Goal: Task Accomplishment & Management: Manage account settings

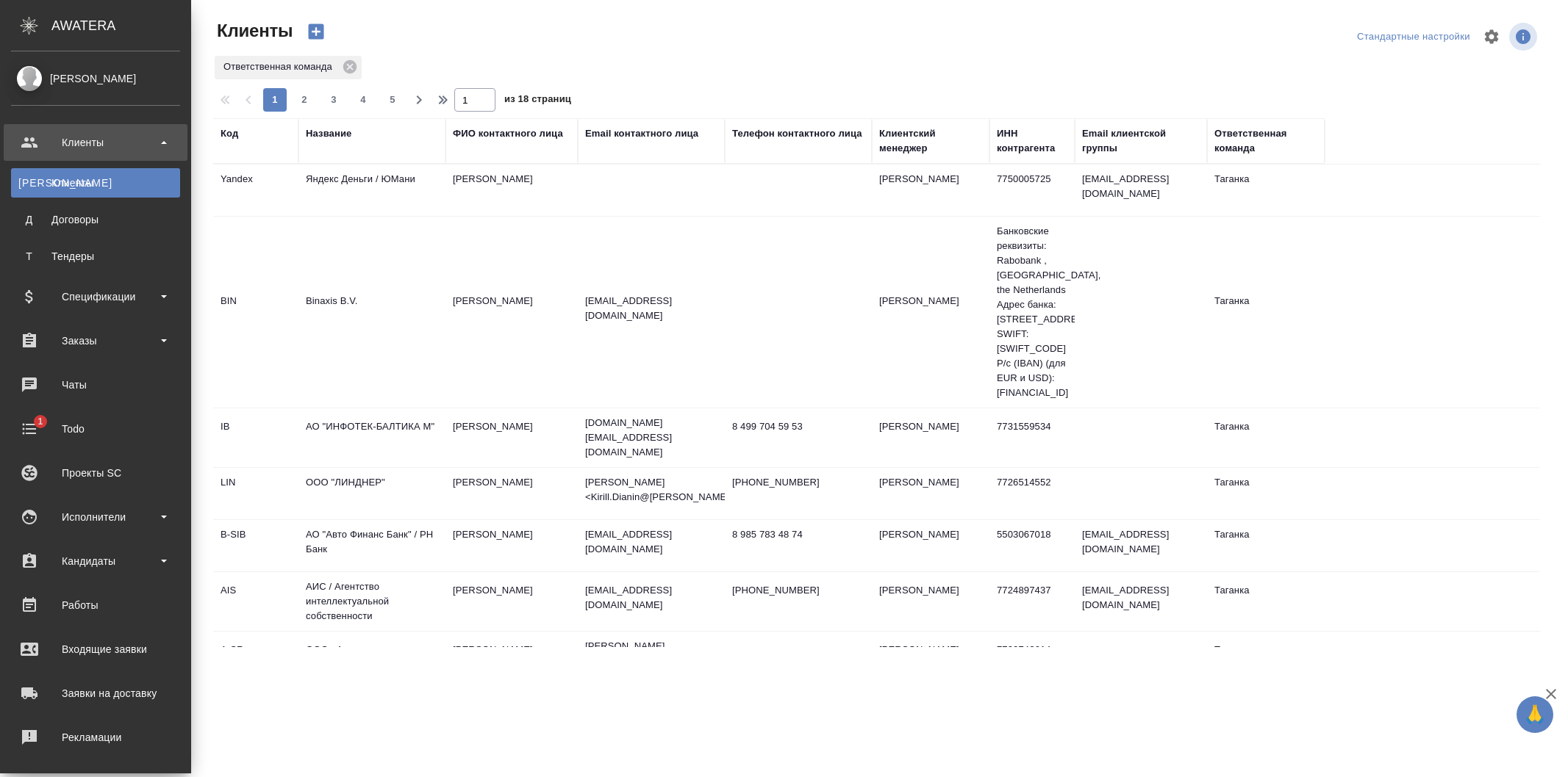
select select "RU"
click at [103, 336] on div "Заказы" at bounding box center [95, 341] width 169 height 22
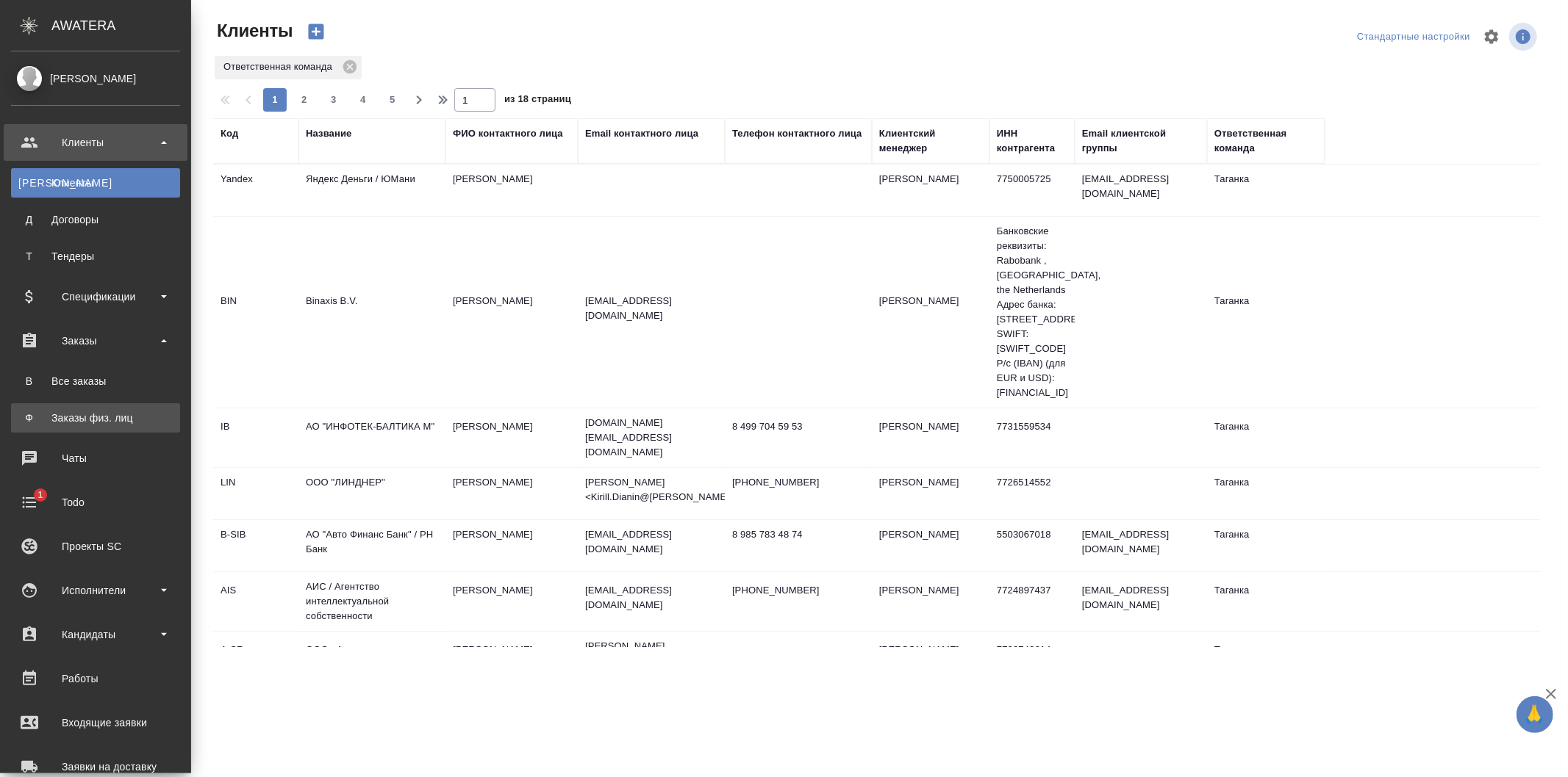
click at [106, 415] on div "Заказы физ. лиц" at bounding box center [95, 418] width 154 height 14
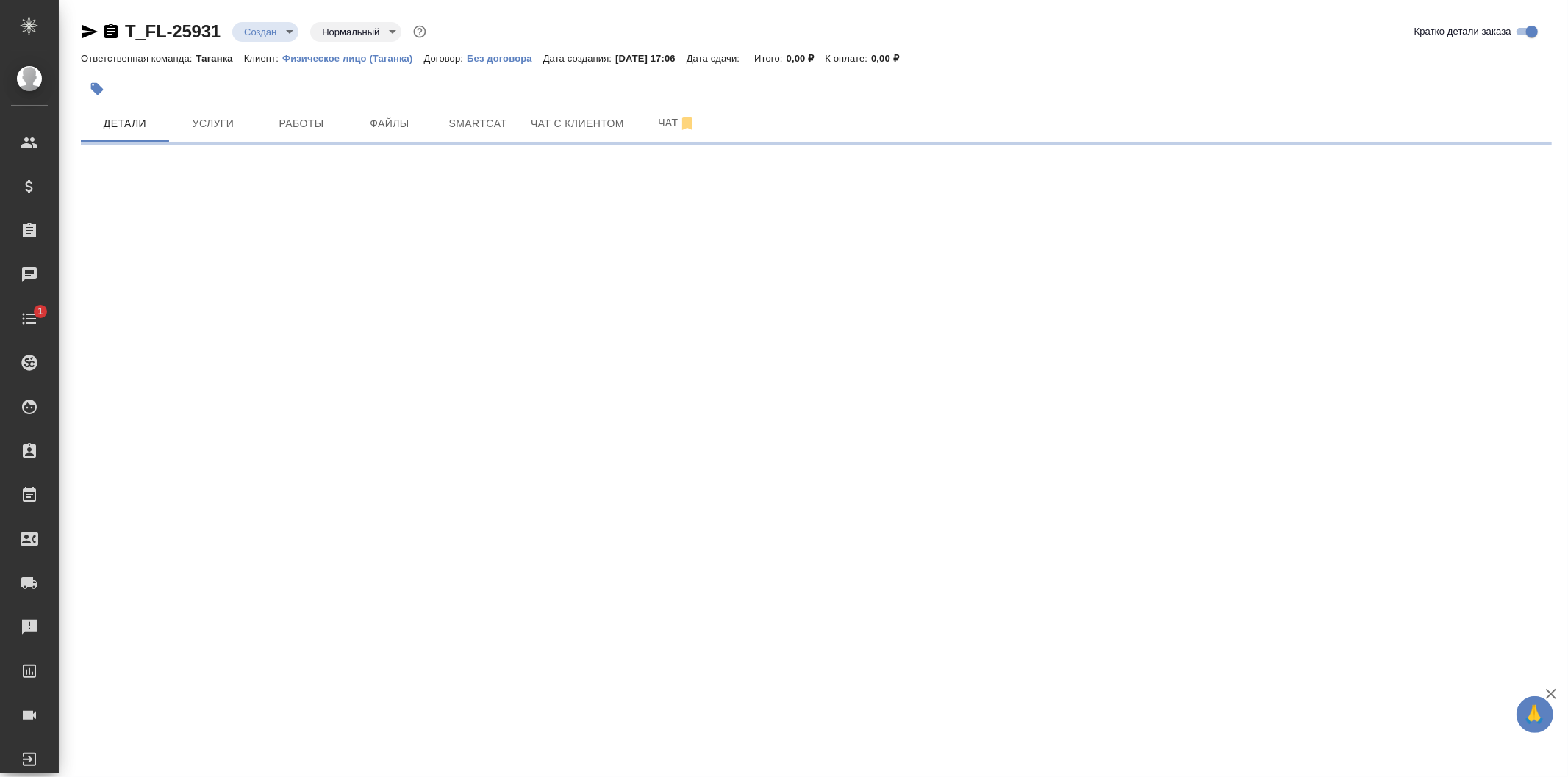
select select "RU"
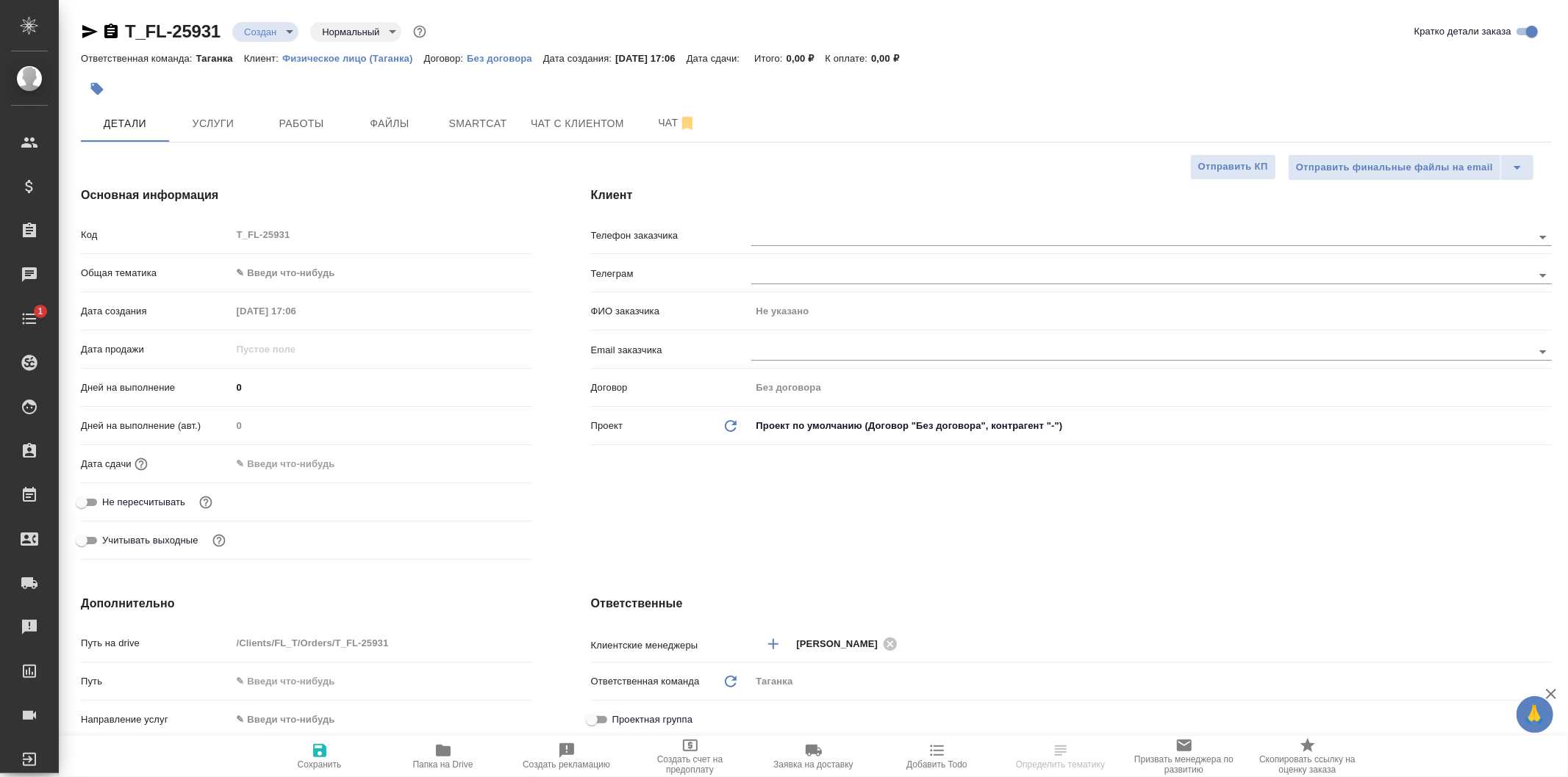
type textarea "x"
click at [196, 127] on span "Услуги" at bounding box center [213, 124] width 71 height 18
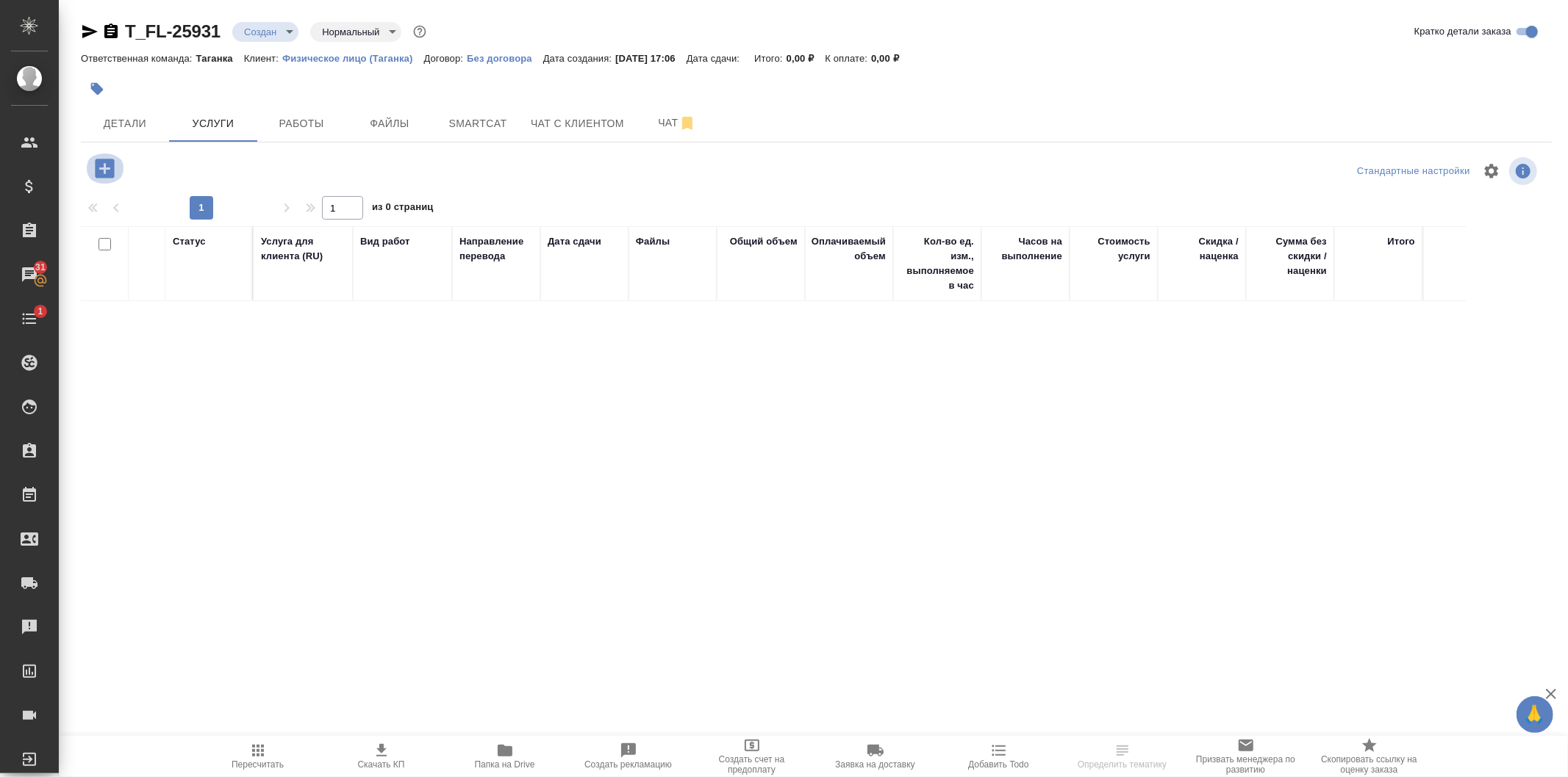
click at [106, 163] on icon "button" at bounding box center [104, 168] width 19 height 19
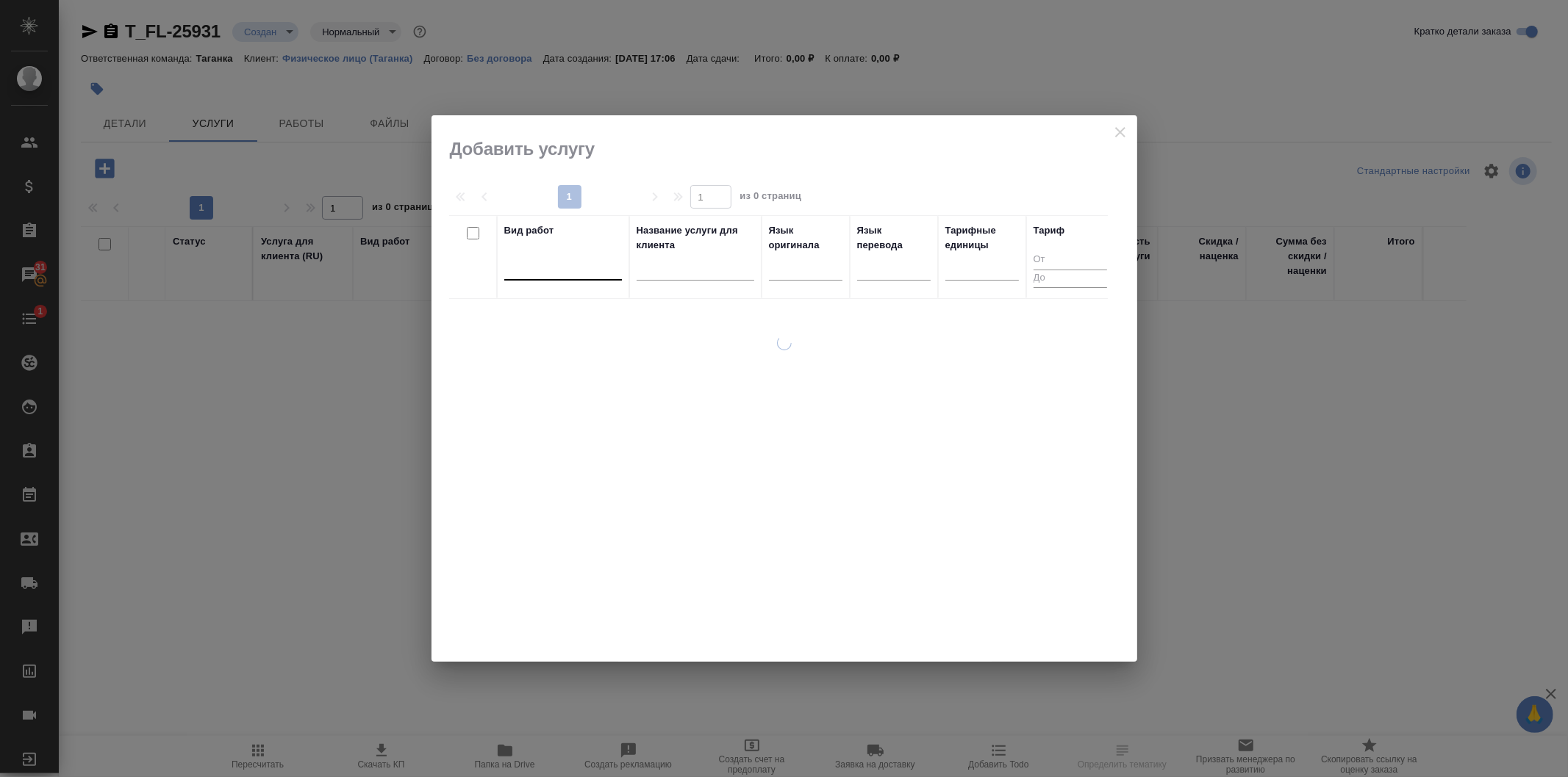
click at [559, 267] on div at bounding box center [563, 266] width 118 height 22
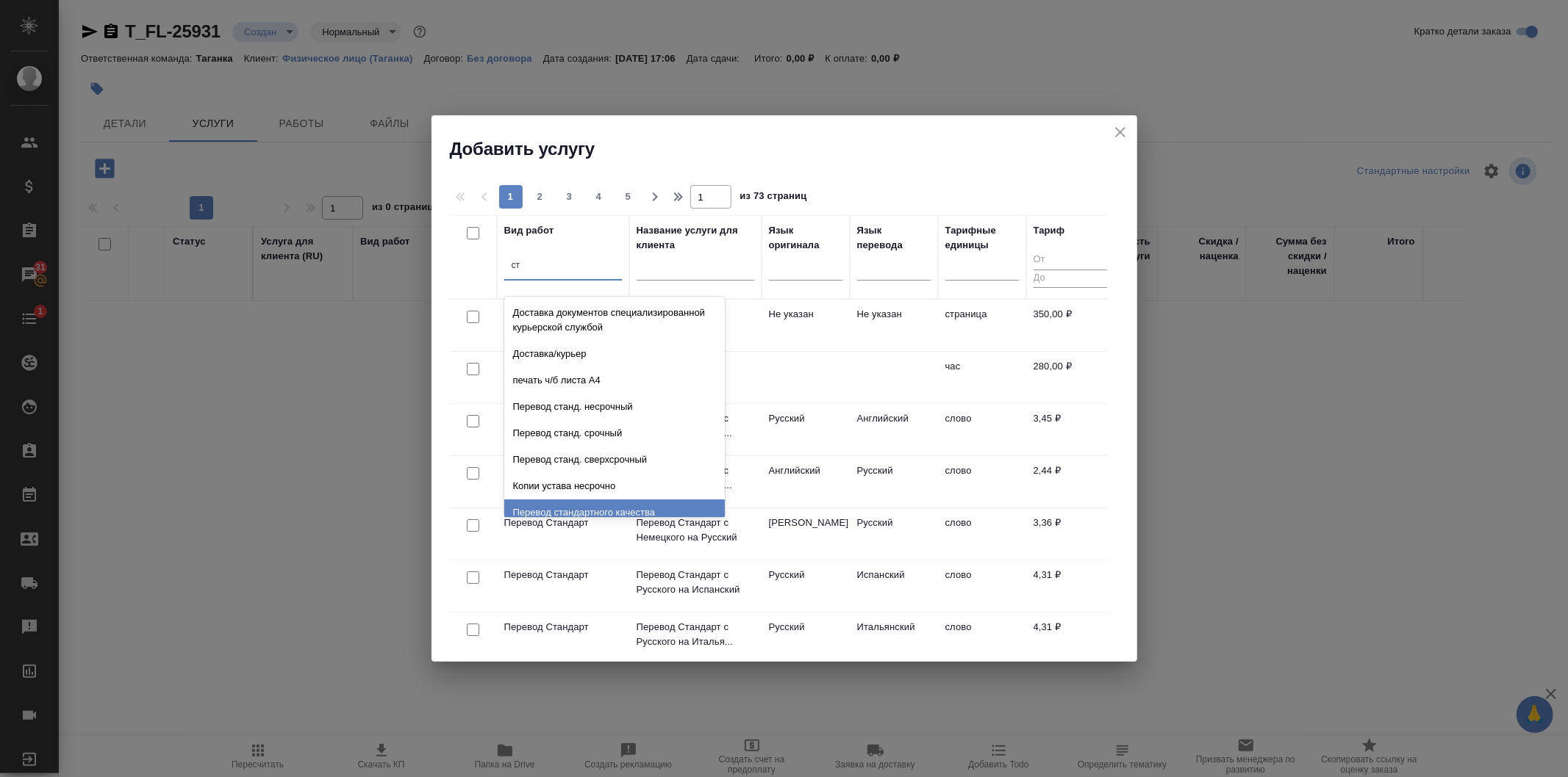
type input "с"
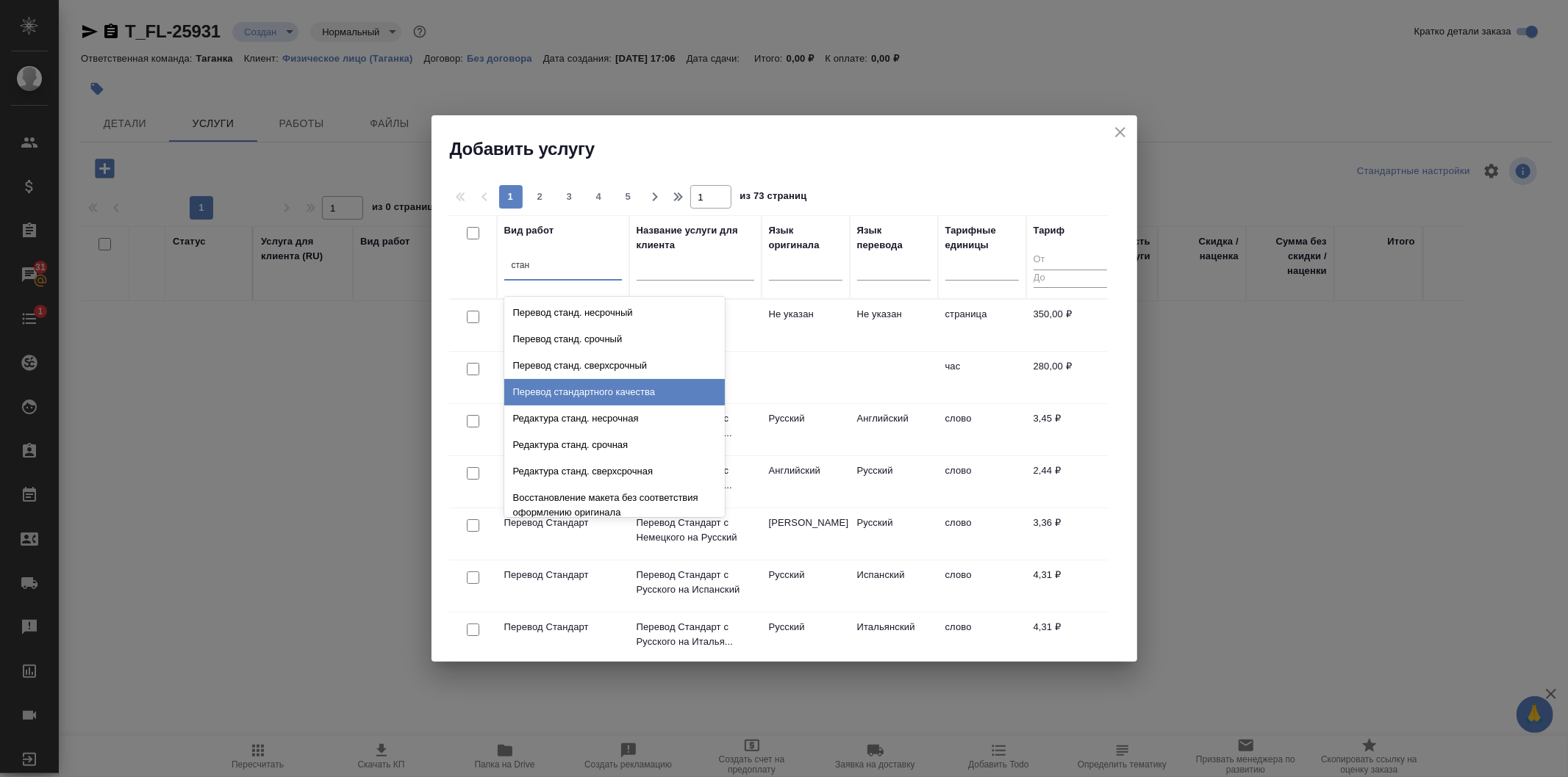
type input "станд"
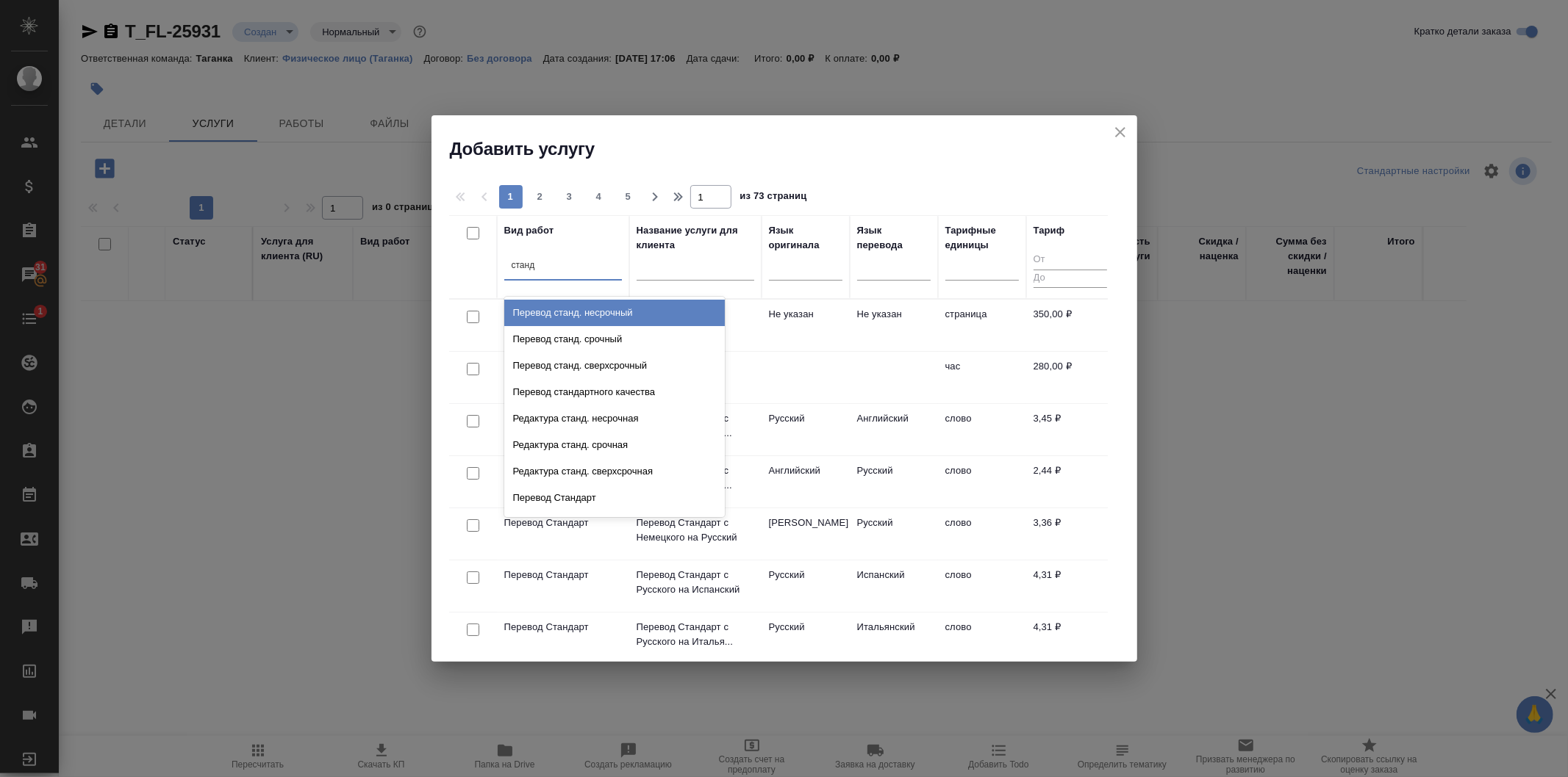
click at [613, 310] on div "Перевод станд. несрочный" at bounding box center [614, 312] width 220 height 26
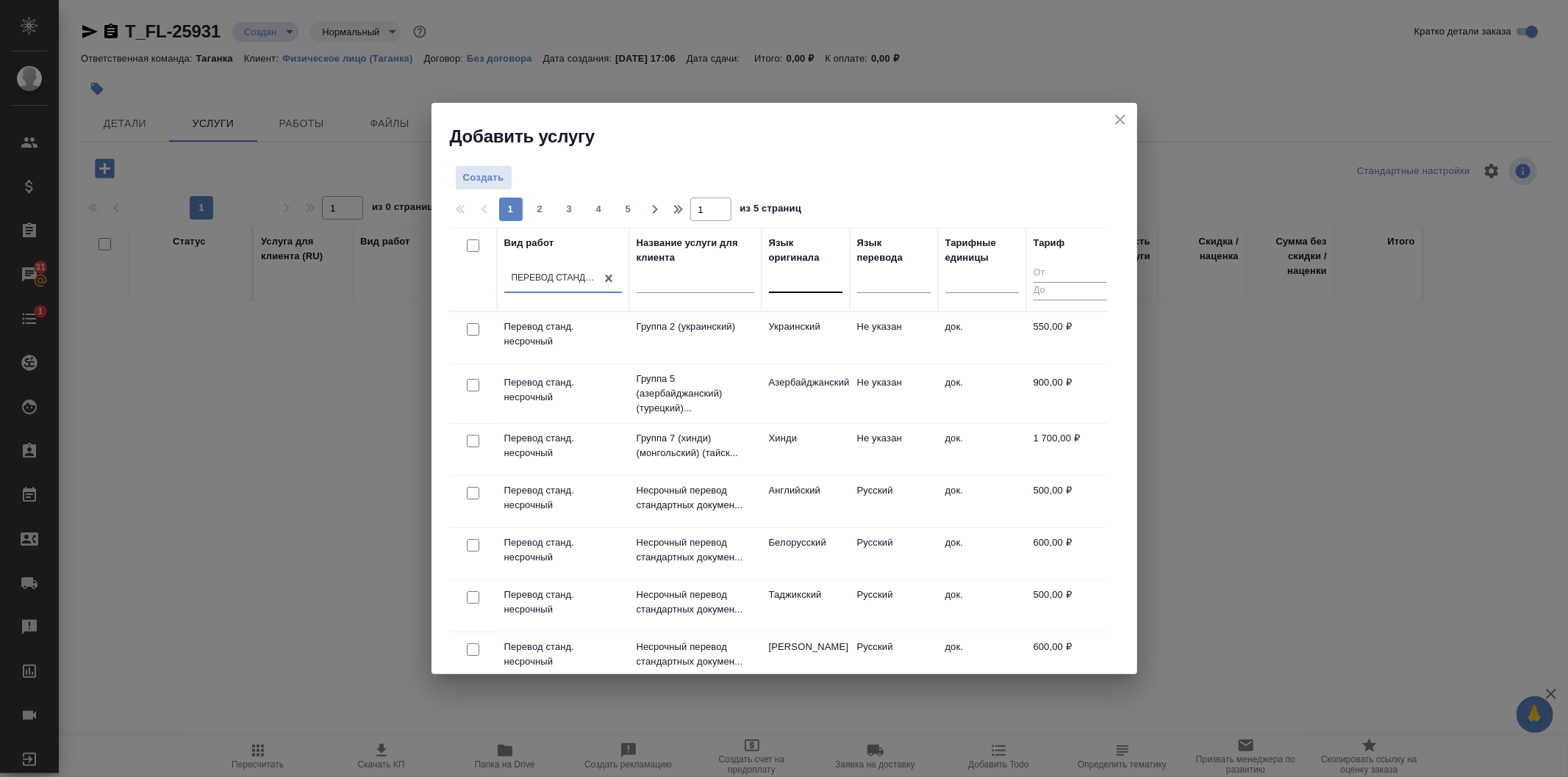
click at [820, 284] on div at bounding box center [805, 279] width 73 height 22
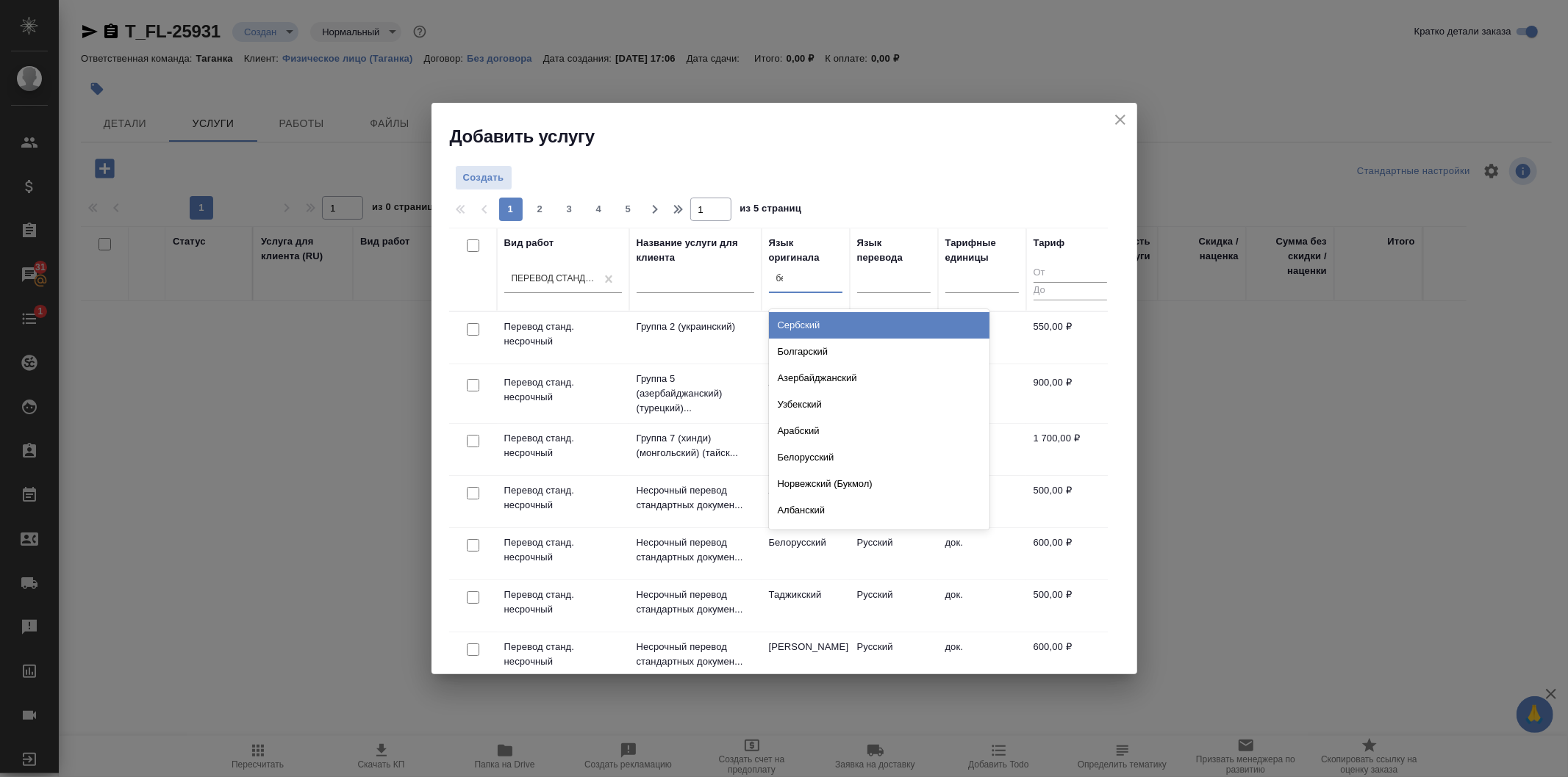
type input "бел"
click at [820, 321] on div "Белорусский" at bounding box center [879, 325] width 220 height 26
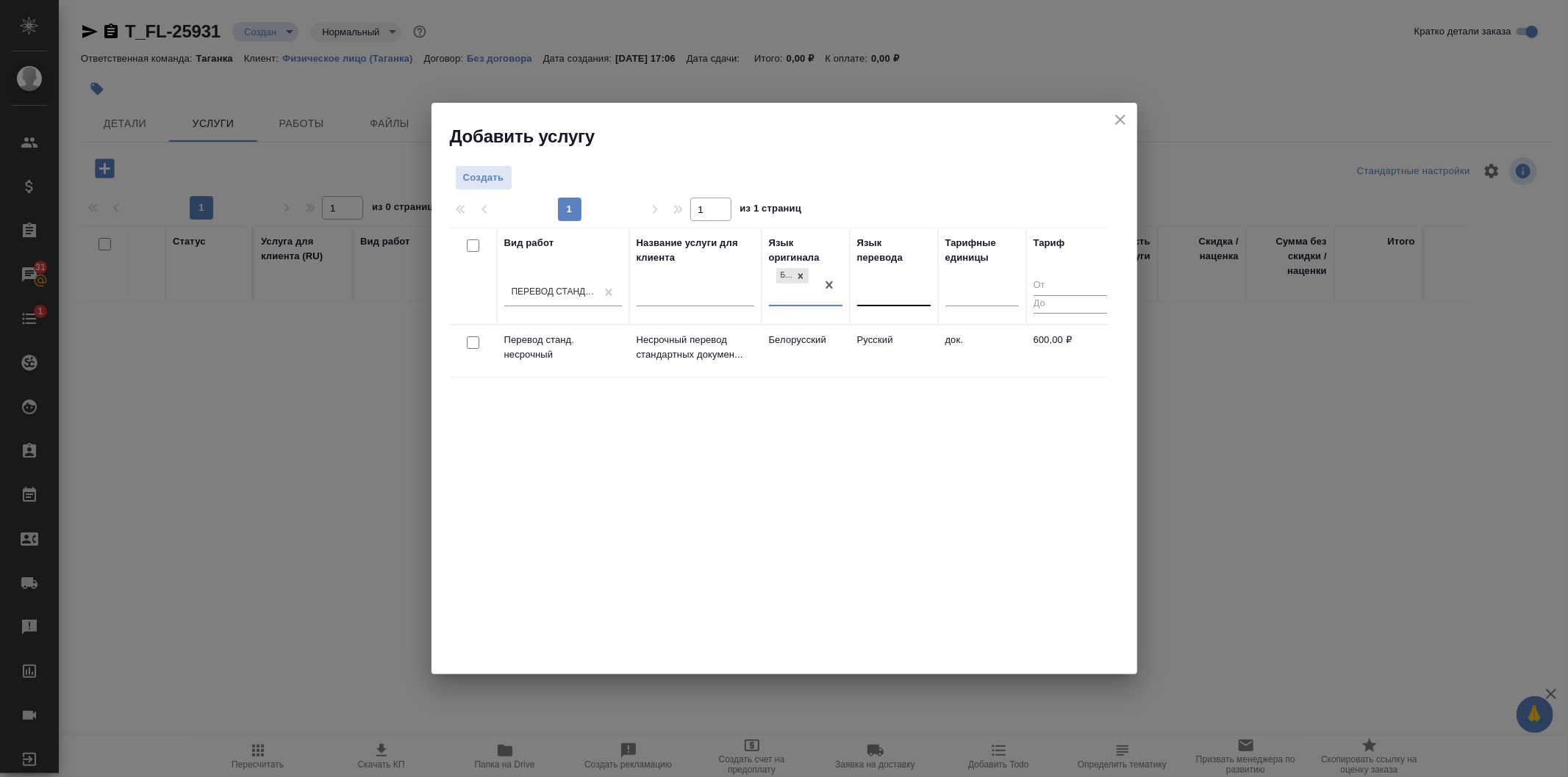
click at [882, 291] on div at bounding box center [893, 293] width 73 height 22
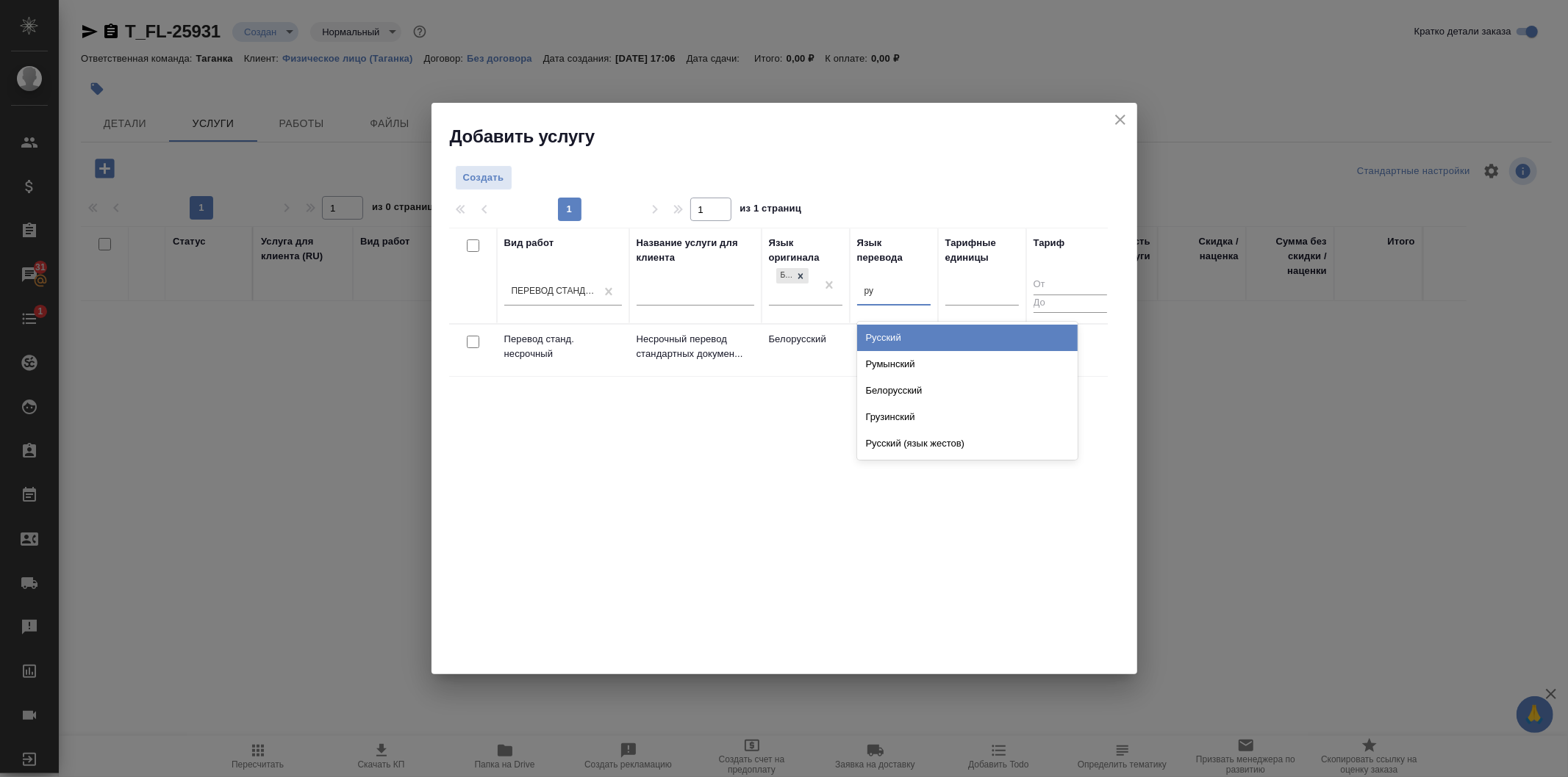
type input "рус"
click at [900, 328] on div "Русский" at bounding box center [967, 338] width 220 height 26
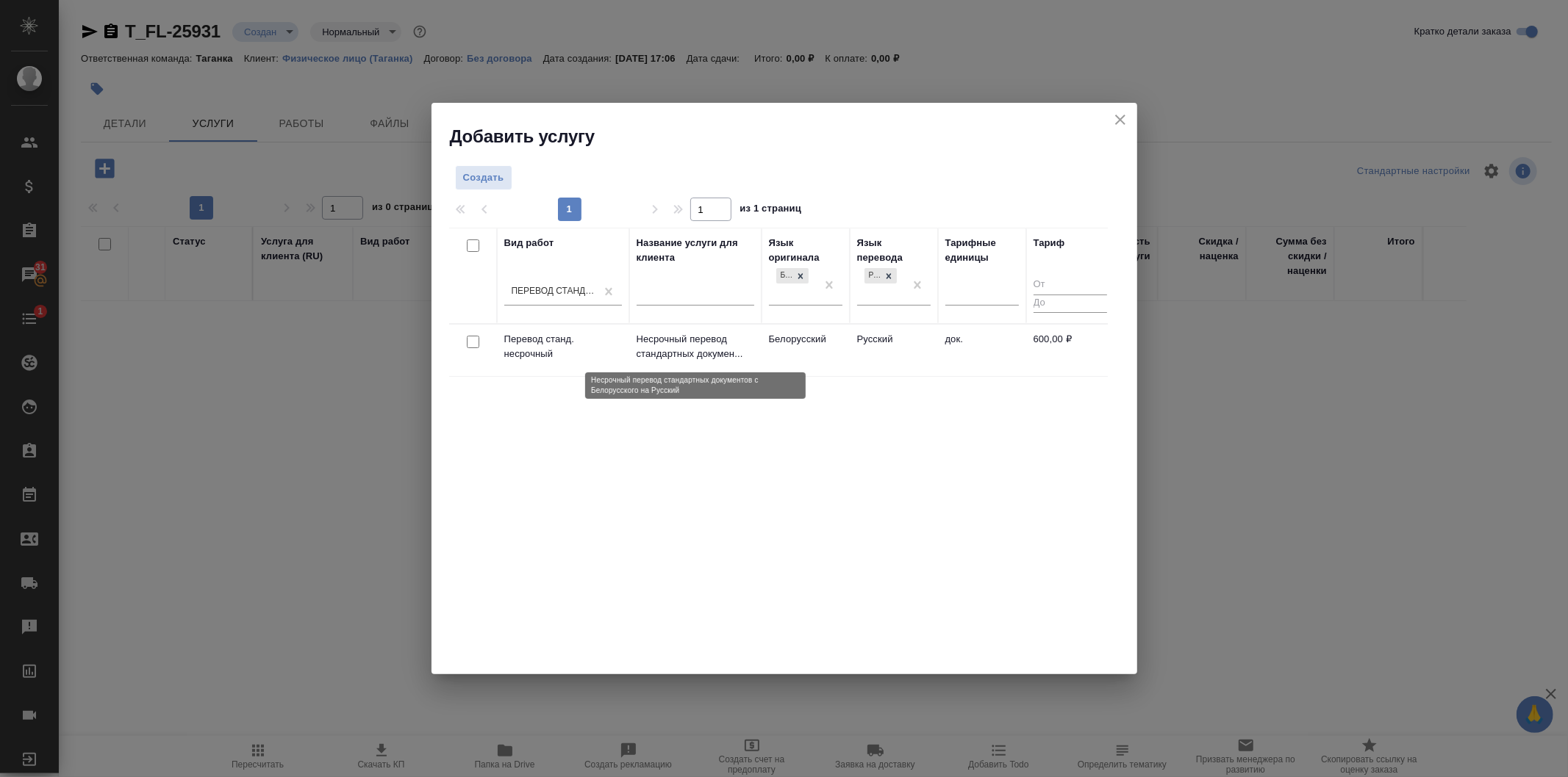
click at [659, 349] on p "Несрочный перевод стандартных докумен..." at bounding box center [696, 347] width 118 height 29
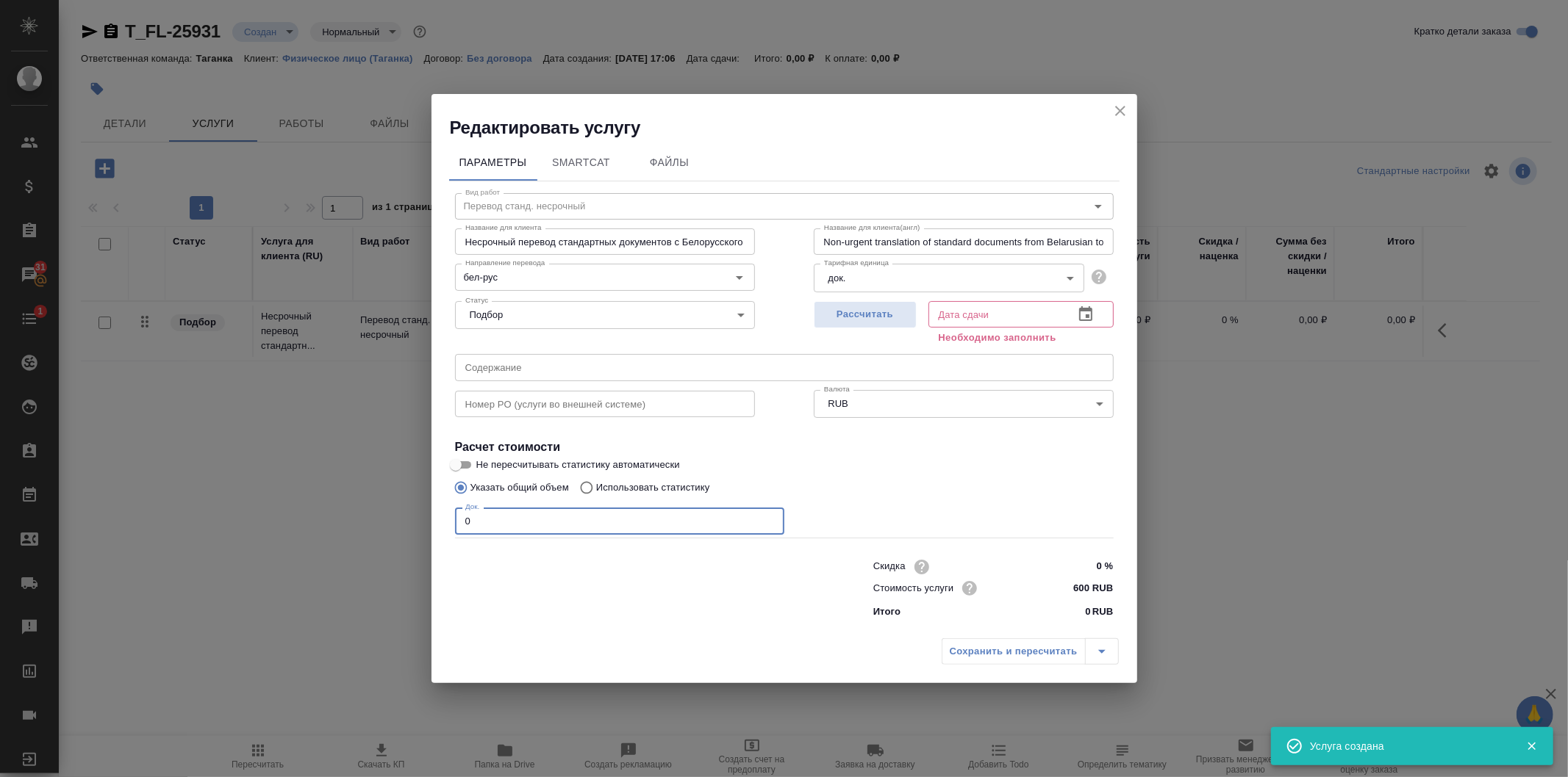
drag, startPoint x: 478, startPoint y: 520, endPoint x: 444, endPoint y: 522, distance: 34.1
click at [444, 522] on div "Параметры SmartCat Файлы Вид работ Перевод станд. несрочный Вид работ Название …" at bounding box center [784, 386] width 706 height 493
type input "1"
click at [1079, 317] on icon "button" at bounding box center [1085, 313] width 14 height 14
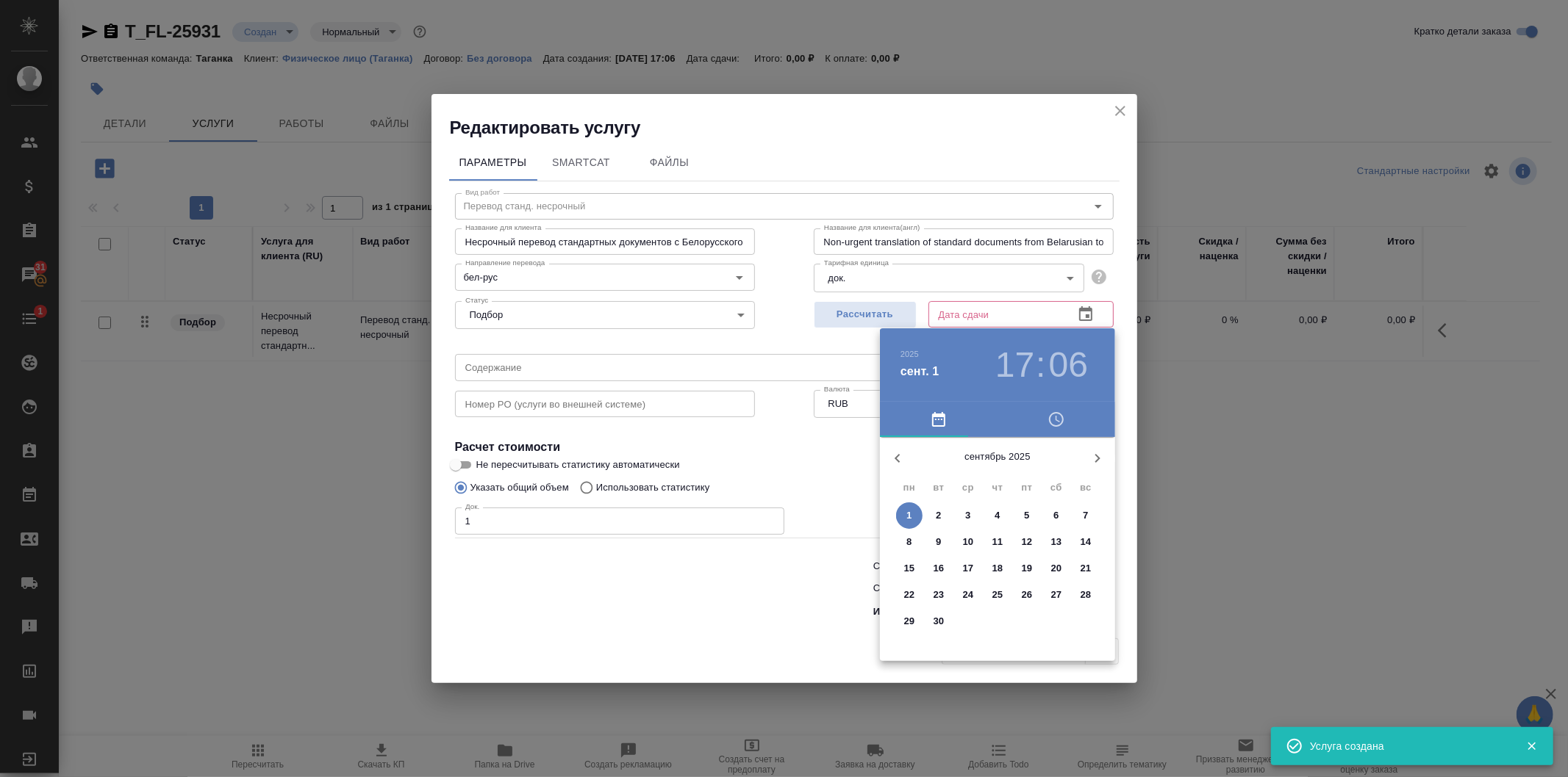
click at [941, 515] on span "2" at bounding box center [938, 515] width 26 height 14
type input "[DATE] 17:06"
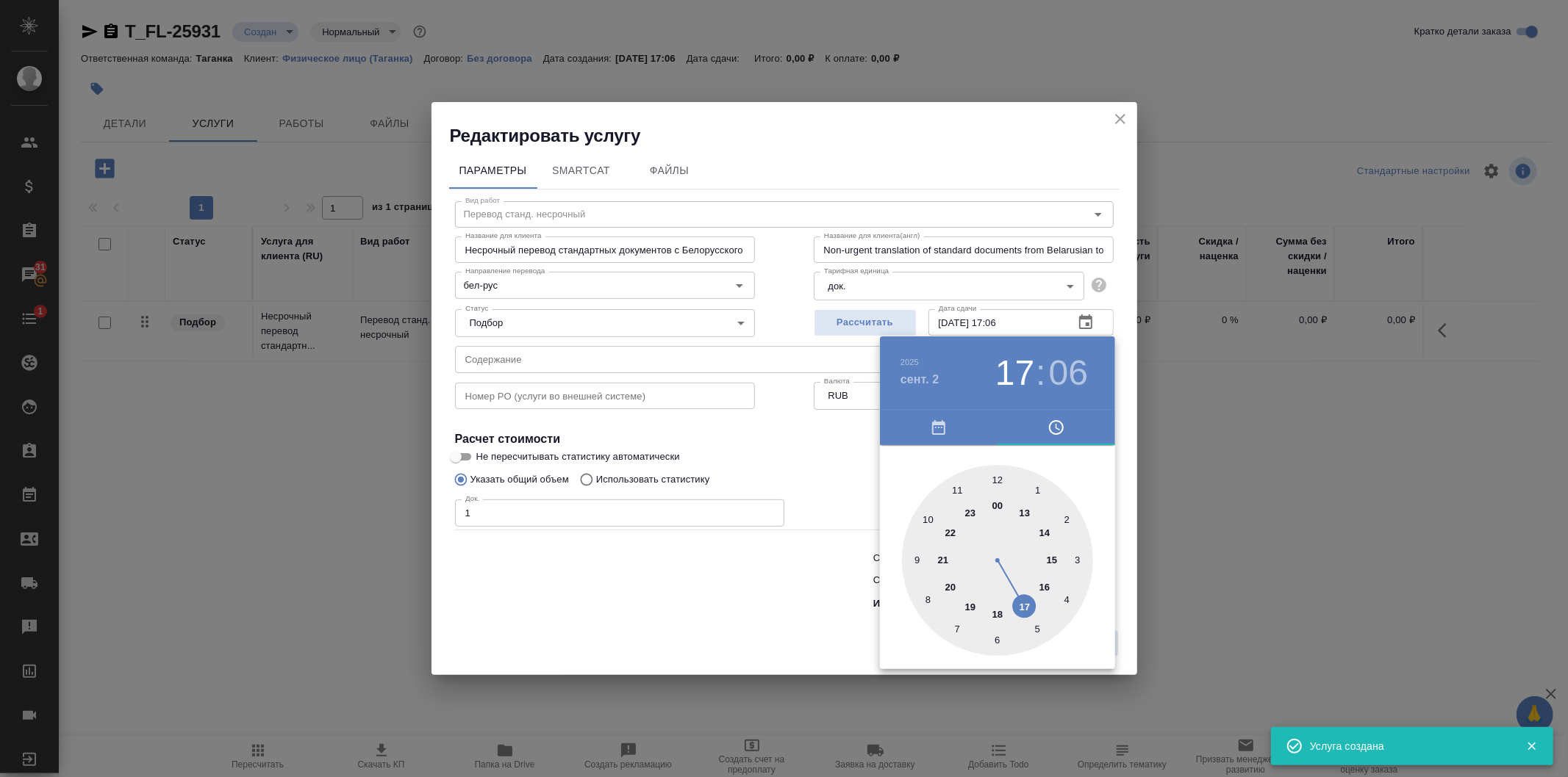
click at [811, 490] on div at bounding box center [784, 388] width 1568 height 777
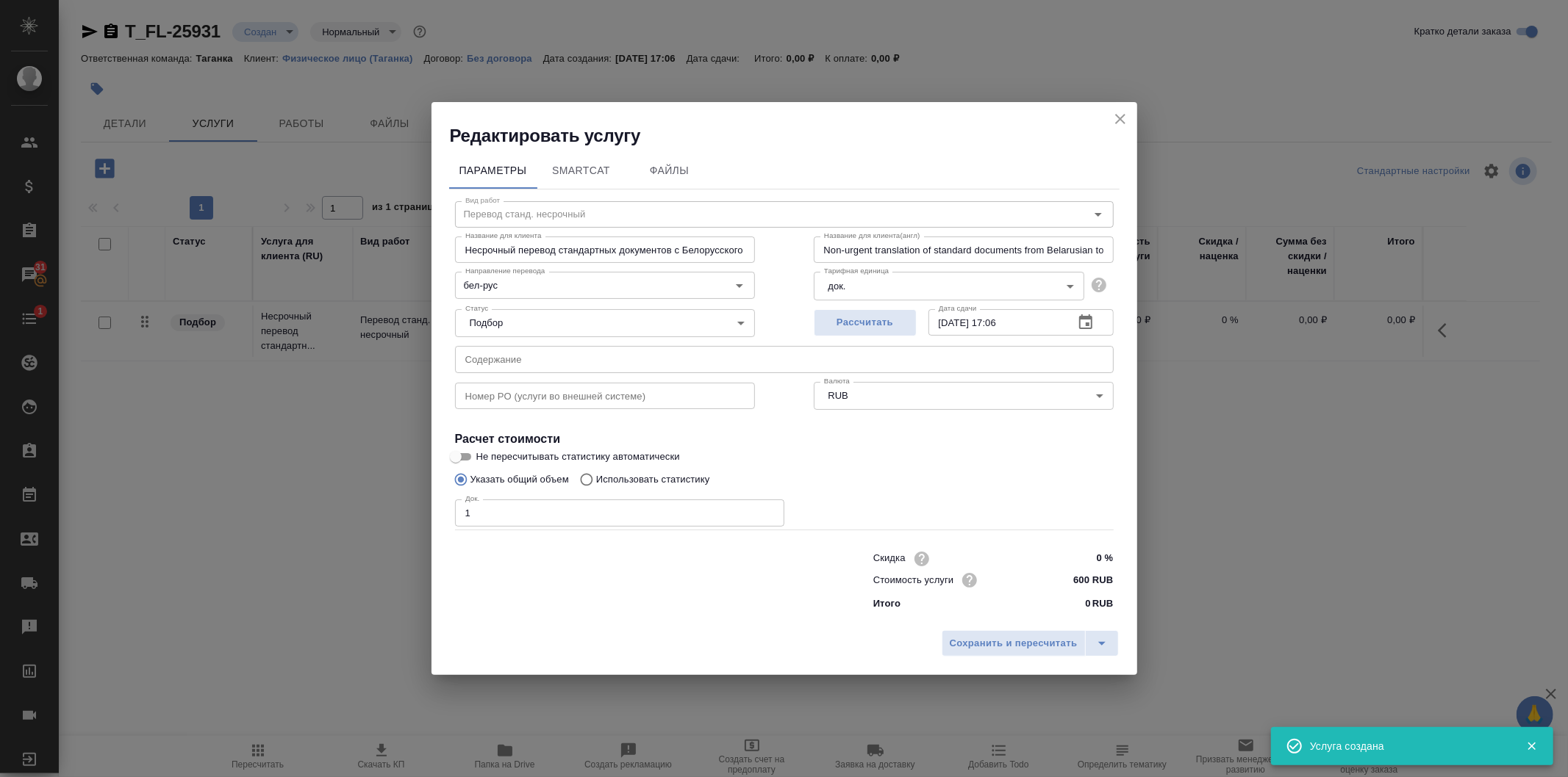
click at [1039, 642] on span "Сохранить и пересчитать" at bounding box center [1013, 644] width 128 height 17
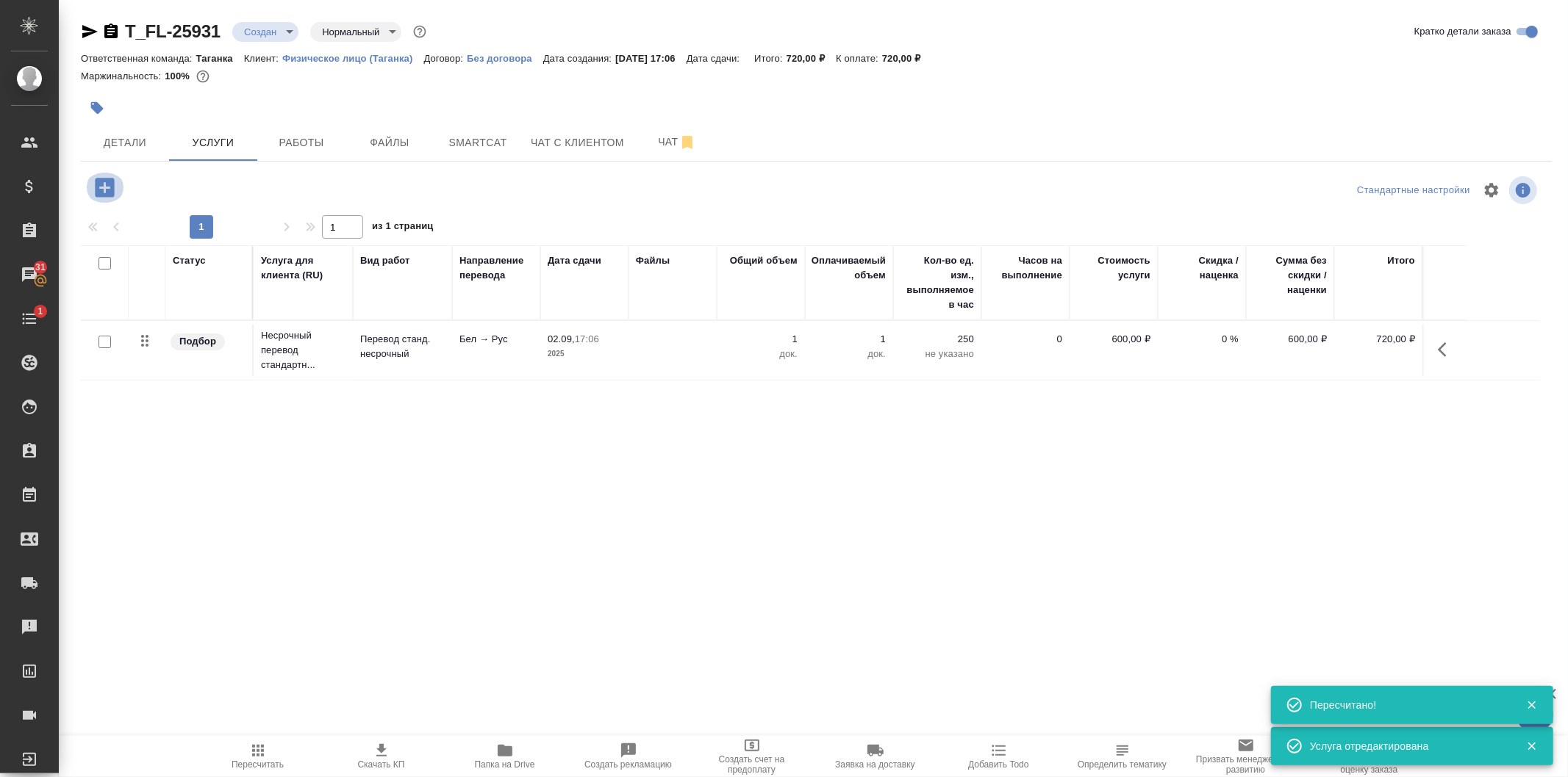
click at [111, 187] on icon "button" at bounding box center [104, 187] width 19 height 19
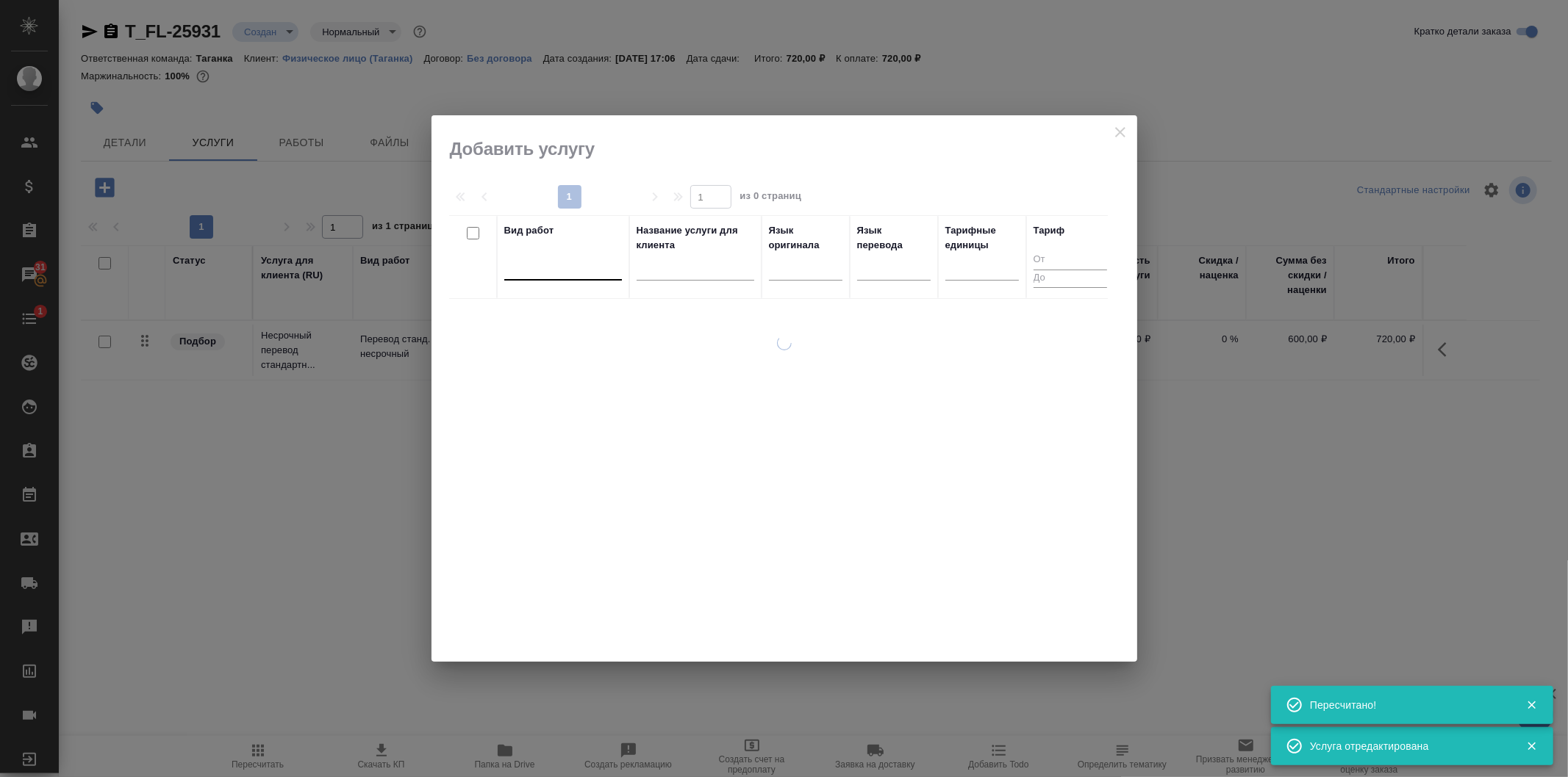
click at [571, 268] on div at bounding box center [563, 266] width 118 height 22
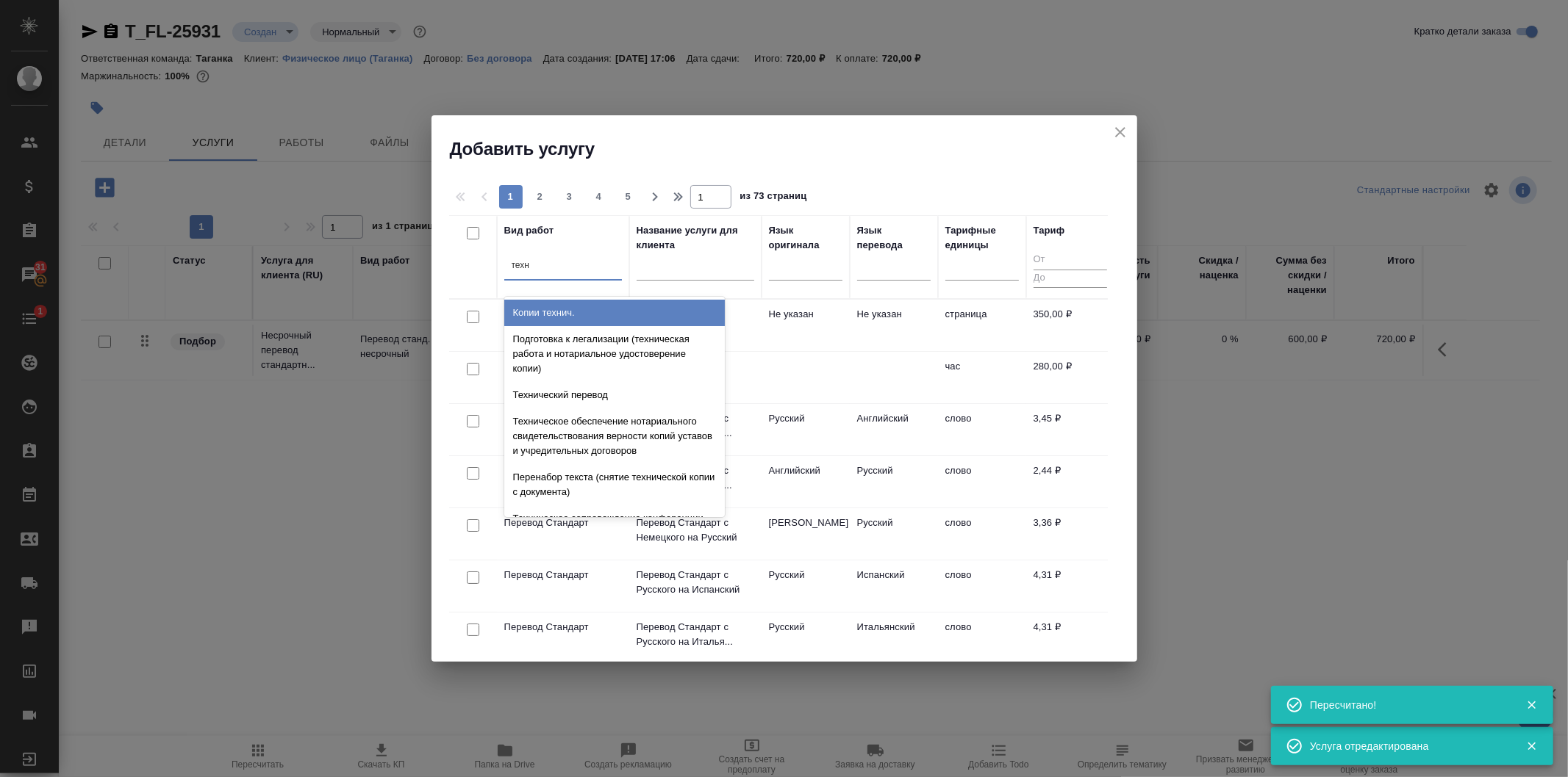
type input "техни"
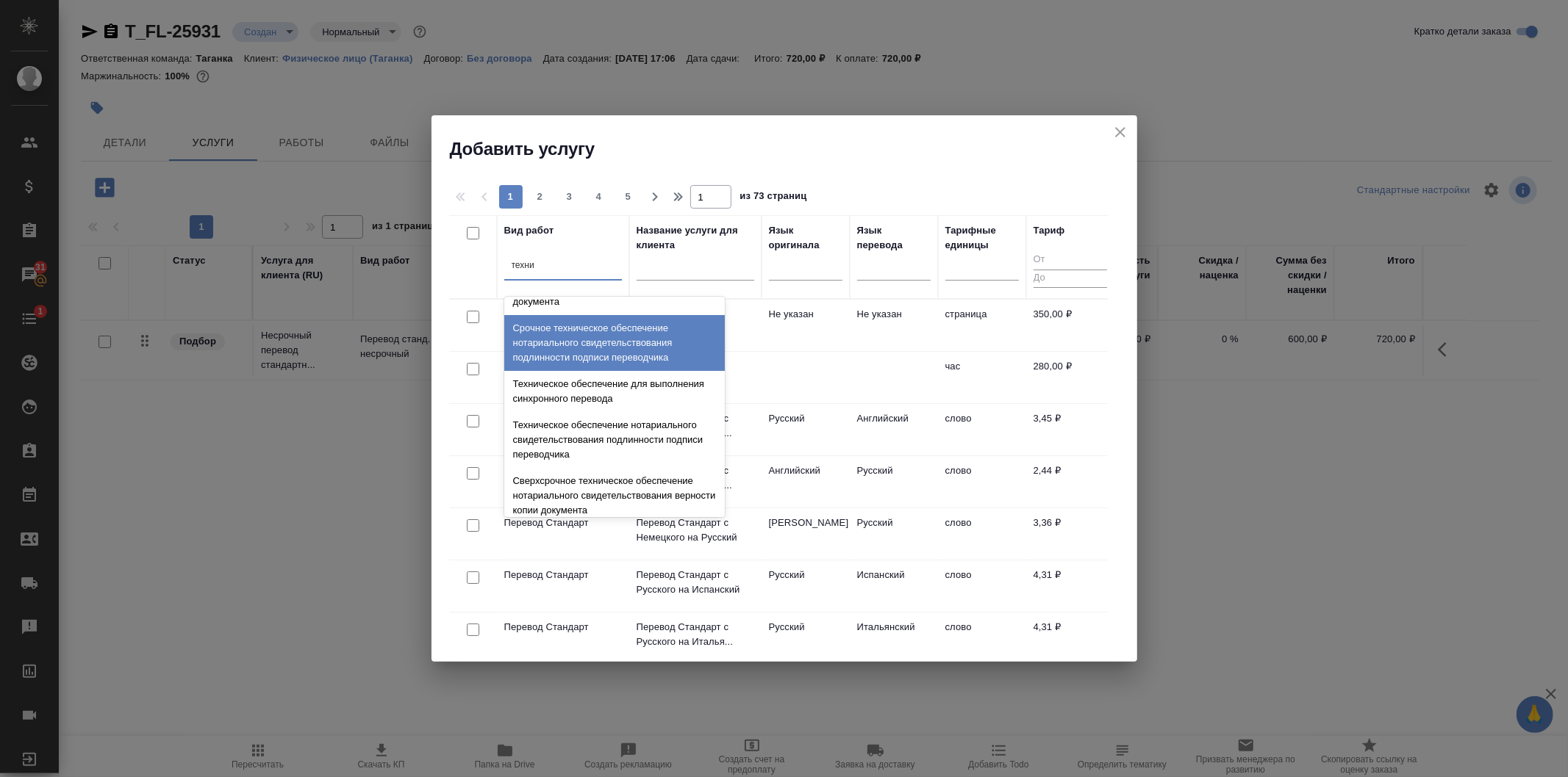
scroll to position [408, 0]
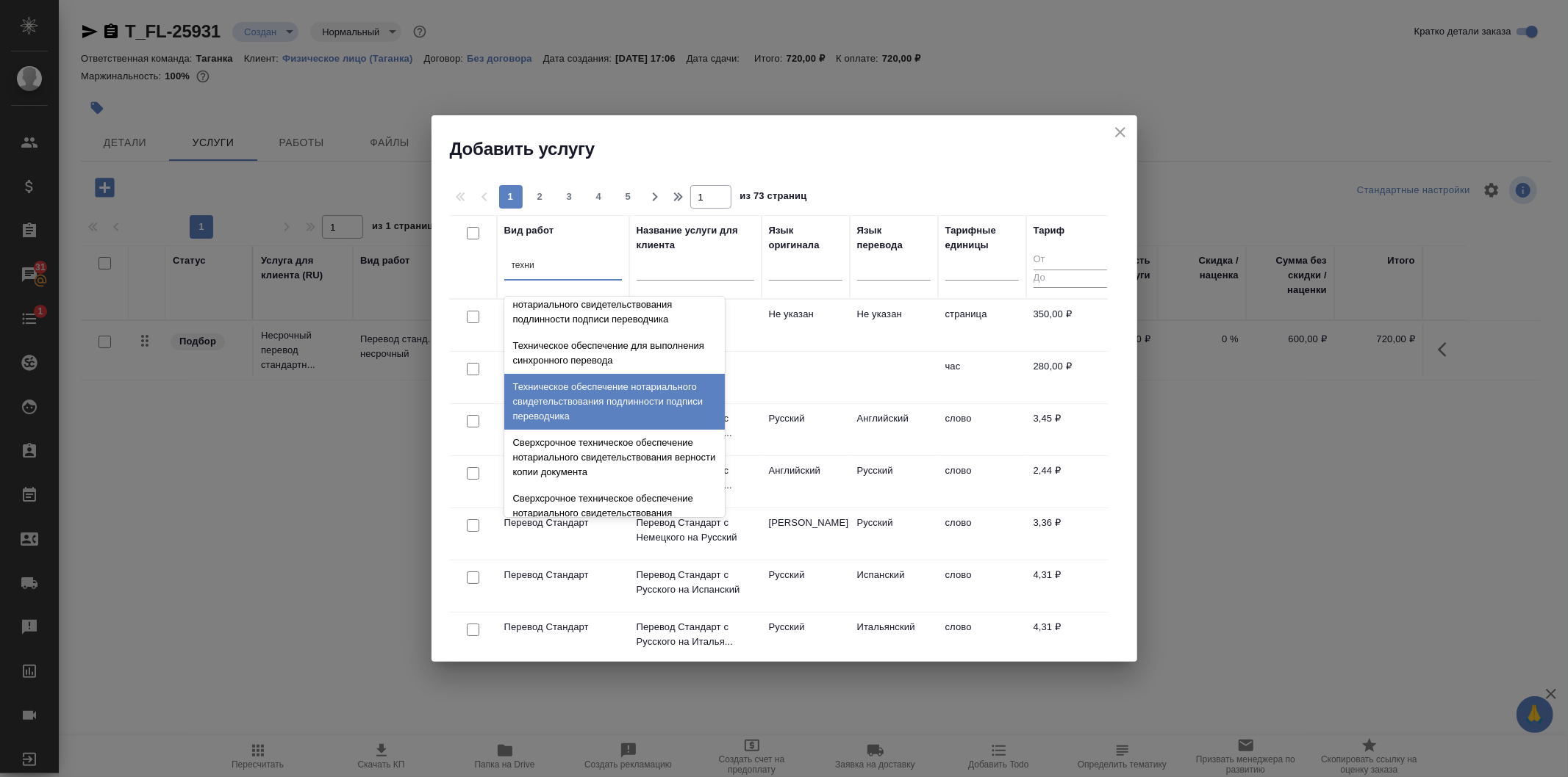
click at [625, 407] on div "Техническое обеспечение нотариального свидетельствования подлинности подписи пе…" at bounding box center [614, 402] width 220 height 56
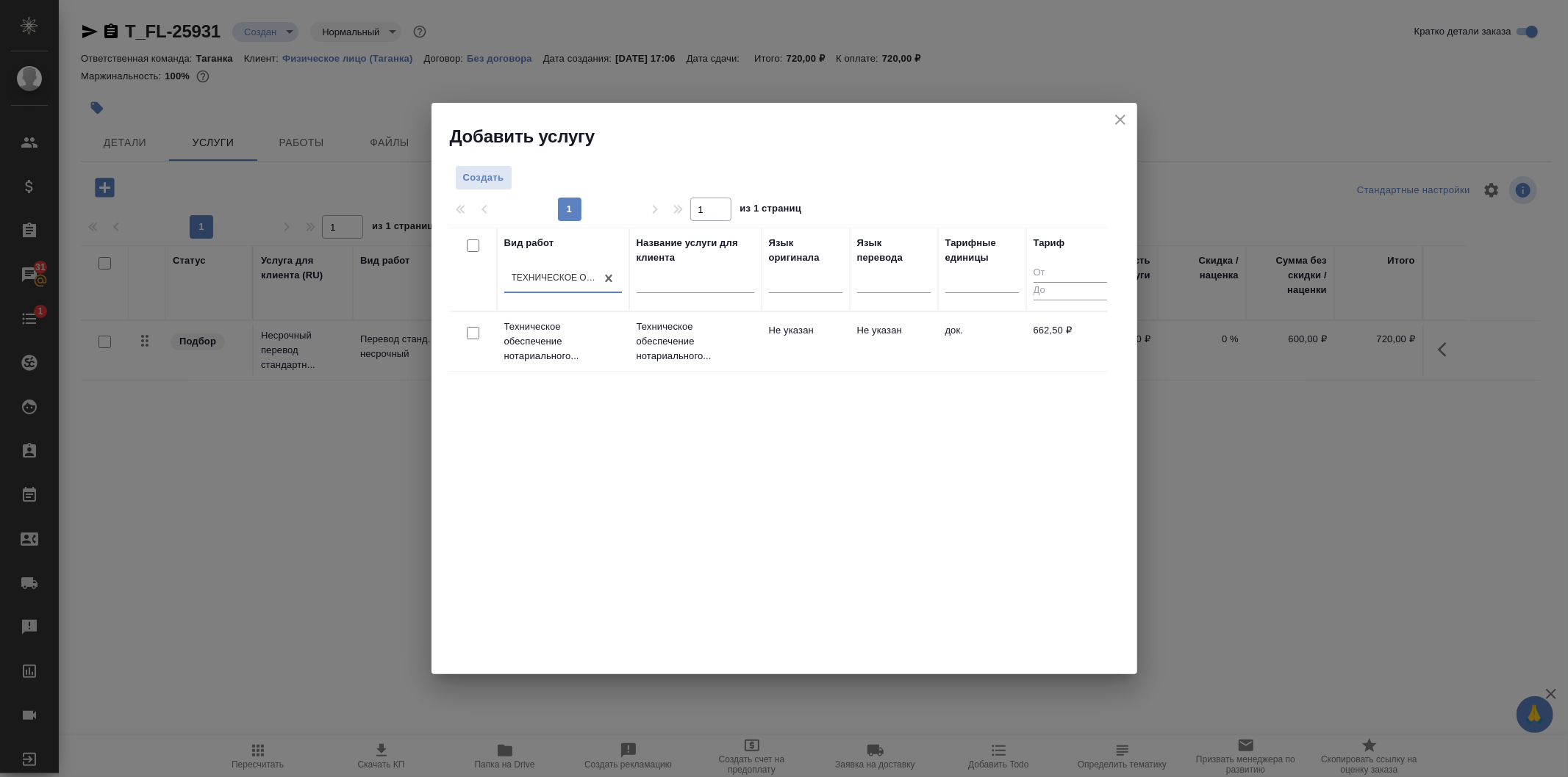
click at [637, 346] on p "Техническое обеспечение нотариального..." at bounding box center [696, 341] width 118 height 44
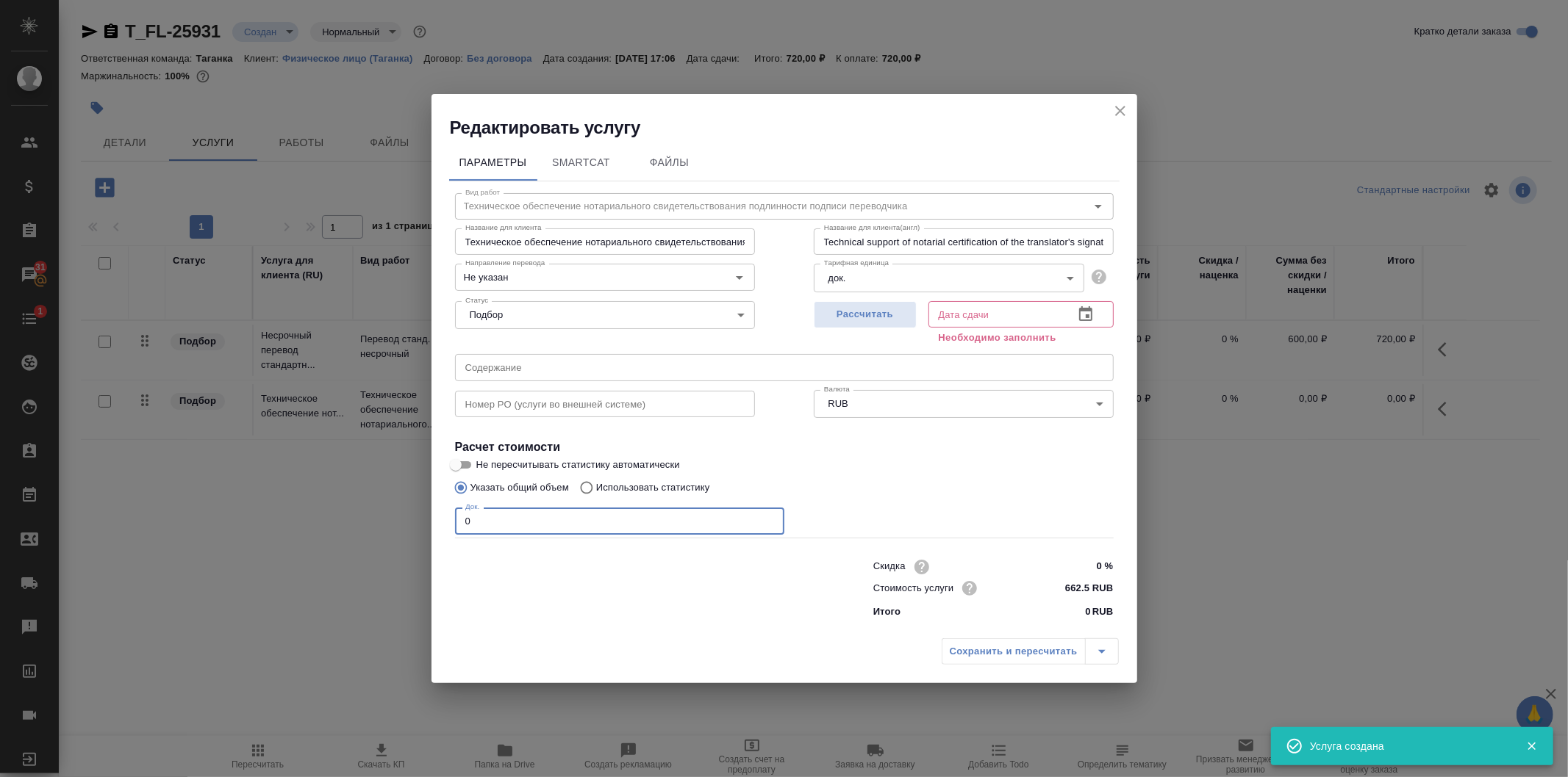
drag, startPoint x: 483, startPoint y: 520, endPoint x: 461, endPoint y: 520, distance: 22.0
click at [461, 520] on input "0" at bounding box center [619, 521] width 329 height 26
type input "1"
click at [1082, 316] on icon "button" at bounding box center [1085, 314] width 17 height 17
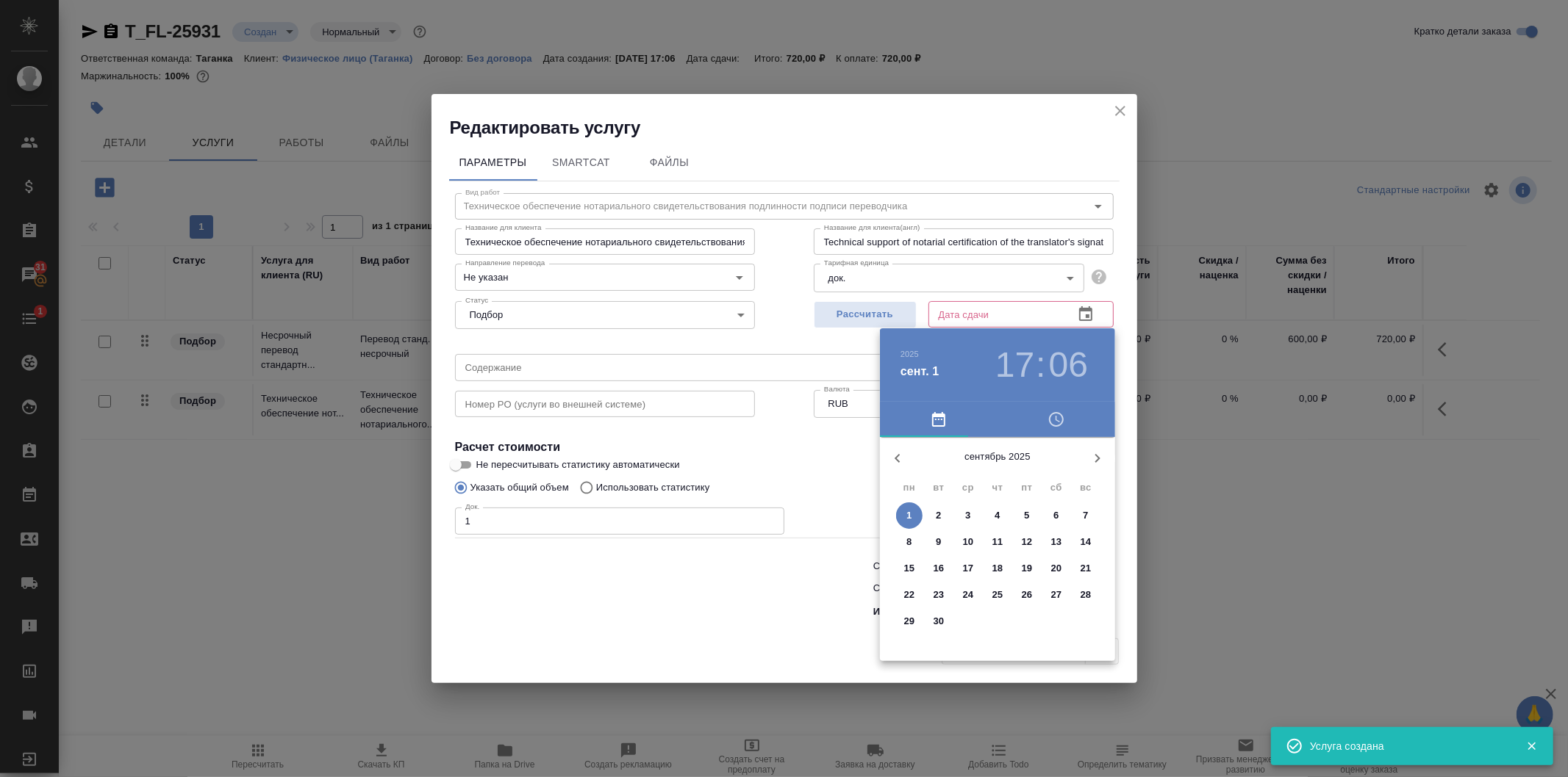
click at [938, 514] on p "2" at bounding box center [938, 515] width 5 height 14
type input "[DATE] 17:06"
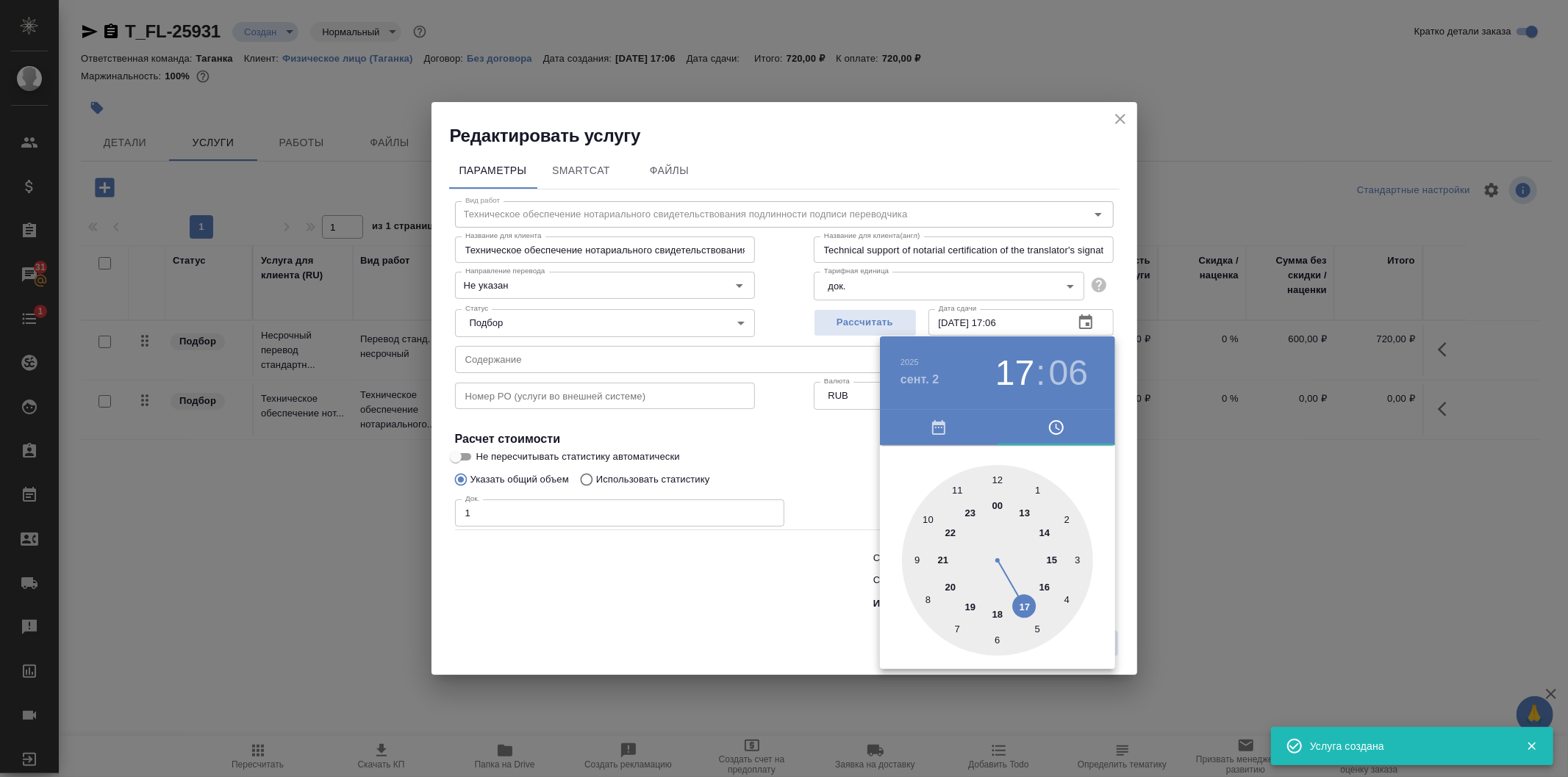
click at [769, 456] on div at bounding box center [784, 388] width 1568 height 777
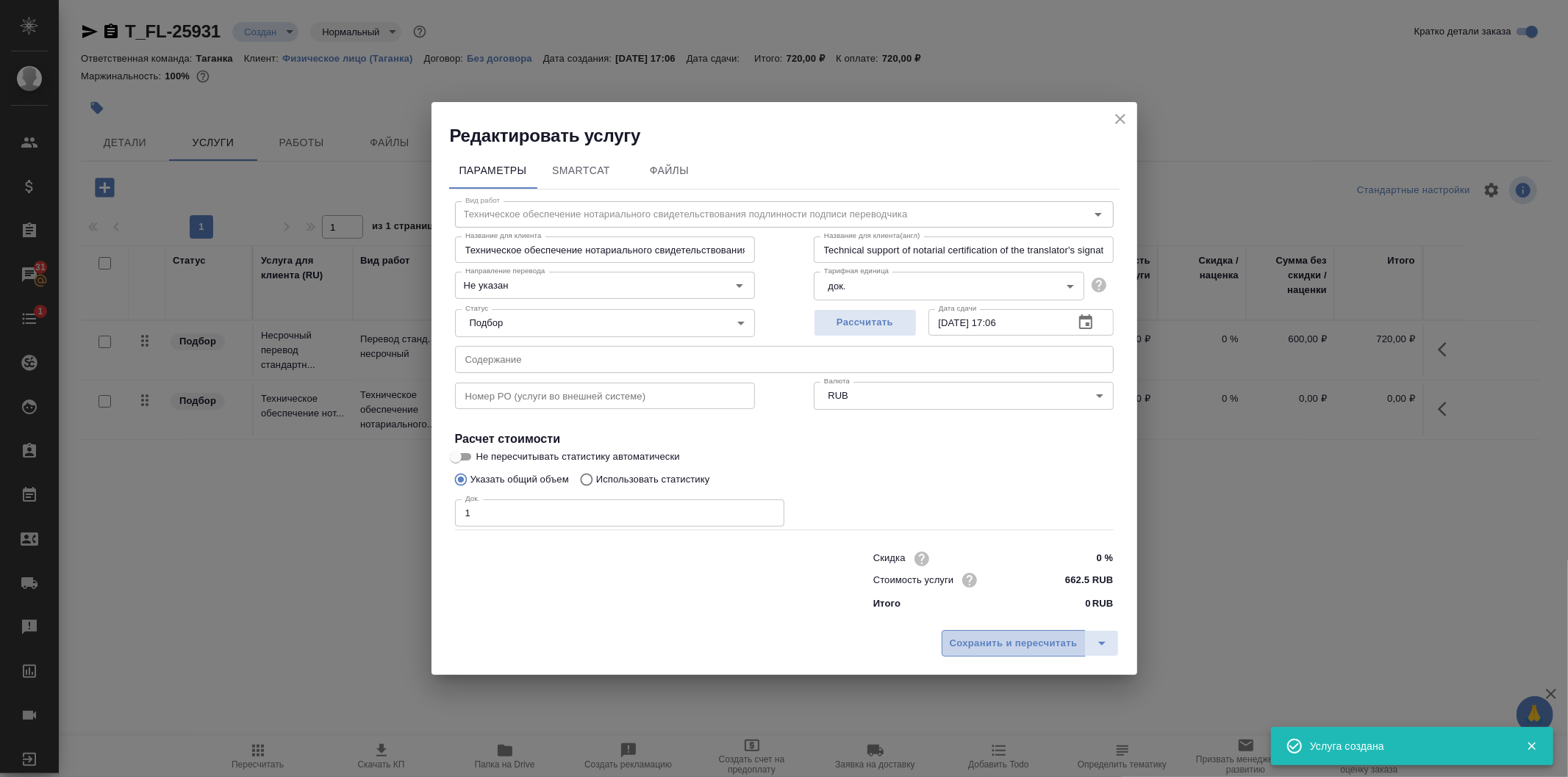
click at [1019, 645] on span "Сохранить и пересчитать" at bounding box center [1013, 644] width 128 height 17
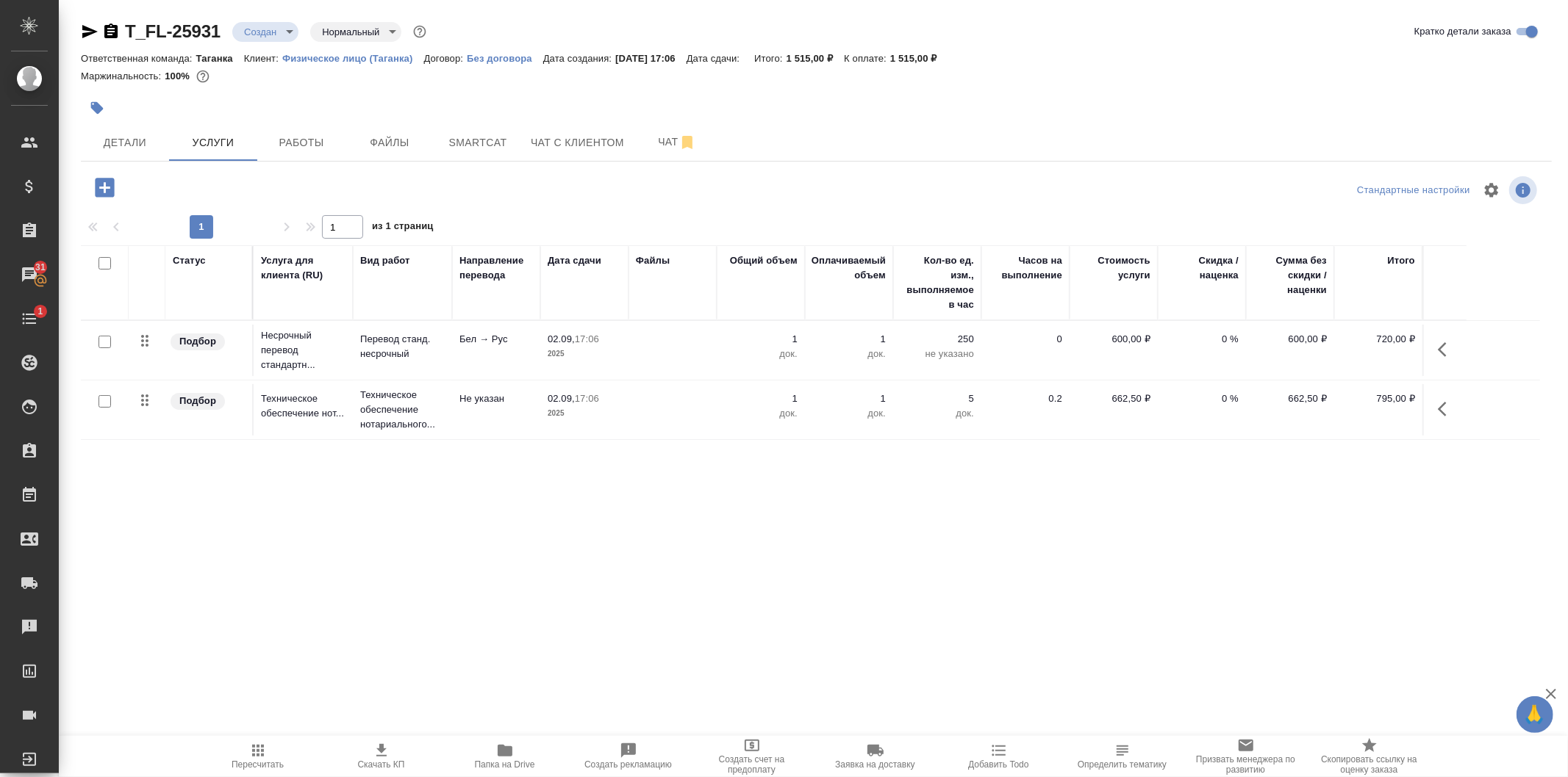
click at [105, 192] on icon "button" at bounding box center [104, 187] width 25 height 25
click at [109, 192] on icon "button" at bounding box center [104, 187] width 19 height 19
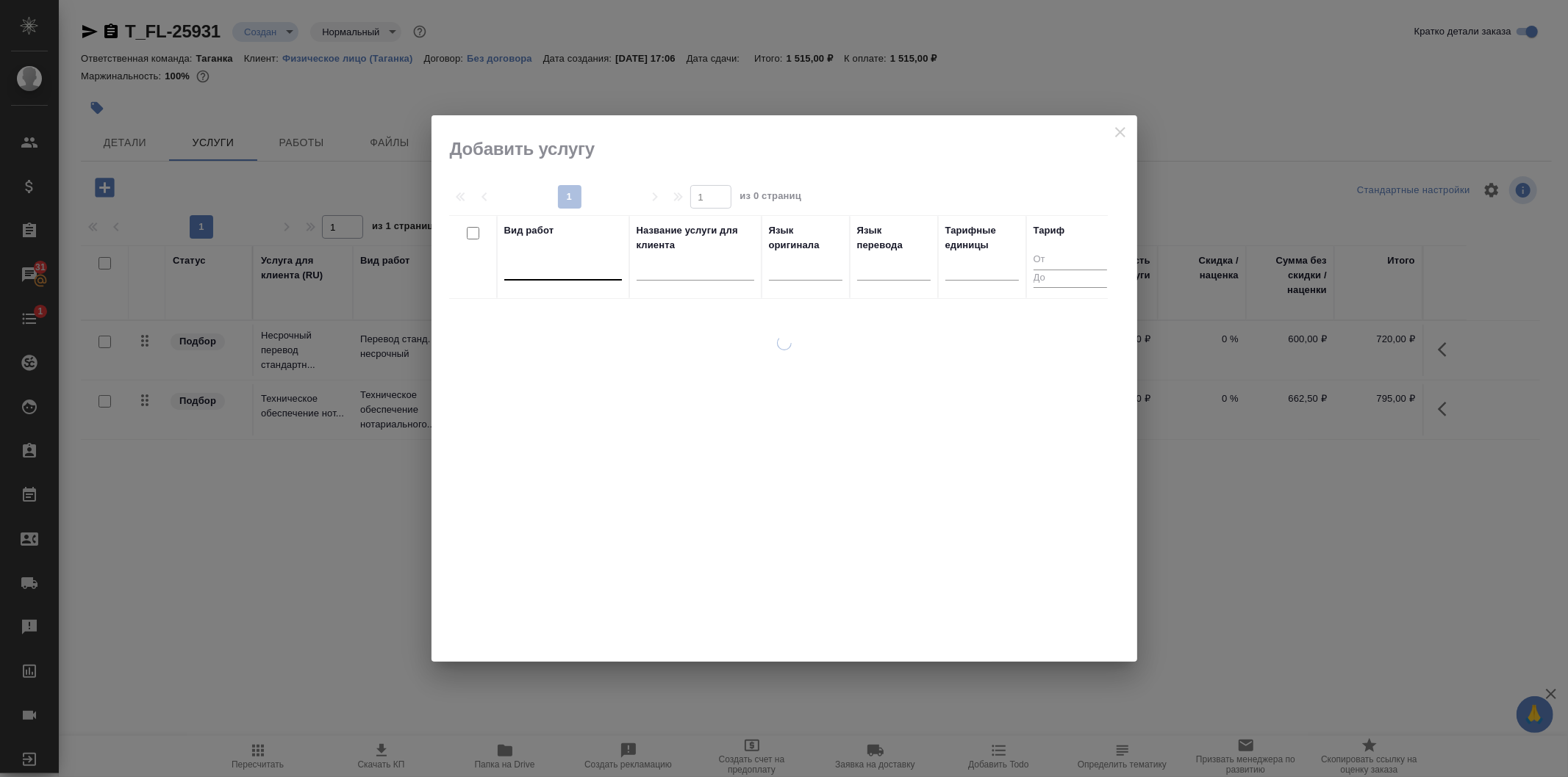
click at [563, 258] on div at bounding box center [563, 266] width 118 height 22
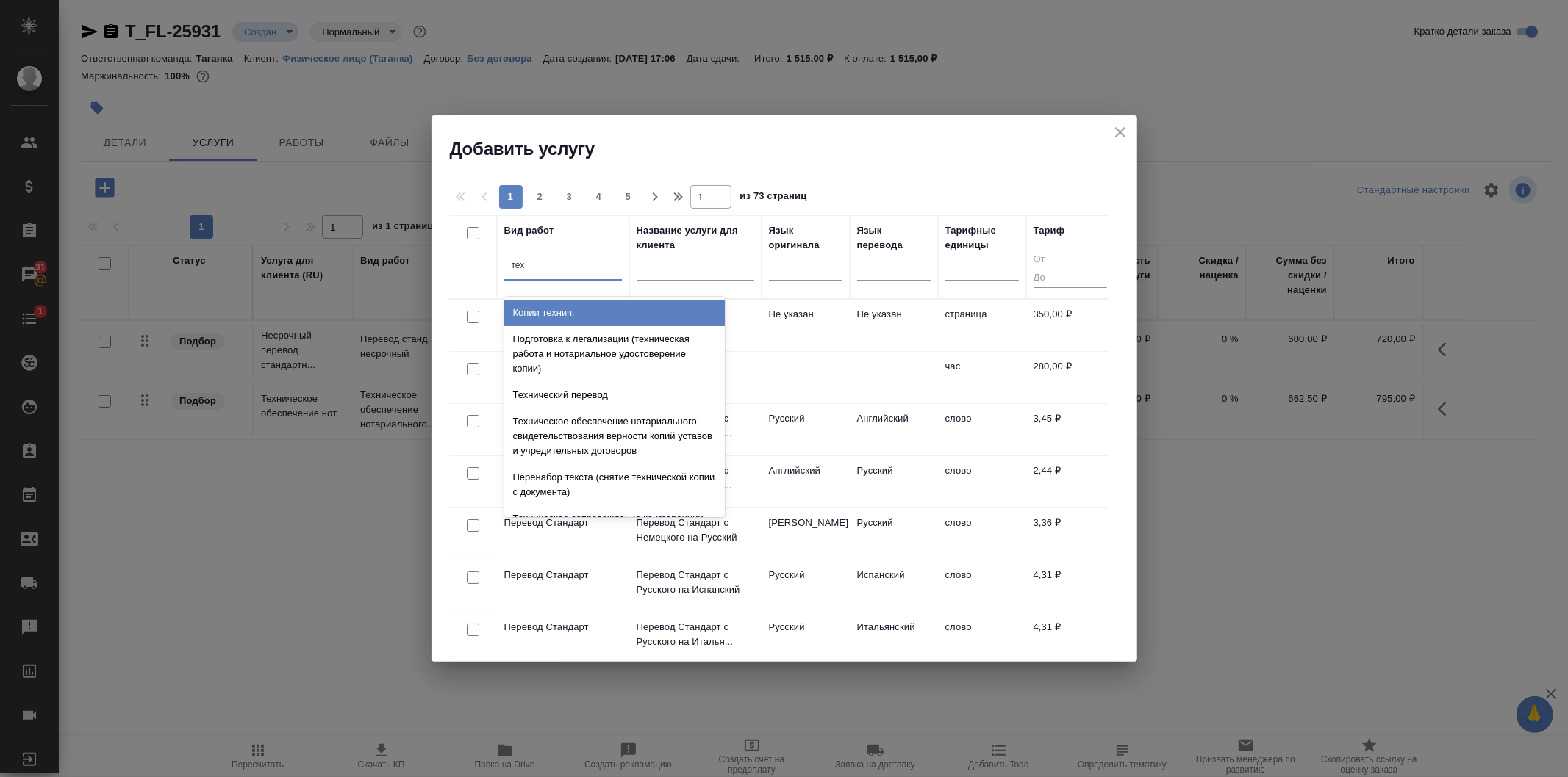
type input "техн"
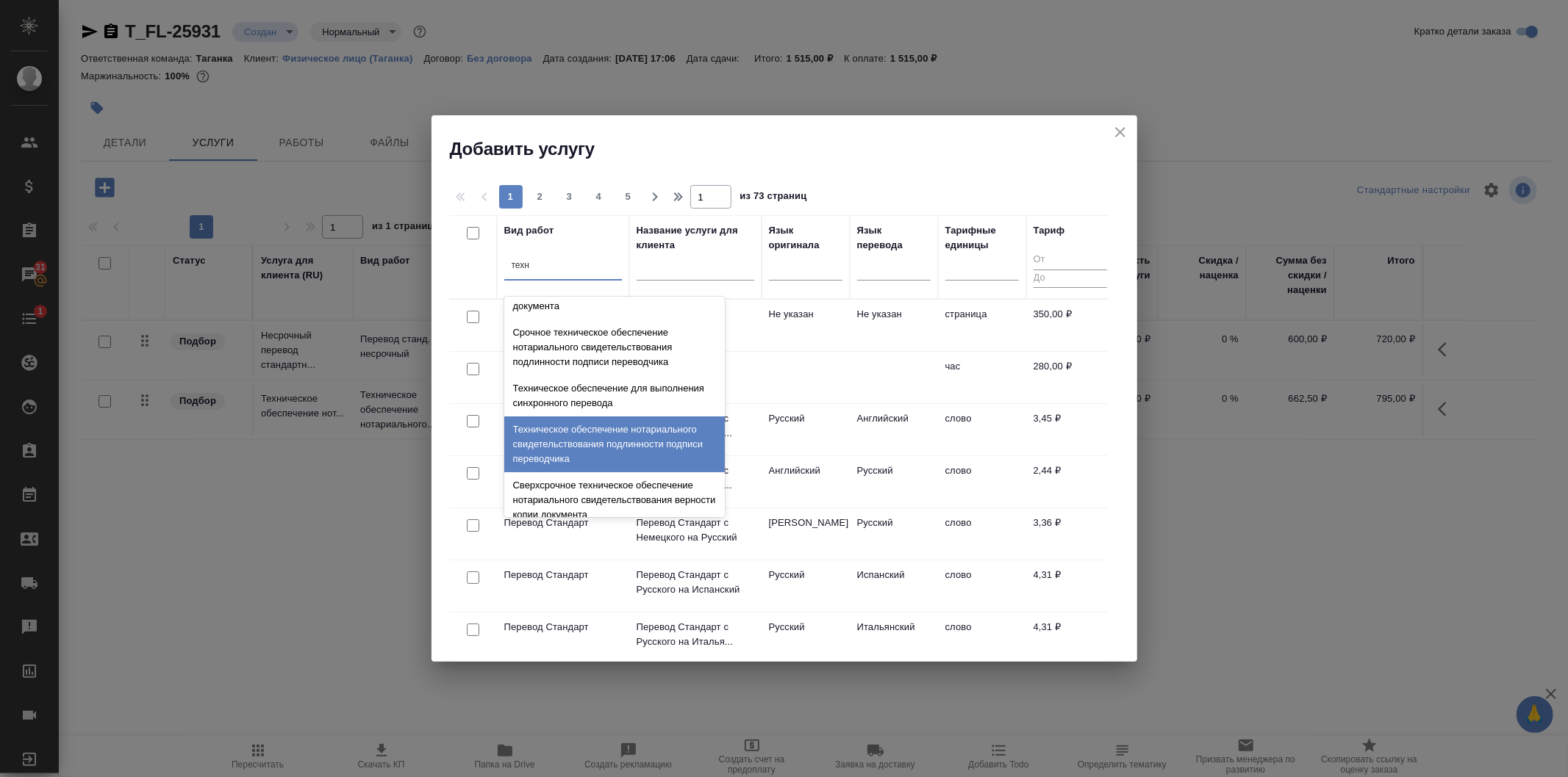
scroll to position [326, 0]
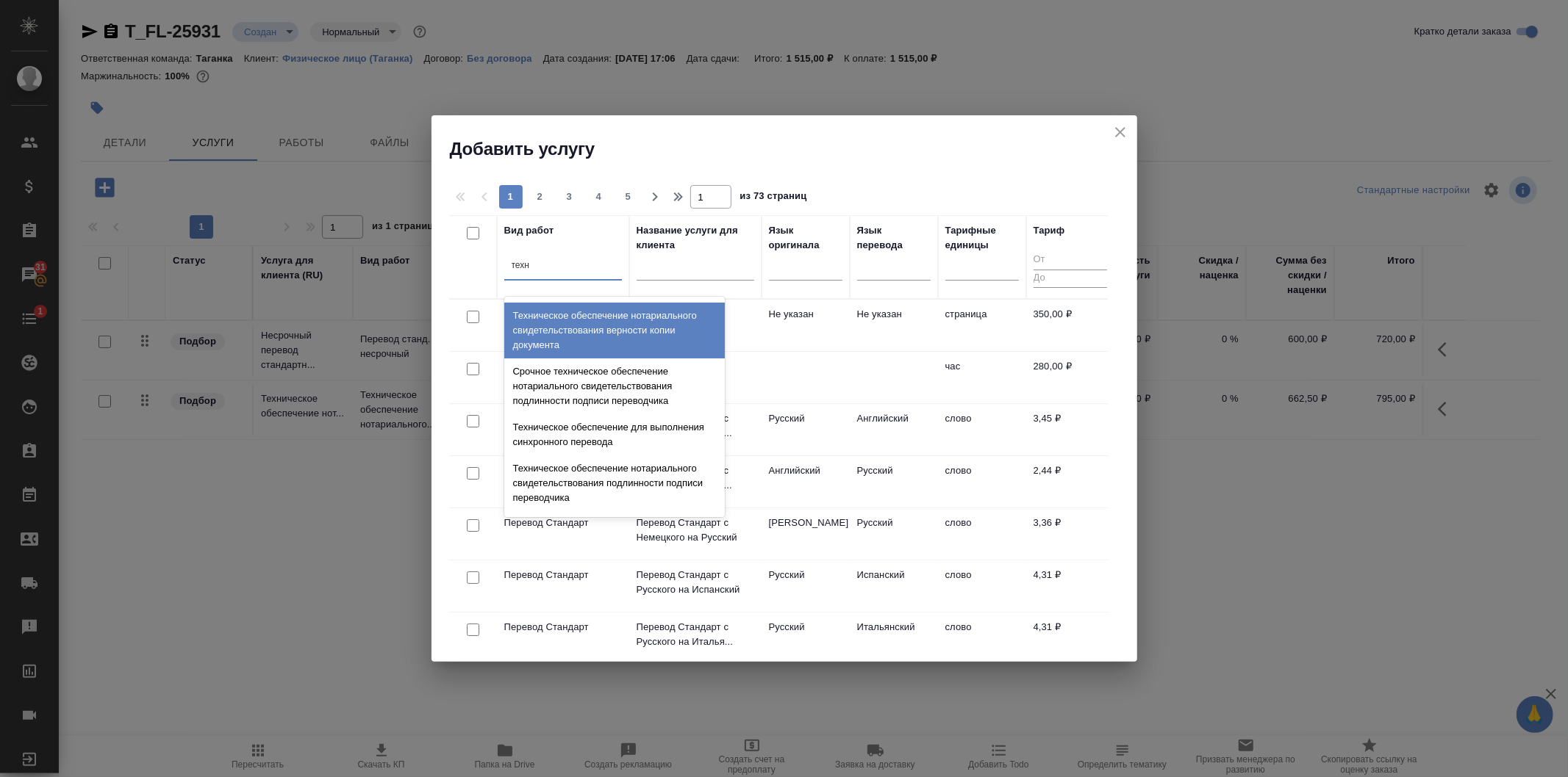
click at [613, 339] on div "Техническое обеспечение нотариального свидетельствования верности копии докумен…" at bounding box center [614, 331] width 220 height 56
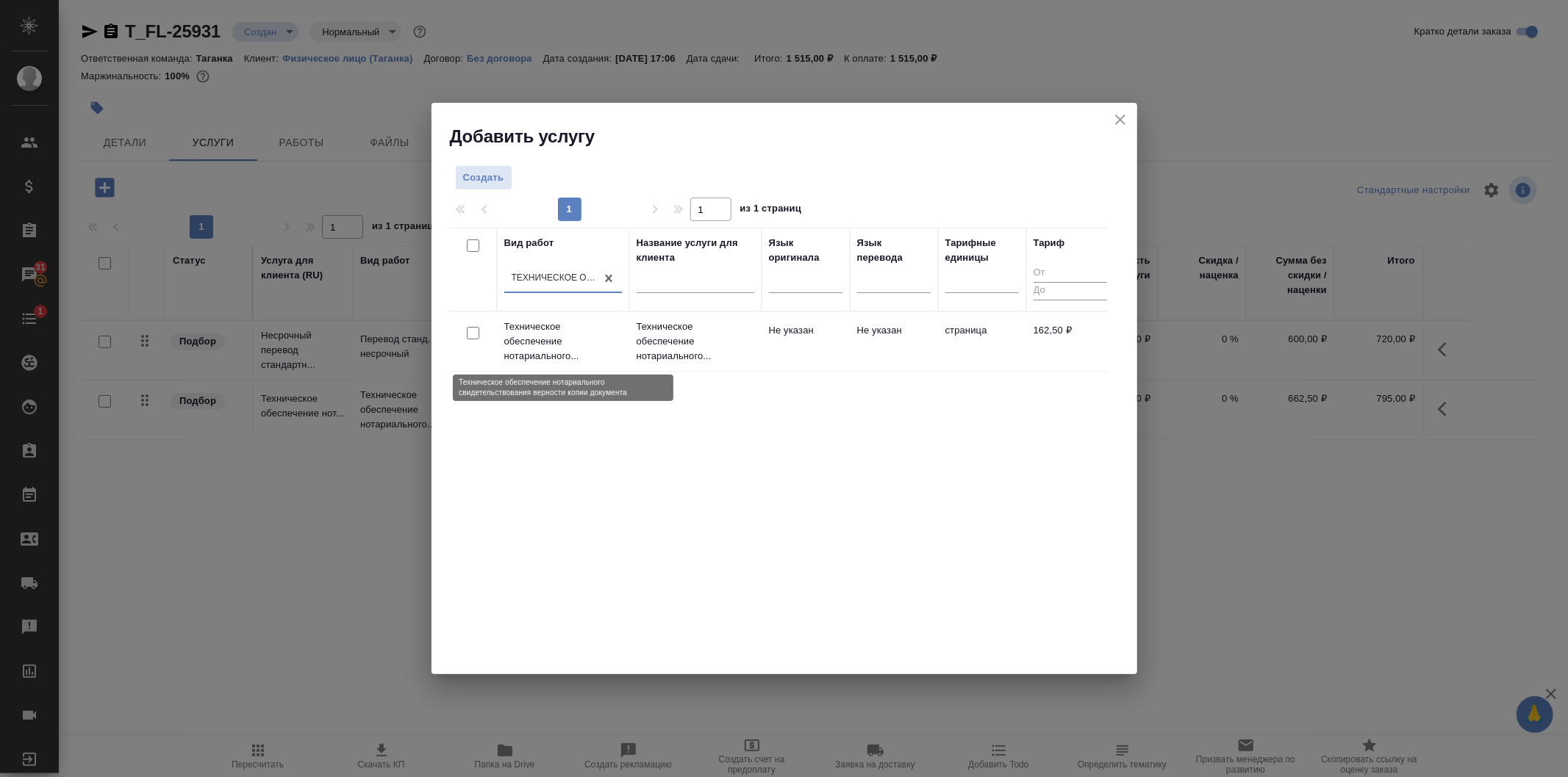
click at [604, 344] on p "Техническое обеспечение нотариального..." at bounding box center [563, 341] width 118 height 44
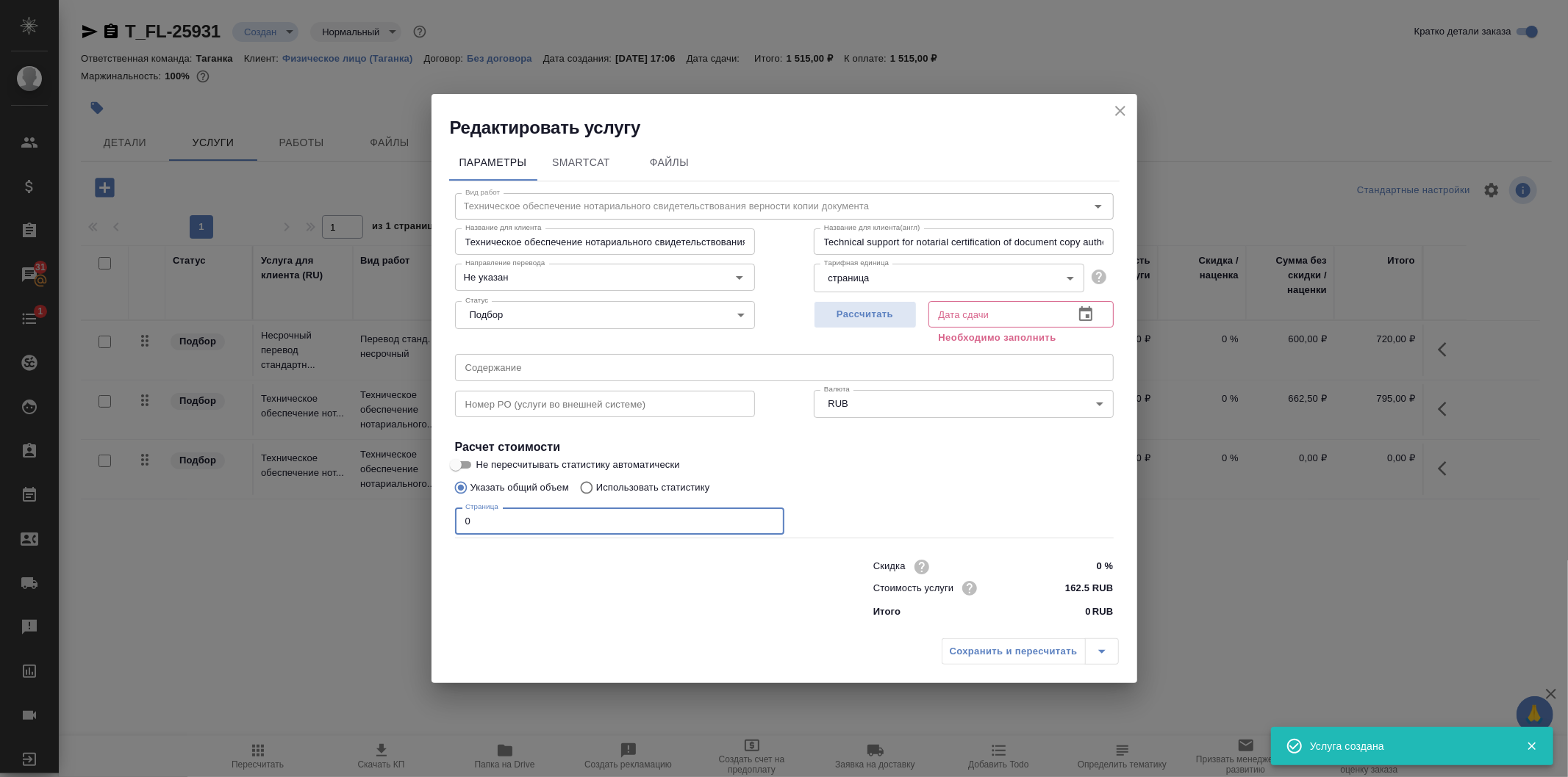
drag, startPoint x: 486, startPoint y: 529, endPoint x: 446, endPoint y: 522, distance: 40.6
click at [446, 522] on div "Параметры SmartCat Файлы Вид работ Техническое обеспечение нотариального свидет…" at bounding box center [784, 386] width 706 height 493
type input "22"
click at [1077, 321] on icon "button" at bounding box center [1085, 314] width 17 height 17
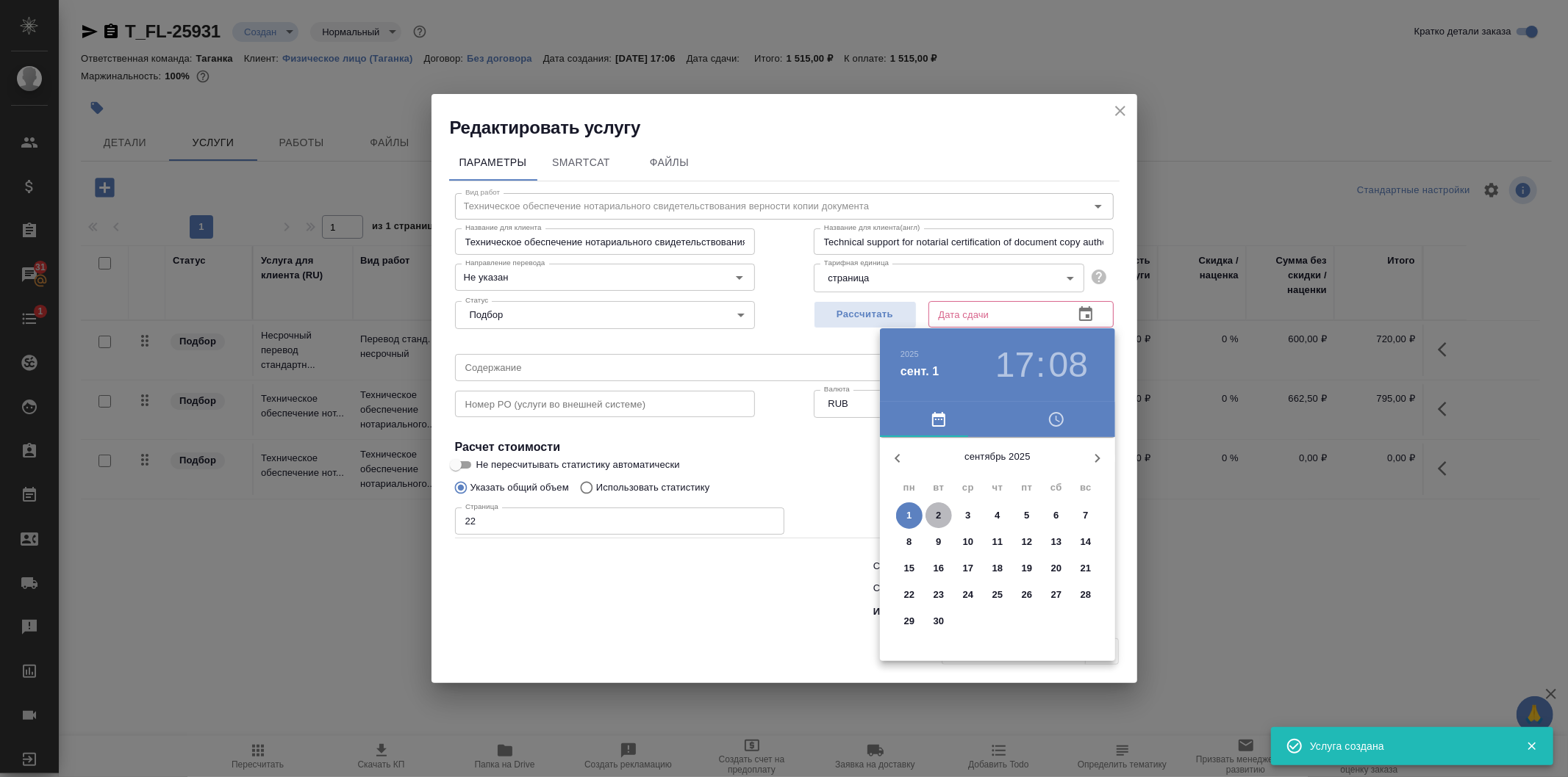
click at [944, 510] on span "2" at bounding box center [938, 515] width 26 height 14
type input "[DATE] 17:08"
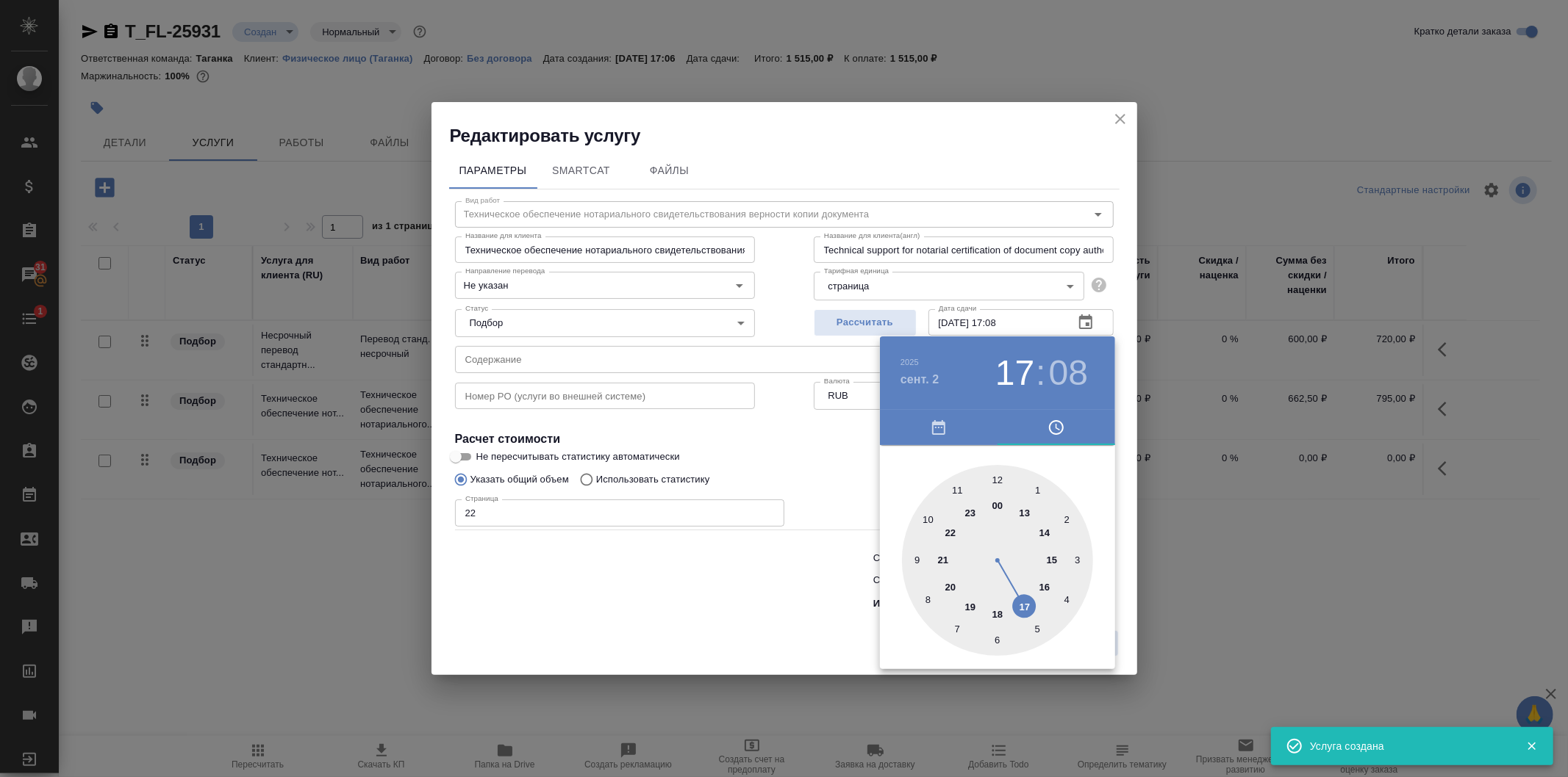
click at [740, 458] on div at bounding box center [784, 388] width 1568 height 777
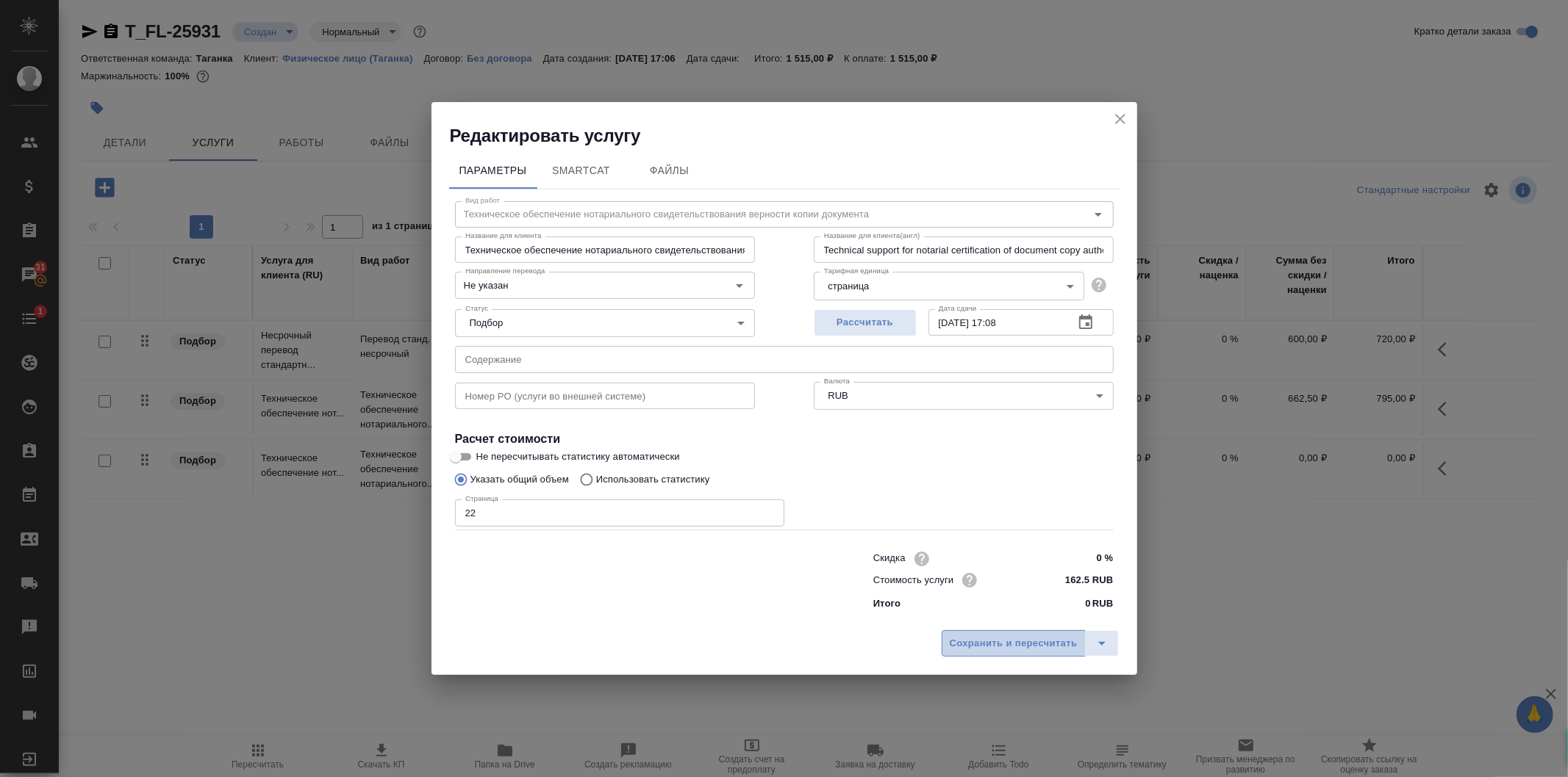
click at [1029, 651] on span "Сохранить и пересчитать" at bounding box center [1013, 644] width 128 height 17
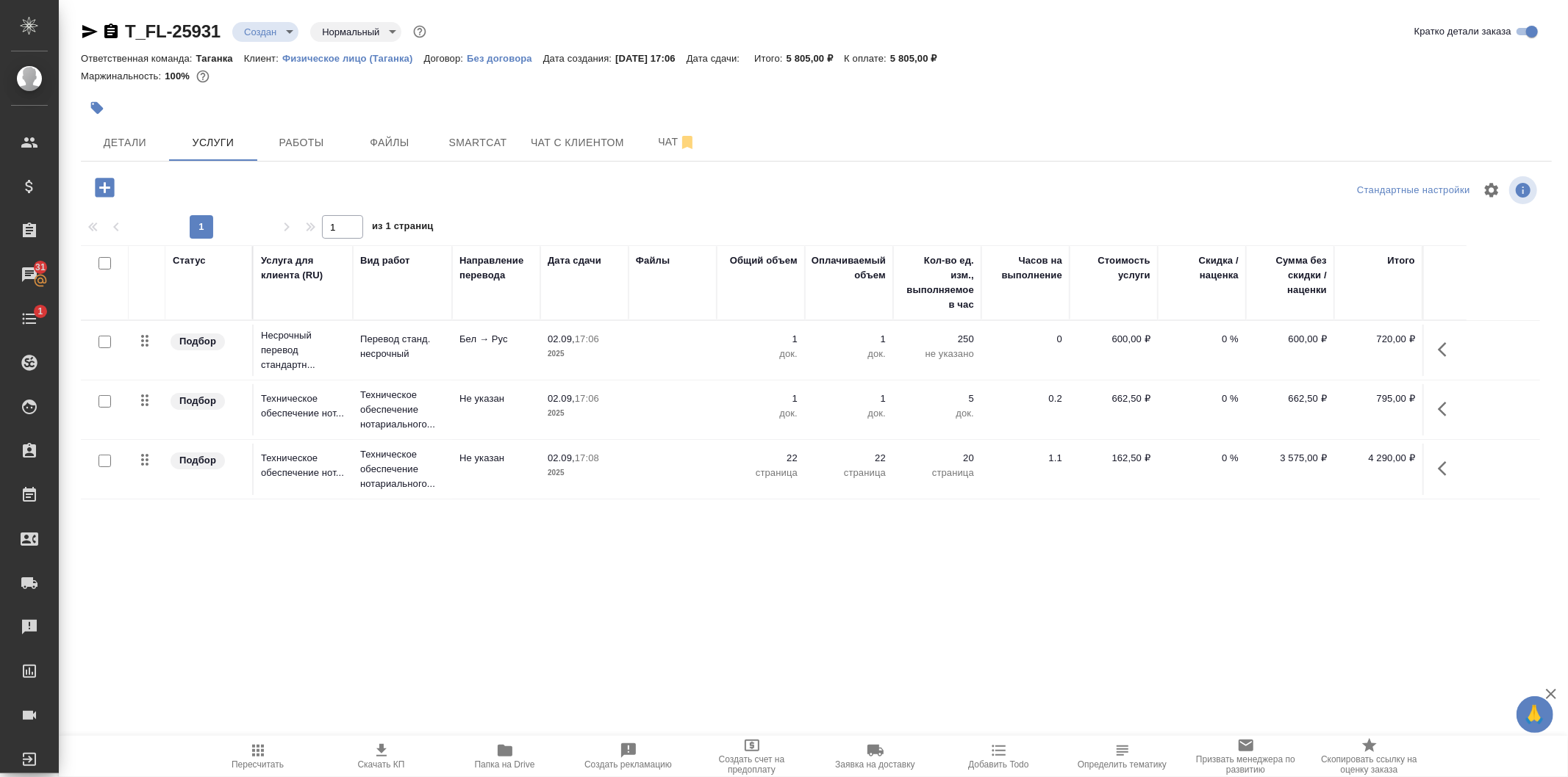
click at [736, 471] on p "страница" at bounding box center [760, 473] width 73 height 14
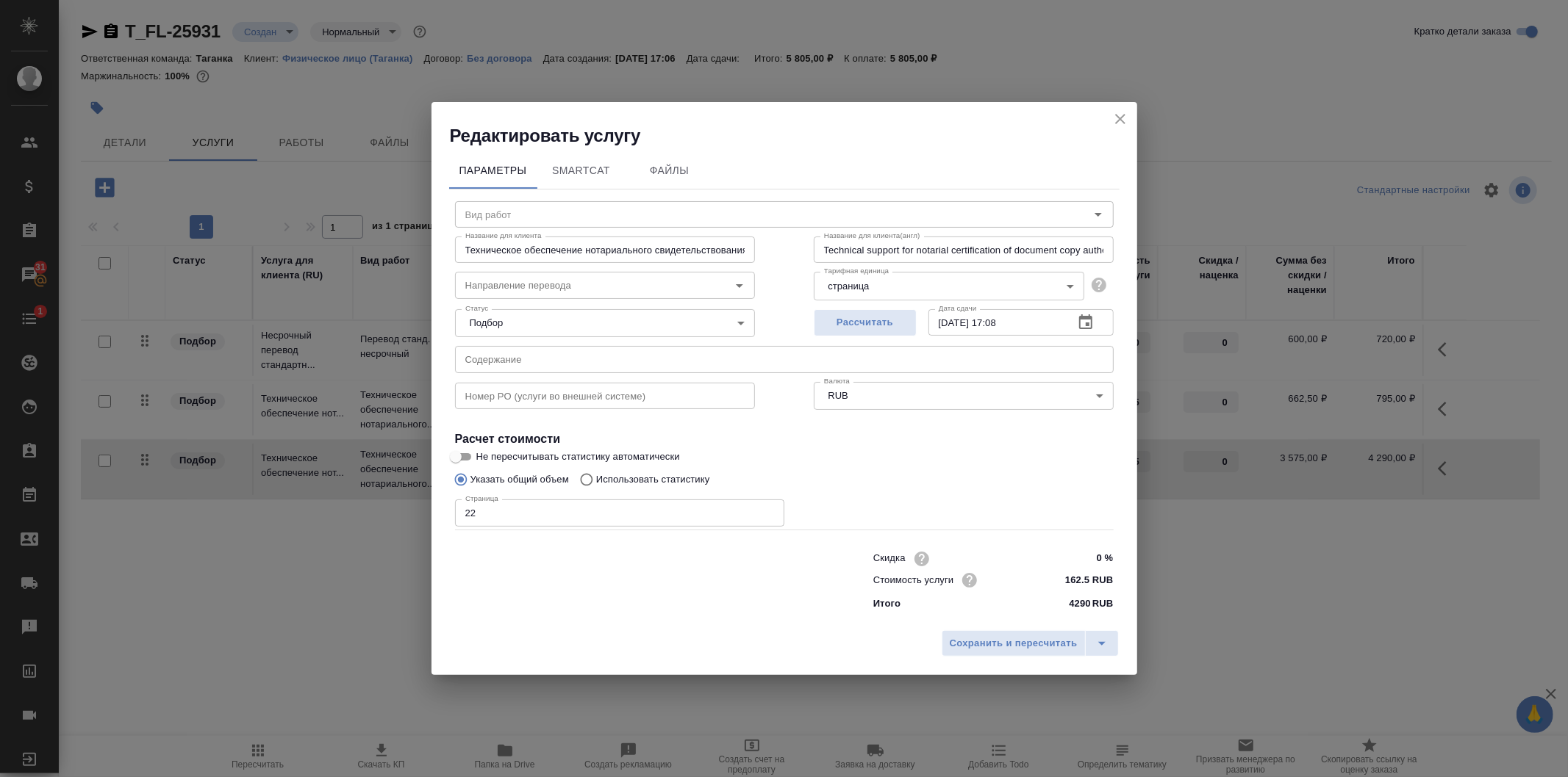
type input "Техническое обеспечение нотариального свидетельствования верности копии докумен…"
type input "Не указан"
click at [1121, 119] on icon "close" at bounding box center [1120, 119] width 17 height 17
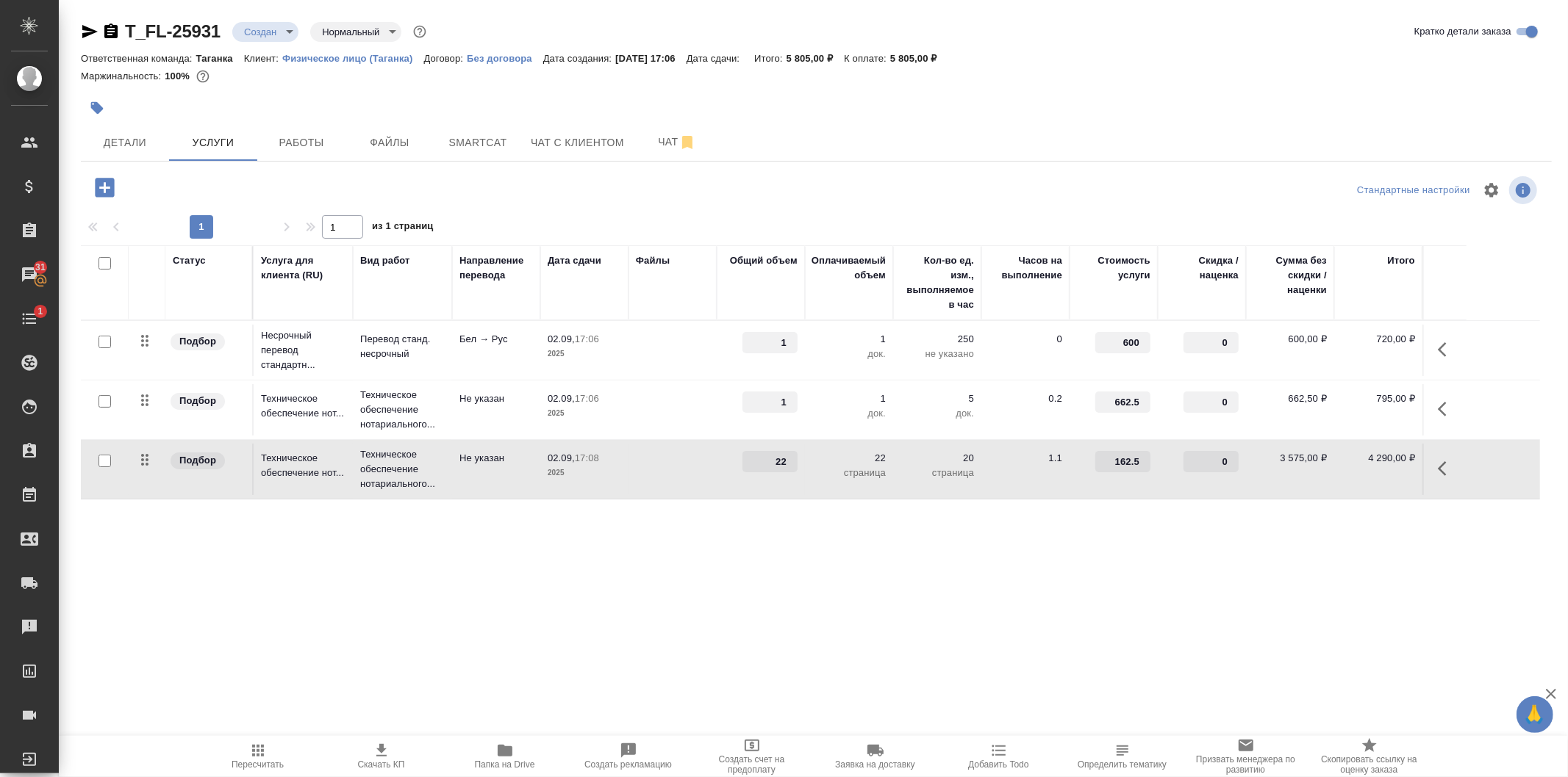
click at [590, 564] on div "T_FL-25931 Создан new Нормальный normal Кратко детали заказа Ответственная кома…" at bounding box center [815, 299] width 1486 height 599
click at [688, 388] on td at bounding box center [672, 409] width 88 height 52
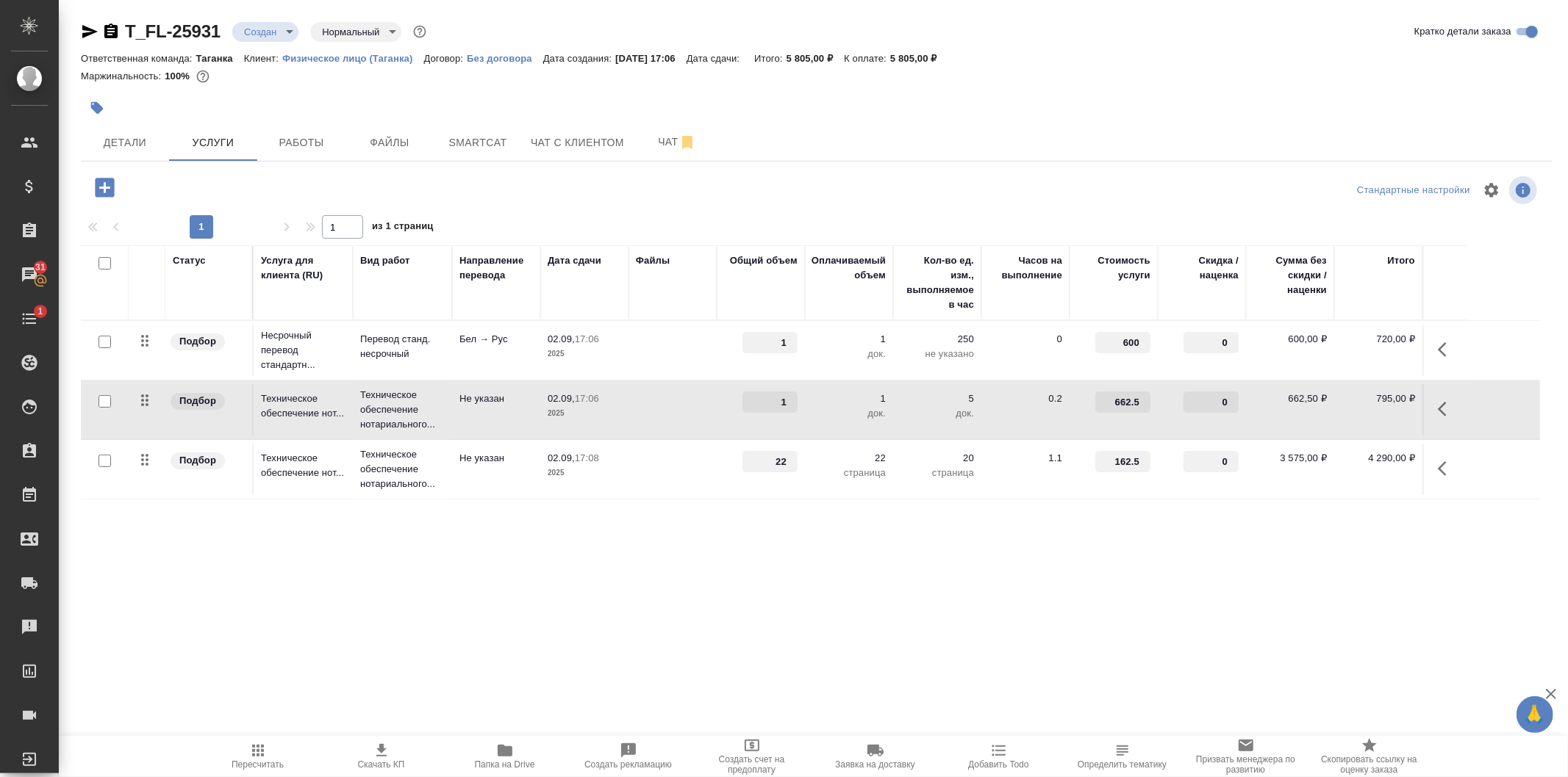
click at [661, 339] on td at bounding box center [672, 350] width 88 height 52
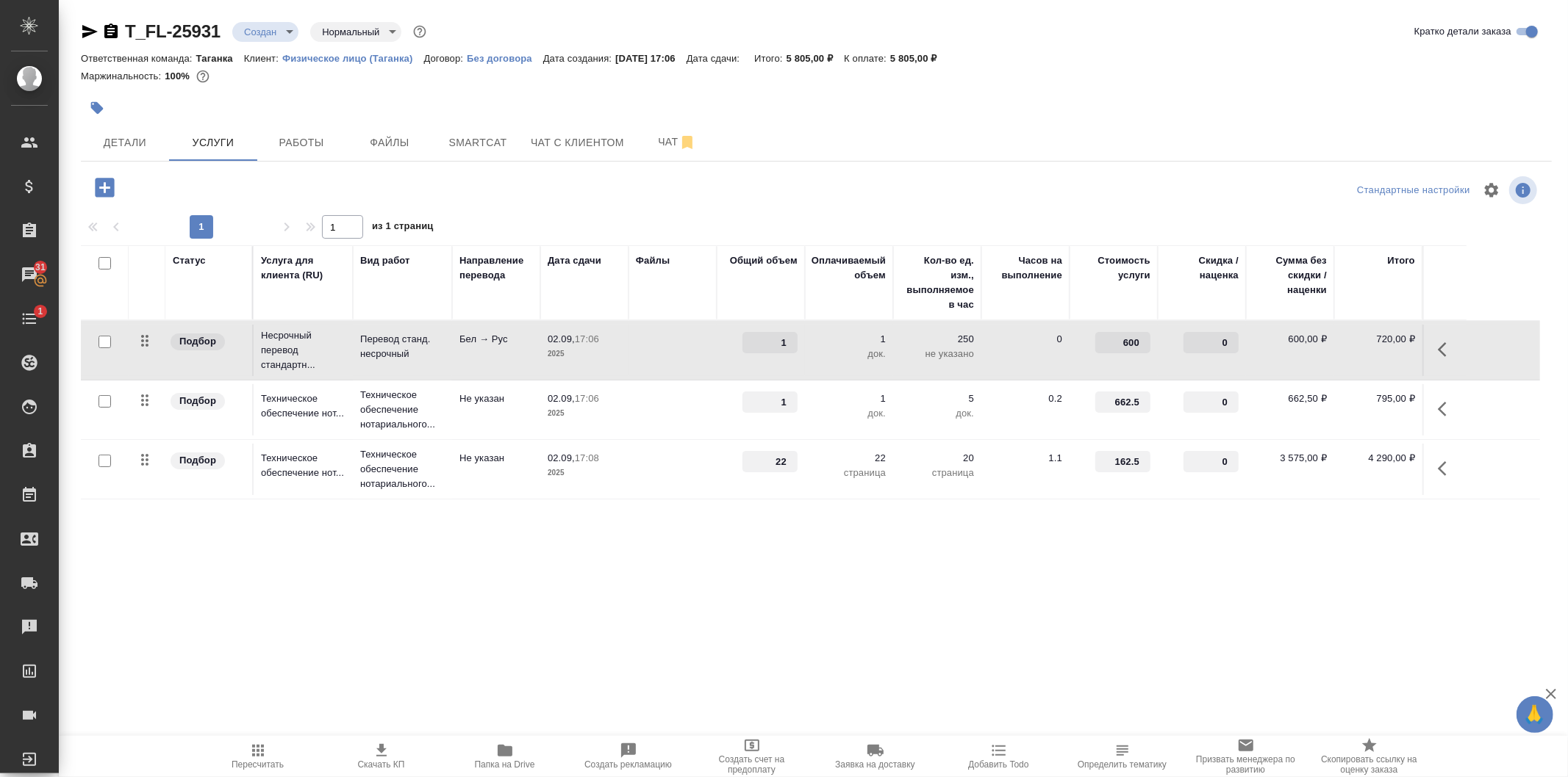
click at [638, 463] on td at bounding box center [672, 469] width 88 height 52
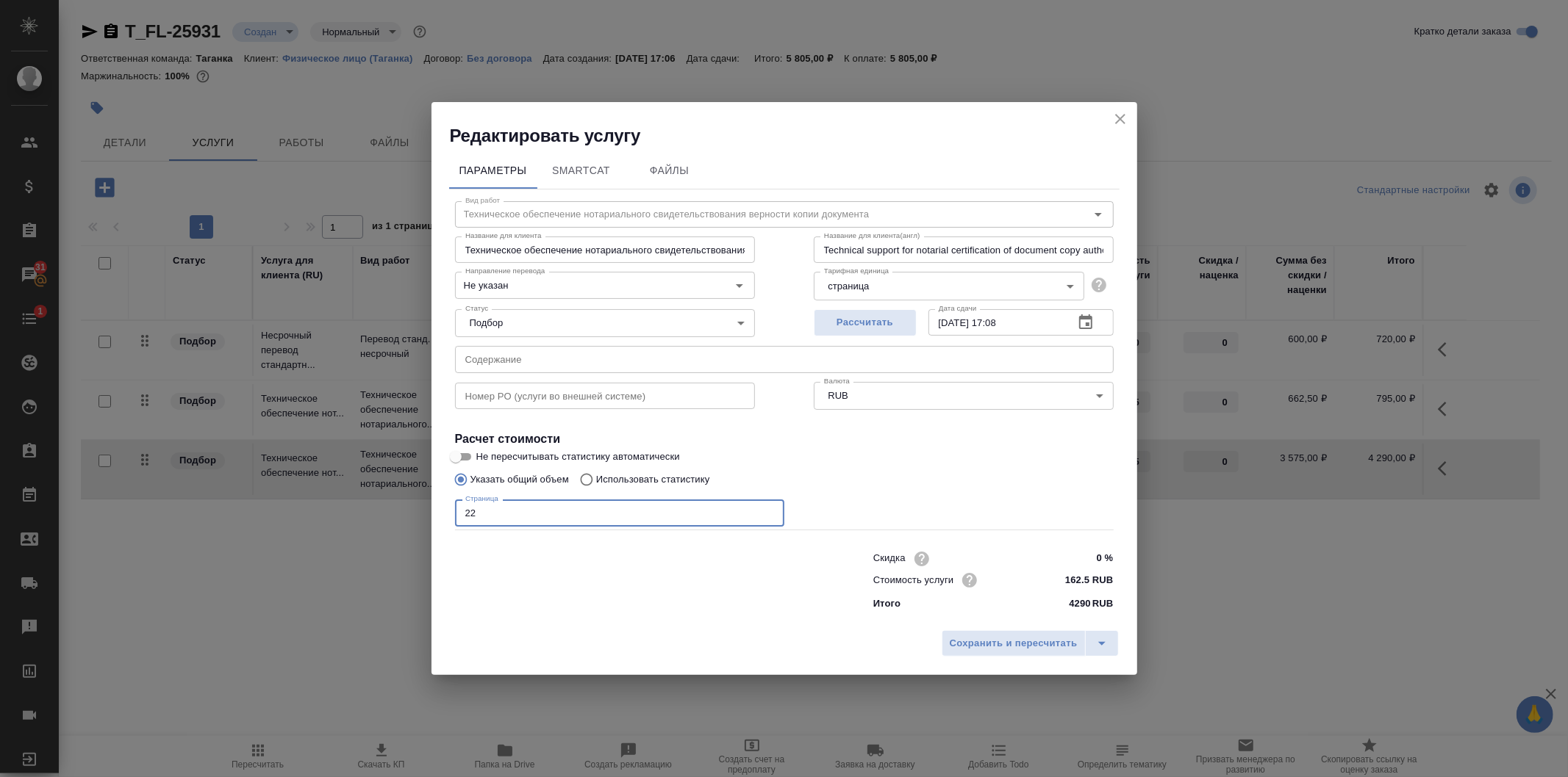
drag, startPoint x: 509, startPoint y: 515, endPoint x: 454, endPoint y: 513, distance: 55.0
click at [455, 513] on input "22" at bounding box center [619, 513] width 329 height 26
click at [1121, 123] on icon "close" at bounding box center [1120, 119] width 17 height 17
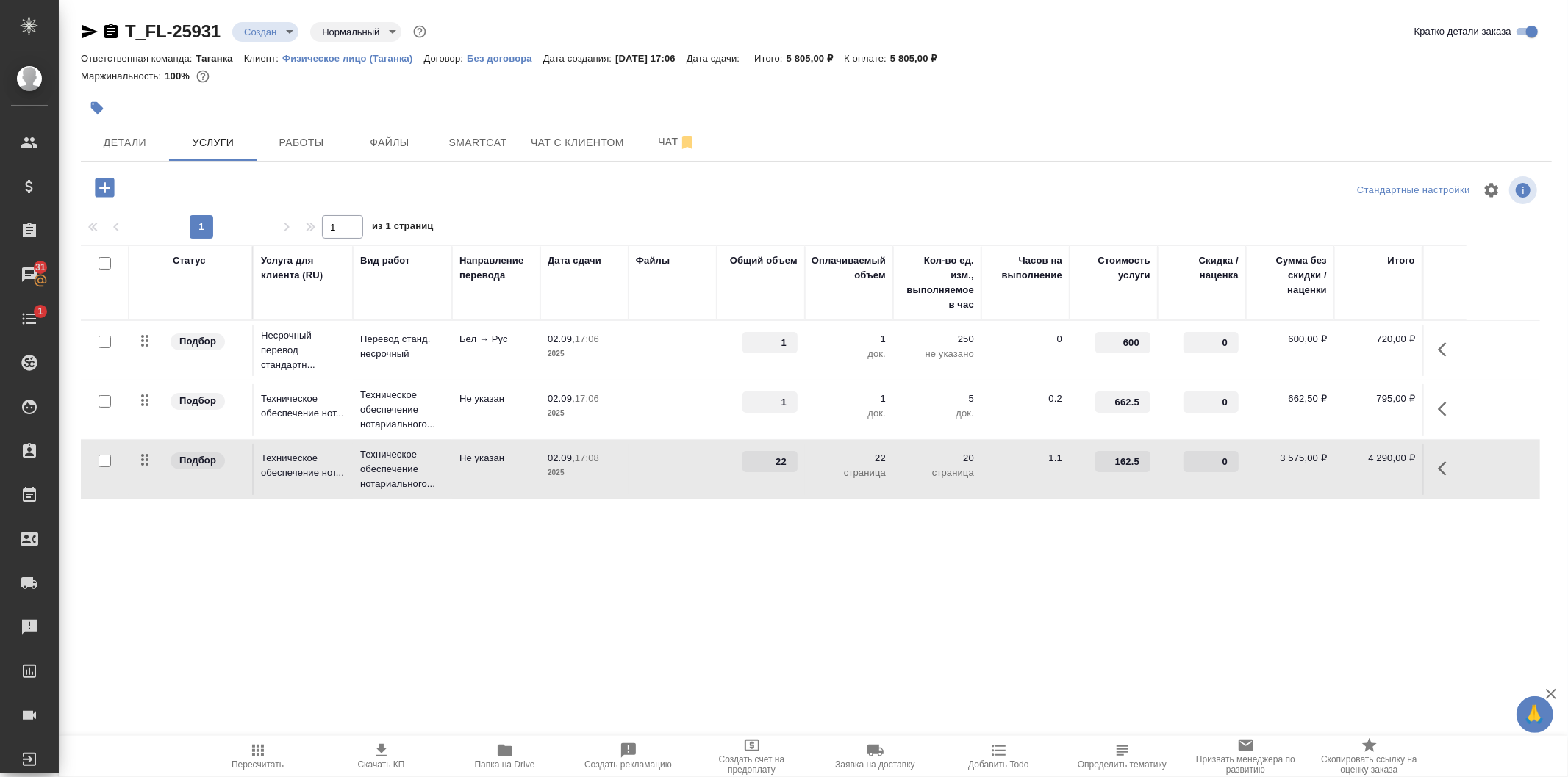
click at [1128, 585] on div "T_FL-25931 Создан new Нормальный normal Кратко детали заказа Ответственная кома…" at bounding box center [815, 299] width 1486 height 599
click at [439, 552] on div "Статус Услуга для клиента (RU) Вид работ Направление перевода Дата сдачи Файлы …" at bounding box center [810, 403] width 1458 height 316
click at [105, 460] on input "checkbox" at bounding box center [105, 461] width 13 height 13
checkbox input "true"
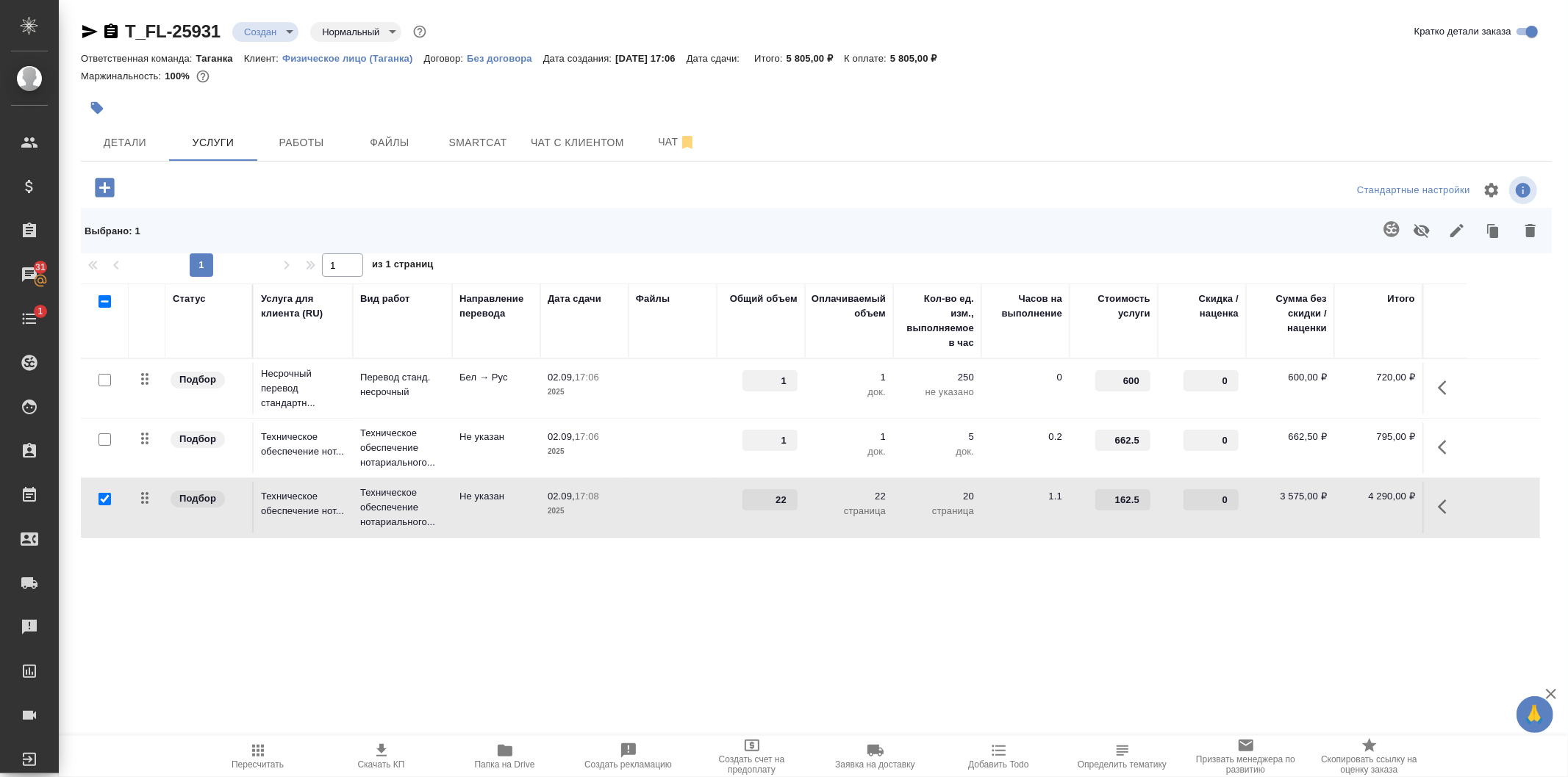
click at [1530, 236] on icon "button" at bounding box center [1529, 230] width 10 height 14
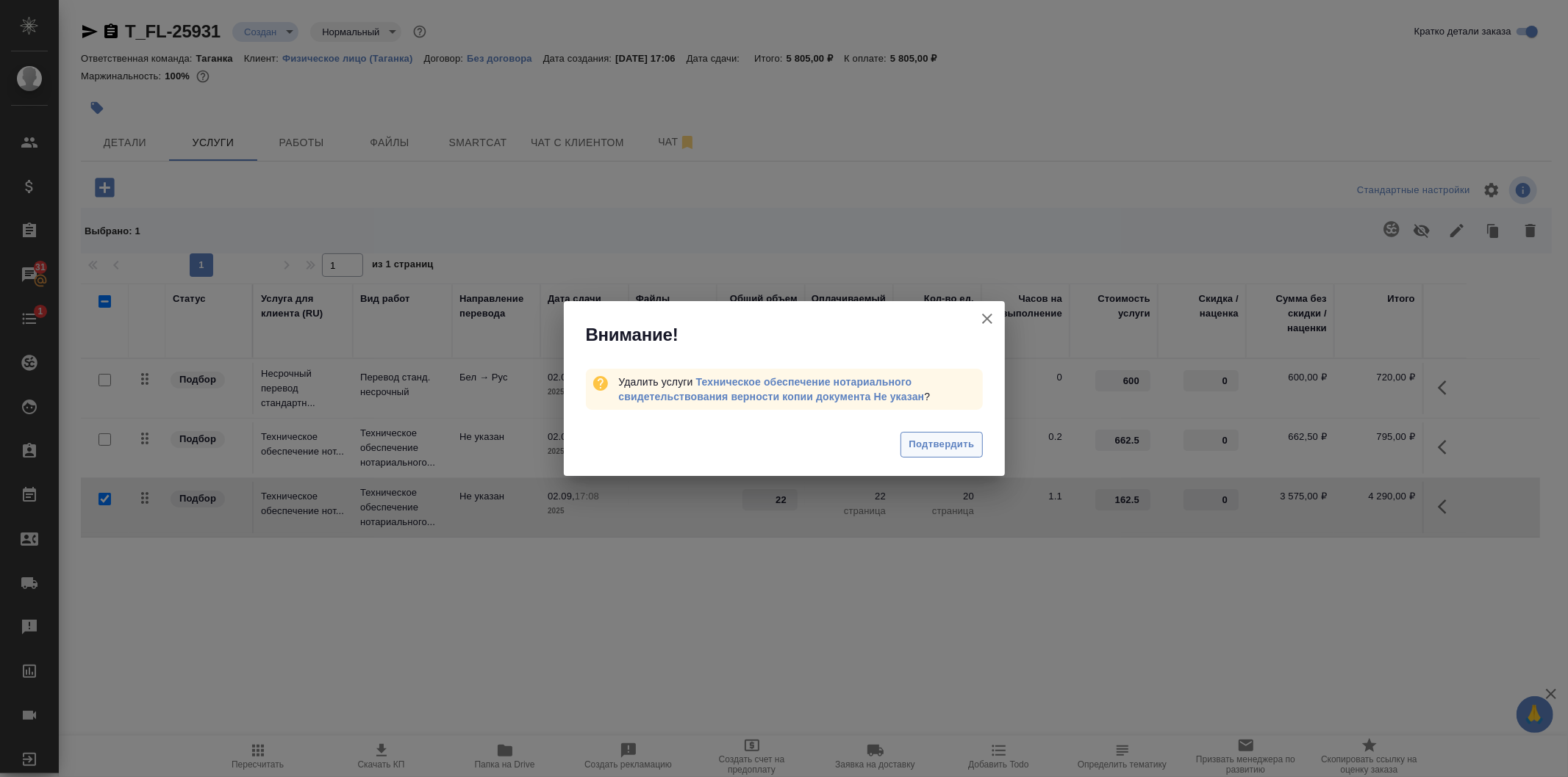
click at [948, 452] on span "Подтвердить" at bounding box center [941, 445] width 65 height 17
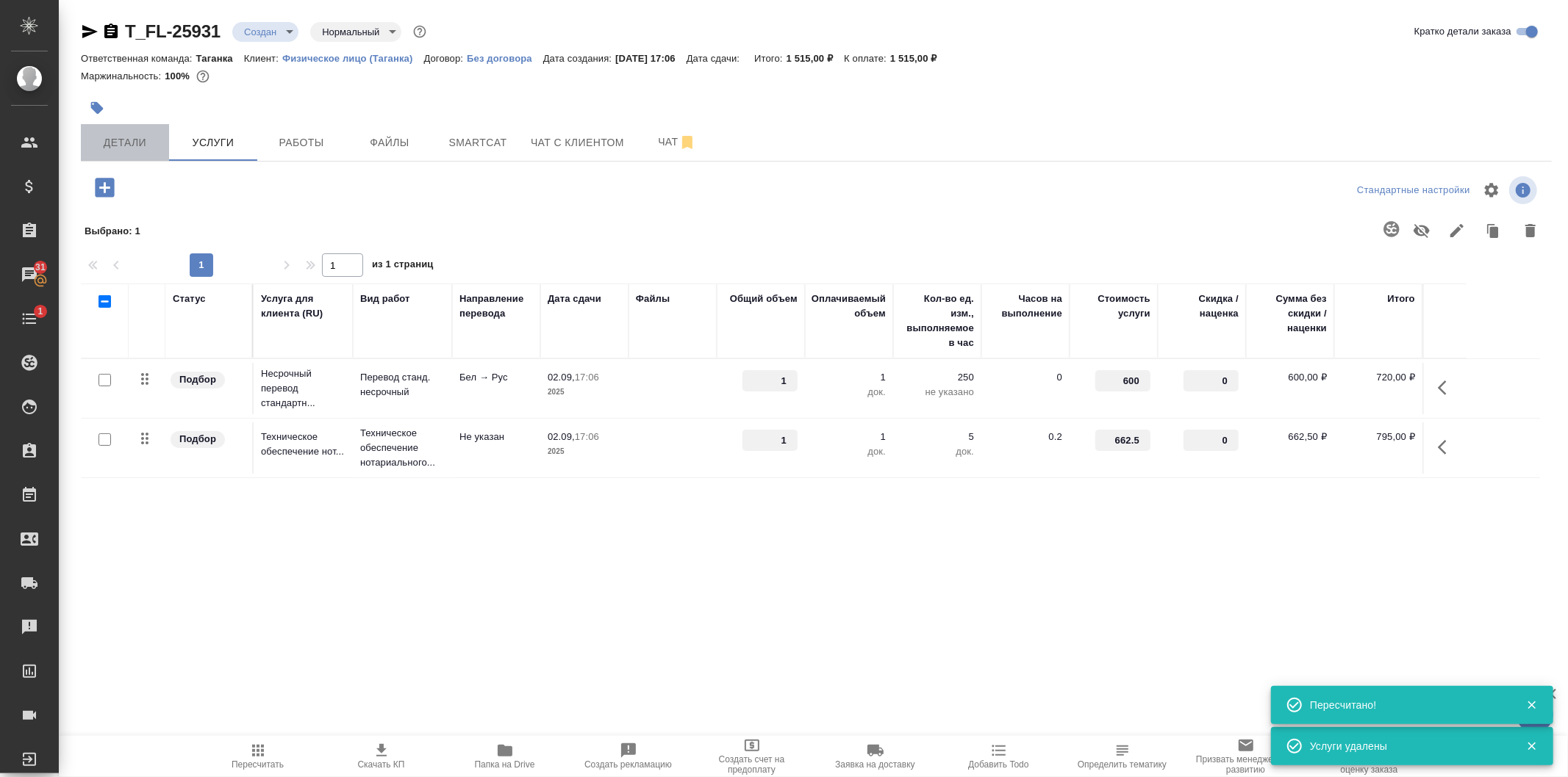
click at [139, 142] on span "Детали" at bounding box center [125, 143] width 71 height 18
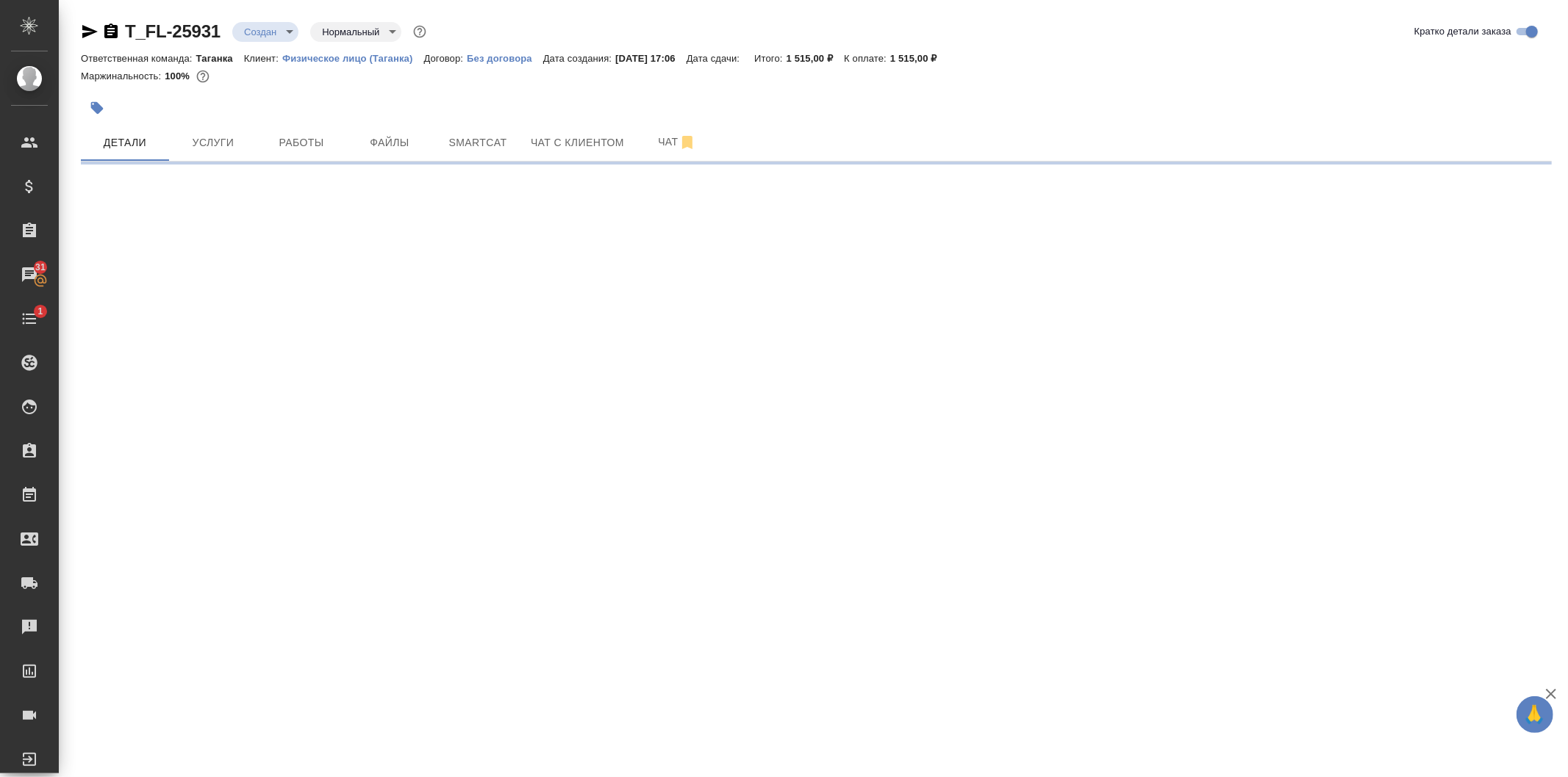
select select "RU"
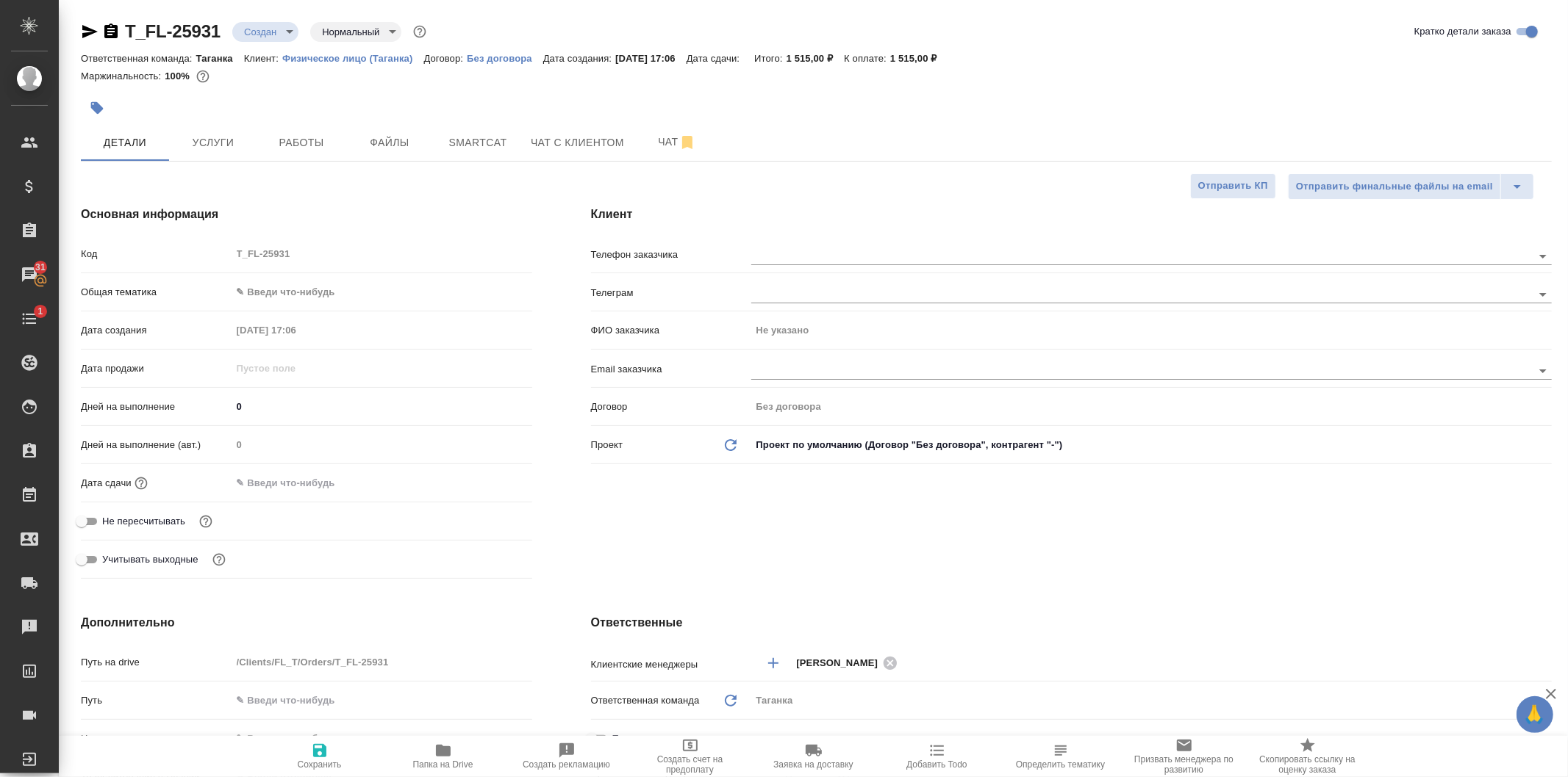
type textarea "x"
click at [300, 286] on body "🙏 .cls-1 fill:#fff; AWATERA [PERSON_NAME] Спецификации Заказы 31 Чаты 1 Todo Пр…" at bounding box center [784, 388] width 1568 height 777
click at [290, 431] on li "Юридическая/Финансовая" at bounding box center [382, 434] width 301 height 24
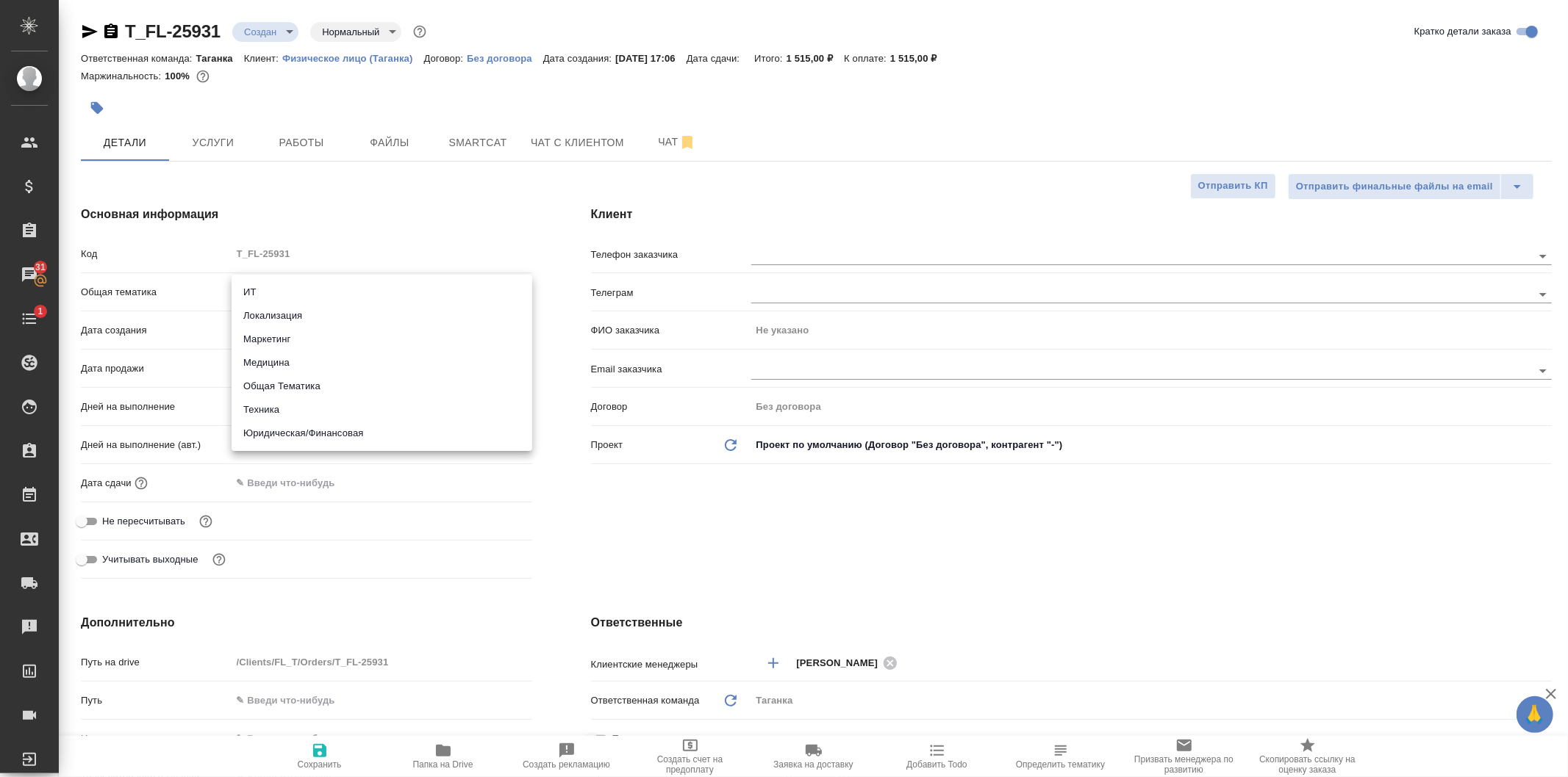
type input "yr-fn"
type textarea "x"
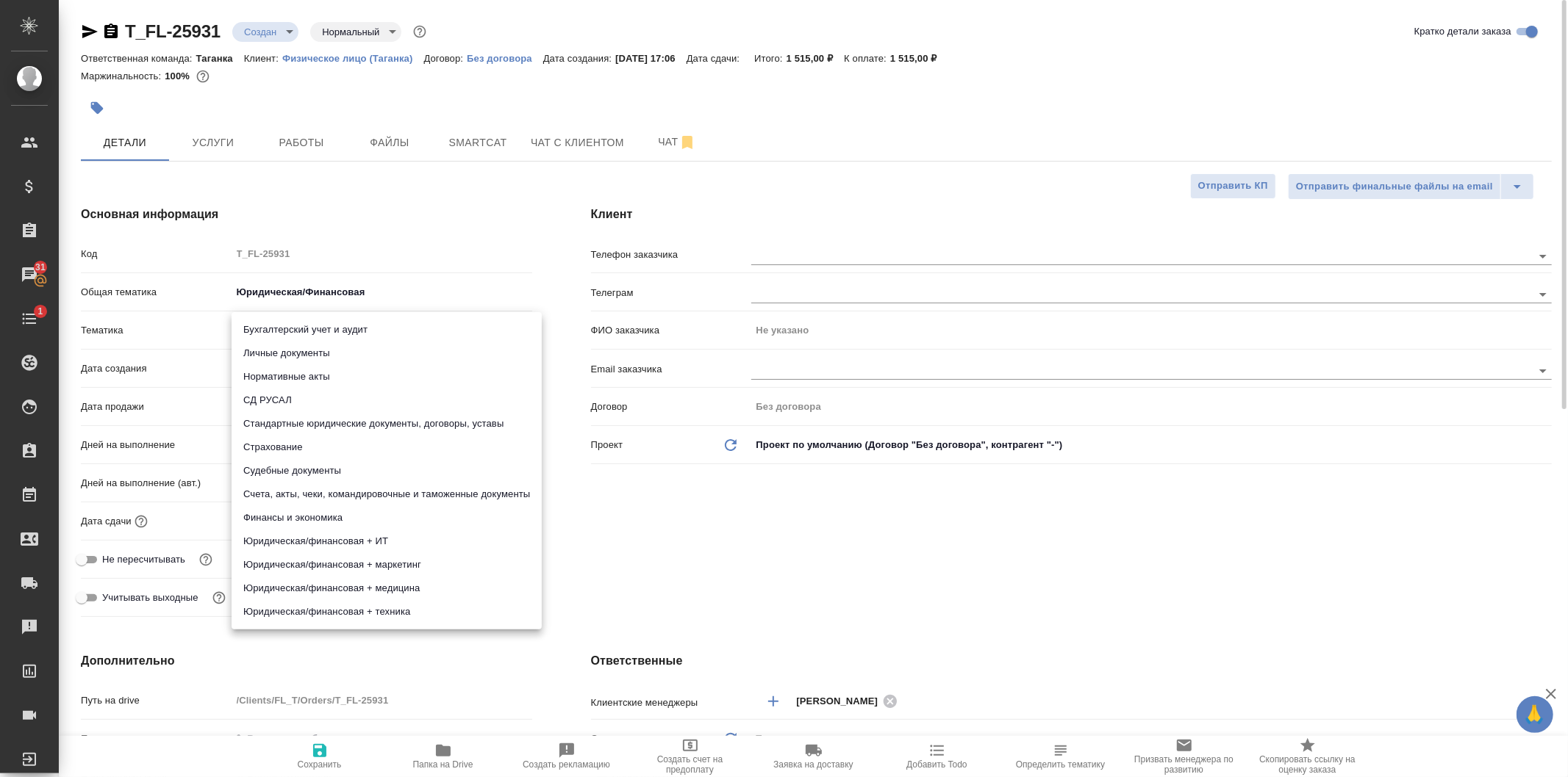
click at [273, 321] on body "🙏 .cls-1 fill:#fff; AWATERA [PERSON_NAME] Спецификации Заказы 31 Чаты 1 Todo Пр…" at bounding box center [784, 388] width 1568 height 777
click at [287, 349] on li "Личные документы" at bounding box center [387, 353] width 310 height 24
type textarea "x"
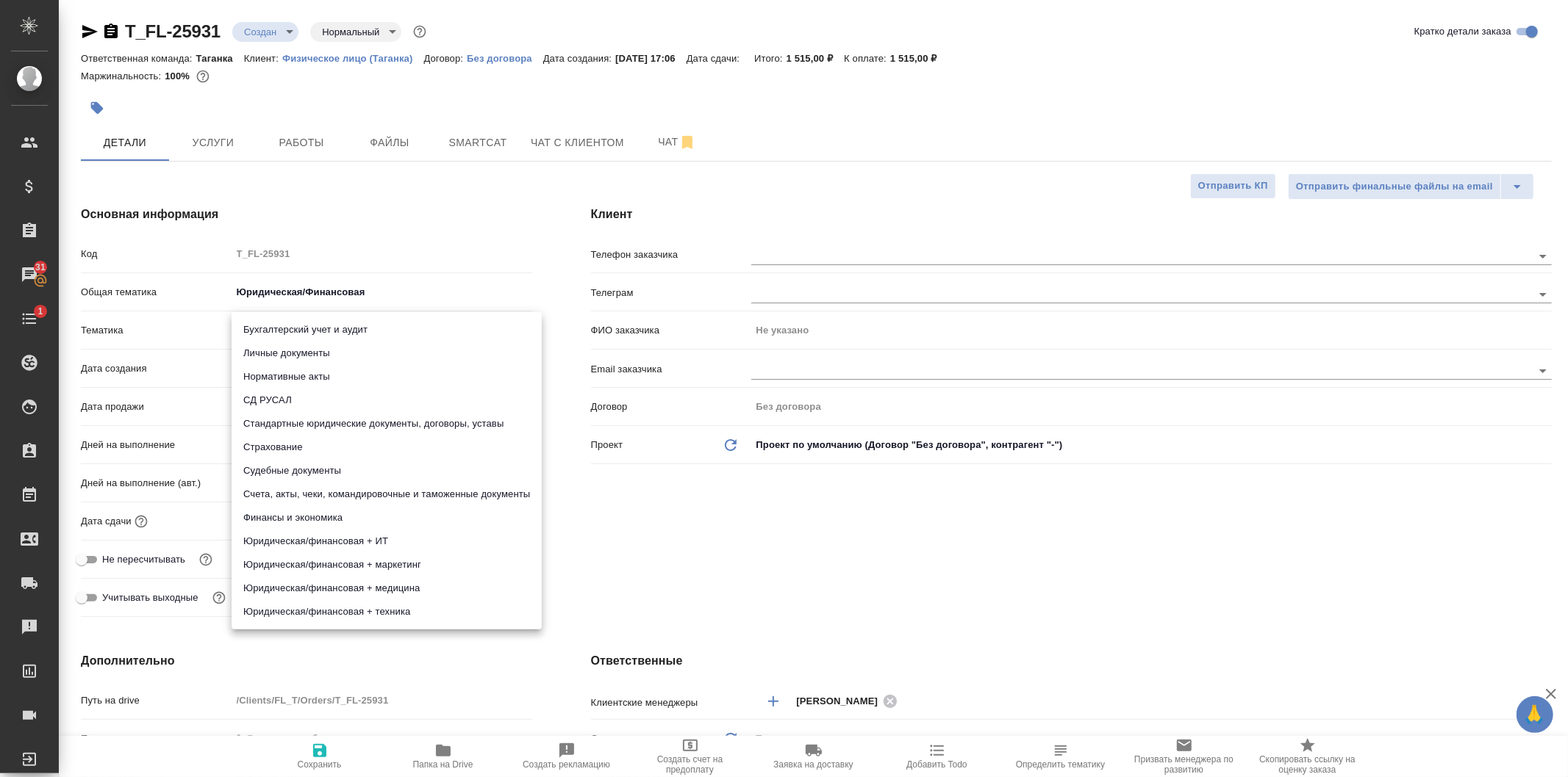
type input "5a8b8b956a9677013d343cfe"
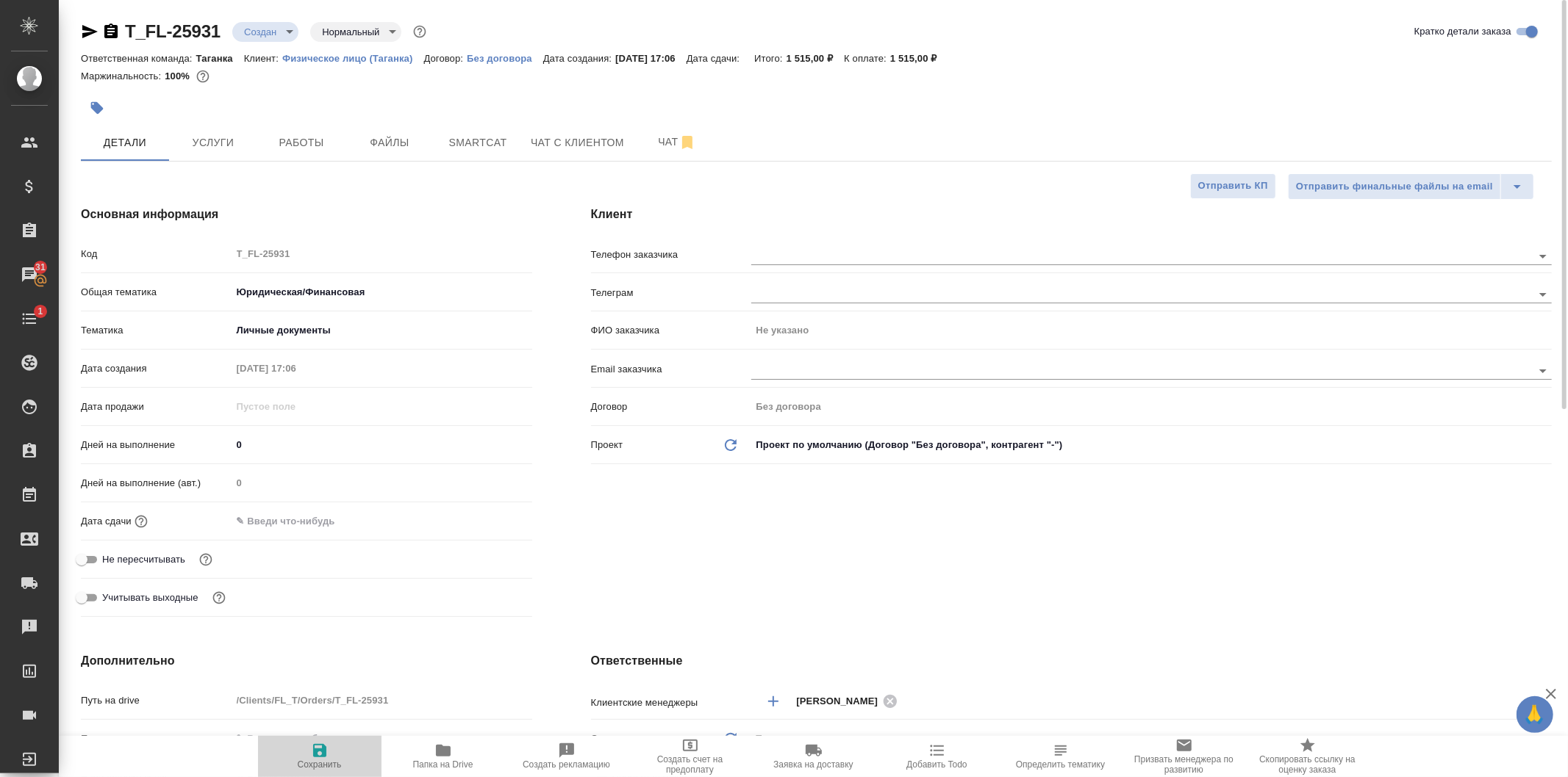
click at [324, 757] on icon "button" at bounding box center [320, 751] width 14 height 14
type textarea "x"
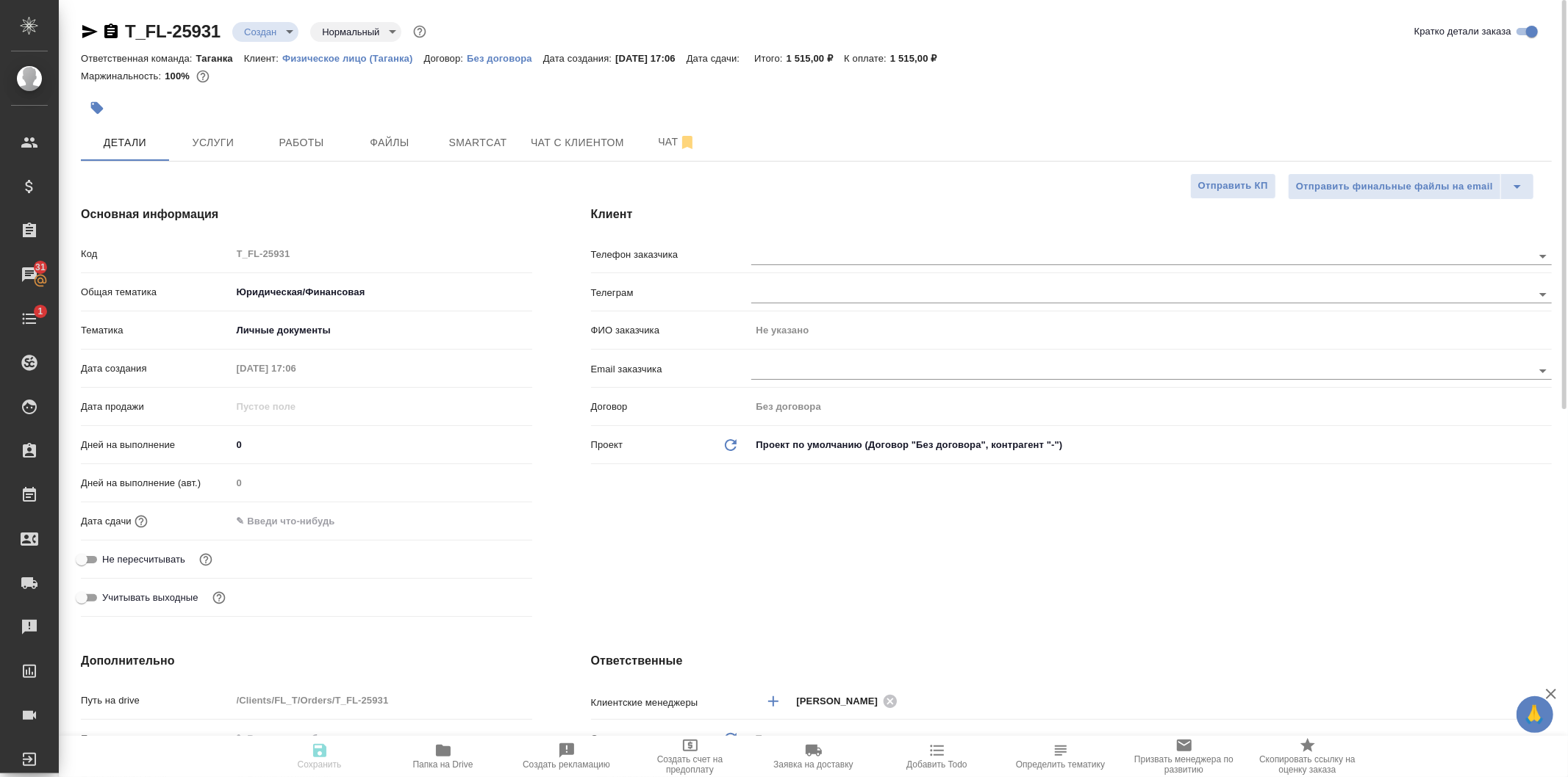
type textarea "x"
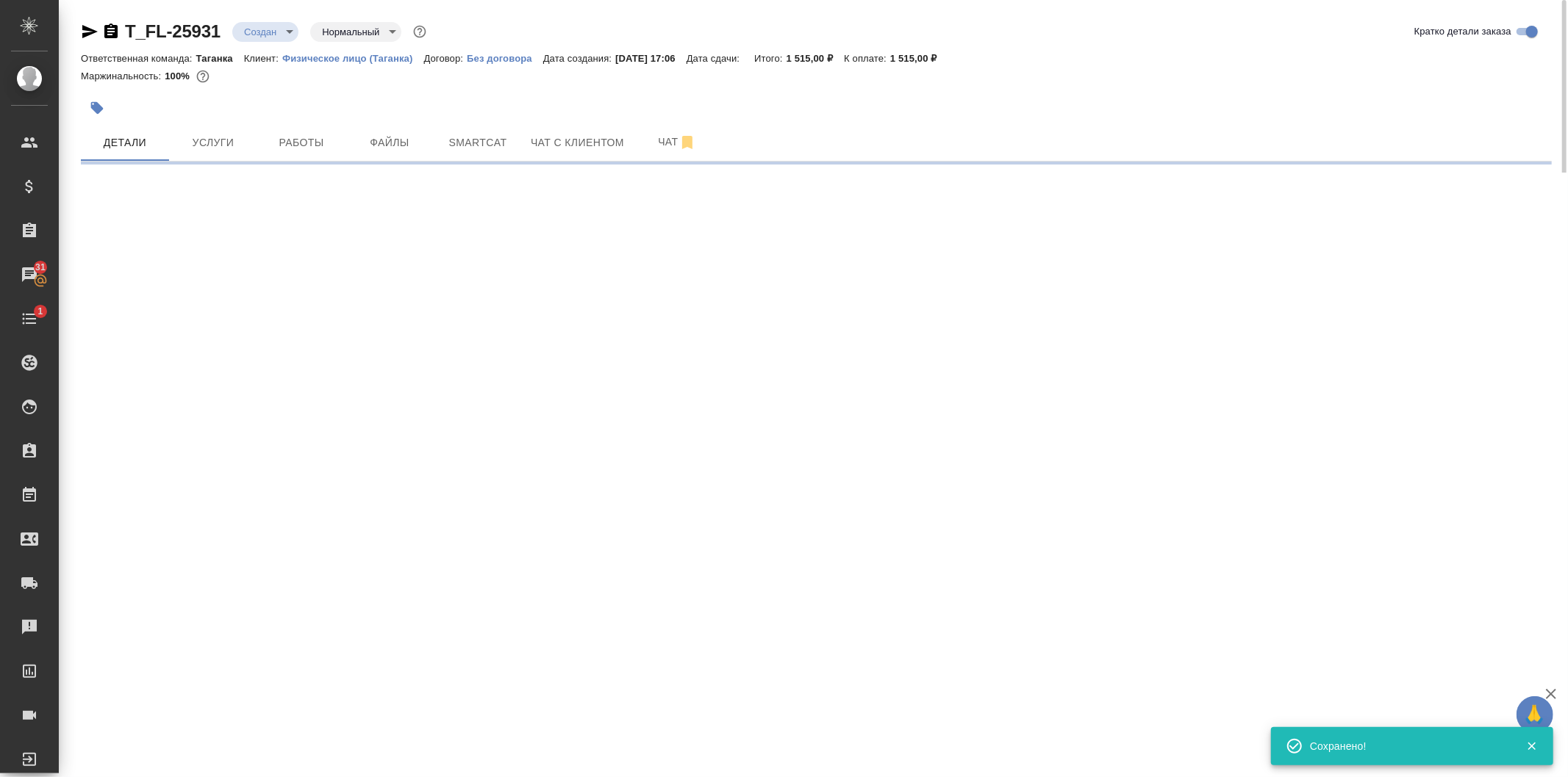
select select "RU"
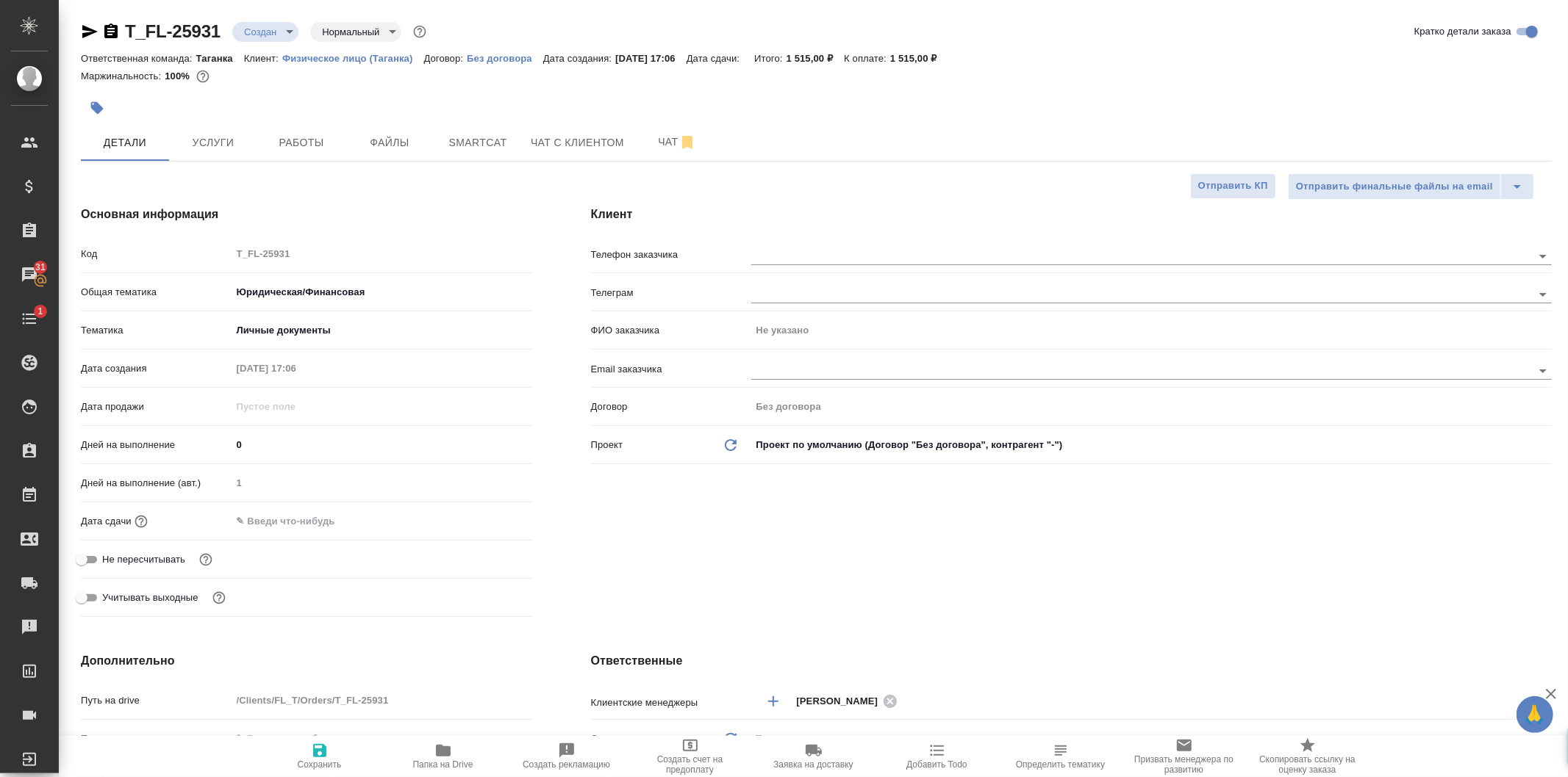
type textarea "x"
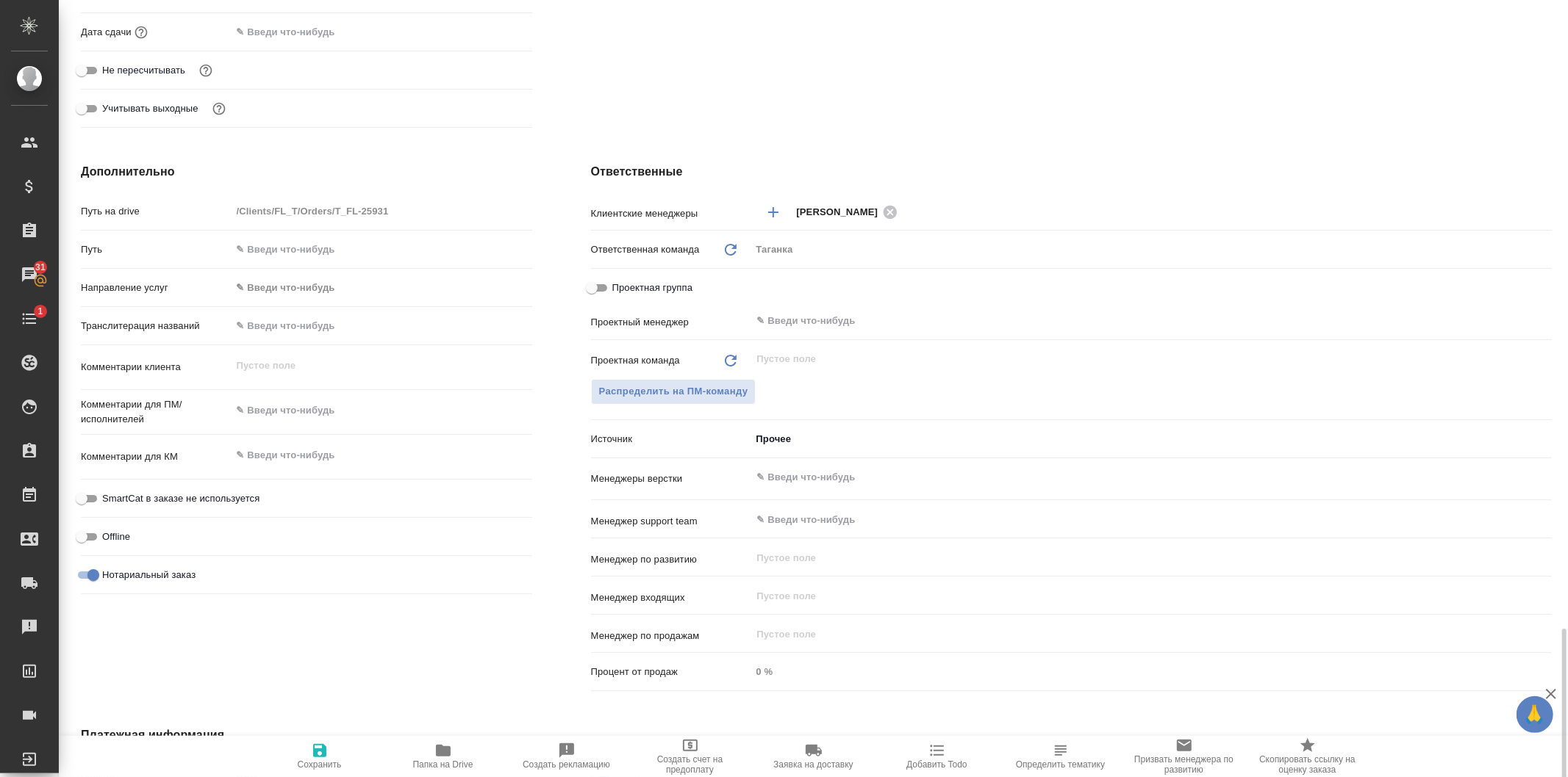
scroll to position [739, 0]
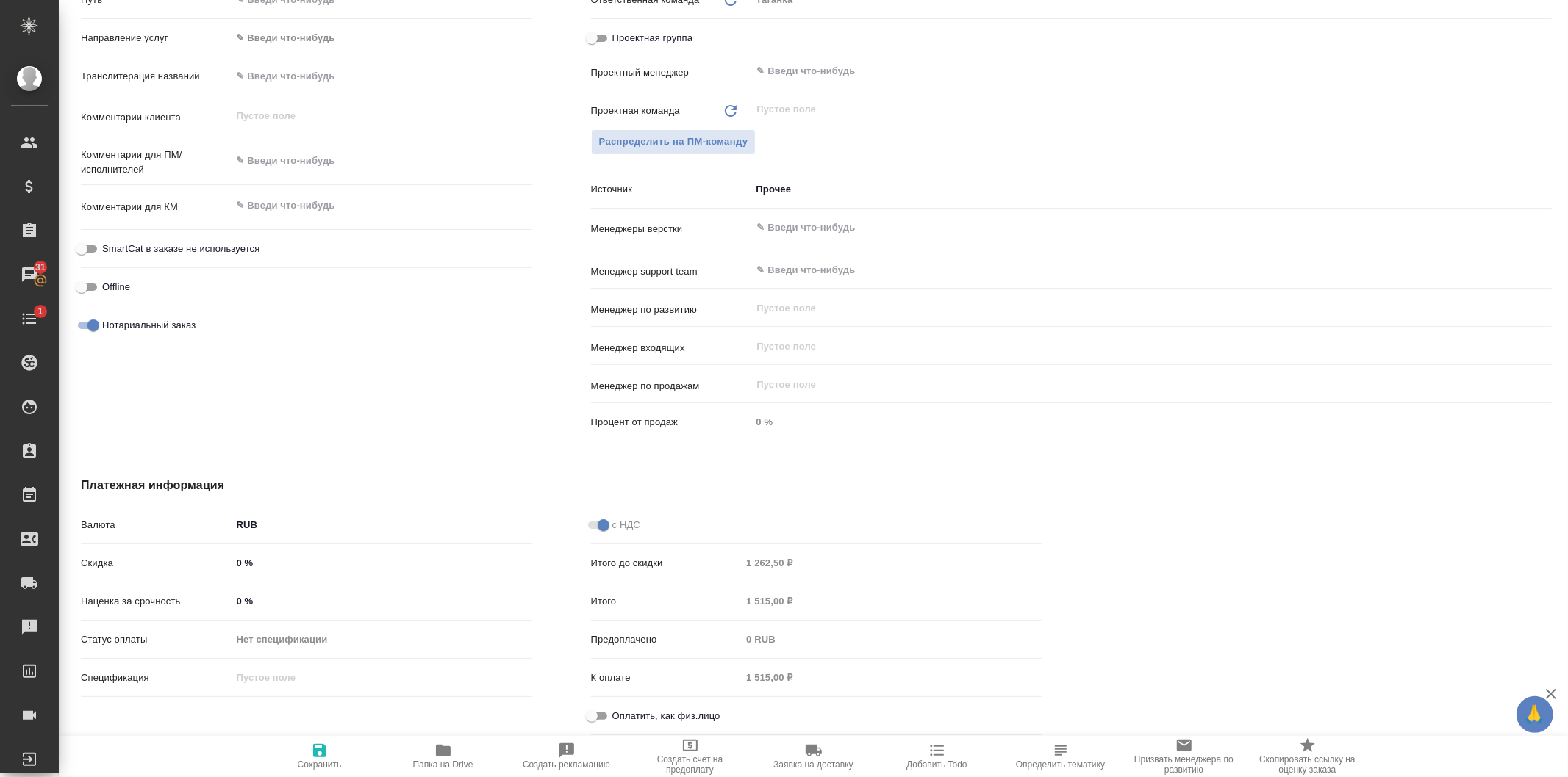
click at [592, 715] on input "Оплатить, как физ.лицо" at bounding box center [592, 715] width 53 height 17
checkbox input "true"
type textarea "x"
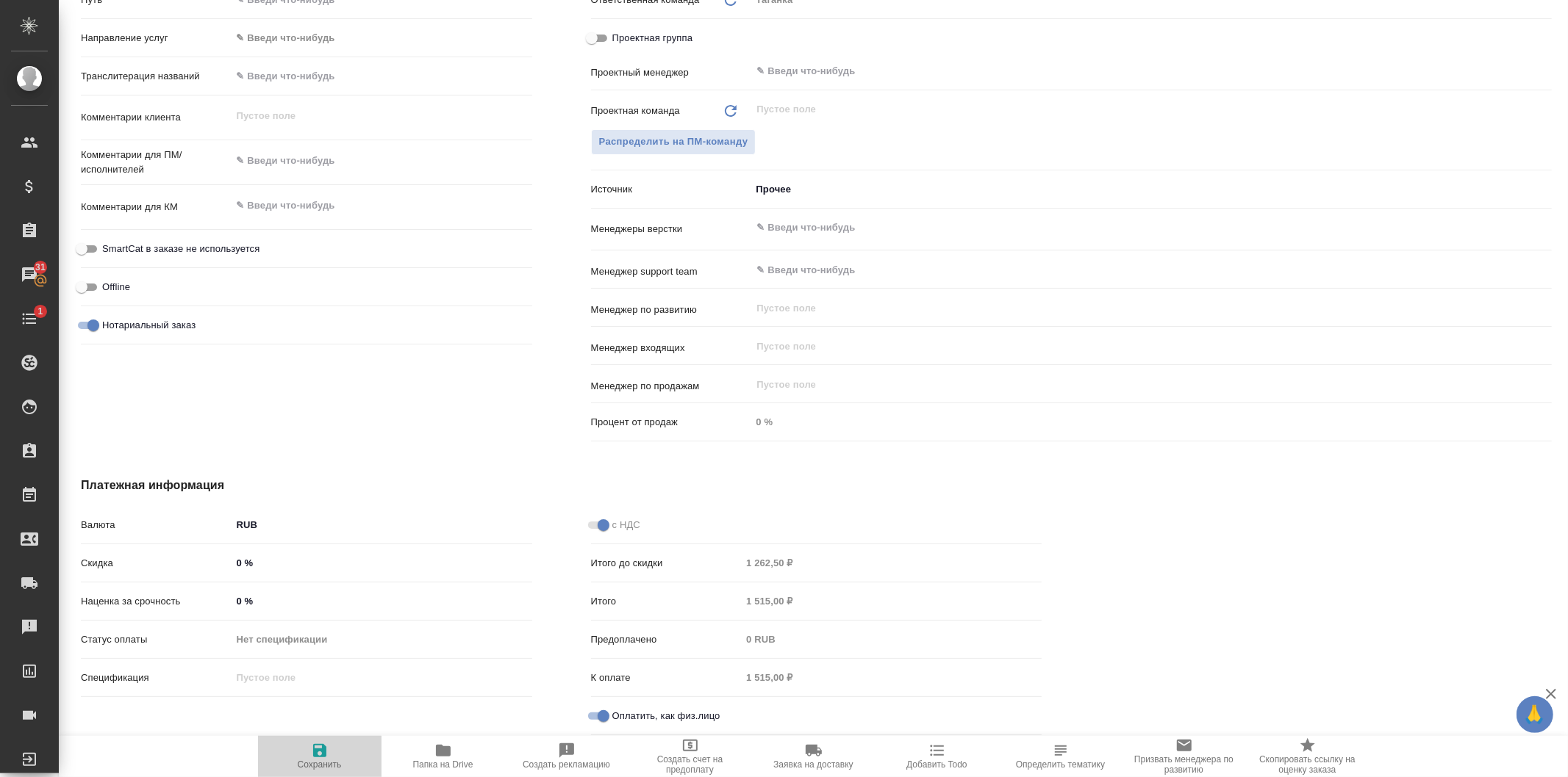
click at [313, 761] on span "Сохранить" at bounding box center [320, 764] width 44 height 10
type textarea "x"
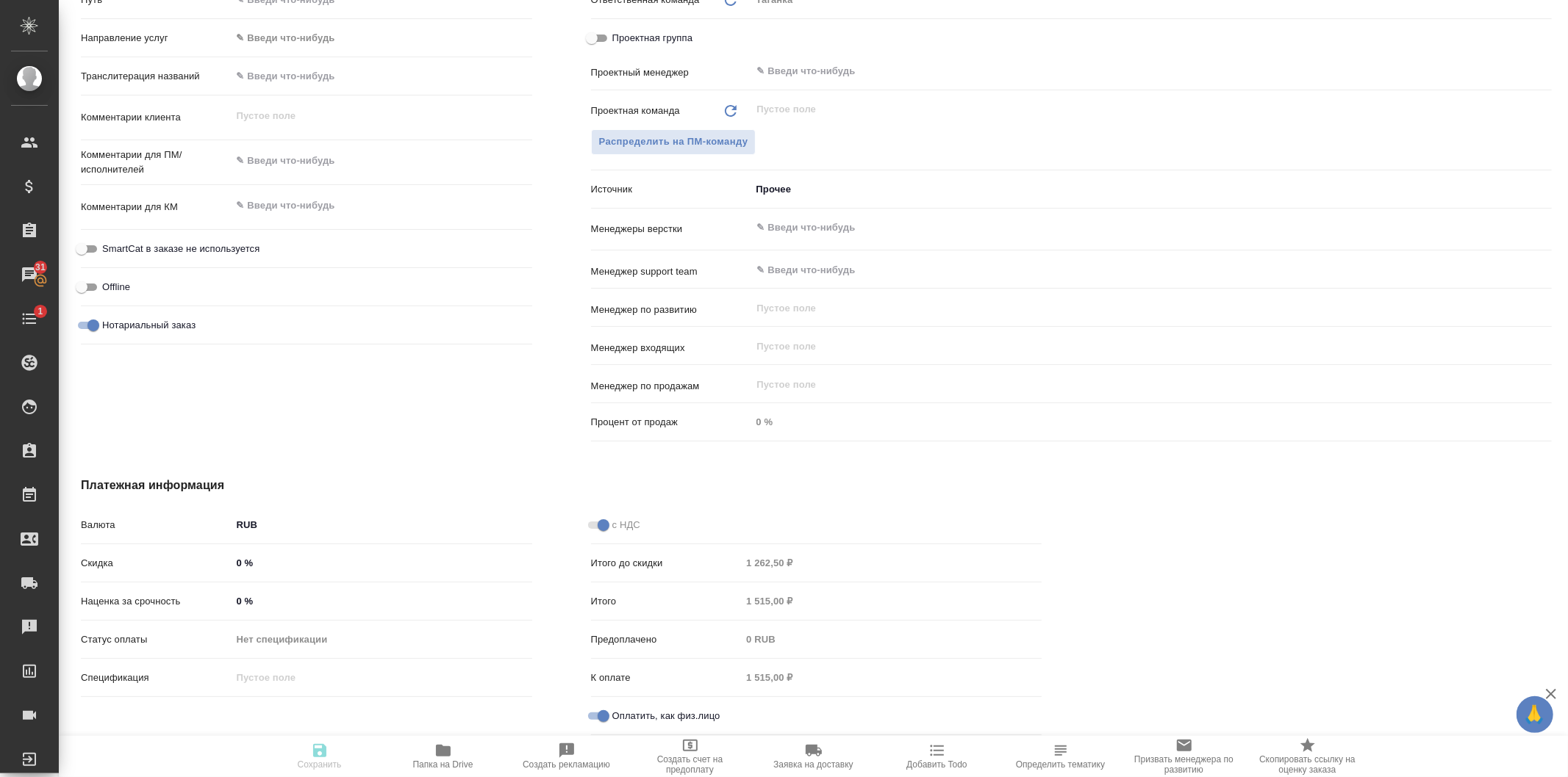
type textarea "x"
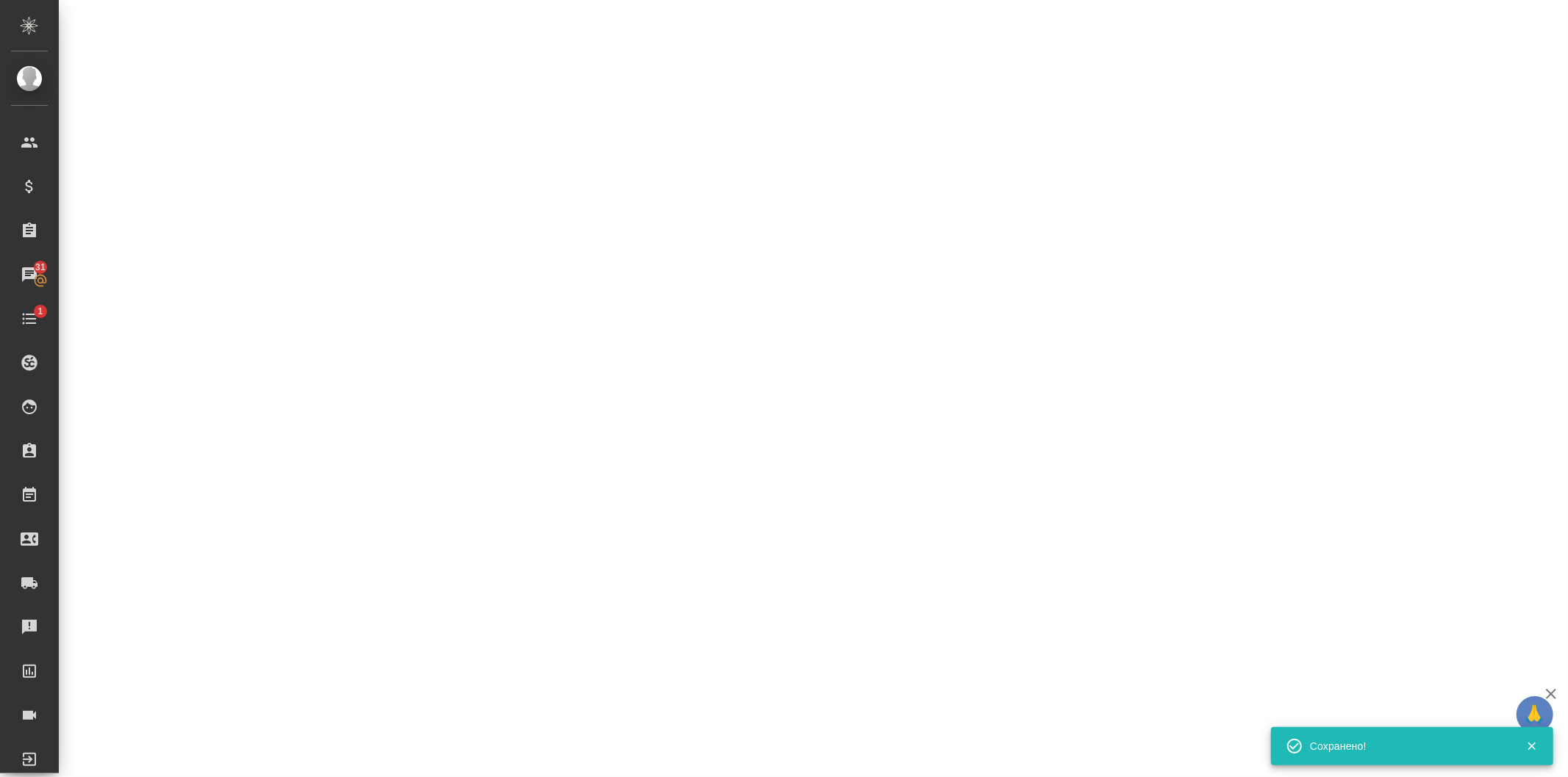
select select "RU"
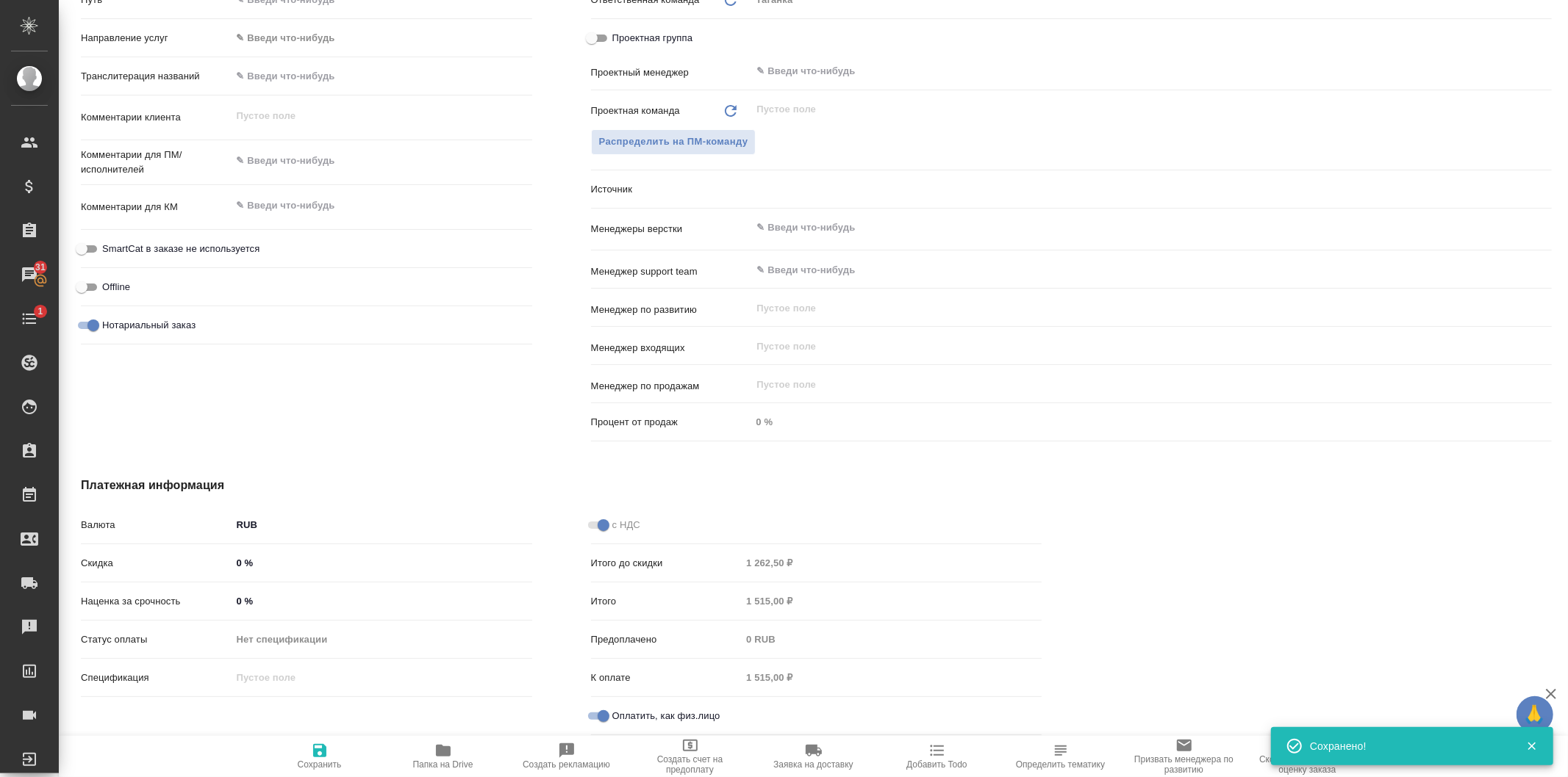
type textarea "x"
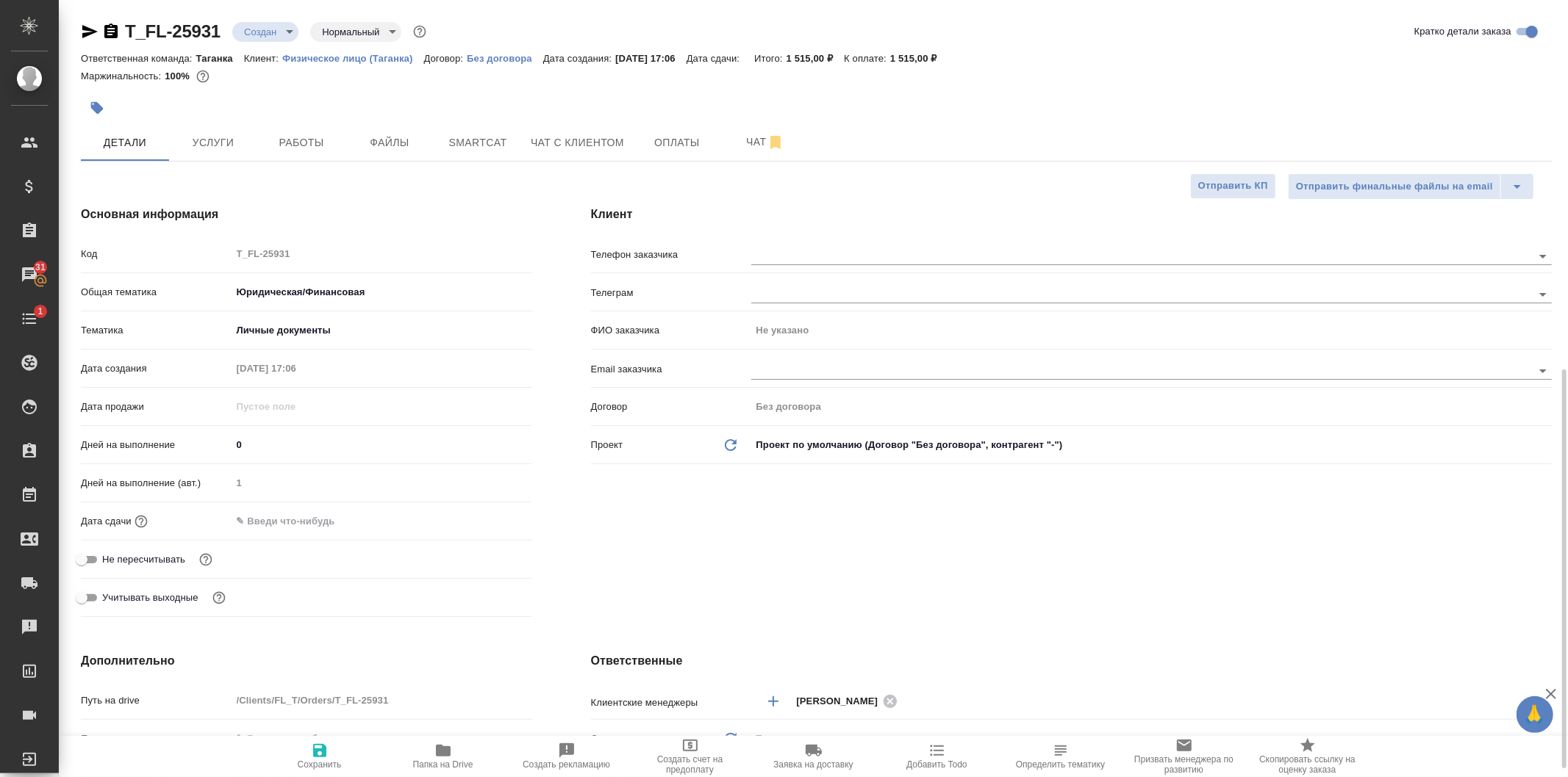
scroll to position [245, 0]
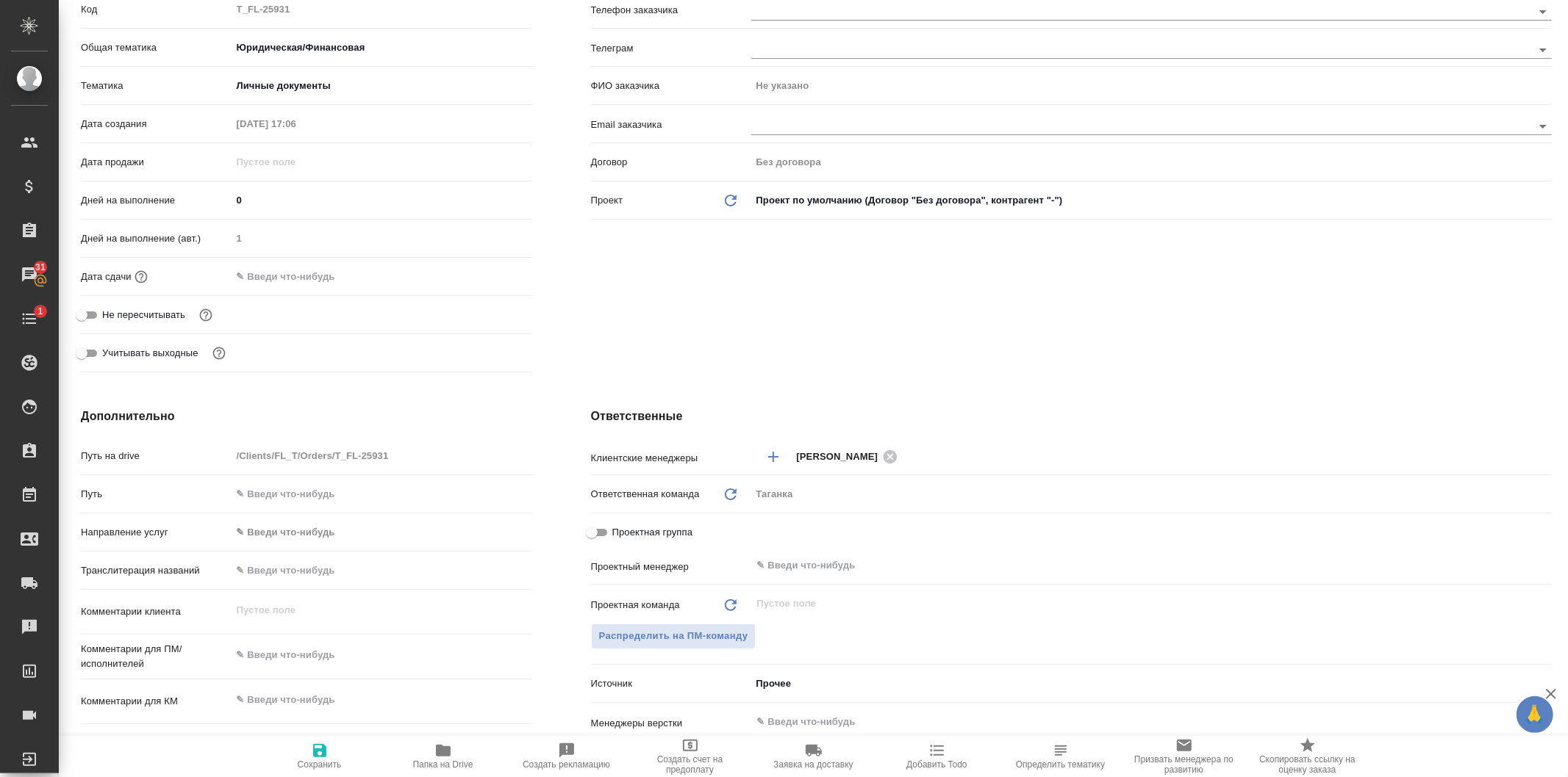
type textarea "x"
click at [311, 655] on textarea at bounding box center [382, 656] width 301 height 25
type textarea "бе"
type textarea "x"
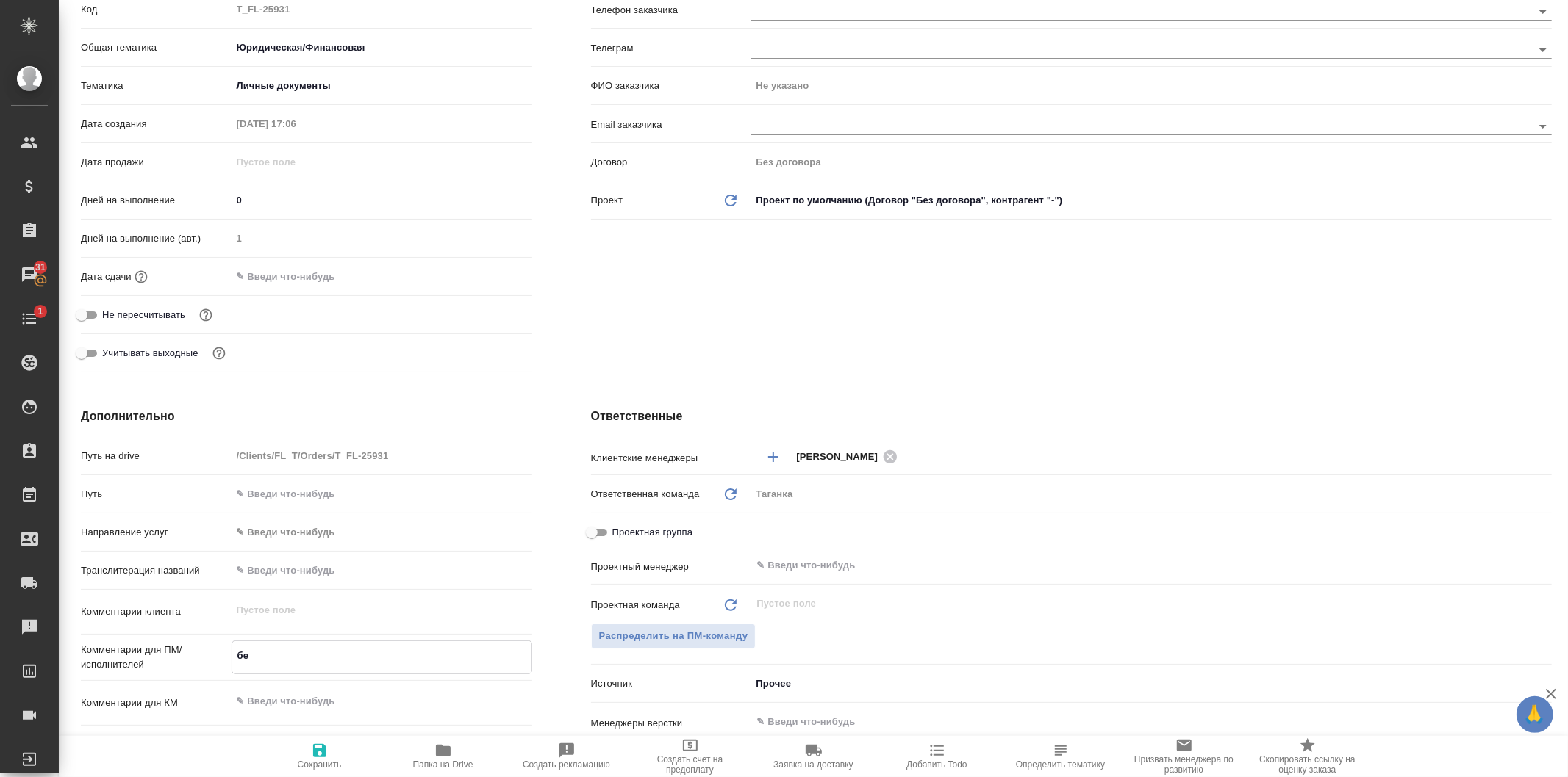
type textarea "x"
type textarea "бел"
type textarea "x"
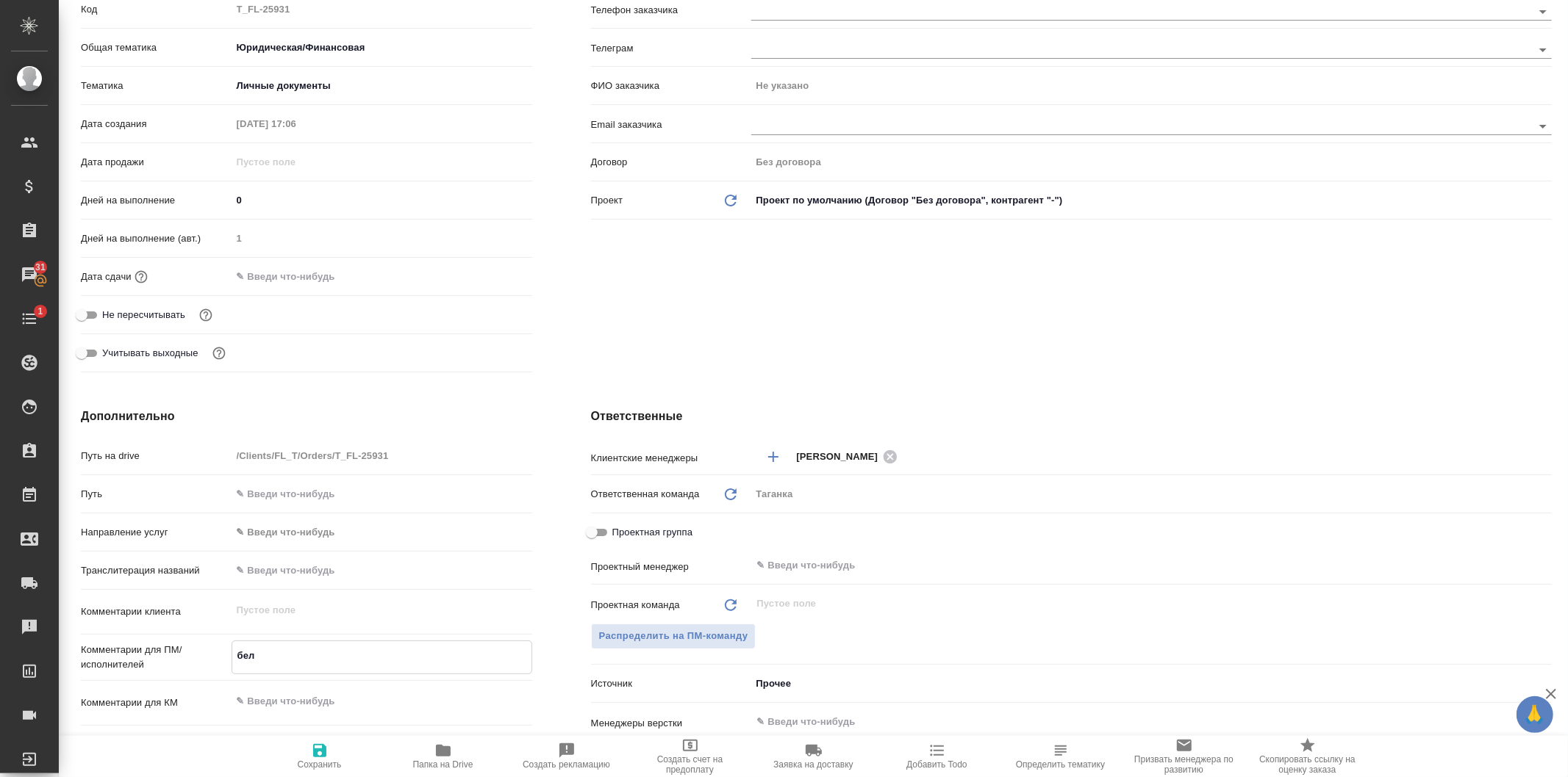
type textarea "бел-"
type textarea "x"
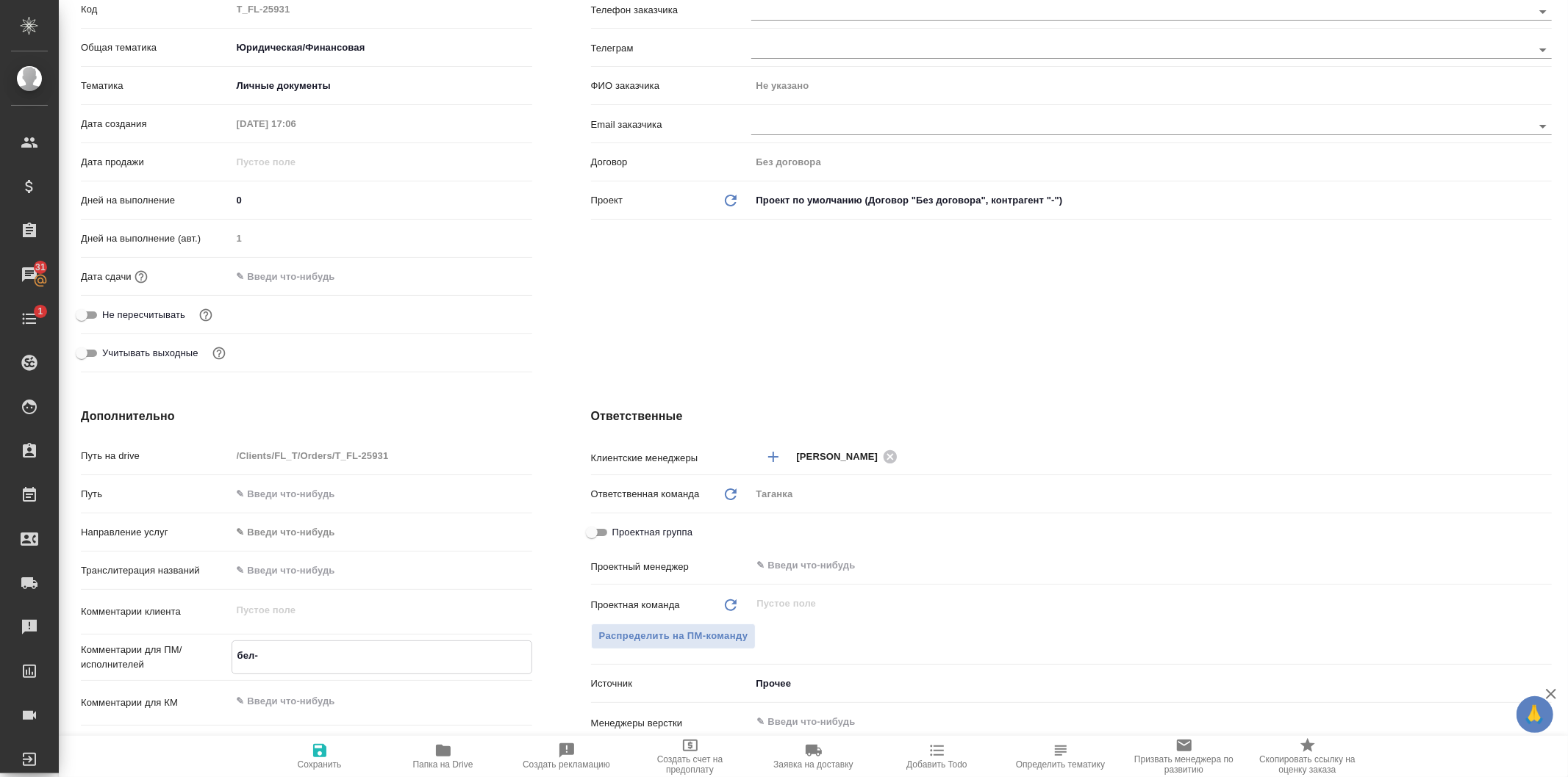
type textarea "бел-р"
type textarea "x"
type textarea "бел-ру"
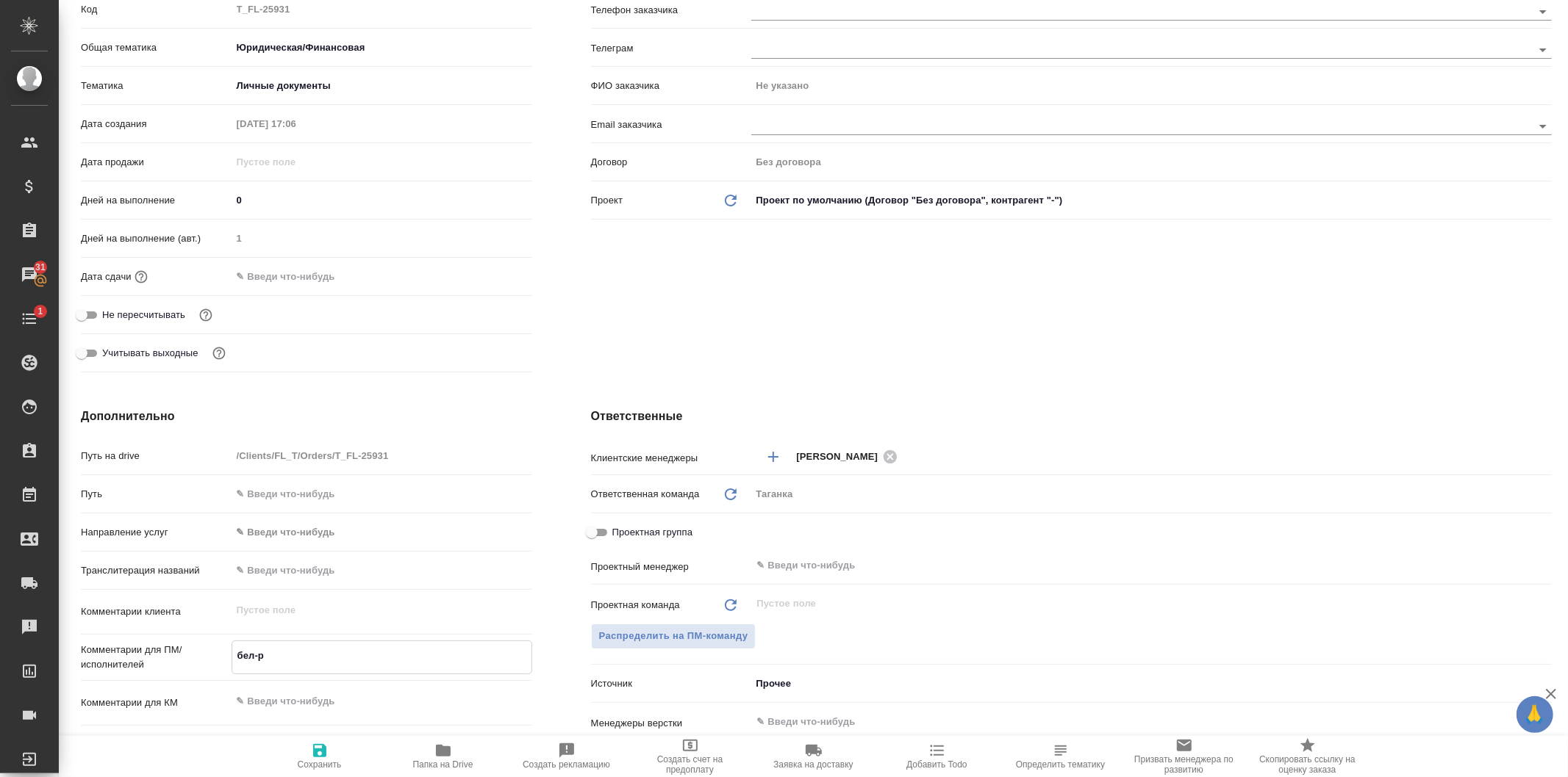
type textarea "x"
type textarea "бел-ру"
type textarea "x"
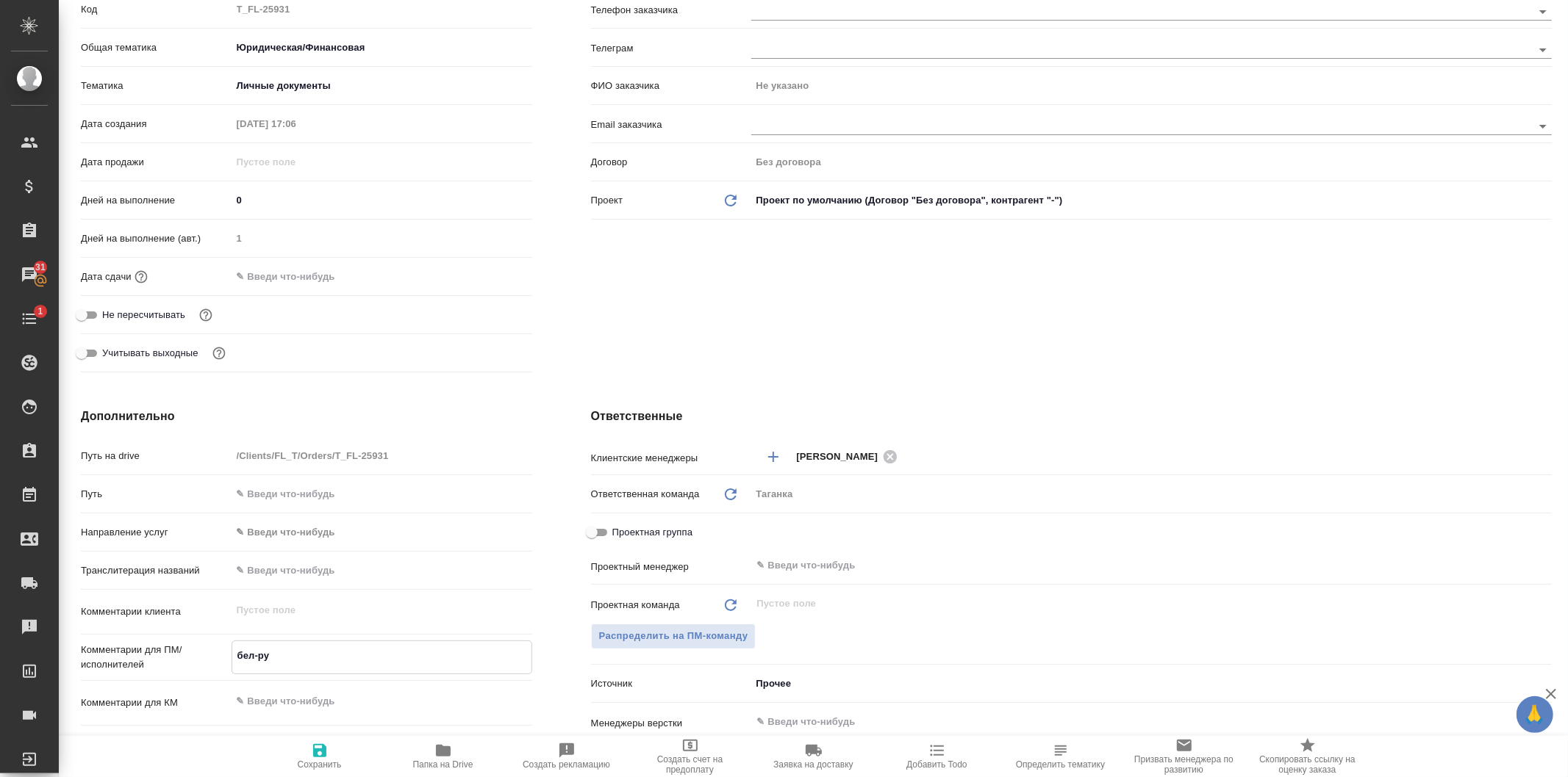
type textarea "x"
type textarea "бел-ру"
type textarea "x"
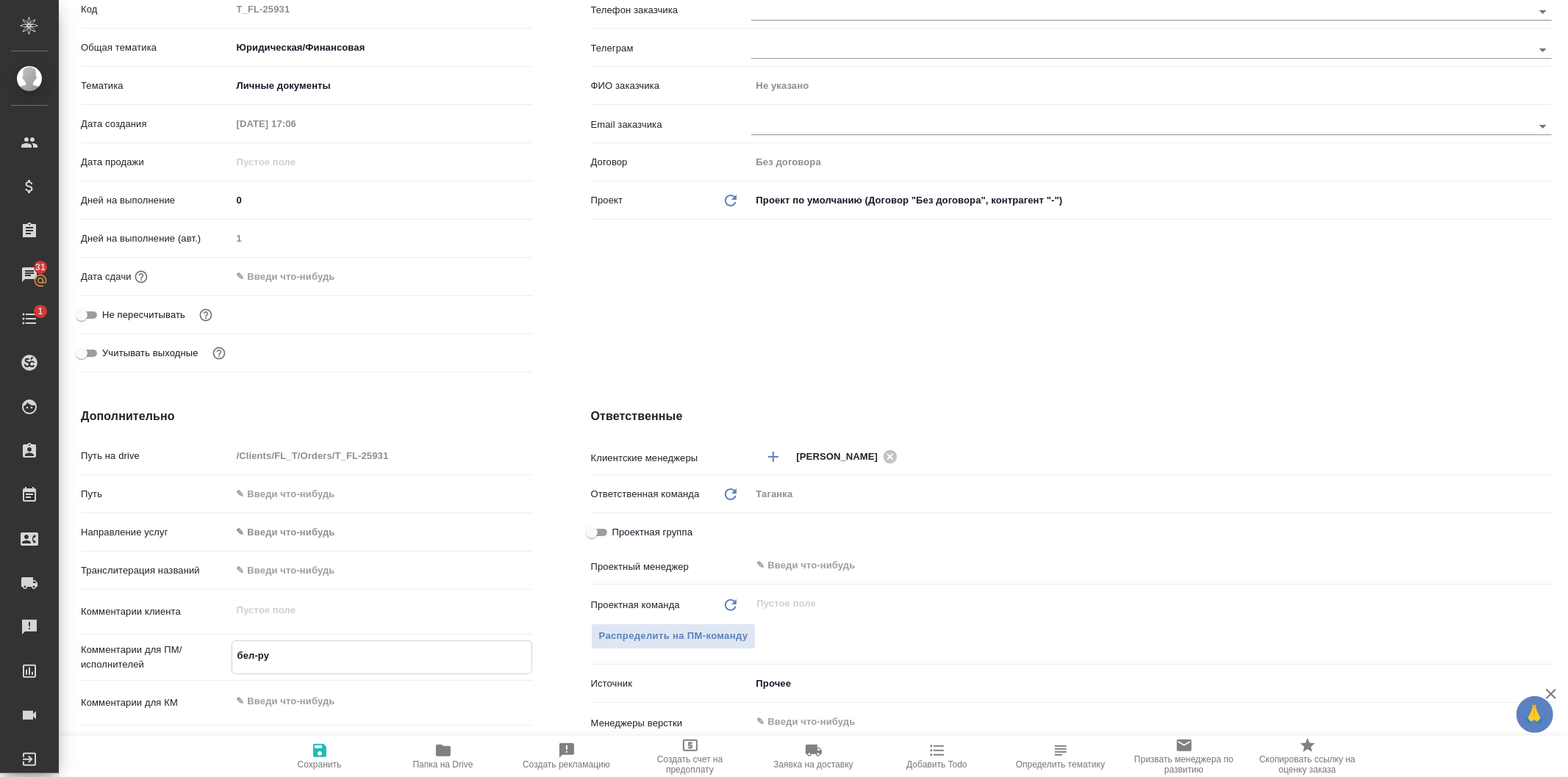
type textarea "x"
type textarea "бел-рус"
type textarea "x"
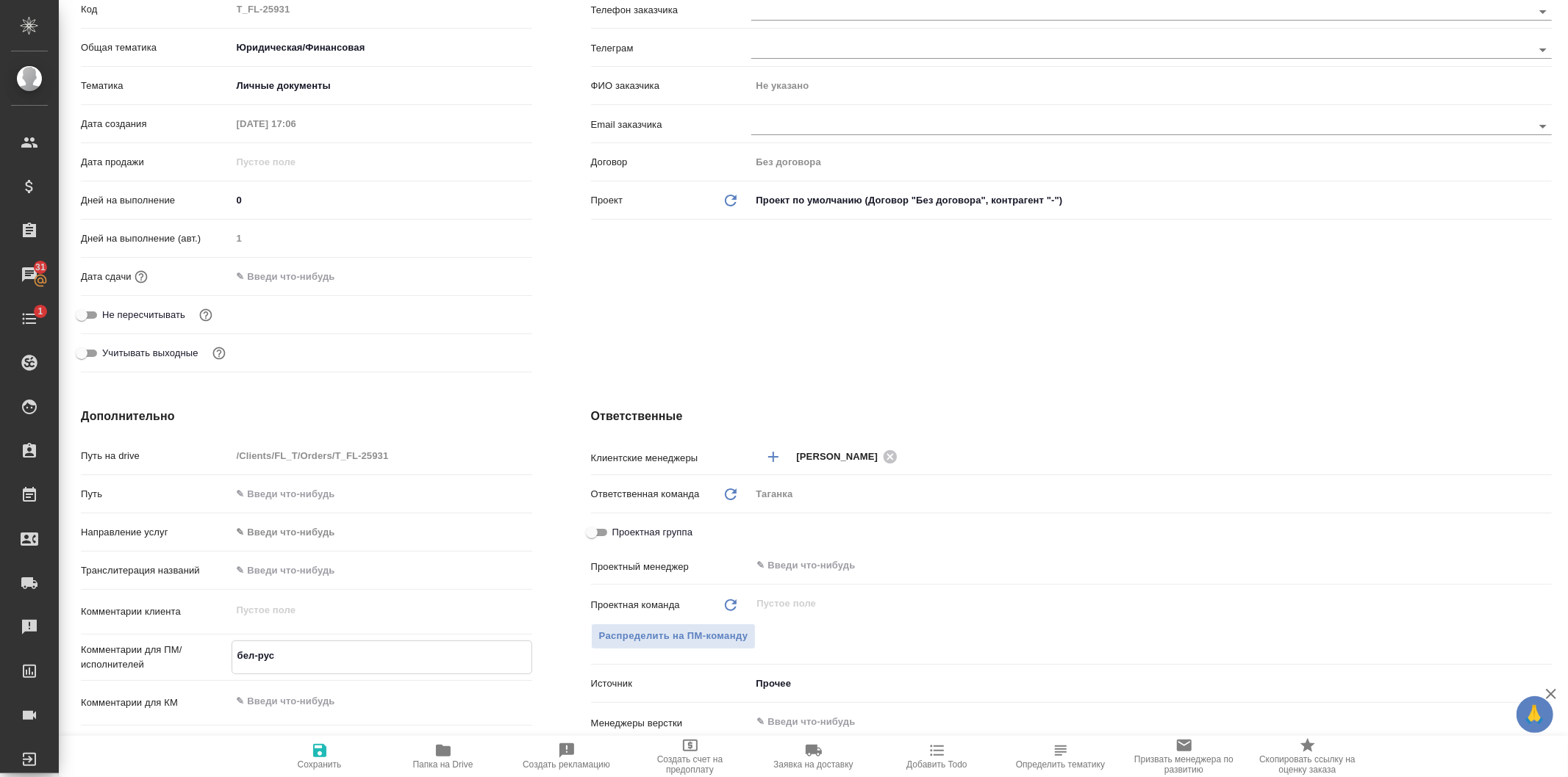
type textarea "бел-рус"
type textarea "x"
type textarea "бел-рус п"
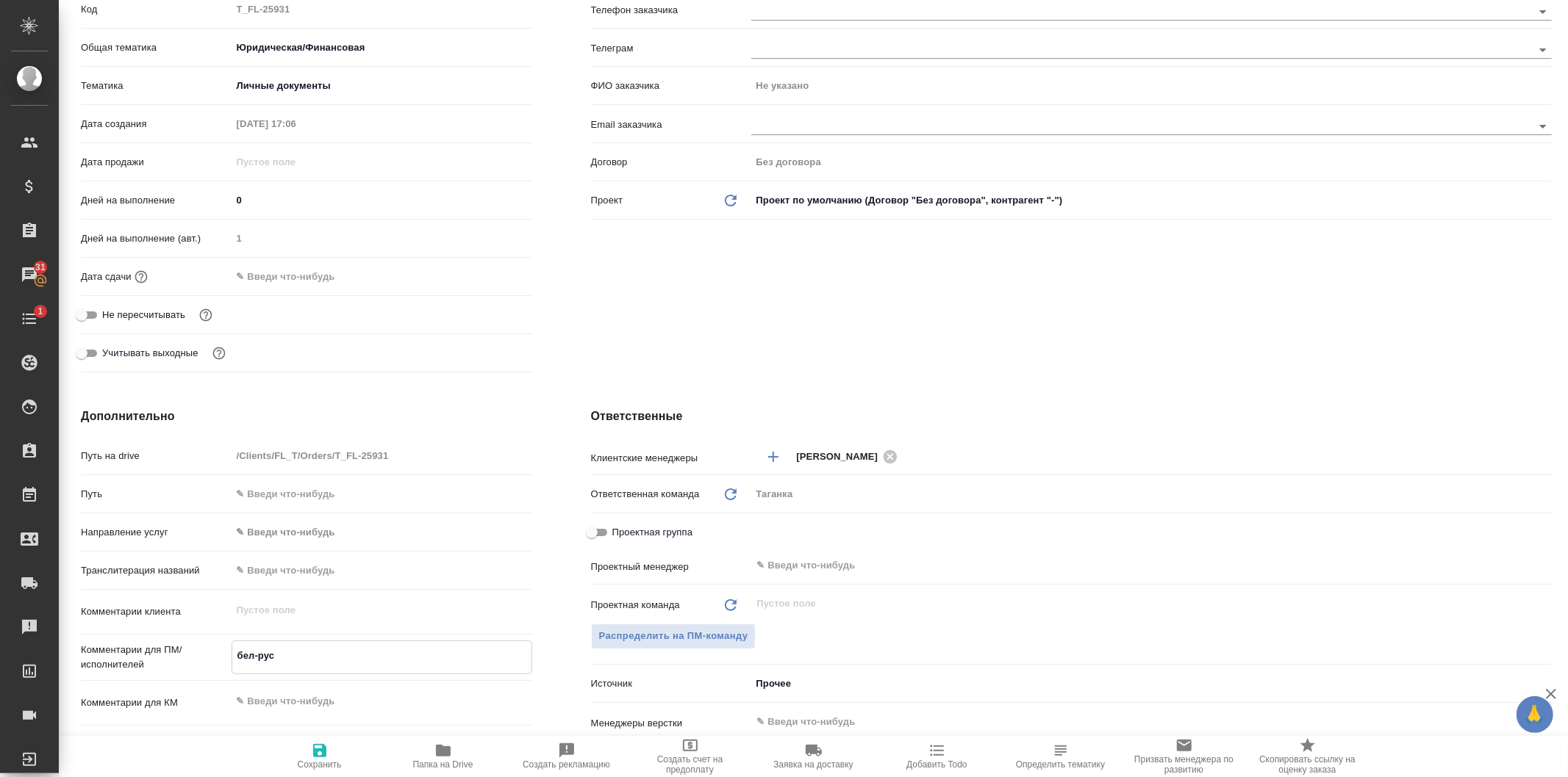
type textarea "x"
type textarea "бел-рус по"
type textarea "x"
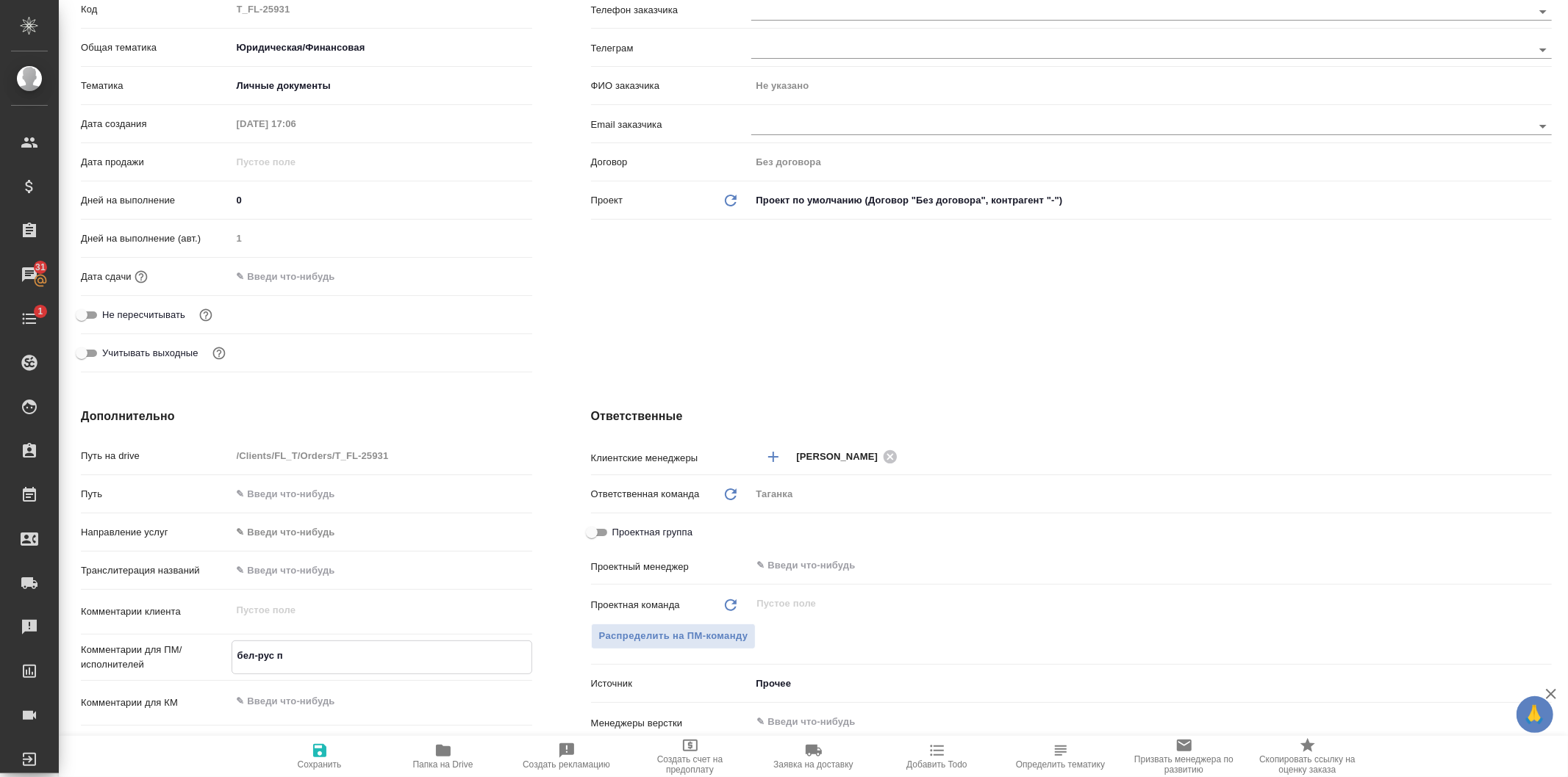
type textarea "x"
type textarea "бел-рус под"
type textarea "x"
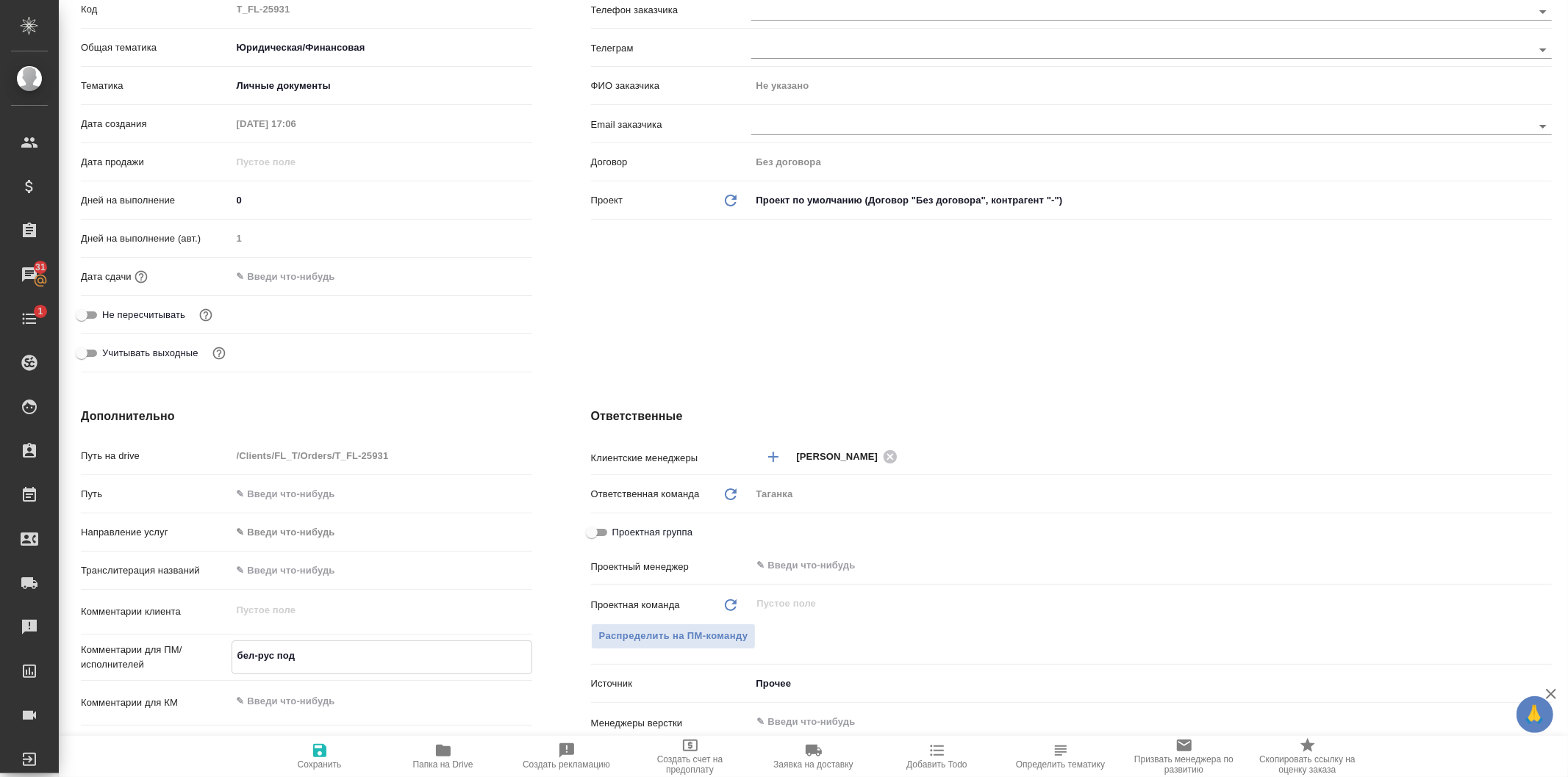
type textarea "x"
type textarea "бел-рус под"
type textarea "x"
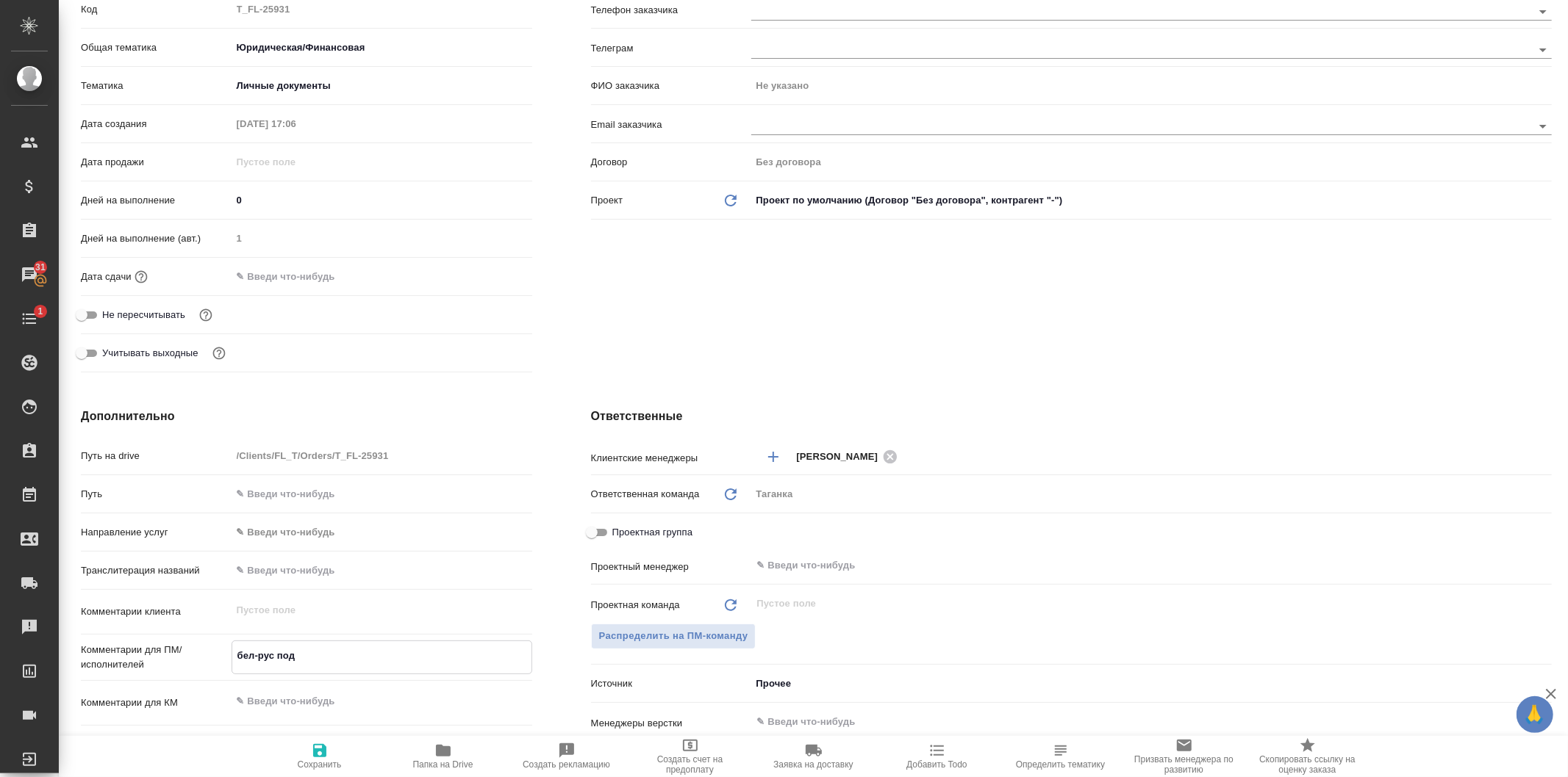
type textarea "бел-рус под н"
type textarea "x"
type textarea "бел-рус под но"
type textarea "x"
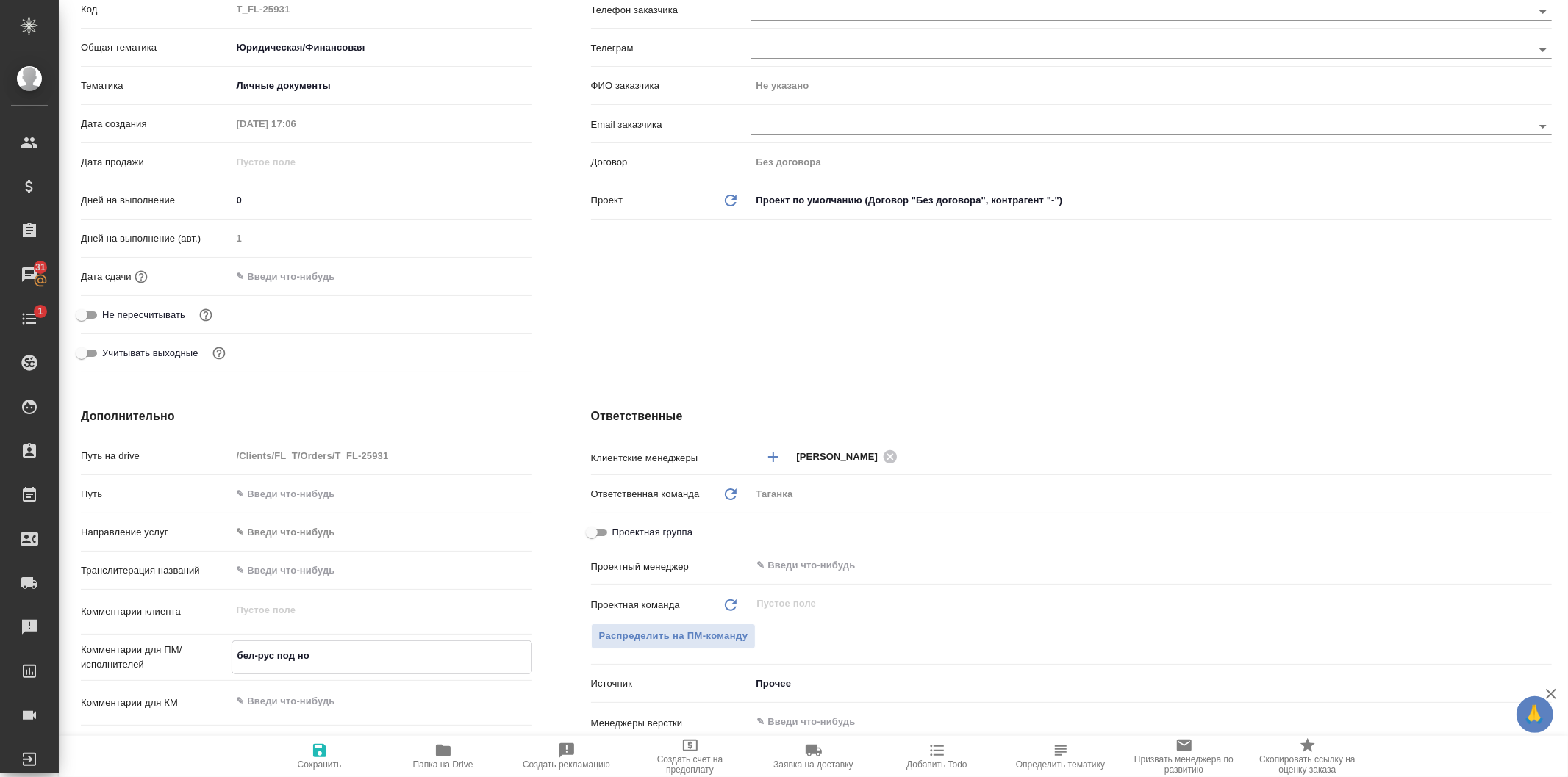
type textarea "x"
type textarea "бел-рус под нот"
type textarea "x"
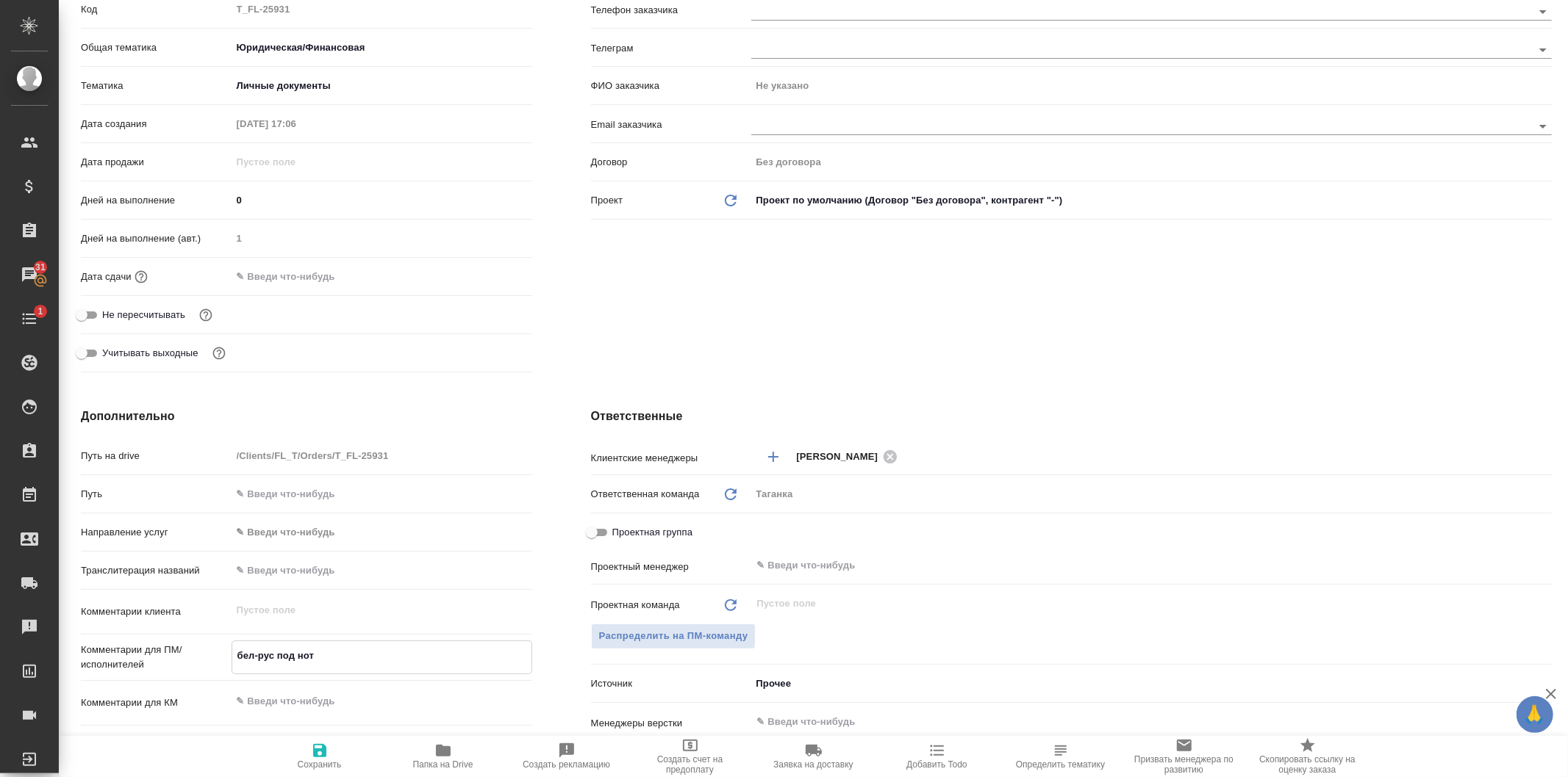
type textarea "x"
type textarea "бел-рус под нот"
type textarea "x"
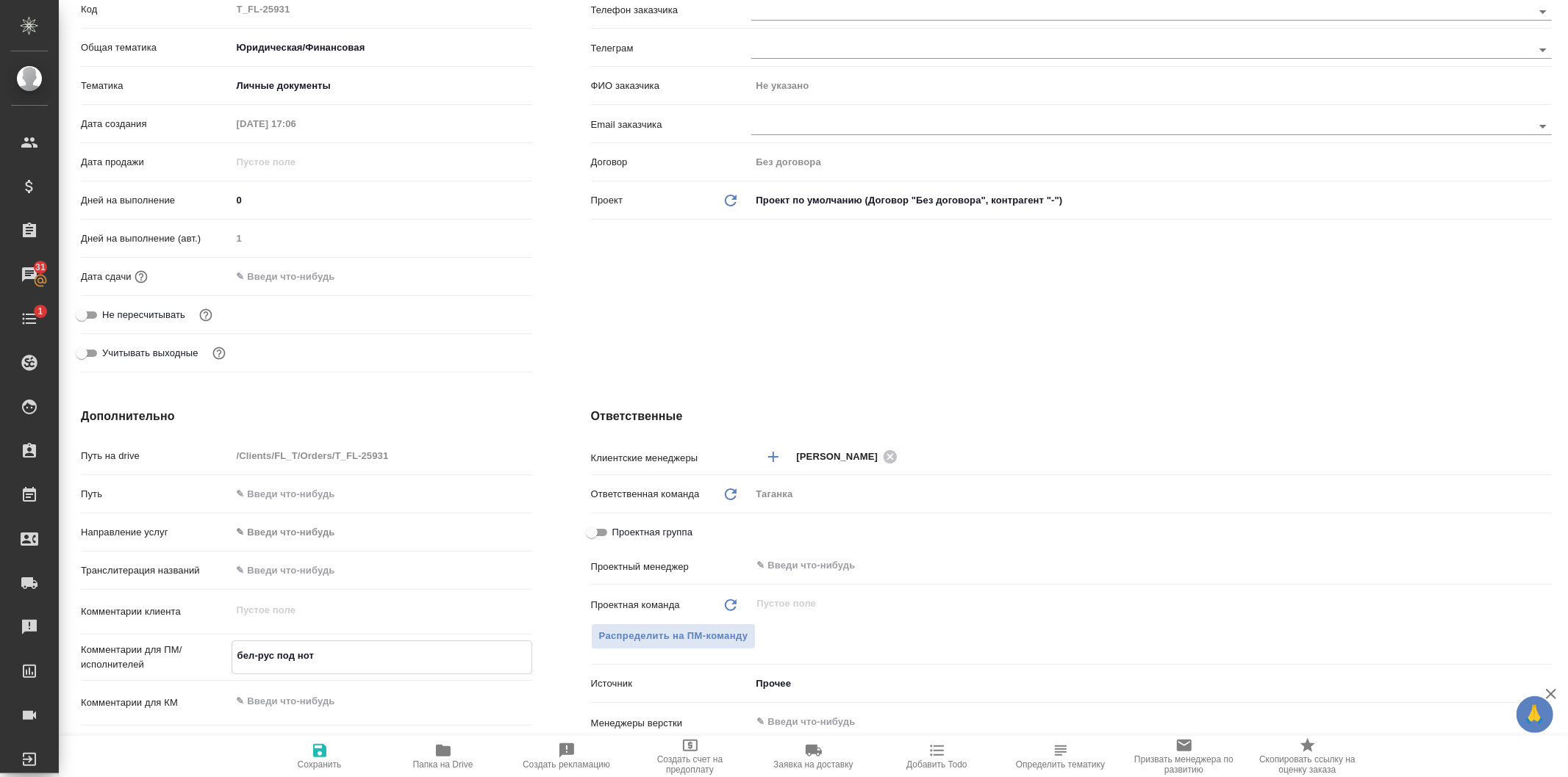
type textarea "x"
type textarea "бел-рус под нот п"
type textarea "x"
type textarea "бел-рус под нот па"
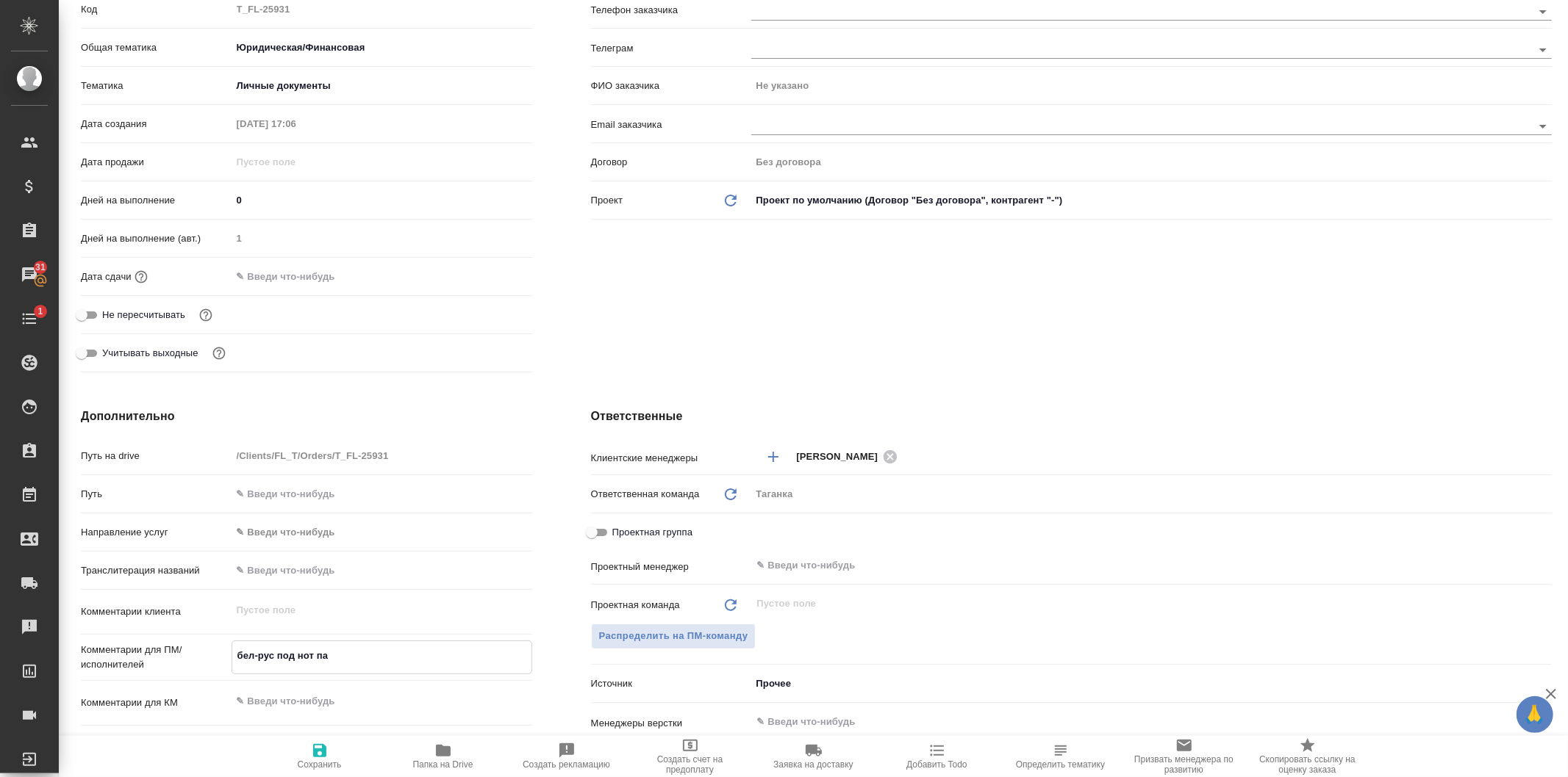
type textarea "x"
type textarea "бел-рус под нот пас"
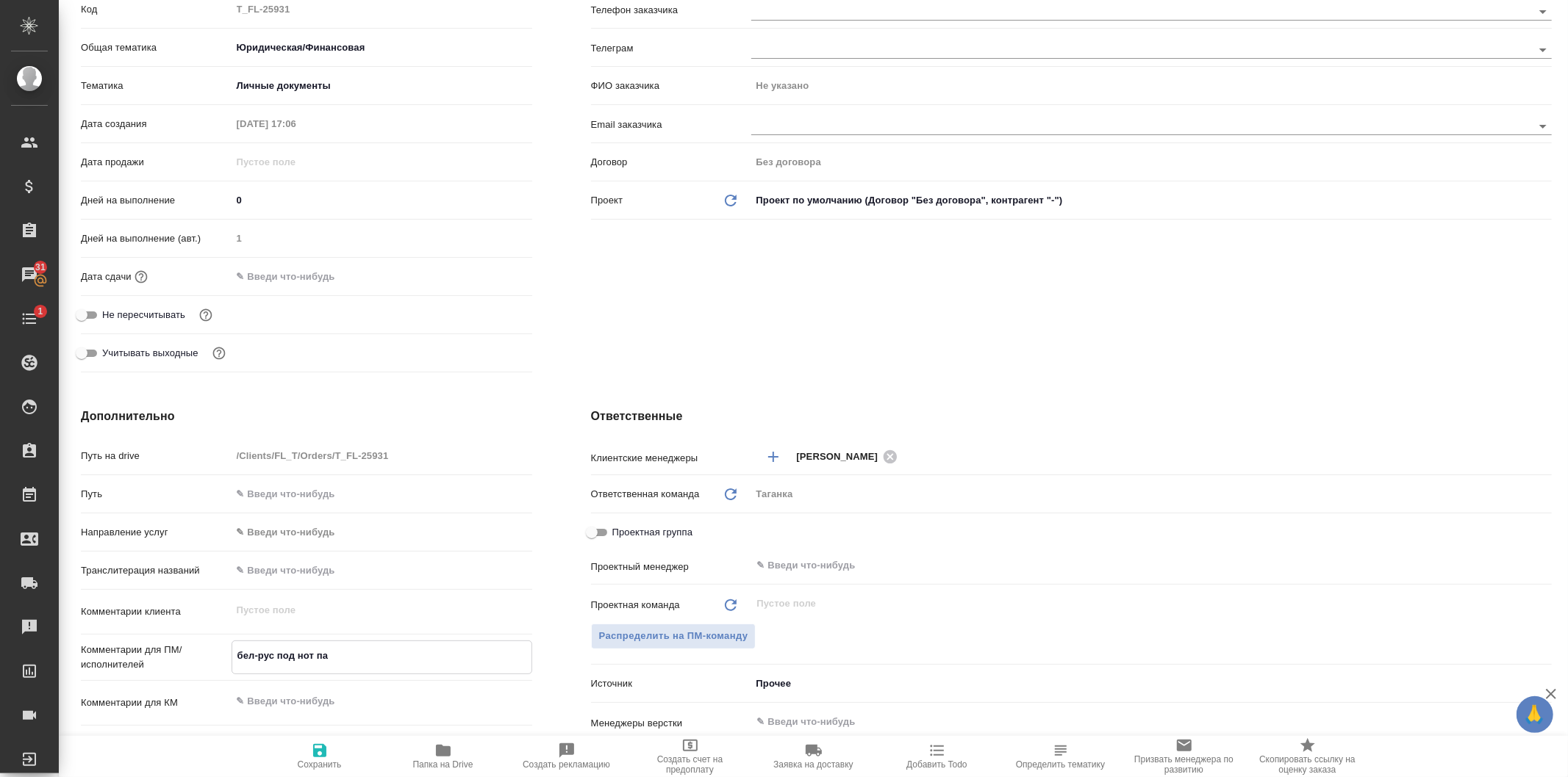
type textarea "x"
type textarea "бел-рус под нот пасп"
type textarea "x"
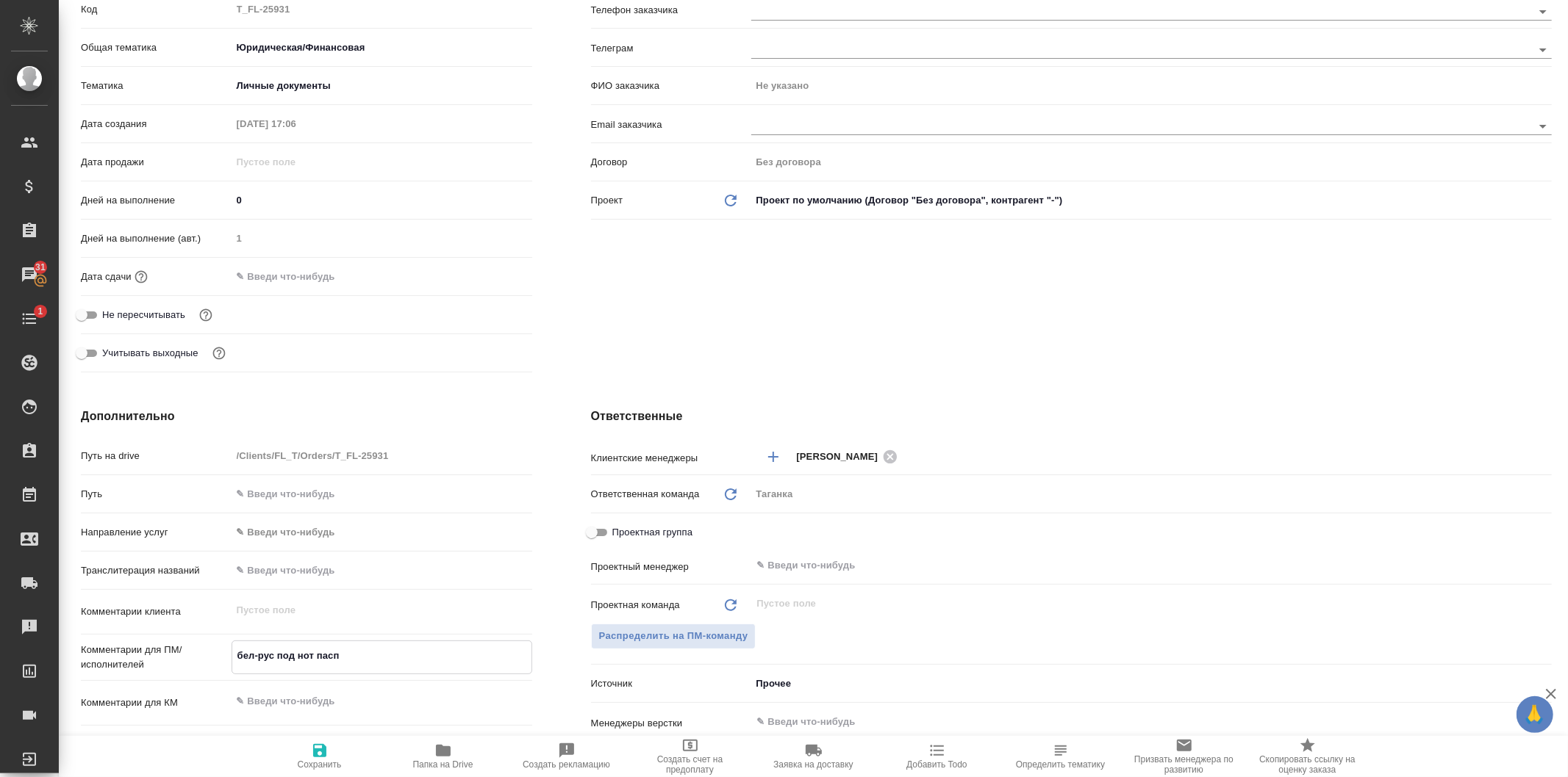
type textarea "x"
type textarea "бел-рус под нот паспо"
type textarea "x"
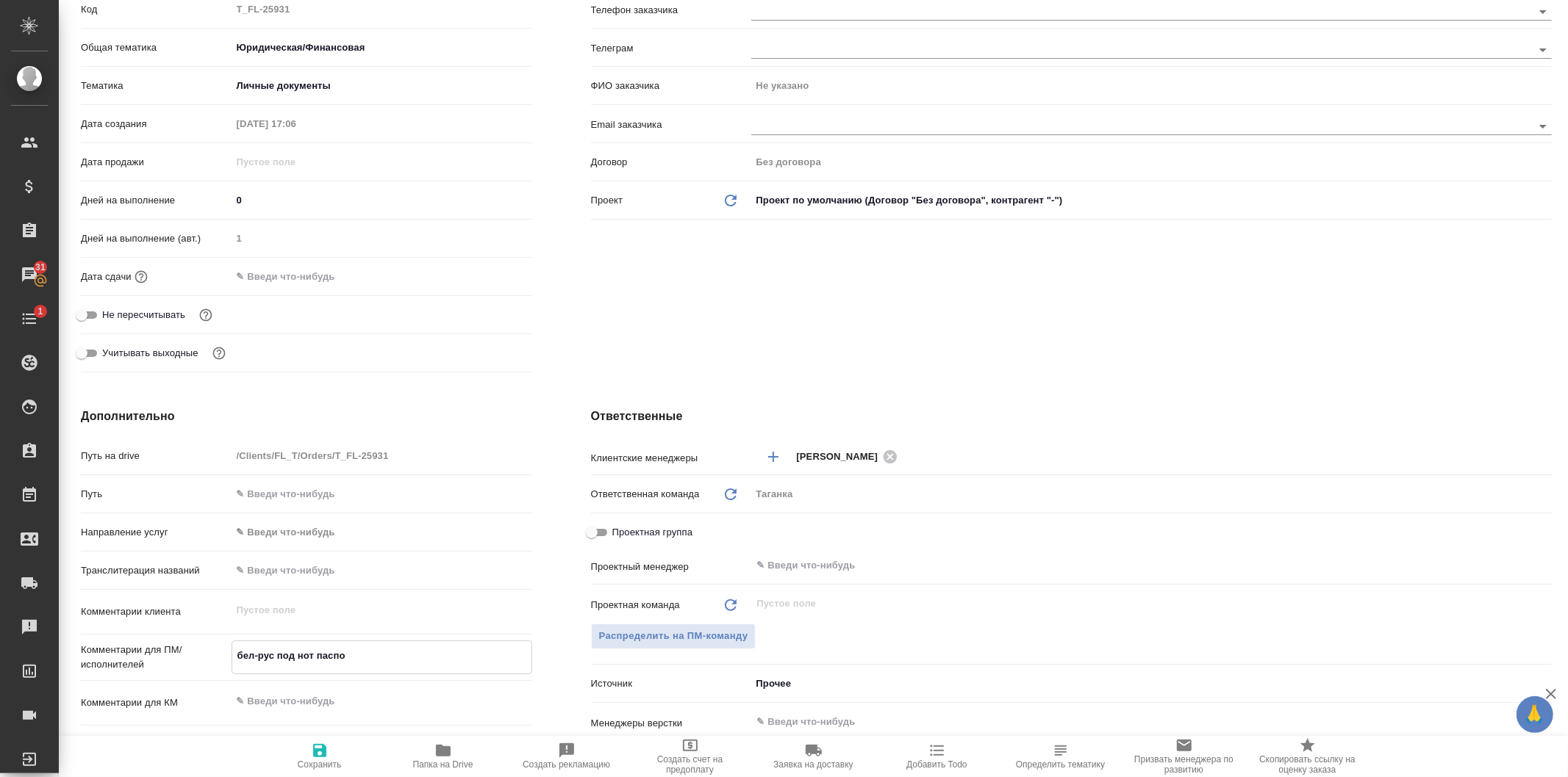
type textarea "бел-рус под нот паспор"
type textarea "x"
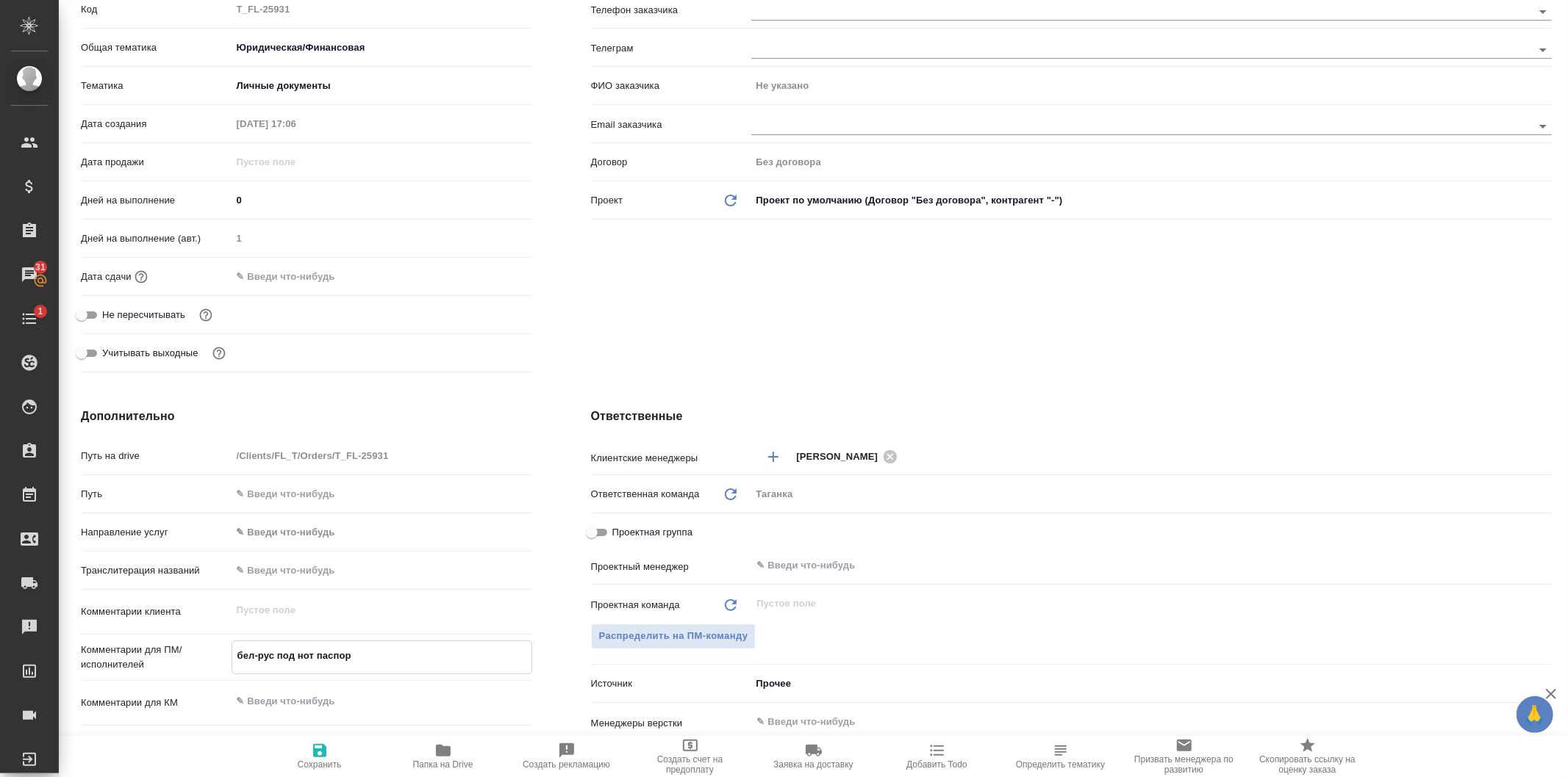
type textarea "бел-рус под нот паспорт"
type textarea "x"
type textarea "бел-рус под нот паспорт"
type textarea "x"
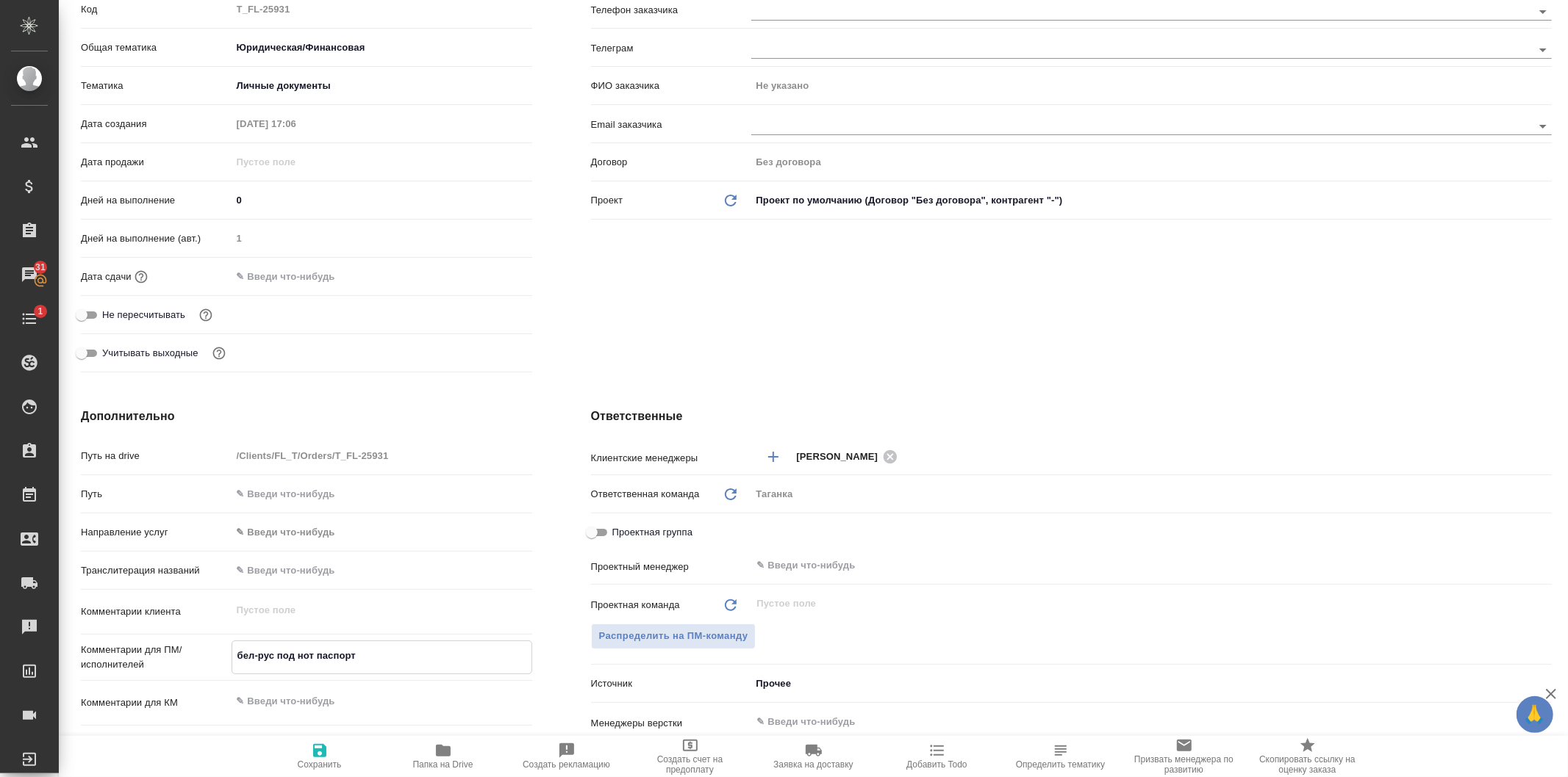
click at [310, 744] on span "Сохранить" at bounding box center [320, 755] width 106 height 28
type textarea "x"
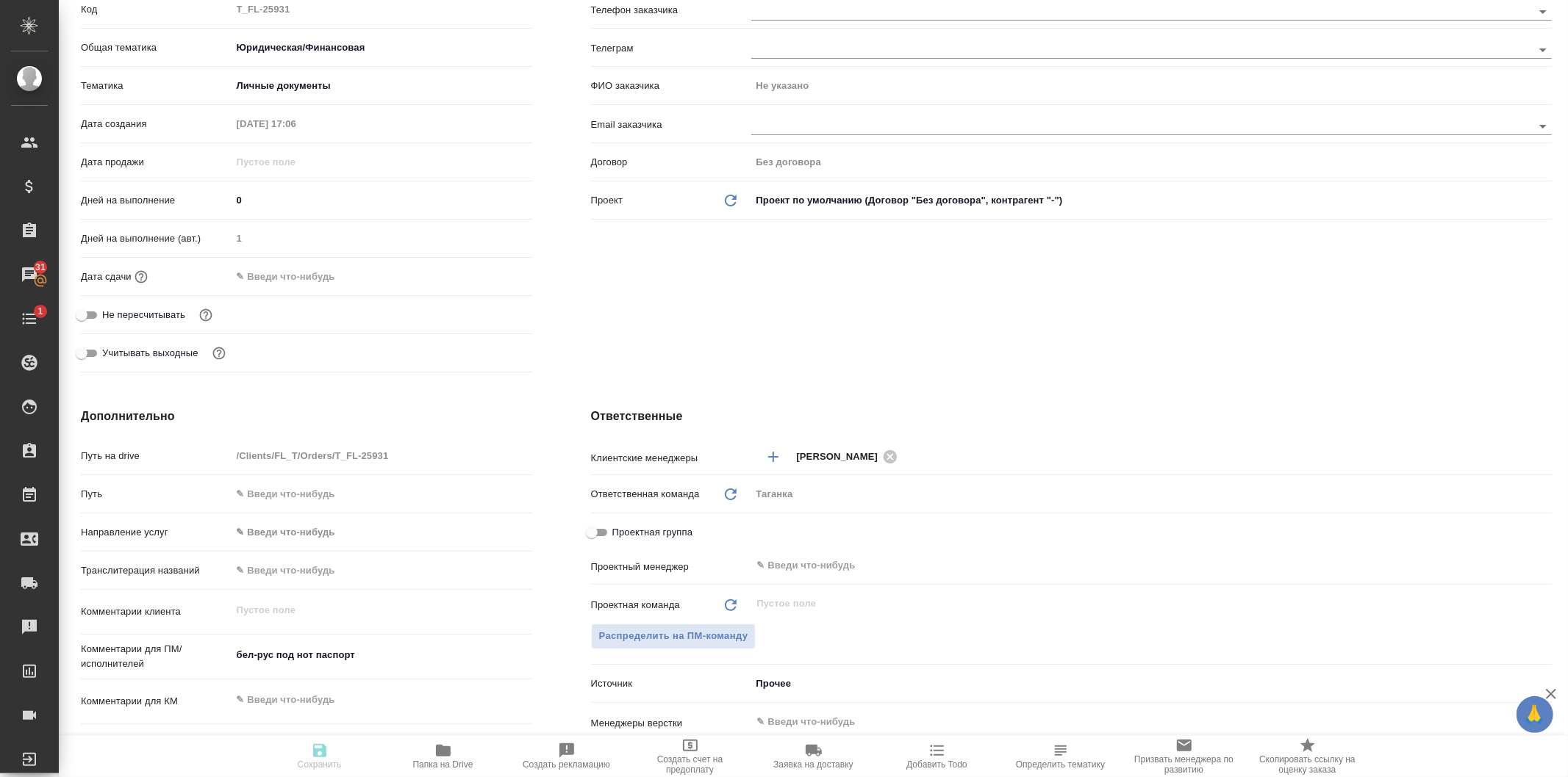
type textarea "x"
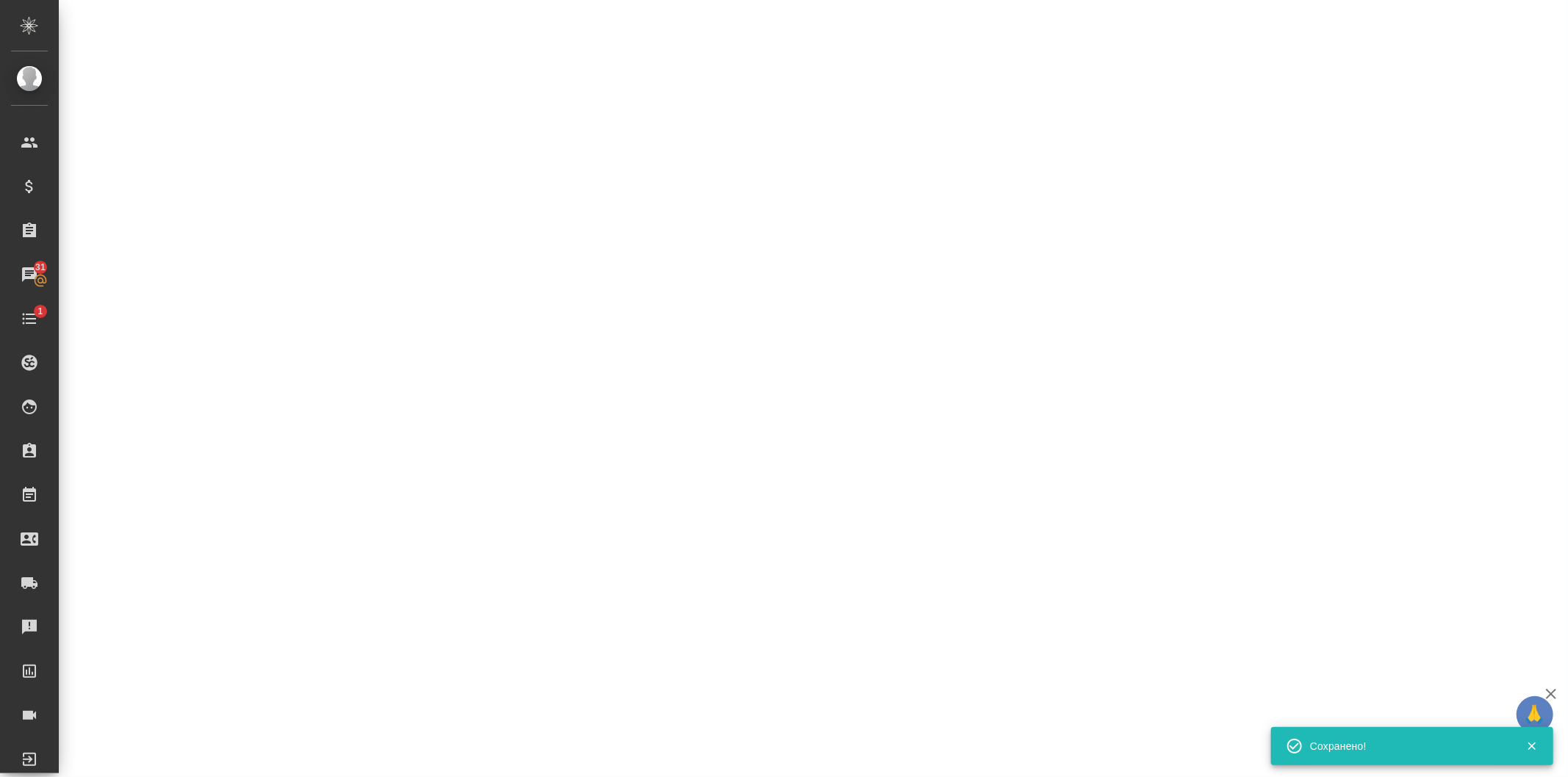
select select "RU"
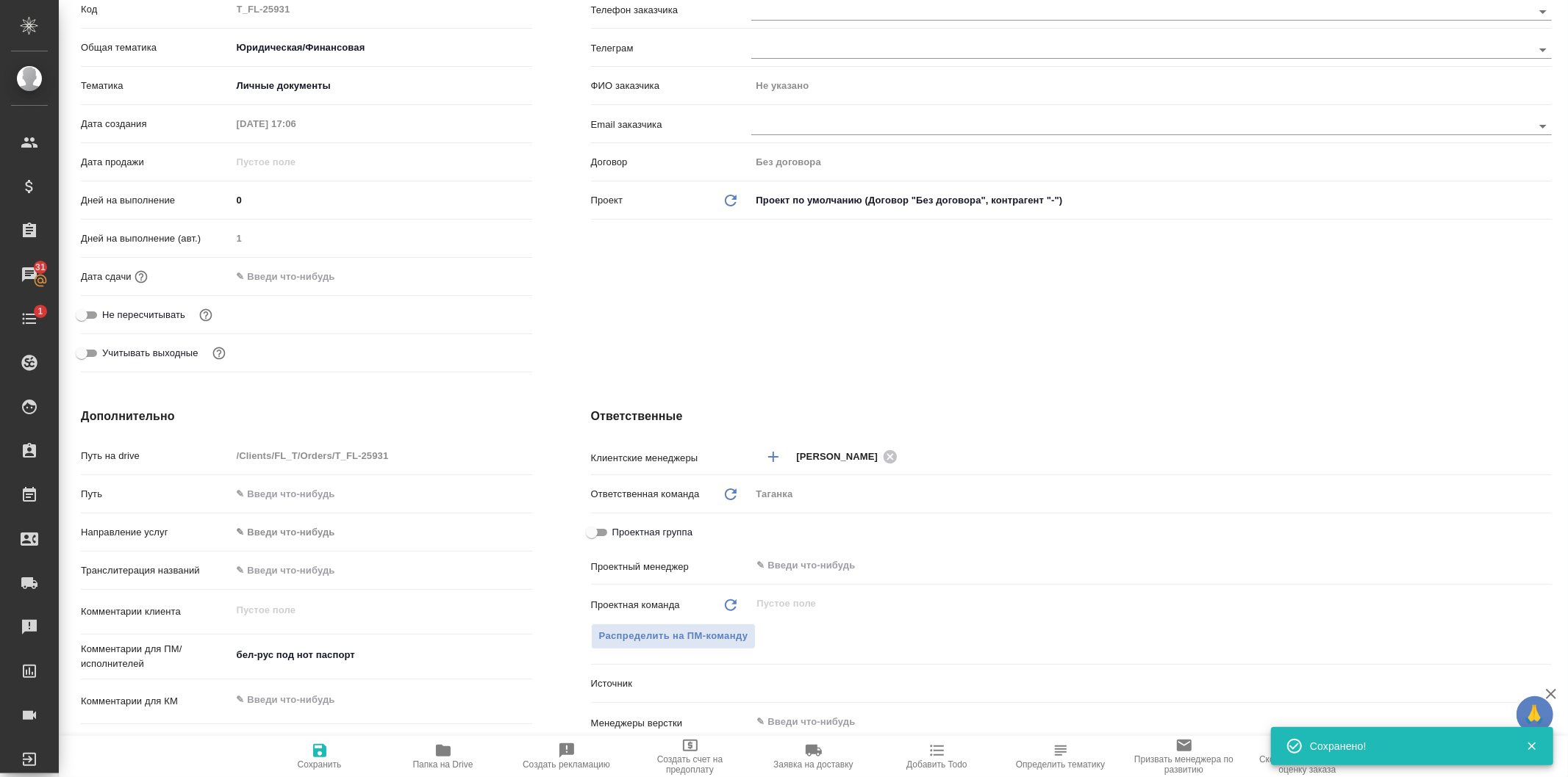
type textarea "x"
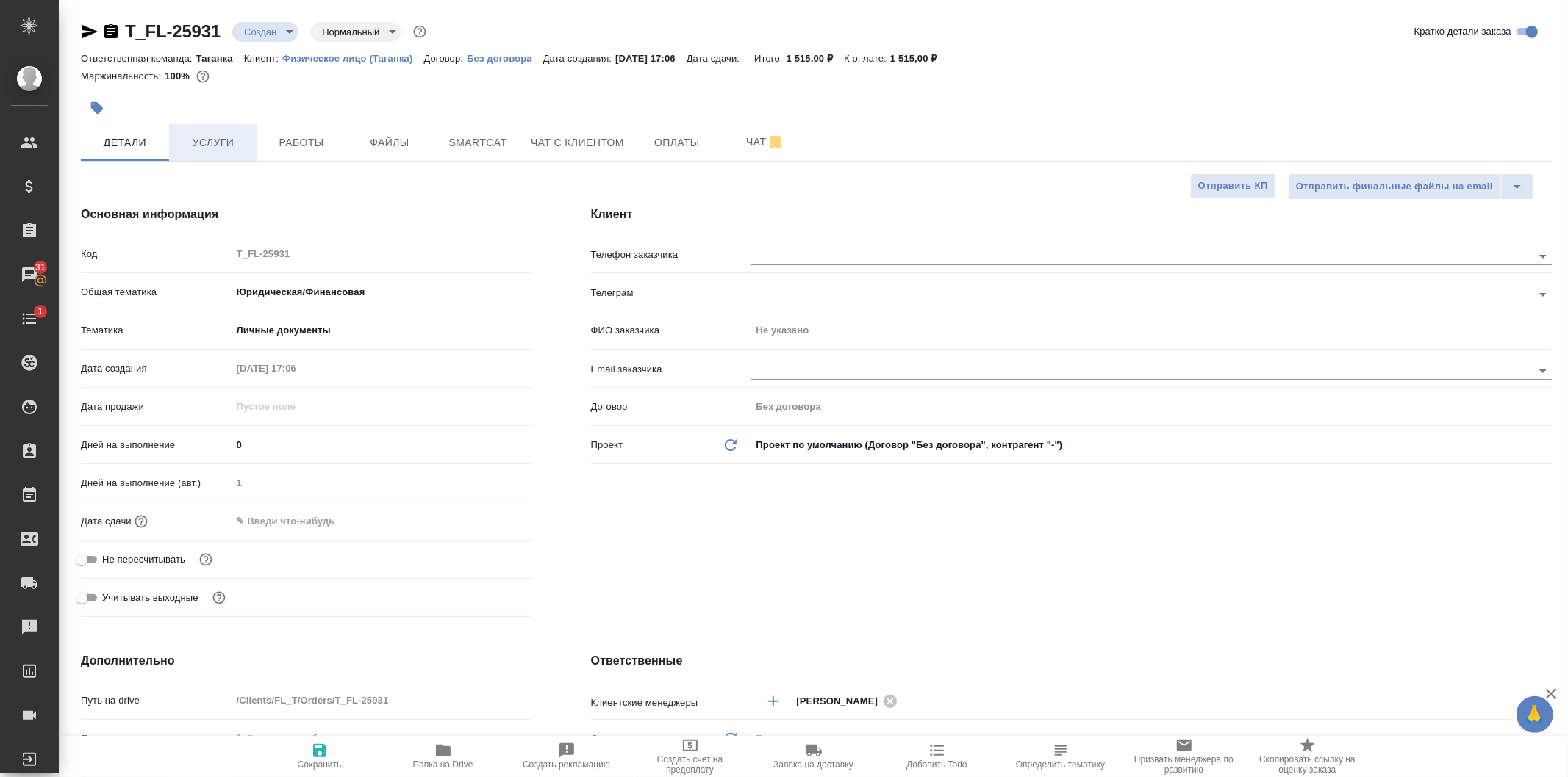
click at [221, 158] on button "Услуги" at bounding box center [213, 142] width 88 height 37
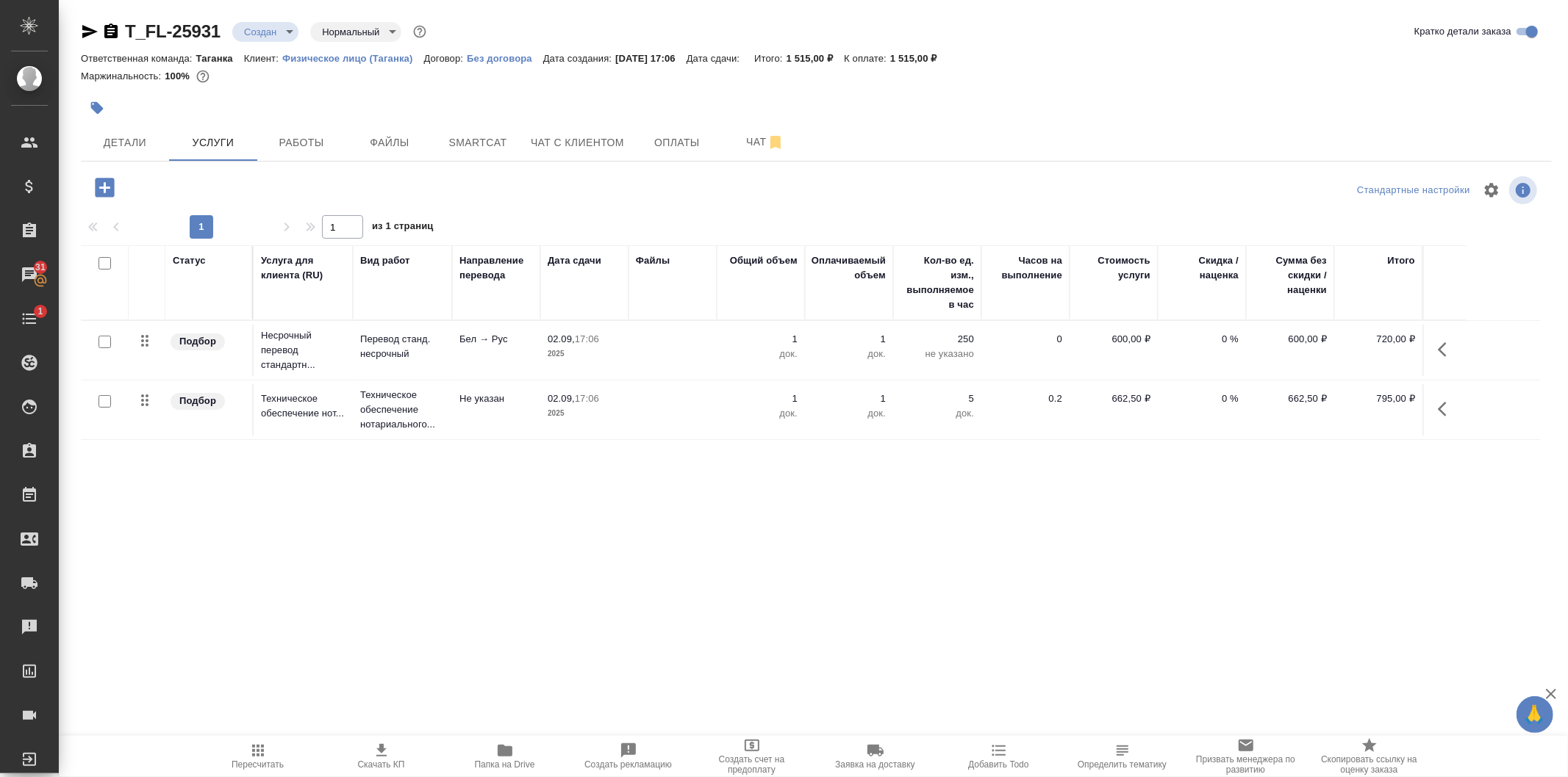
click at [105, 191] on icon "button" at bounding box center [104, 187] width 25 height 25
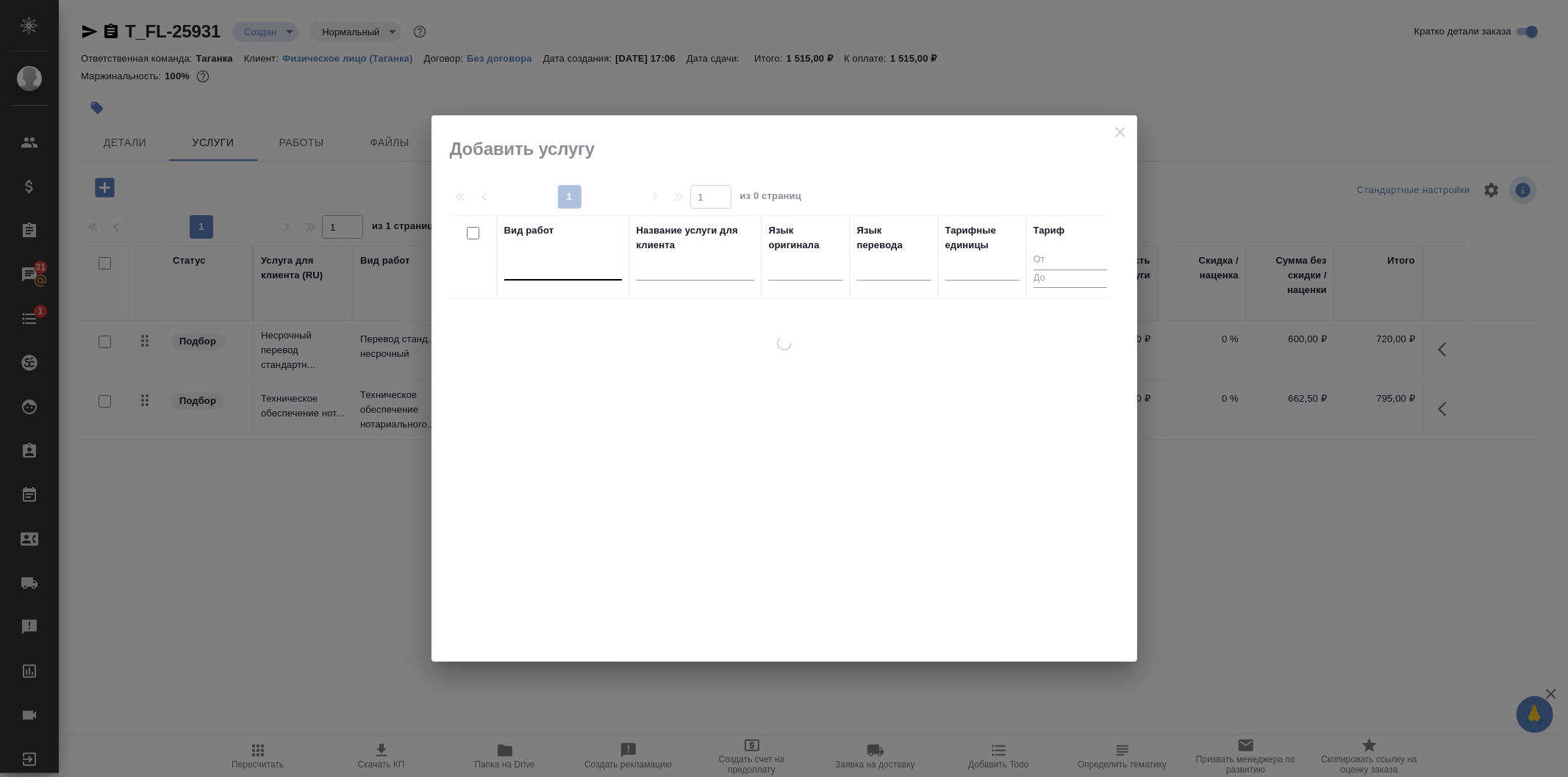
click at [561, 273] on div at bounding box center [563, 266] width 118 height 22
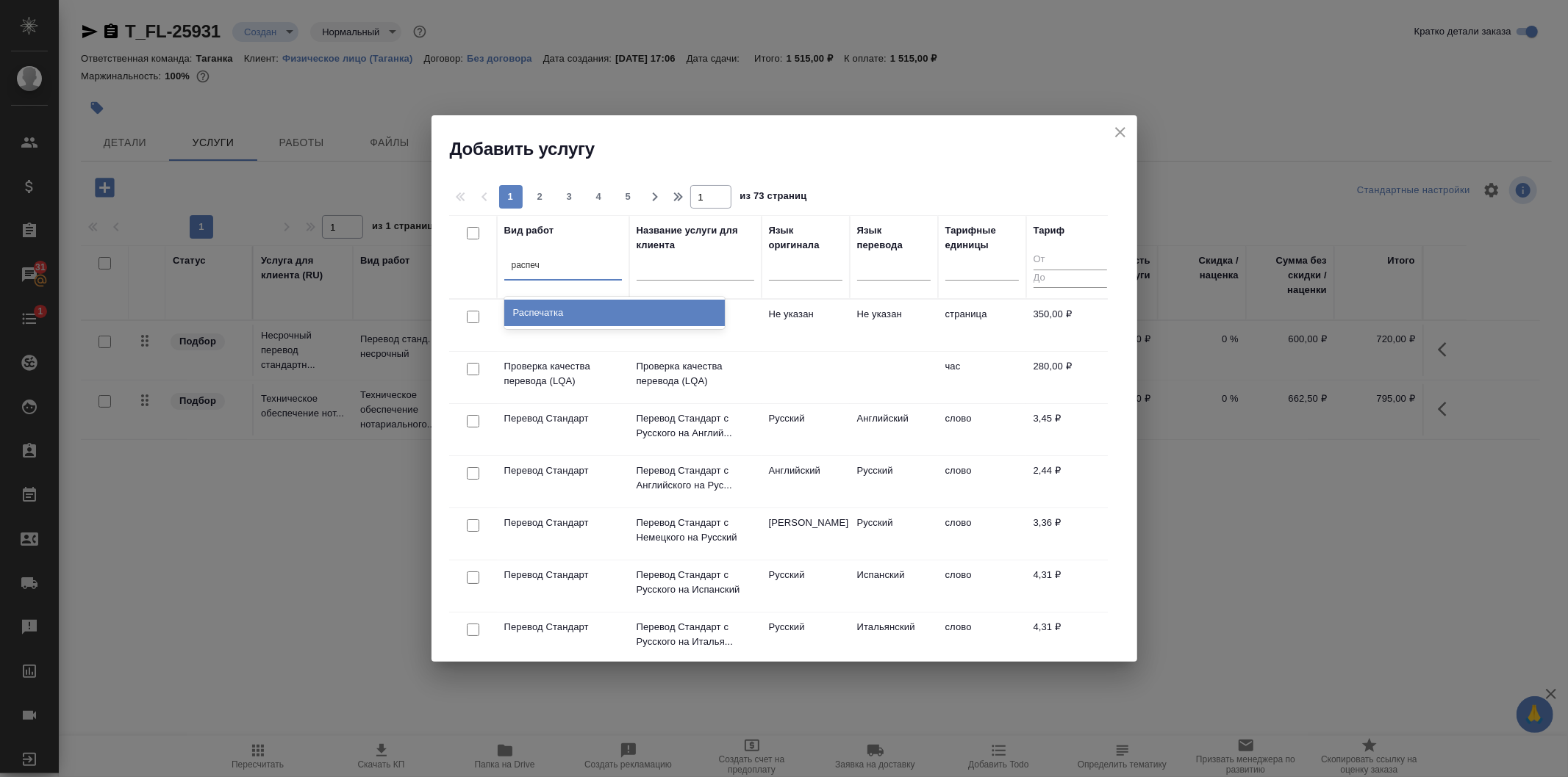
type input "распеча"
click at [575, 317] on div "Распечатка" at bounding box center [614, 312] width 220 height 26
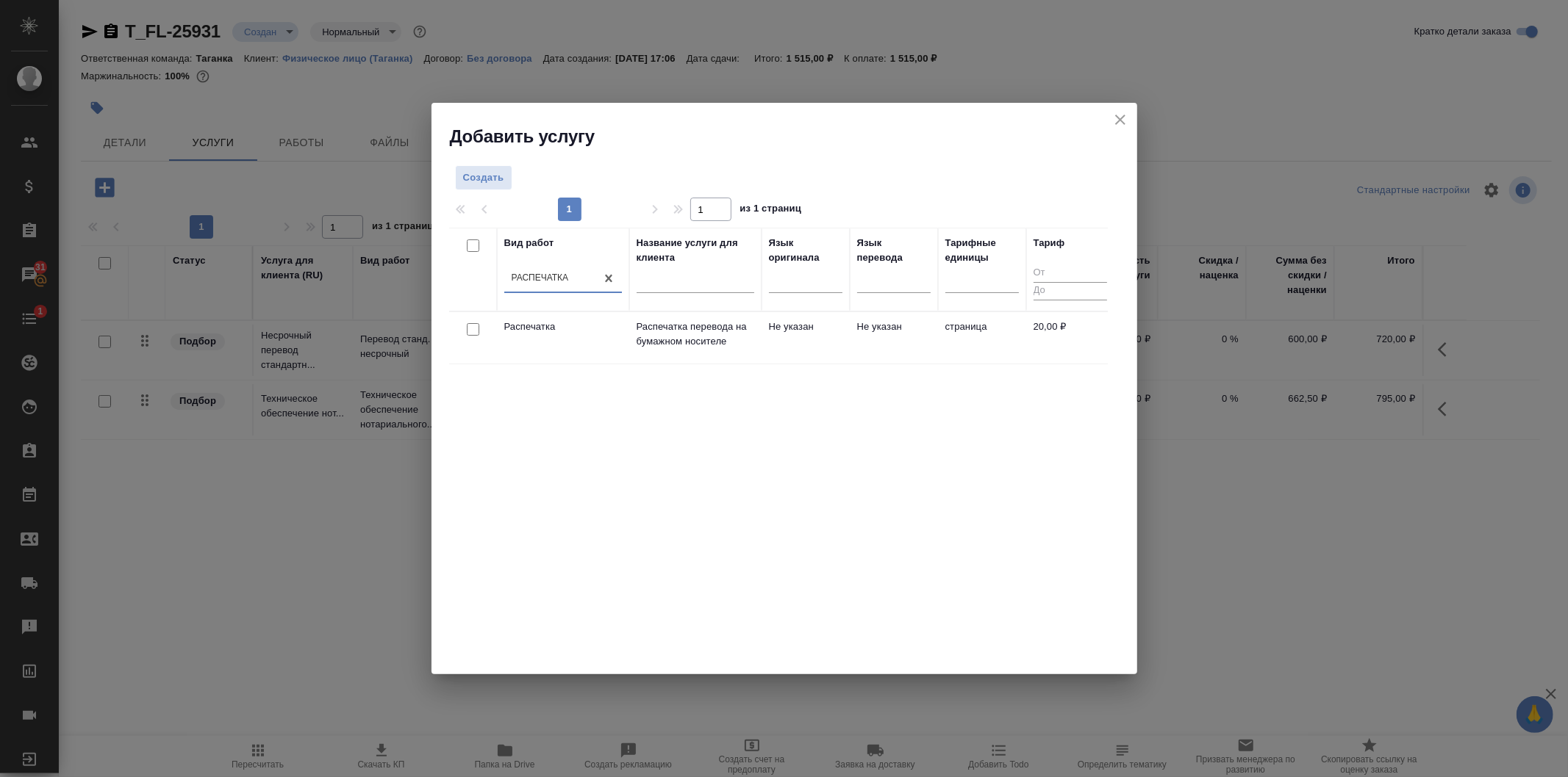
click at [678, 324] on p "Распечатка перевода на бумажном носителе" at bounding box center [696, 334] width 118 height 29
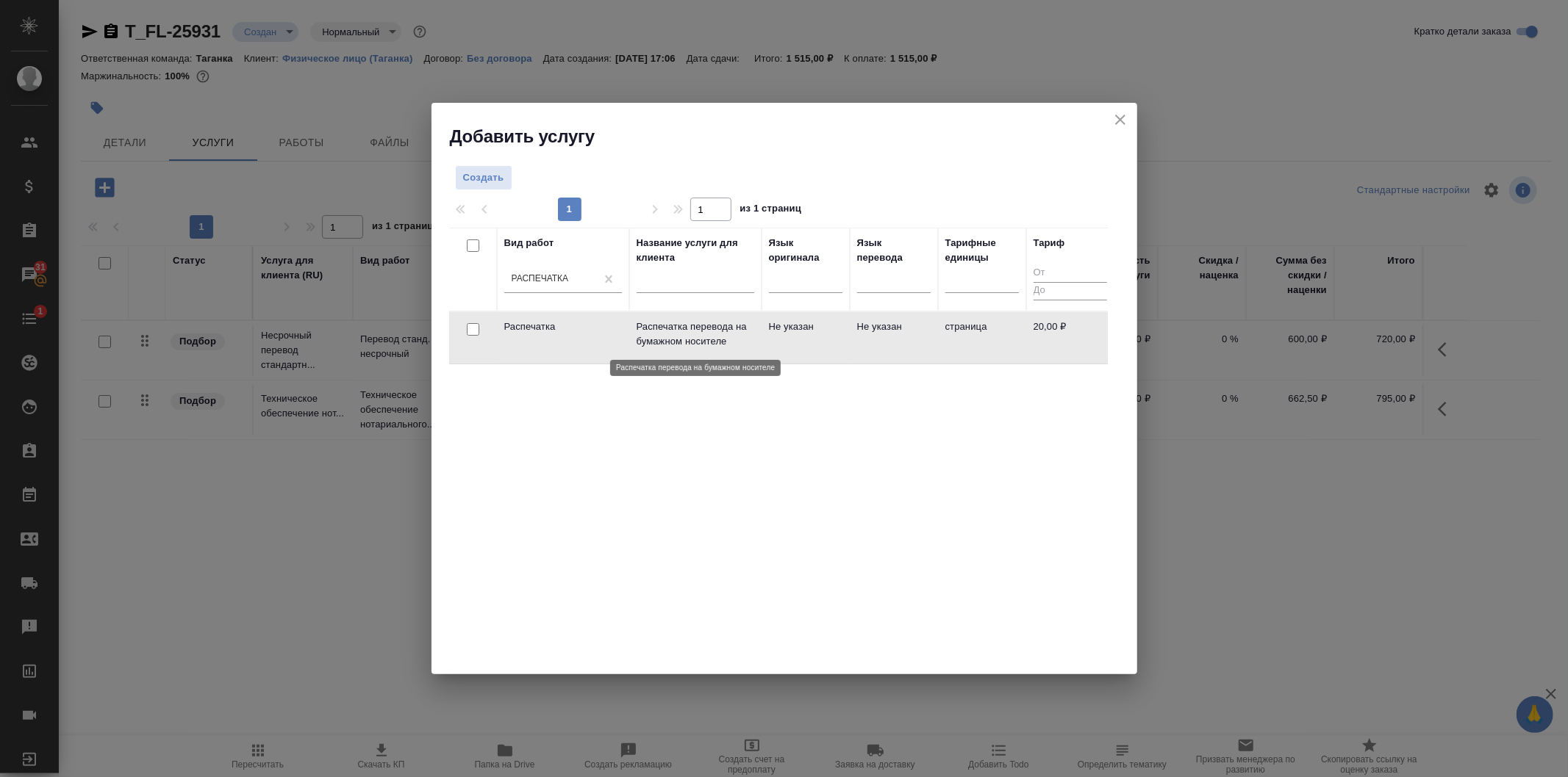
click at [678, 324] on p "Распечатка перевода на бумажном носителе" at bounding box center [696, 334] width 118 height 29
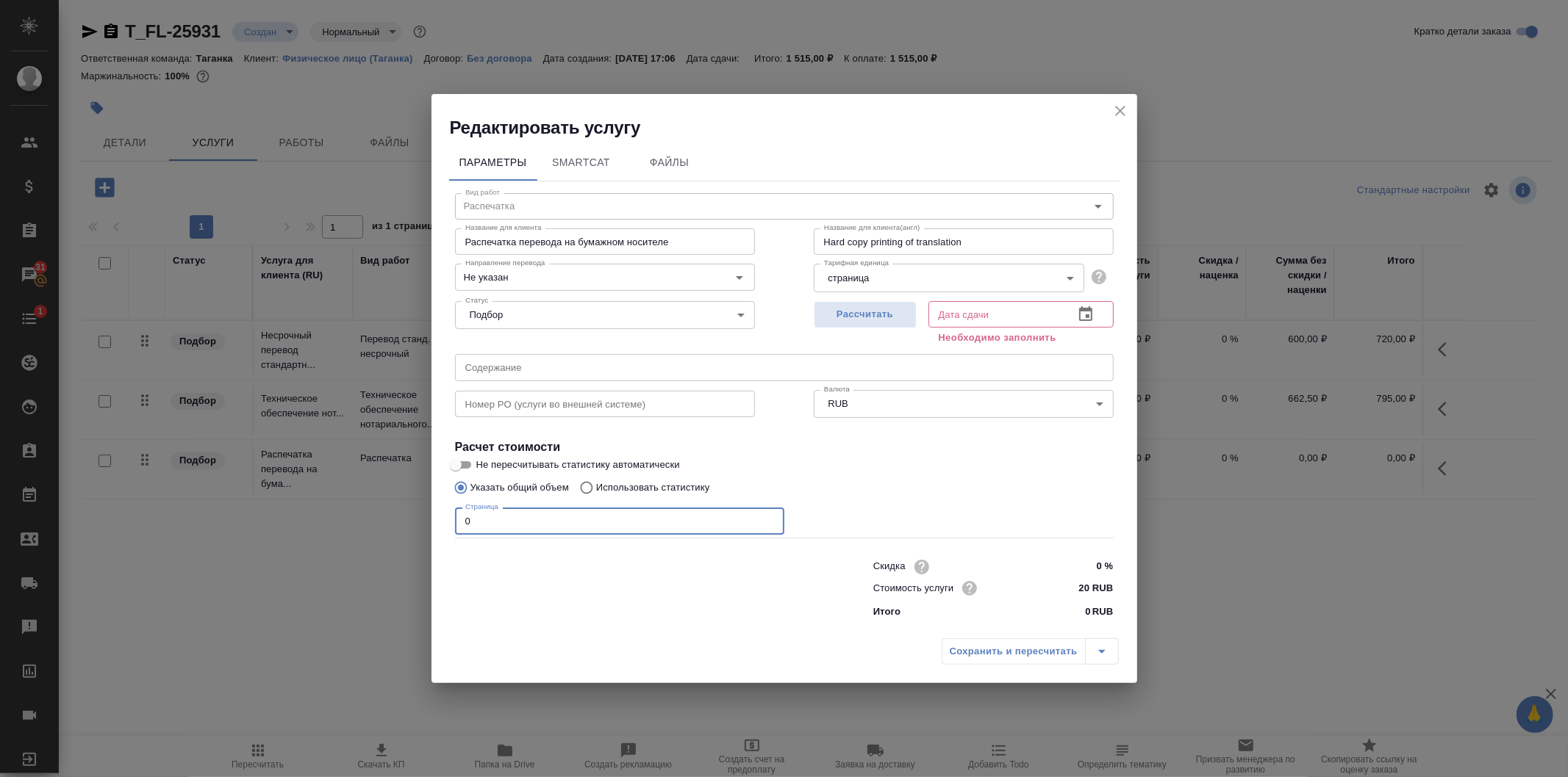
drag, startPoint x: 471, startPoint y: 524, endPoint x: 428, endPoint y: 518, distance: 43.4
click at [428, 518] on div "Редактировать услугу Параметры SmartCat Файлы Вид работ Распечатка Вид работ На…" at bounding box center [784, 388] width 1568 height 777
type input "2"
type input "20"
click at [1088, 313] on icon "button" at bounding box center [1085, 314] width 17 height 17
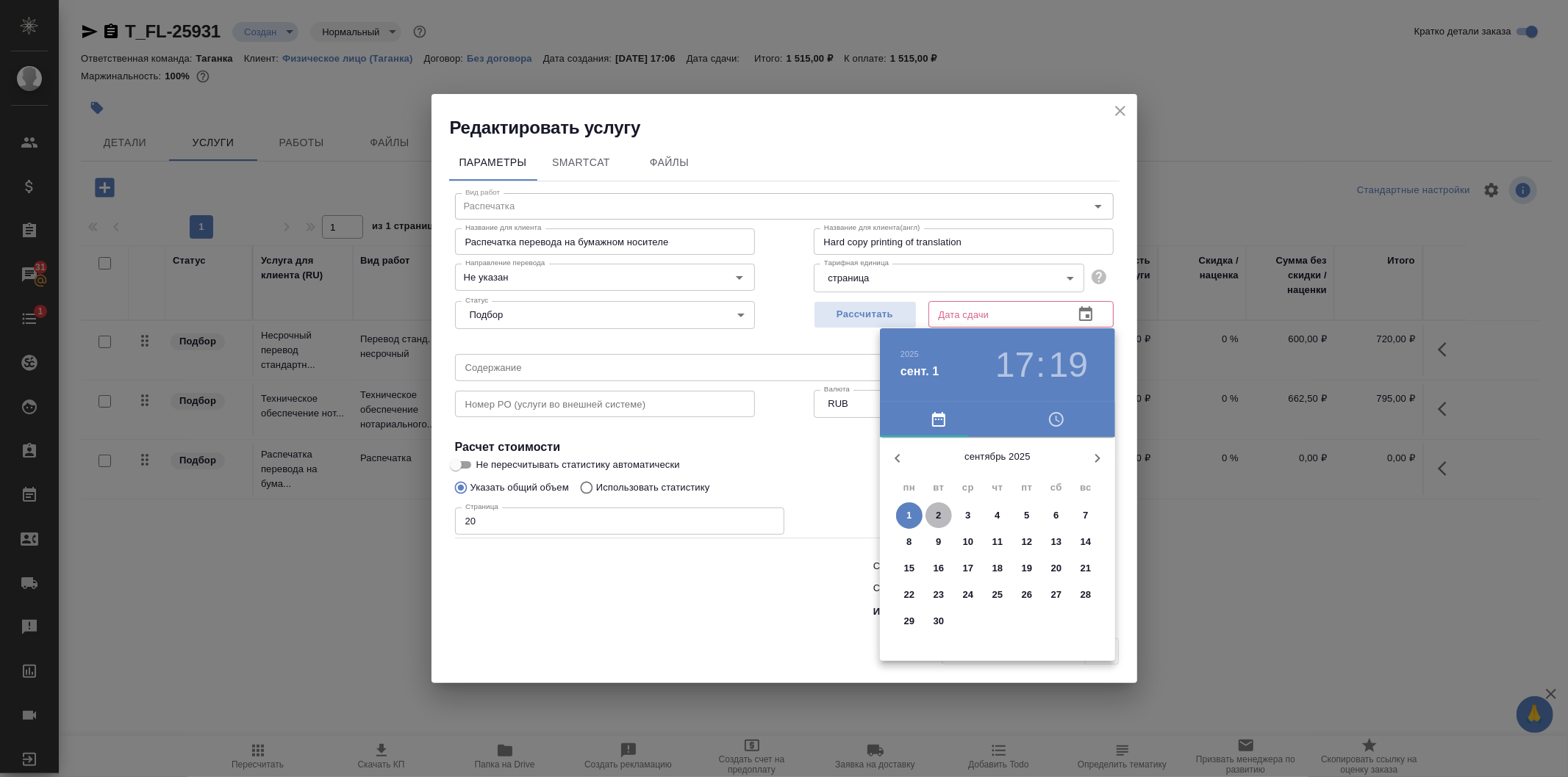
click at [938, 518] on p "2" at bounding box center [938, 515] width 5 height 14
type input "[DATE] 17:19"
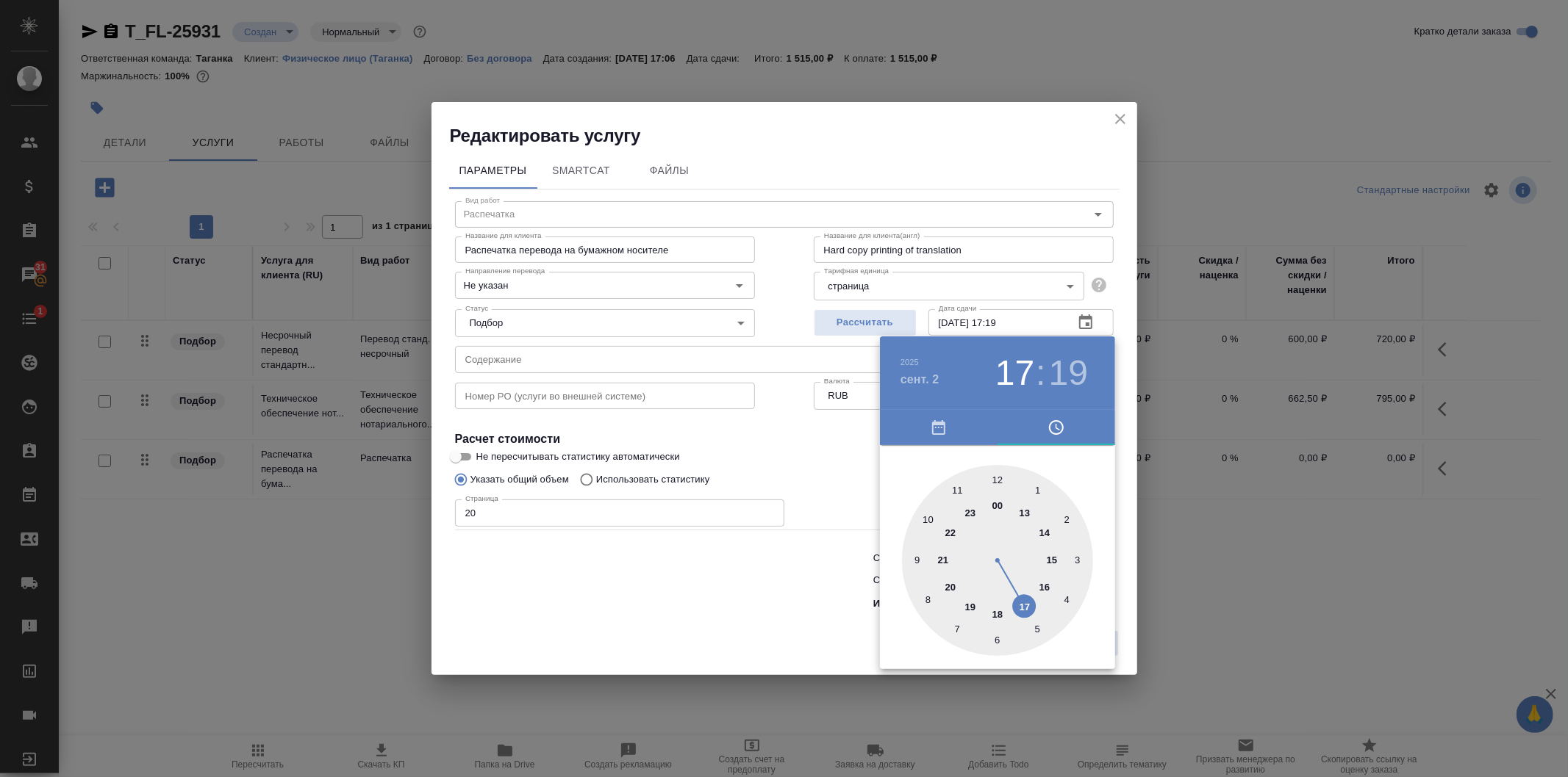
click at [819, 465] on div at bounding box center [784, 388] width 1568 height 777
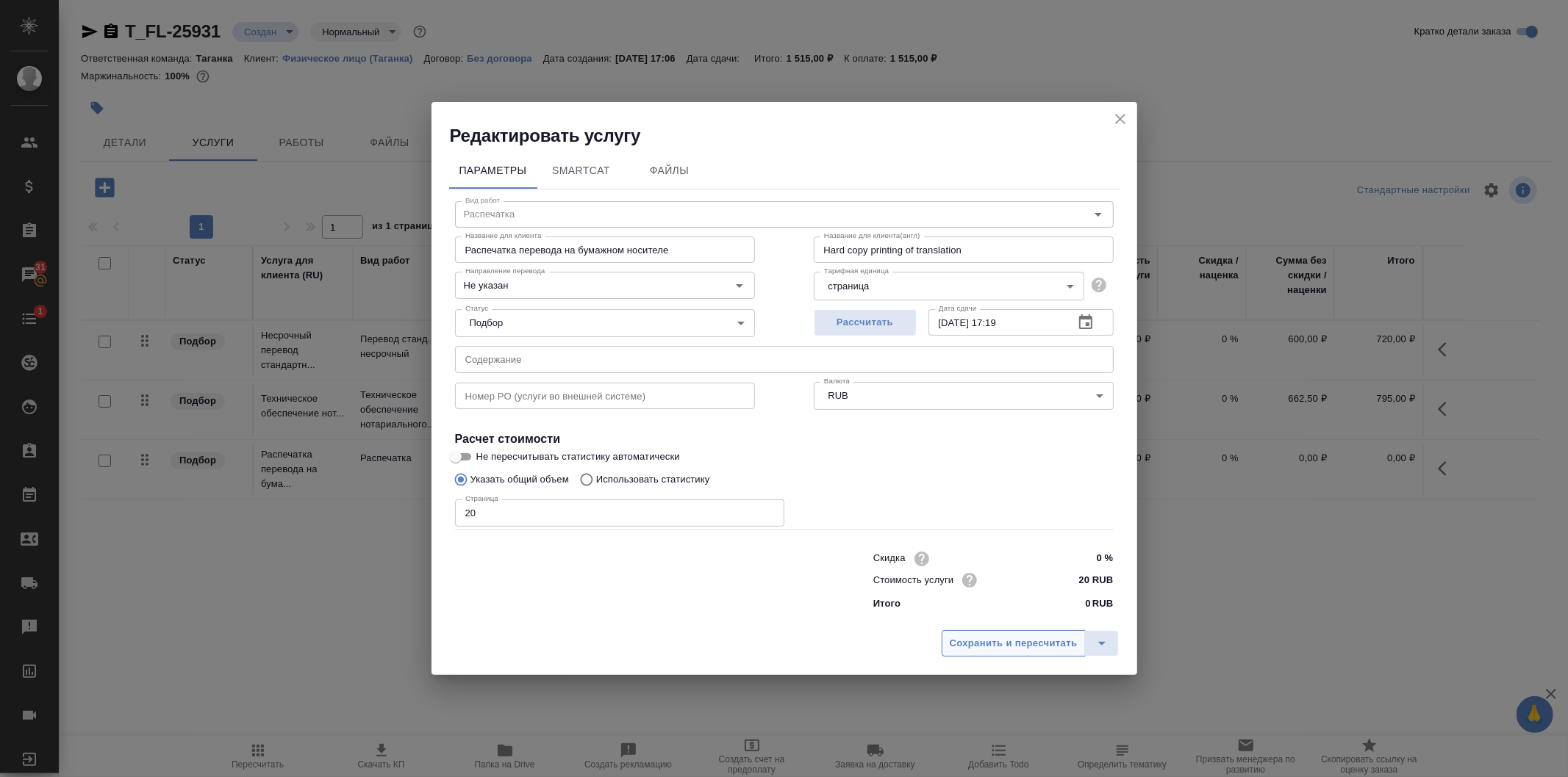
click at [999, 637] on span "Сохранить и пересчитать" at bounding box center [1013, 644] width 128 height 17
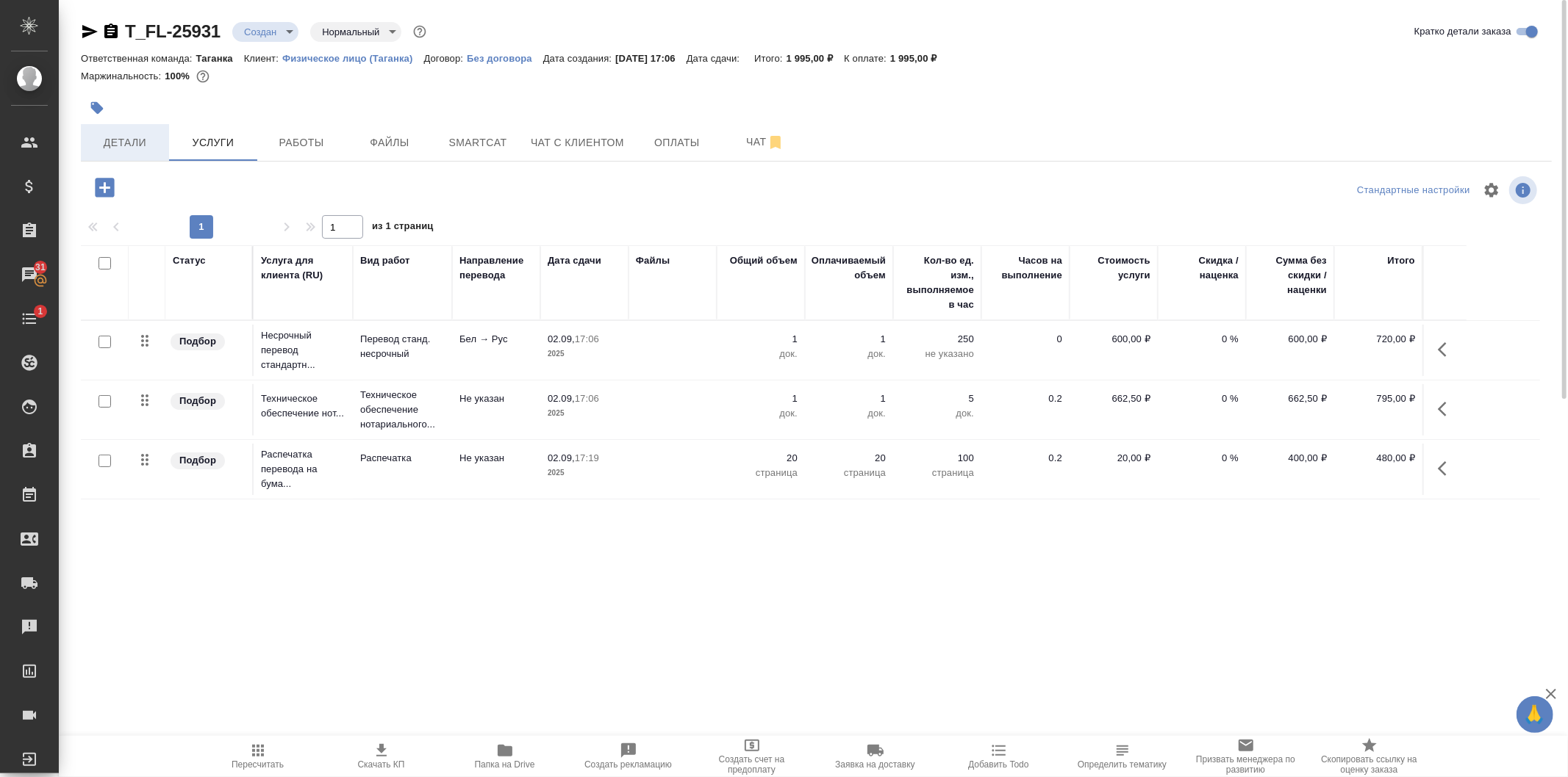
click at [145, 149] on span "Детали" at bounding box center [125, 143] width 71 height 18
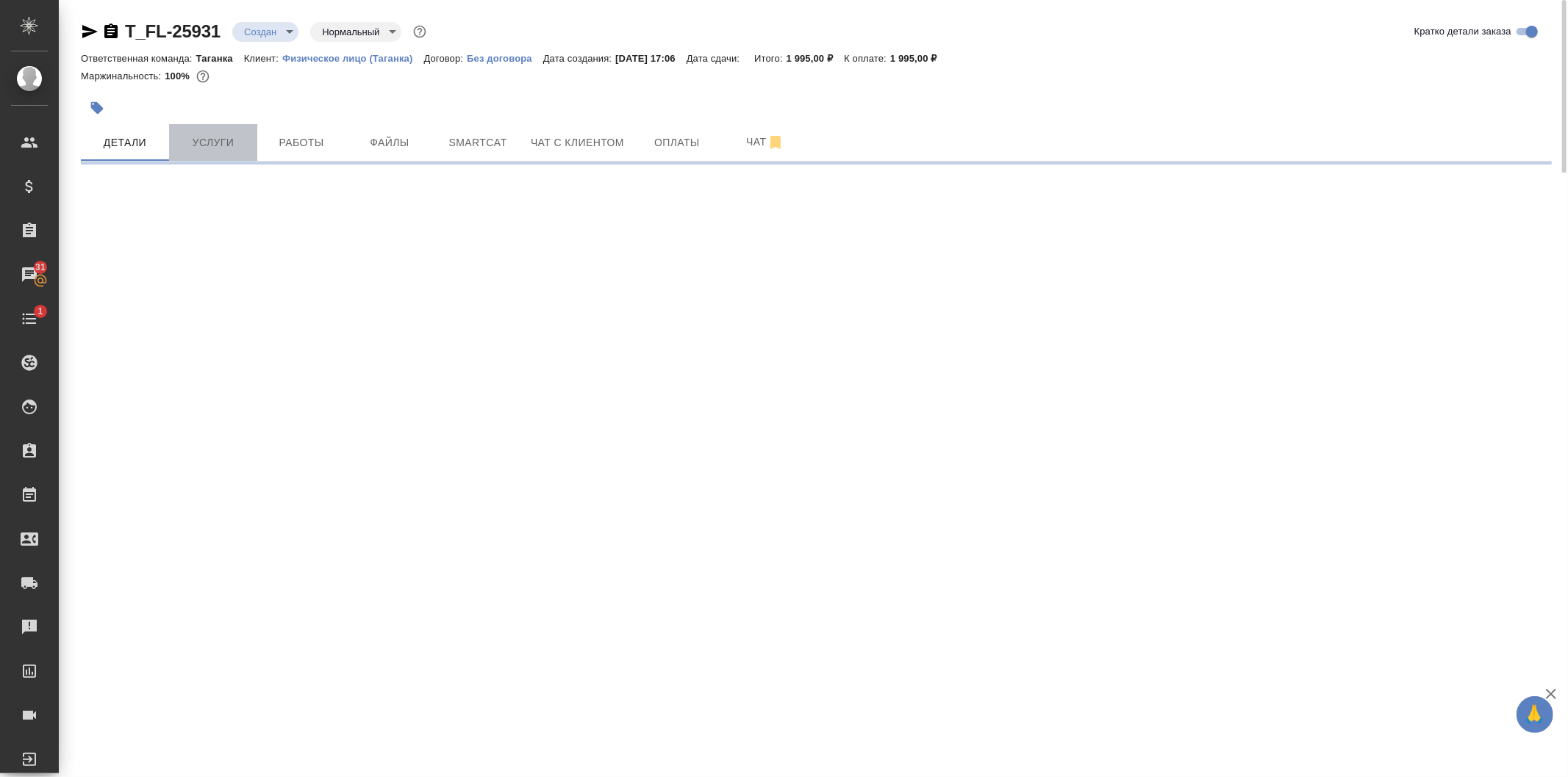
click at [216, 150] on span "Услуги" at bounding box center [213, 143] width 71 height 18
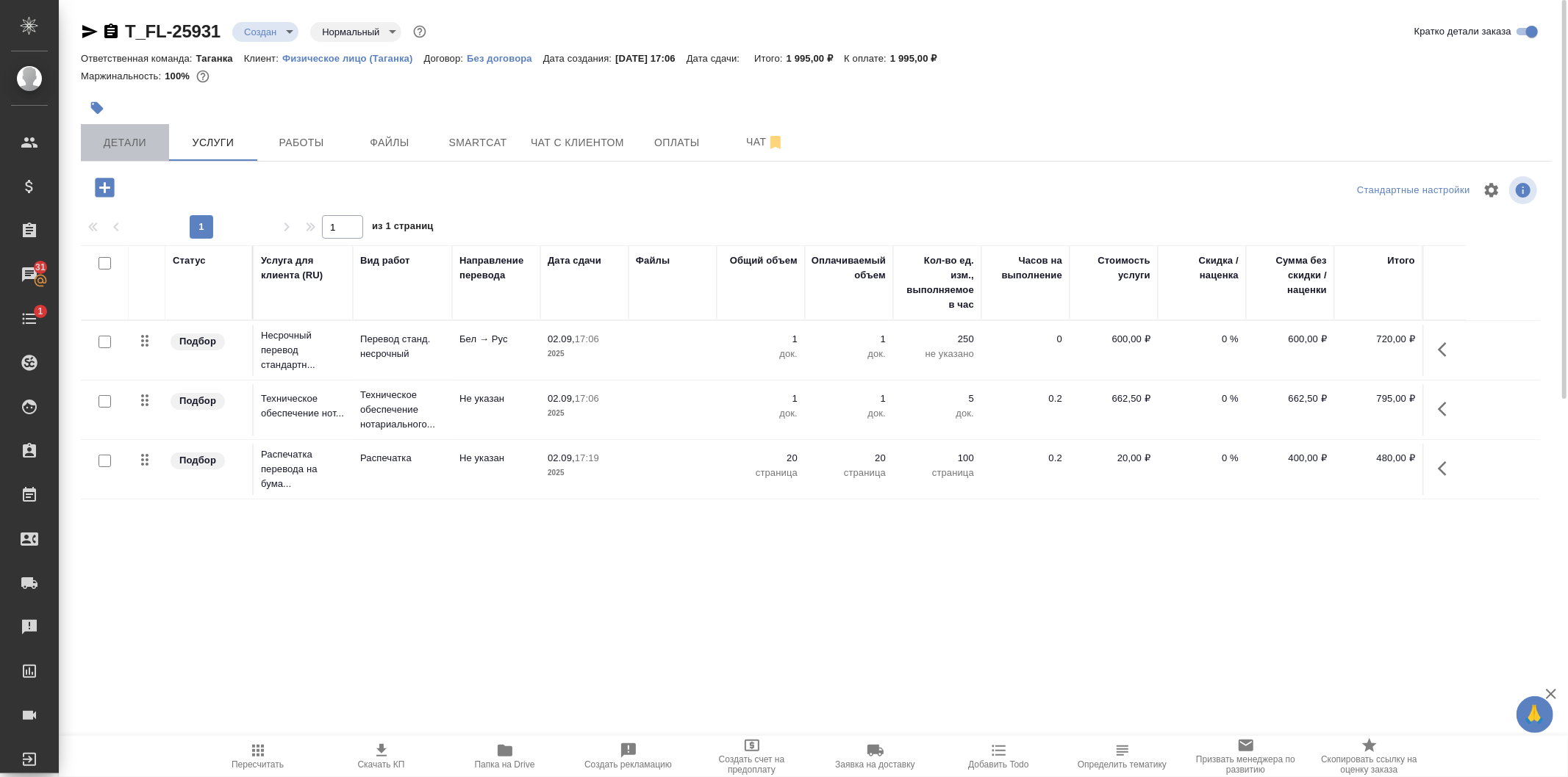
click at [105, 139] on span "Детали" at bounding box center [125, 143] width 71 height 18
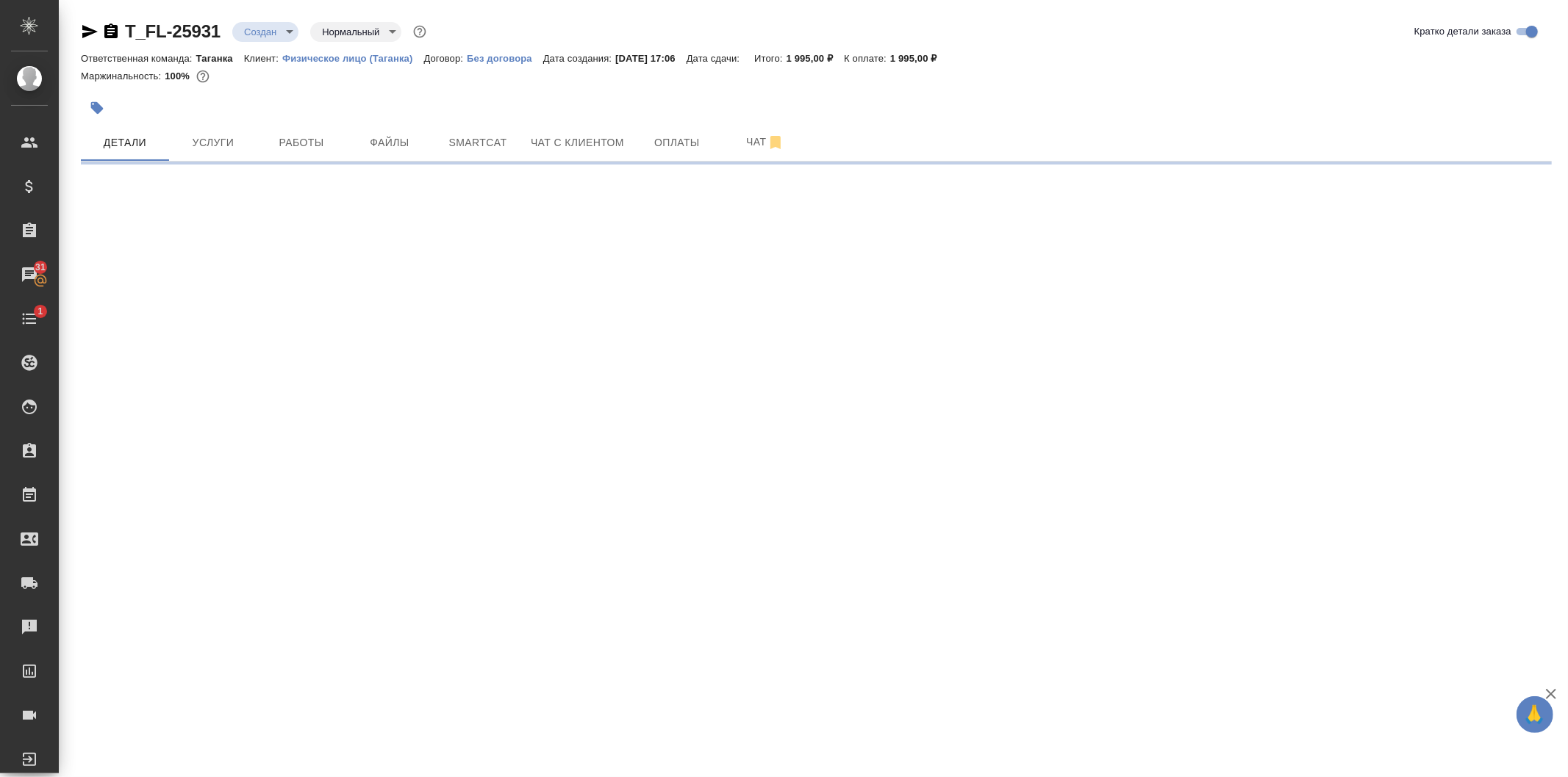
select select "RU"
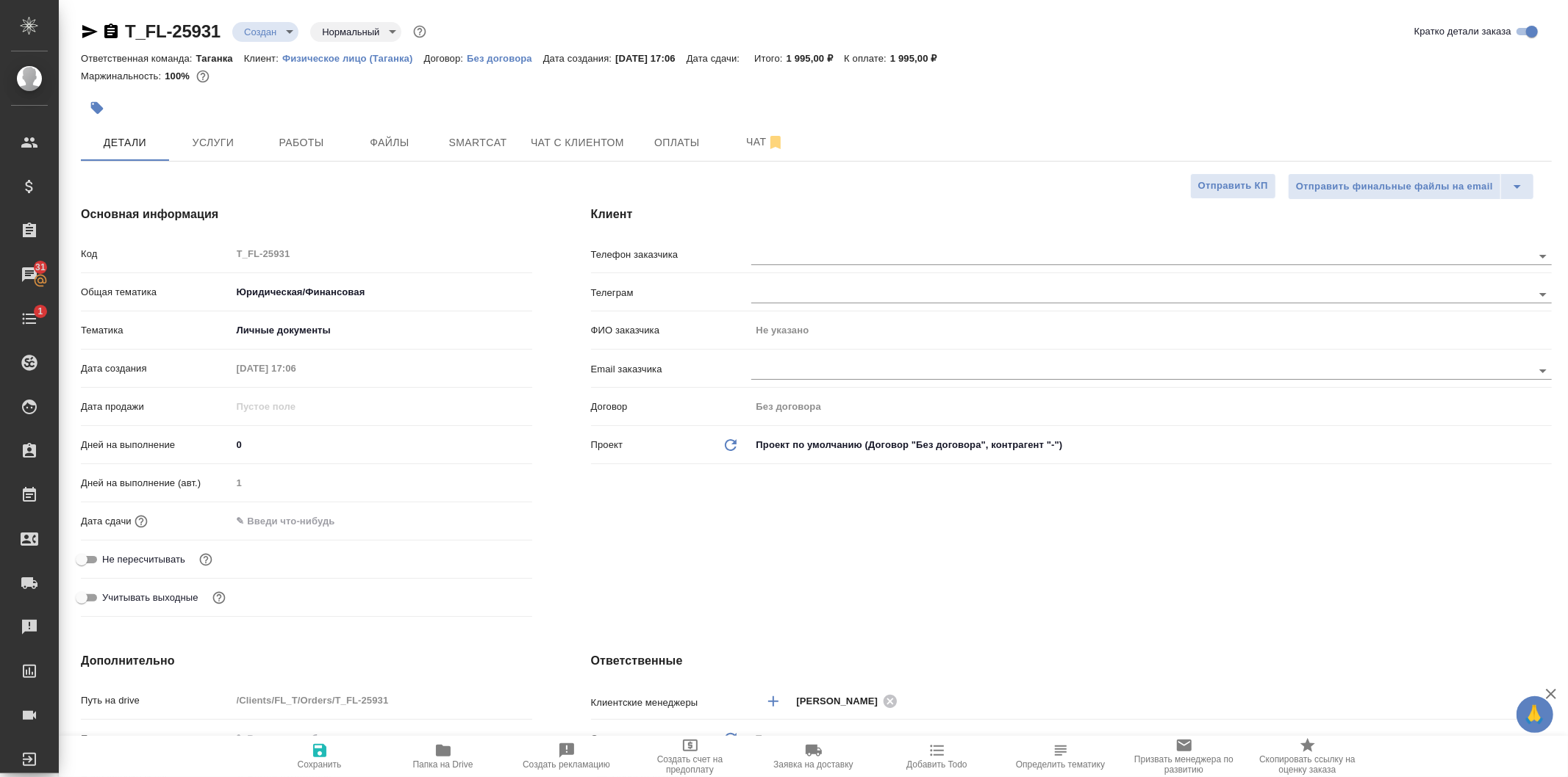
type textarea "x"
click at [802, 372] on input "text" at bounding box center [1116, 369] width 731 height 17
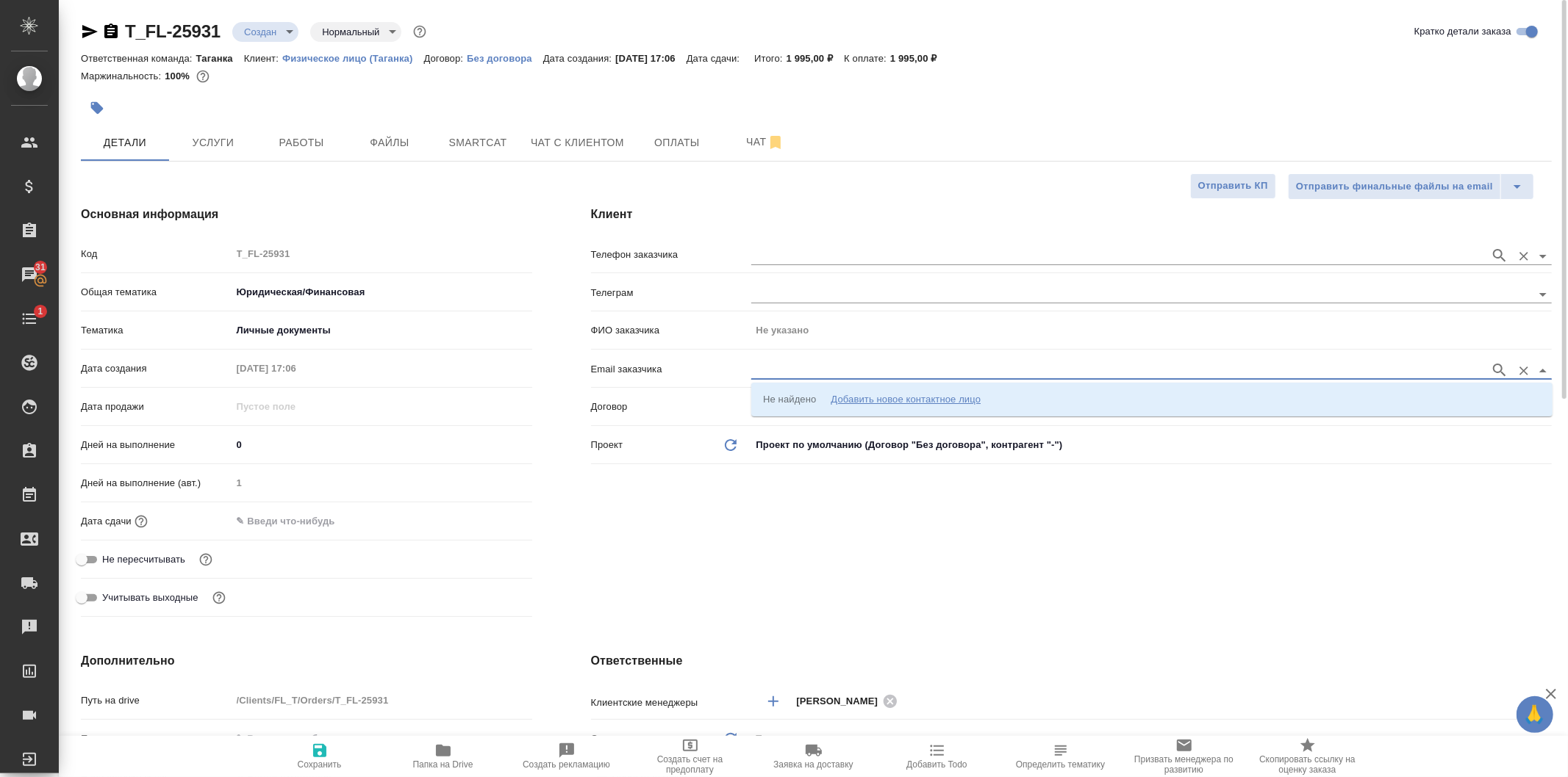
click at [816, 245] on div at bounding box center [1151, 254] width 801 height 27
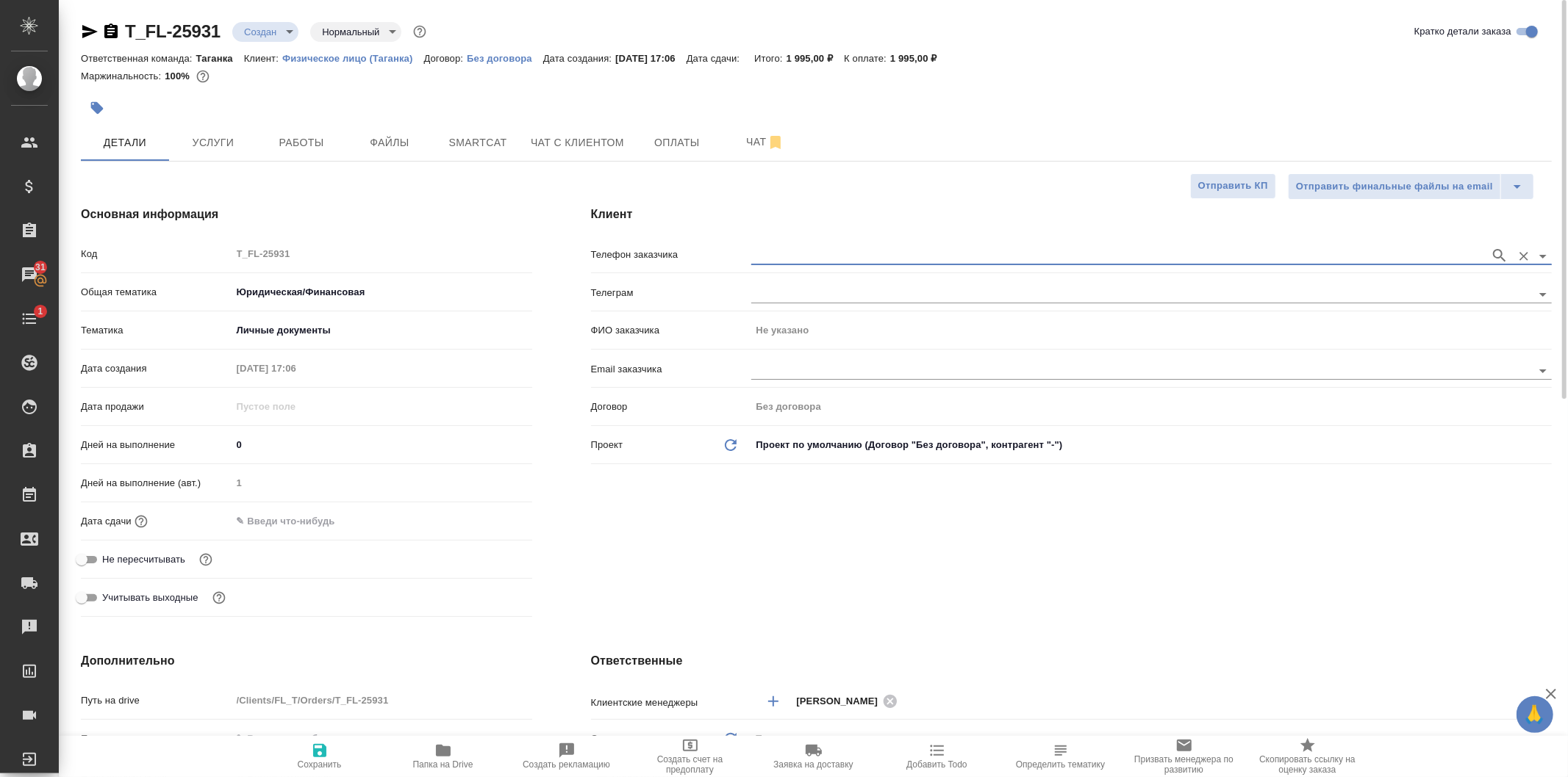
drag, startPoint x: 1501, startPoint y: 253, endPoint x: 1448, endPoint y: 253, distance: 53.0
click at [1501, 253] on icon "button" at bounding box center [1499, 255] width 13 height 13
click at [807, 359] on div at bounding box center [1151, 369] width 801 height 27
click at [833, 260] on input "text" at bounding box center [1116, 255] width 731 height 17
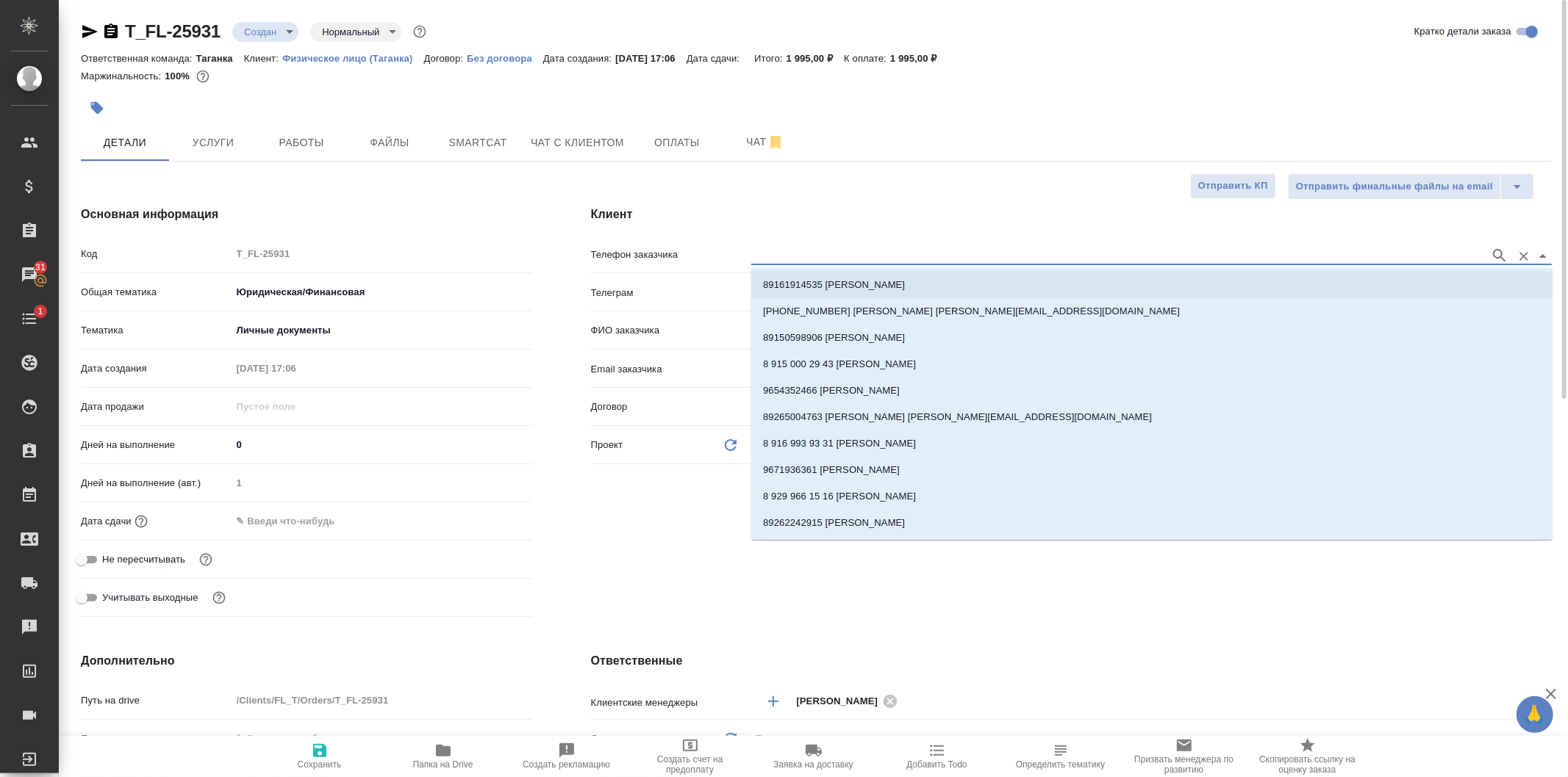
click at [976, 247] on input "text" at bounding box center [1116, 255] width 731 height 17
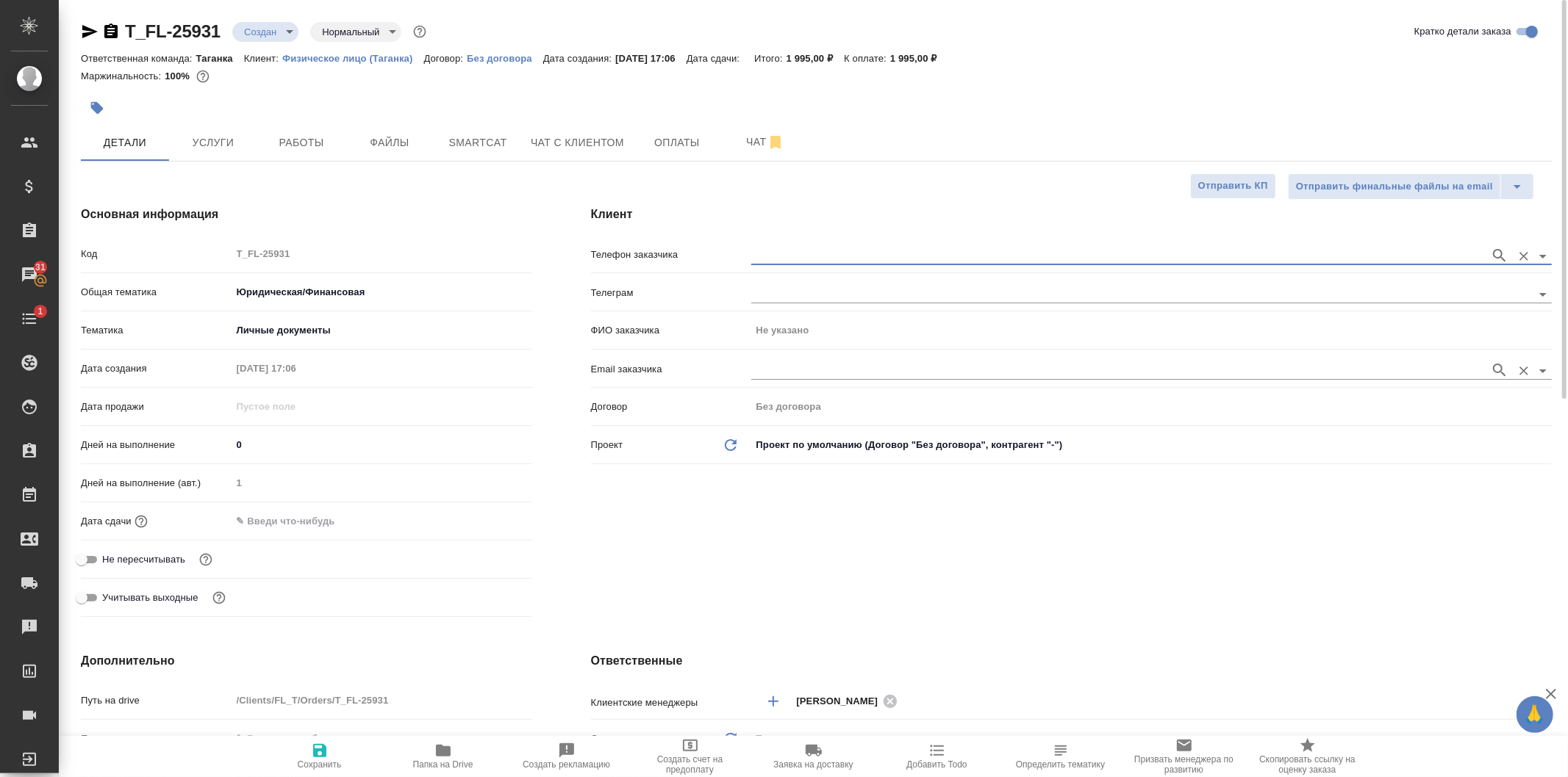
click at [1007, 379] on div at bounding box center [1151, 370] width 801 height 18
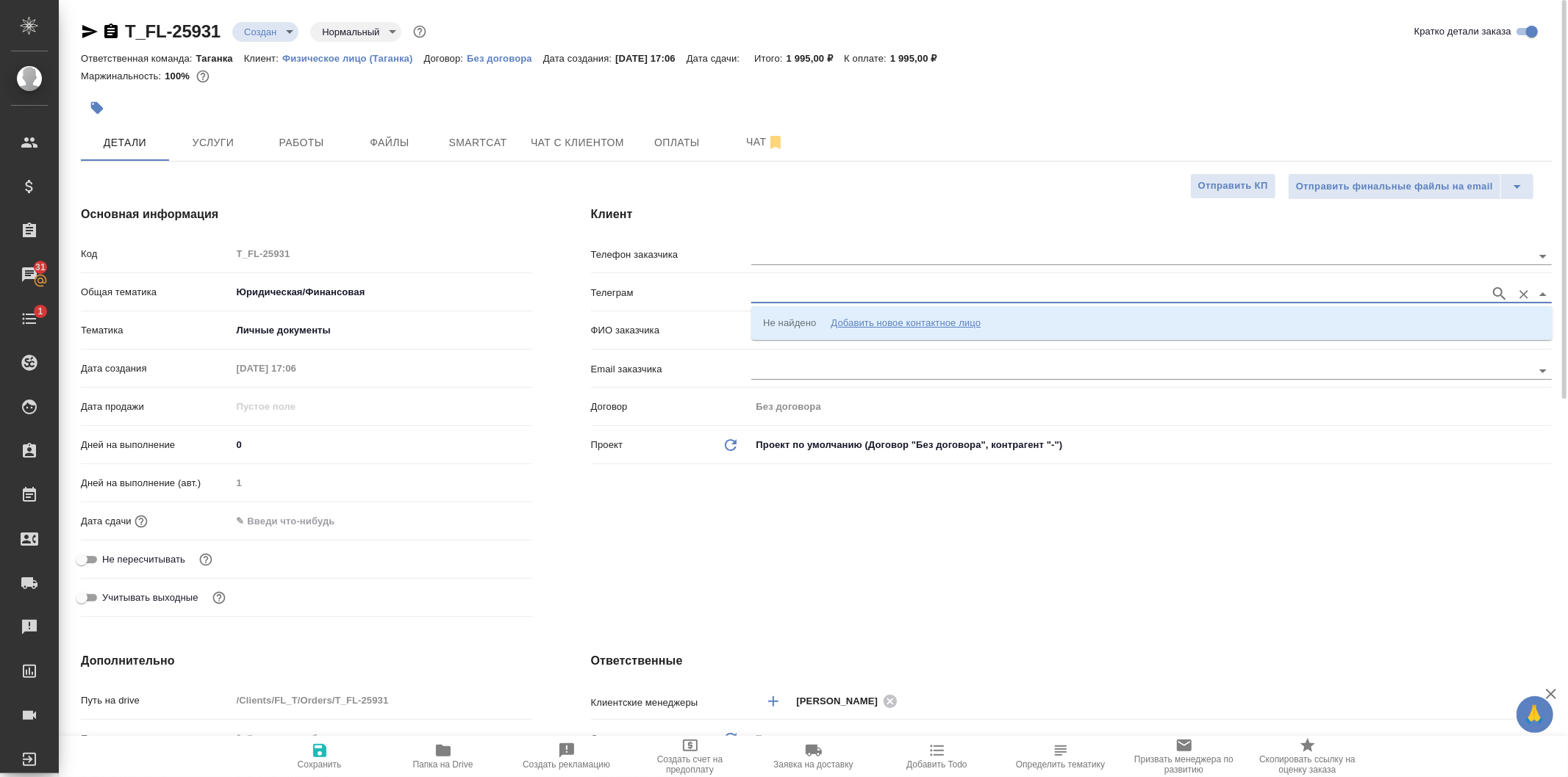
click at [1018, 302] on input "text" at bounding box center [1116, 293] width 731 height 17
click at [1015, 260] on input "text" at bounding box center [1116, 255] width 731 height 17
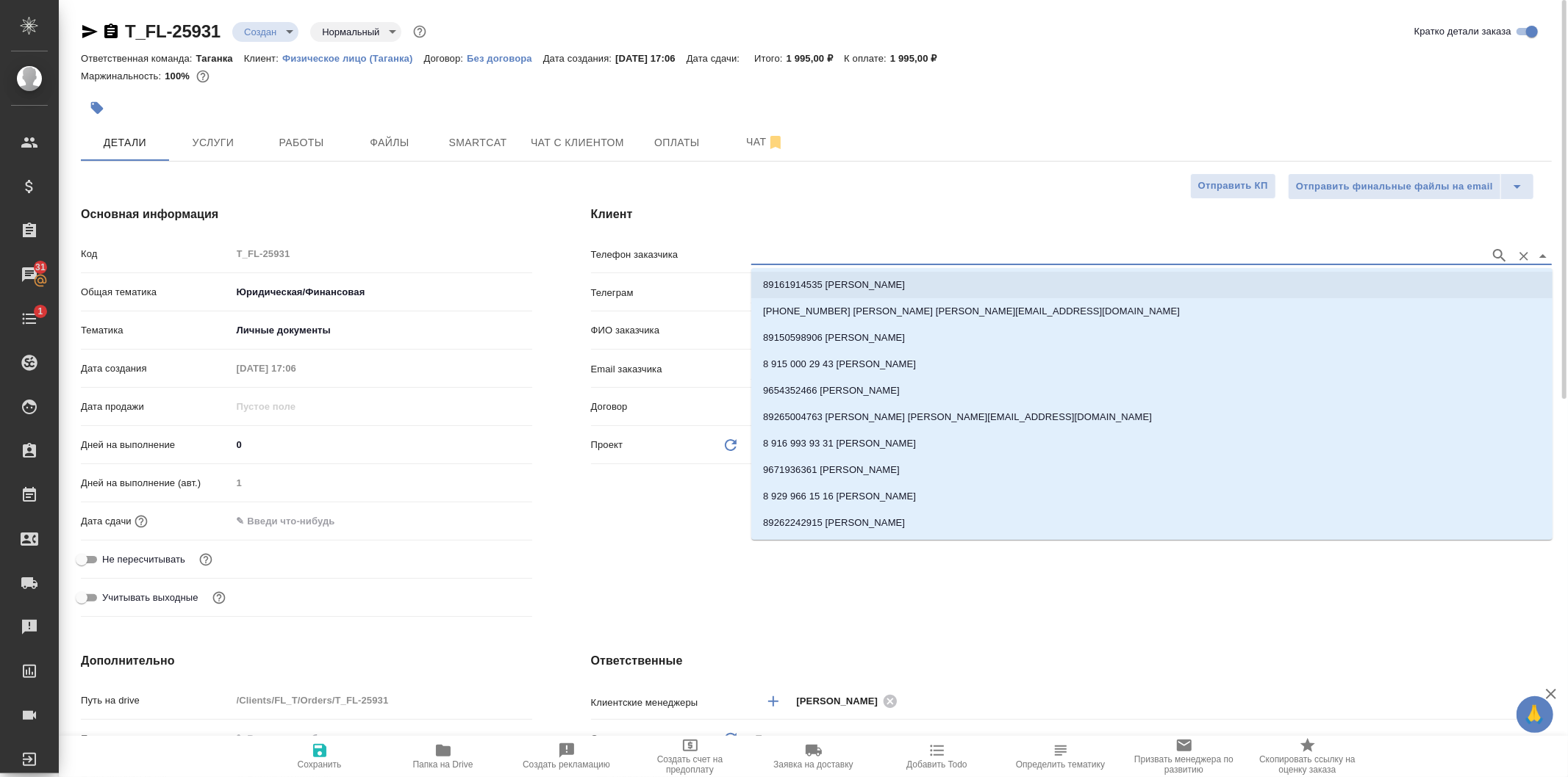
click at [1048, 245] on div at bounding box center [1151, 254] width 801 height 27
click at [1495, 254] on icon "button" at bounding box center [1498, 255] width 17 height 17
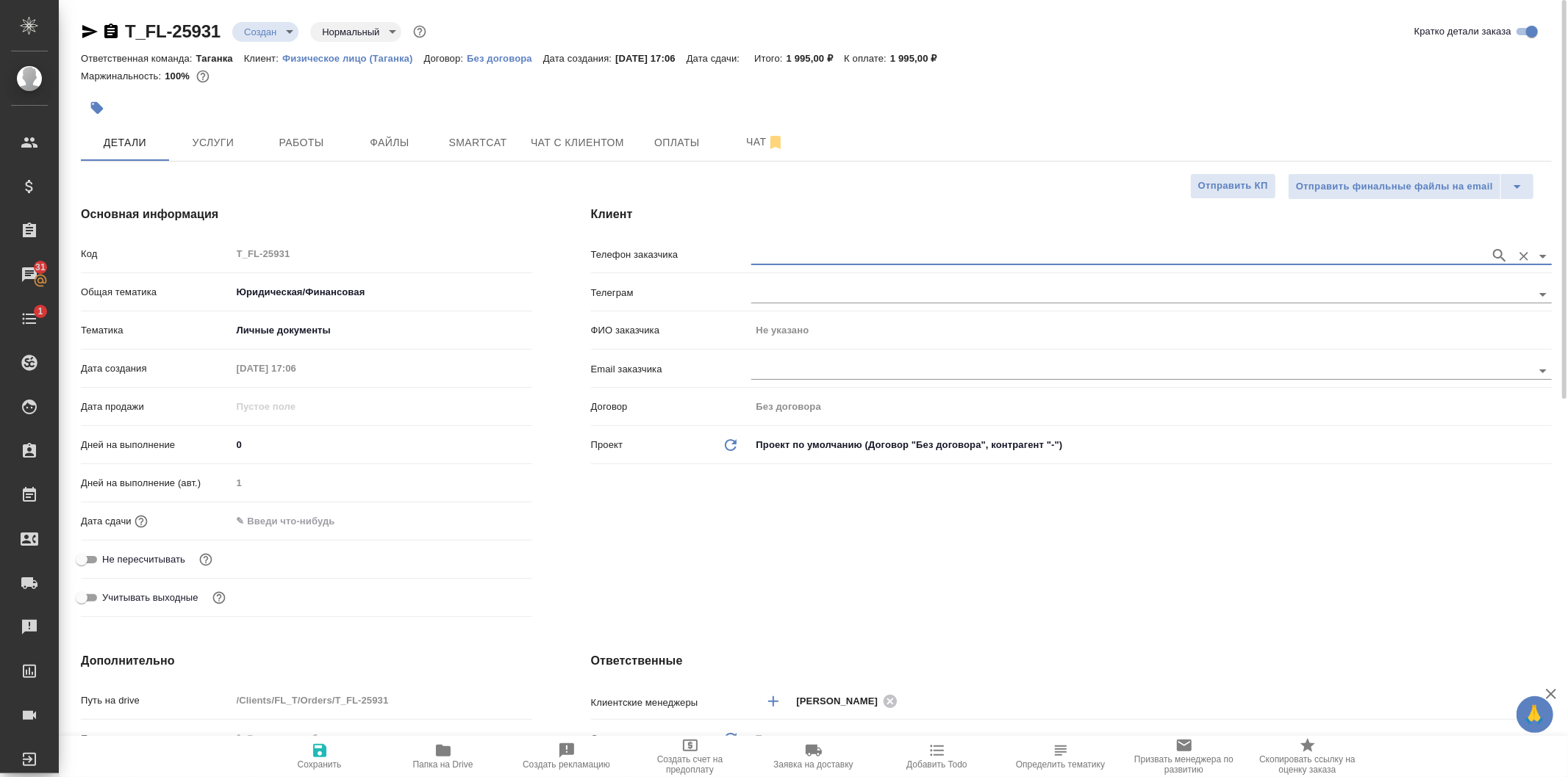
click at [843, 250] on input "text" at bounding box center [1116, 255] width 731 height 17
drag, startPoint x: 832, startPoint y: 602, endPoint x: 775, endPoint y: 341, distance: 267.2
click at [835, 598] on div "Клиент Телефон заказчика Телеграм ФИО заказчика Не указано Email заказчика Дого…" at bounding box center [1071, 415] width 1019 height 476
click at [786, 368] on input "text" at bounding box center [1116, 369] width 731 height 17
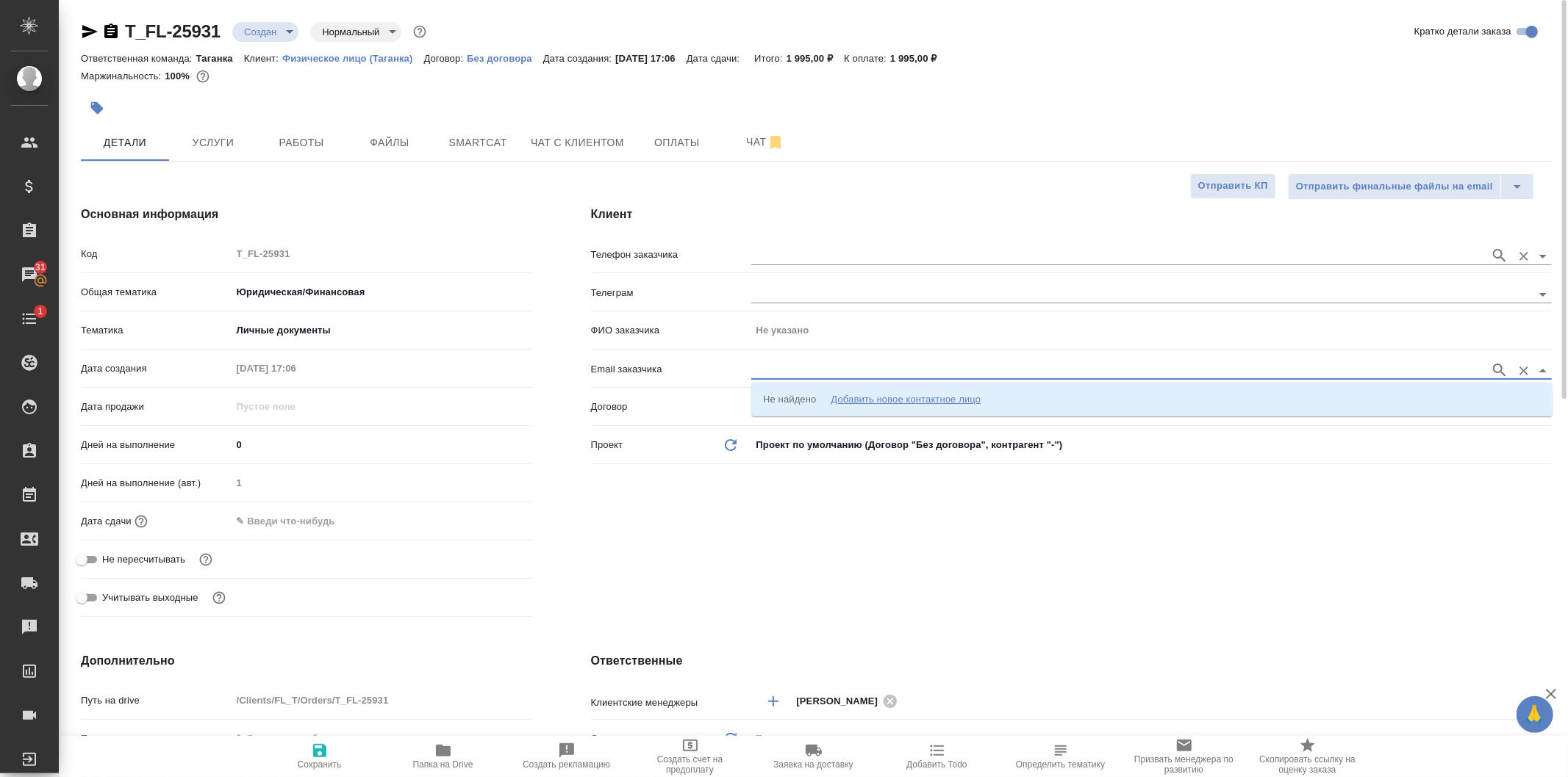
click at [781, 267] on div at bounding box center [1151, 254] width 801 height 27
click at [816, 364] on input "text" at bounding box center [1116, 369] width 731 height 17
click at [874, 399] on div "Добавить новое контактное лицо" at bounding box center [906, 399] width 150 height 14
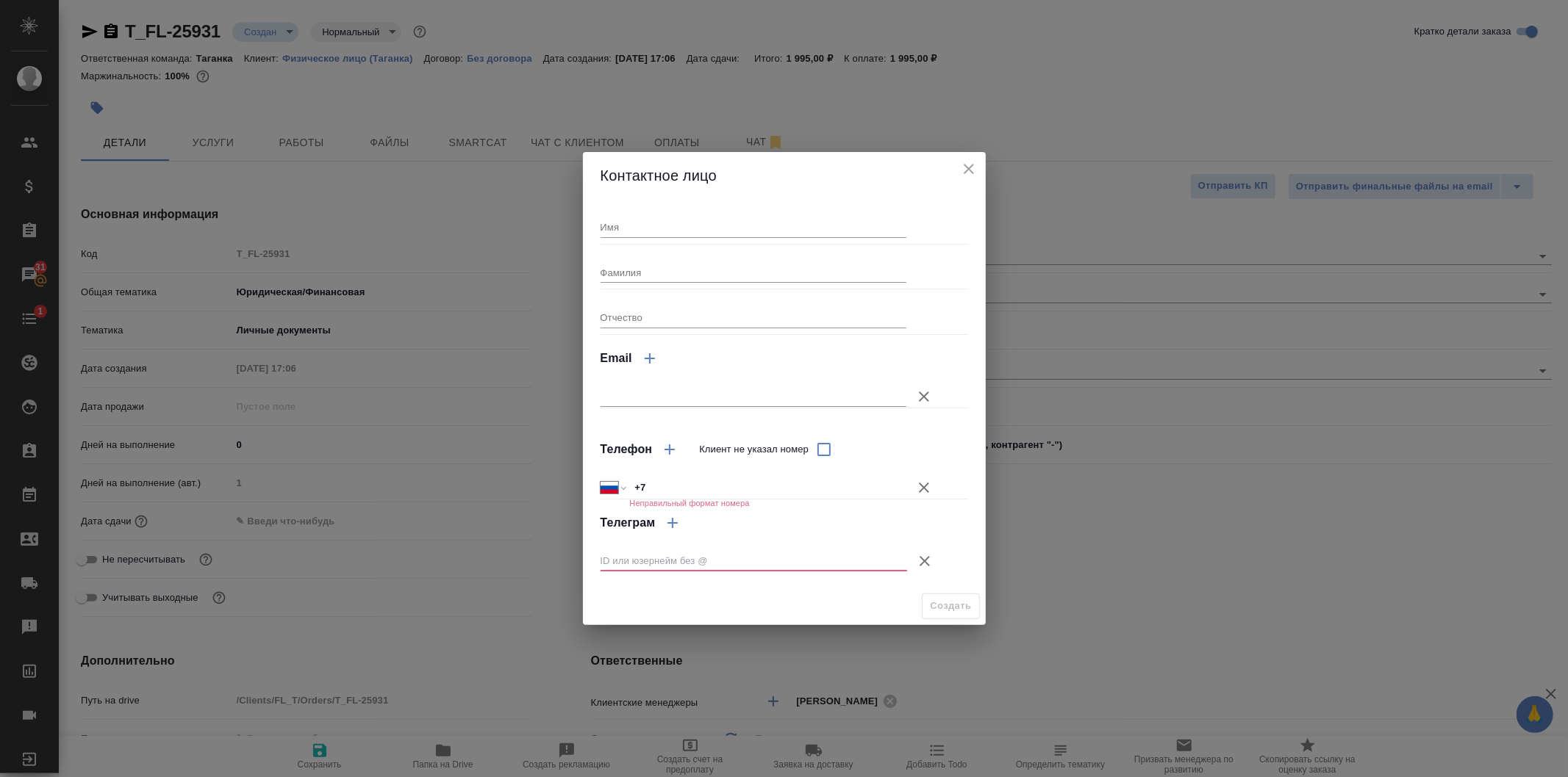
click at [640, 218] on input "Имя" at bounding box center [754, 226] width 306 height 21
type input "[PERSON_NAME]"
click at [640, 319] on input "Отчество" at bounding box center [754, 317] width 306 height 21
type input "Владимирович"
click at [662, 494] on input "+7" at bounding box center [767, 488] width 275 height 22
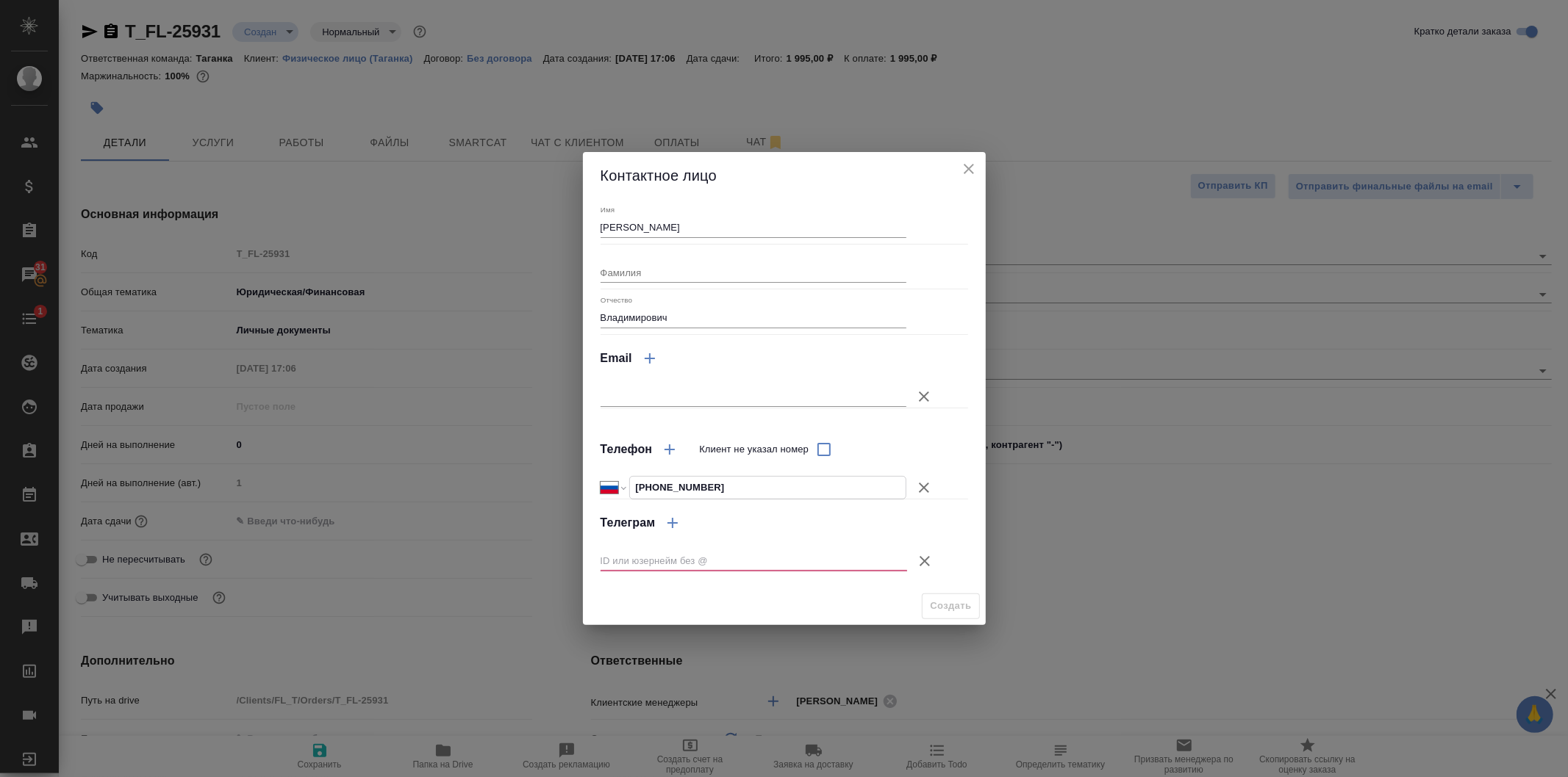
type input "[PHONE_NUMBER]"
click at [928, 559] on icon "button" at bounding box center [924, 561] width 17 height 17
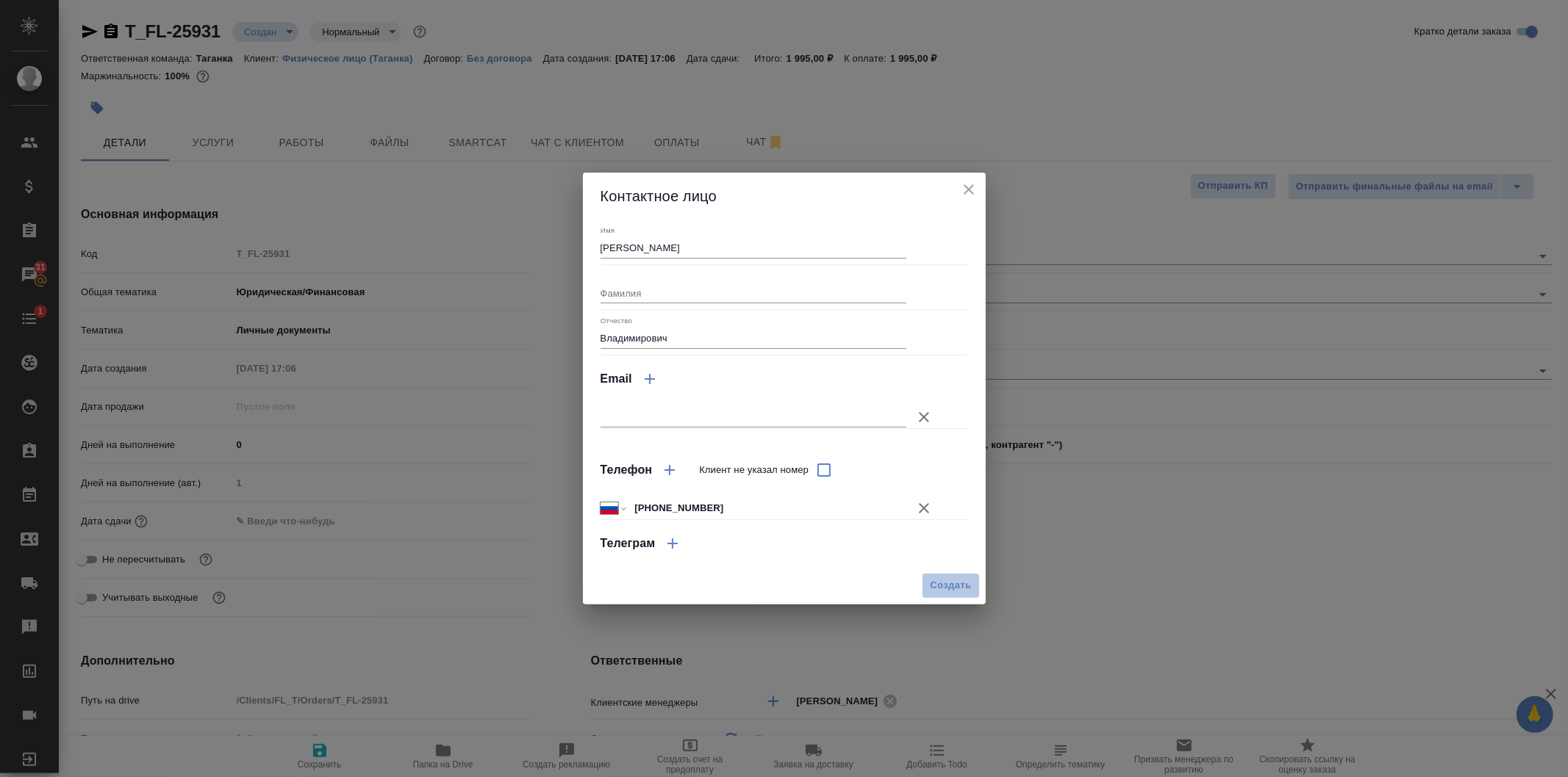
click at [952, 589] on span "Создать" at bounding box center [949, 586] width 41 height 17
type input "[PERSON_NAME]"
type textarea "x"
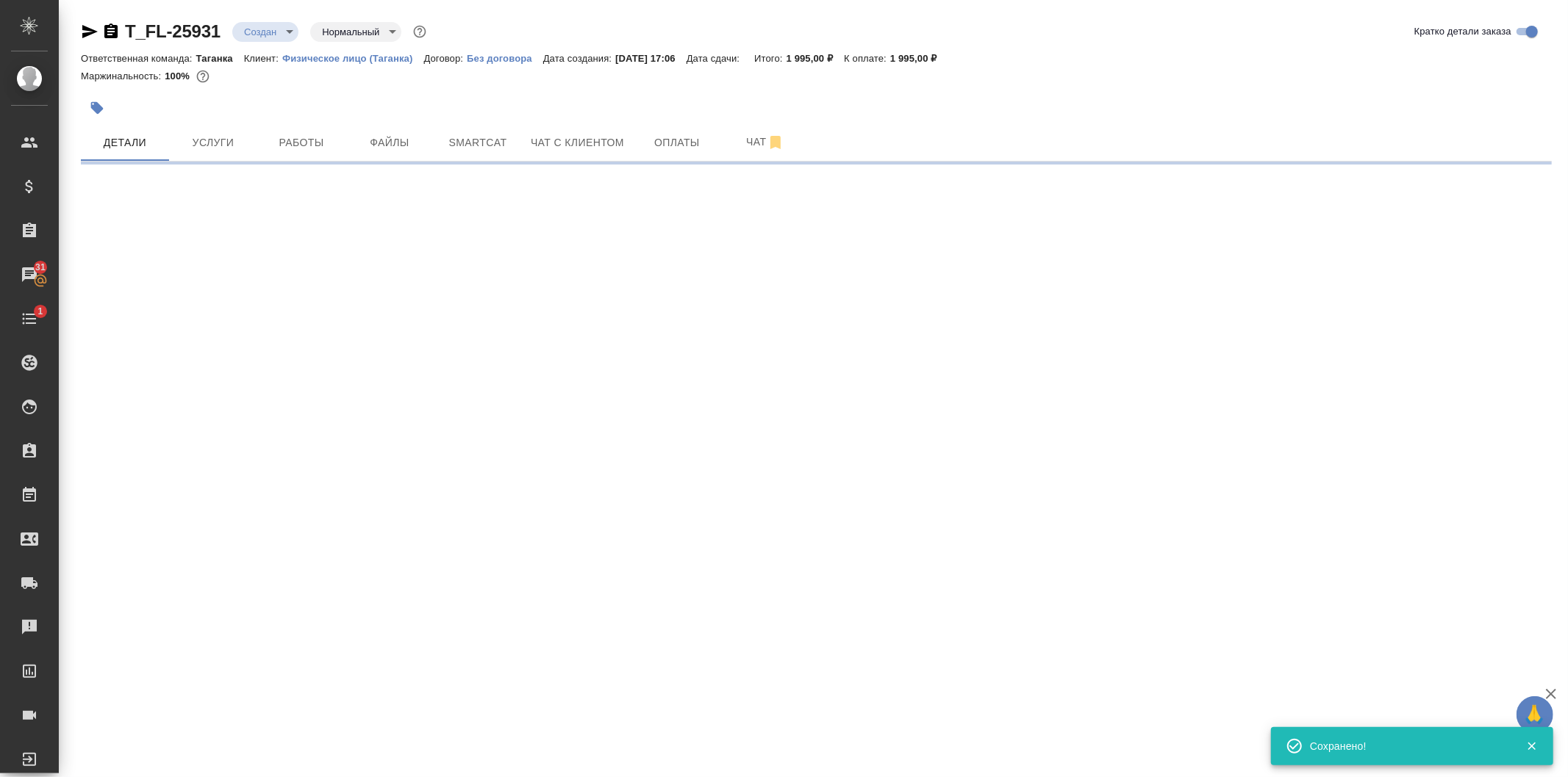
type input "holyTrinity"
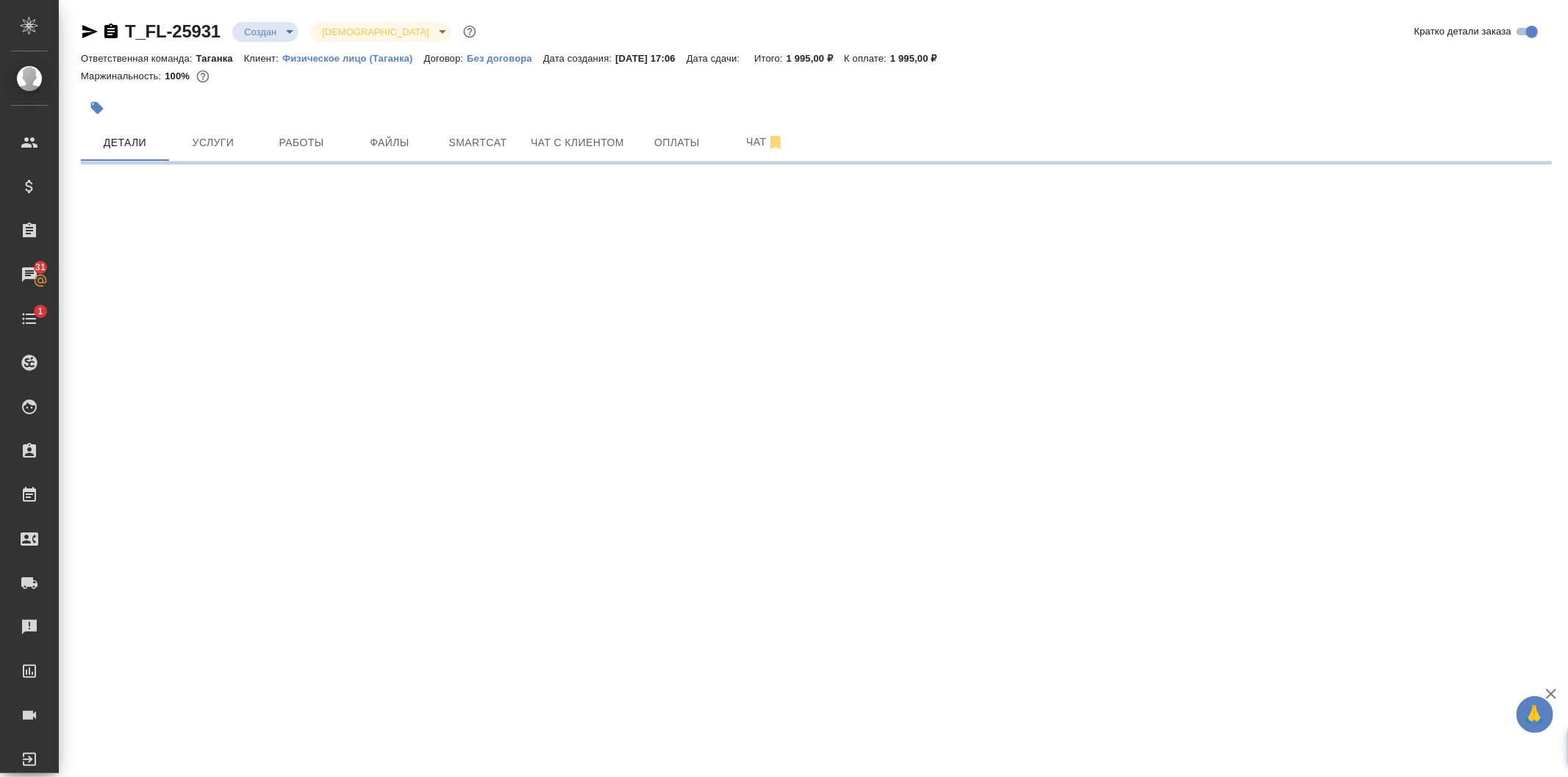
select select "RU"
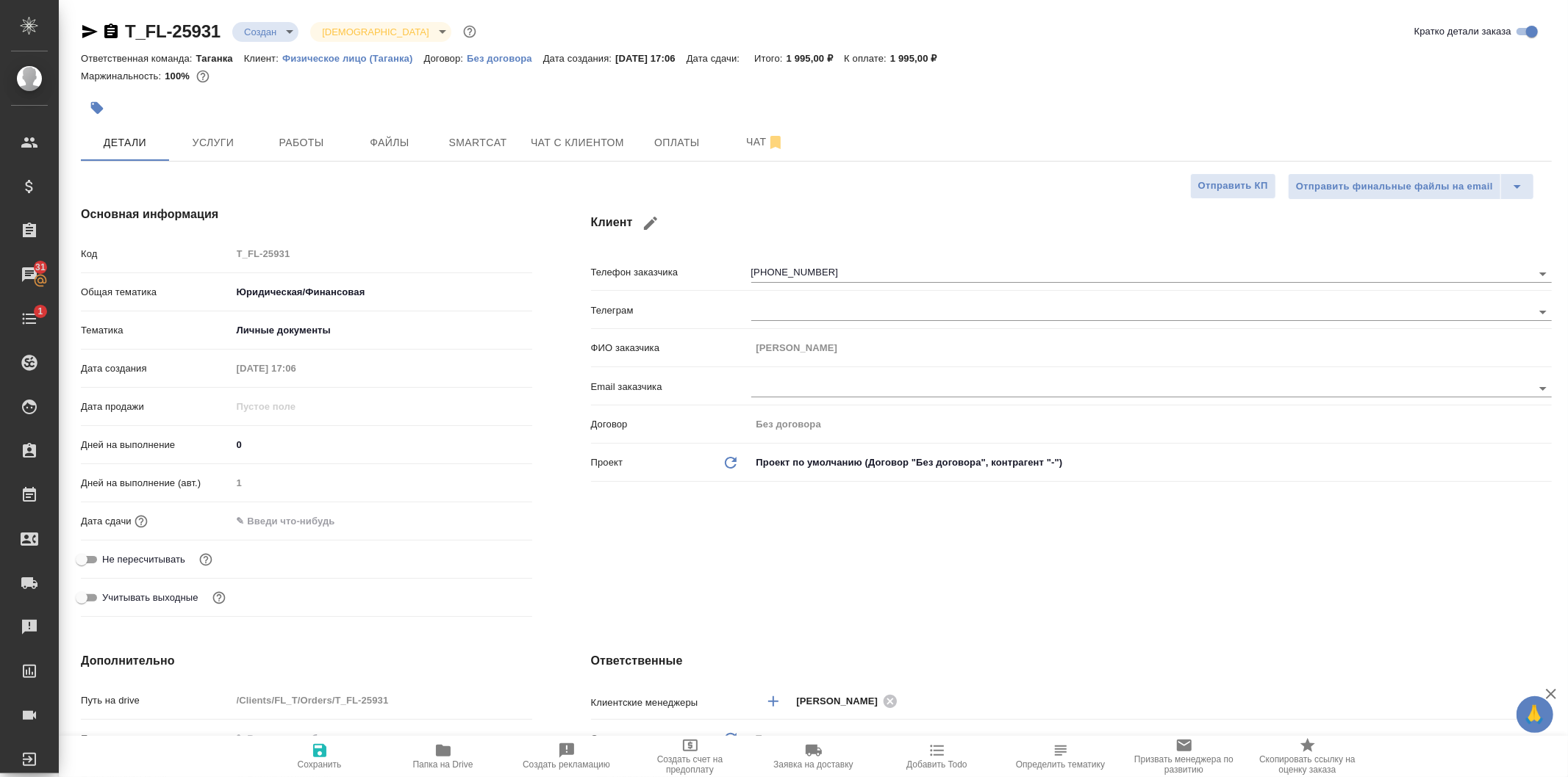
type textarea "x"
click at [317, 750] on icon "button" at bounding box center [320, 751] width 14 height 14
type textarea "x"
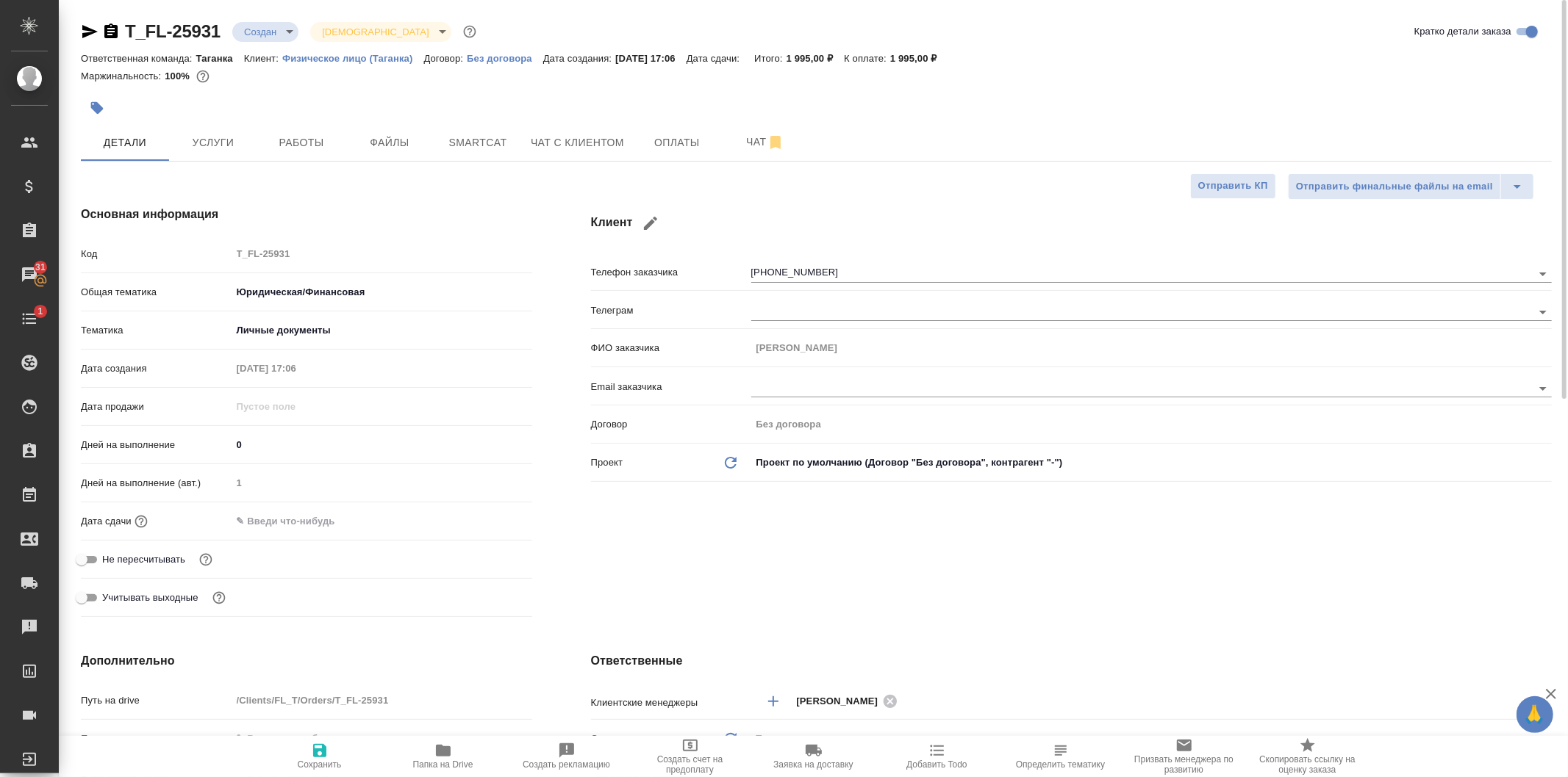
type textarea "x"
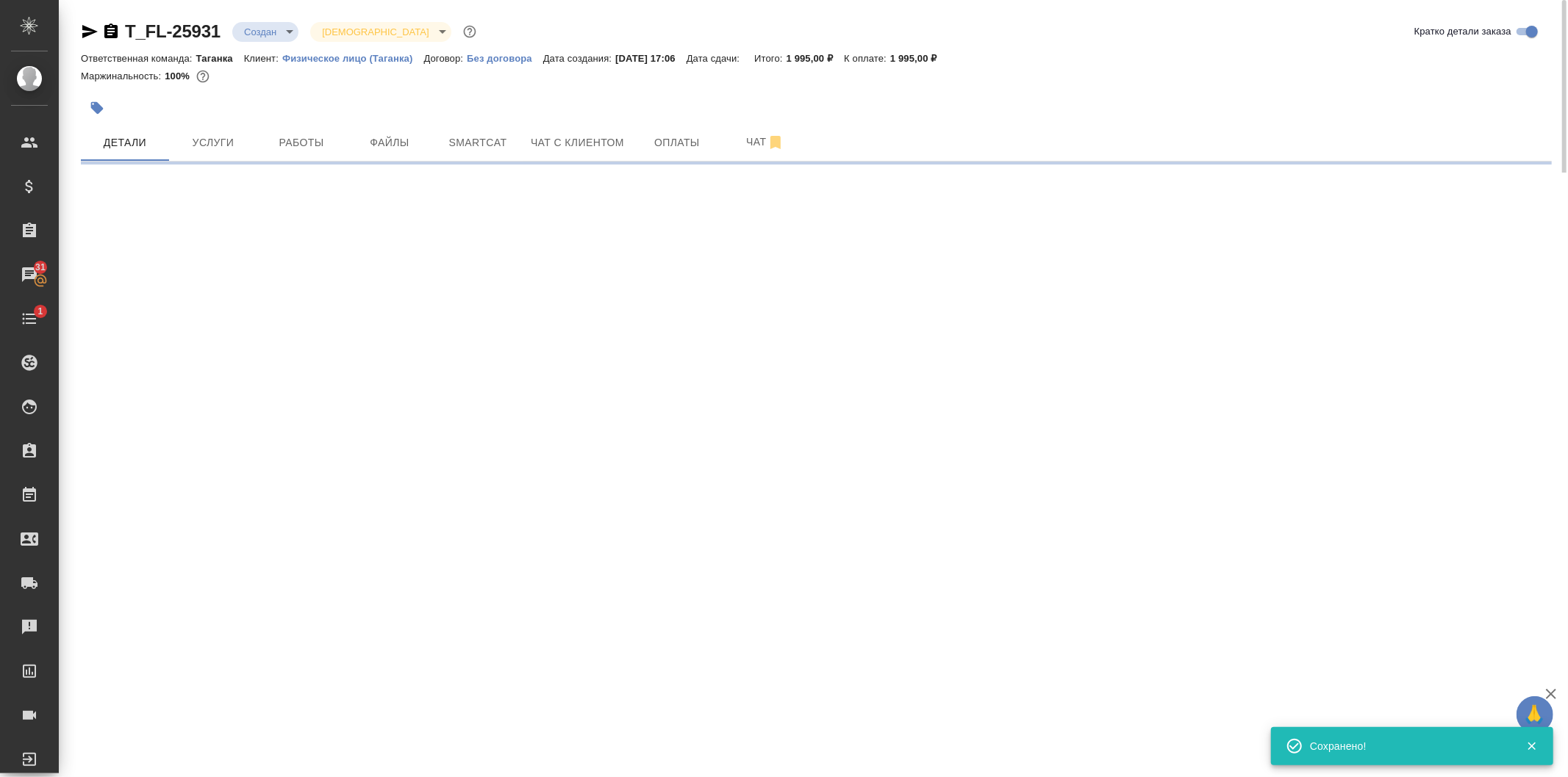
select select "RU"
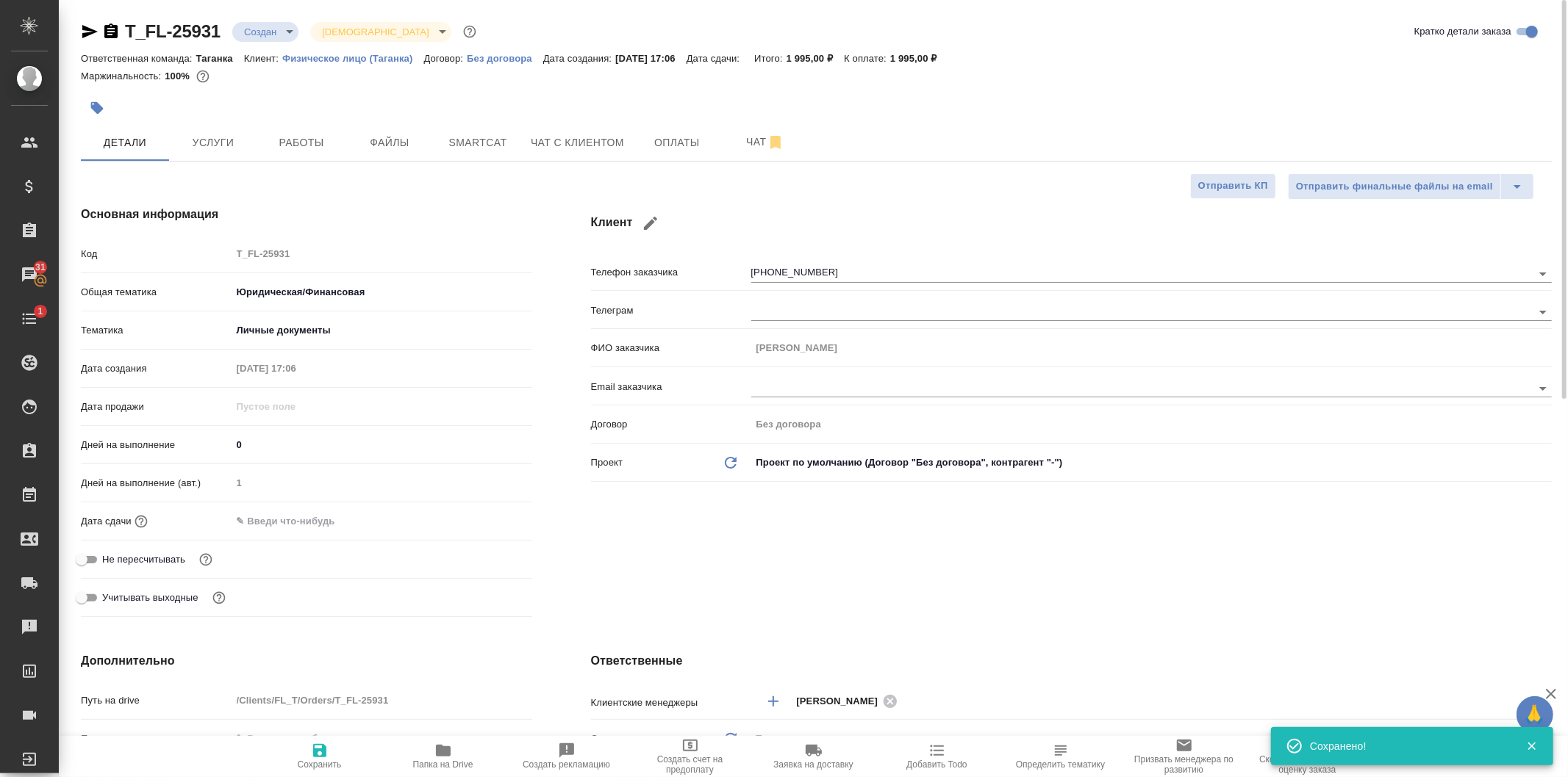
type textarea "x"
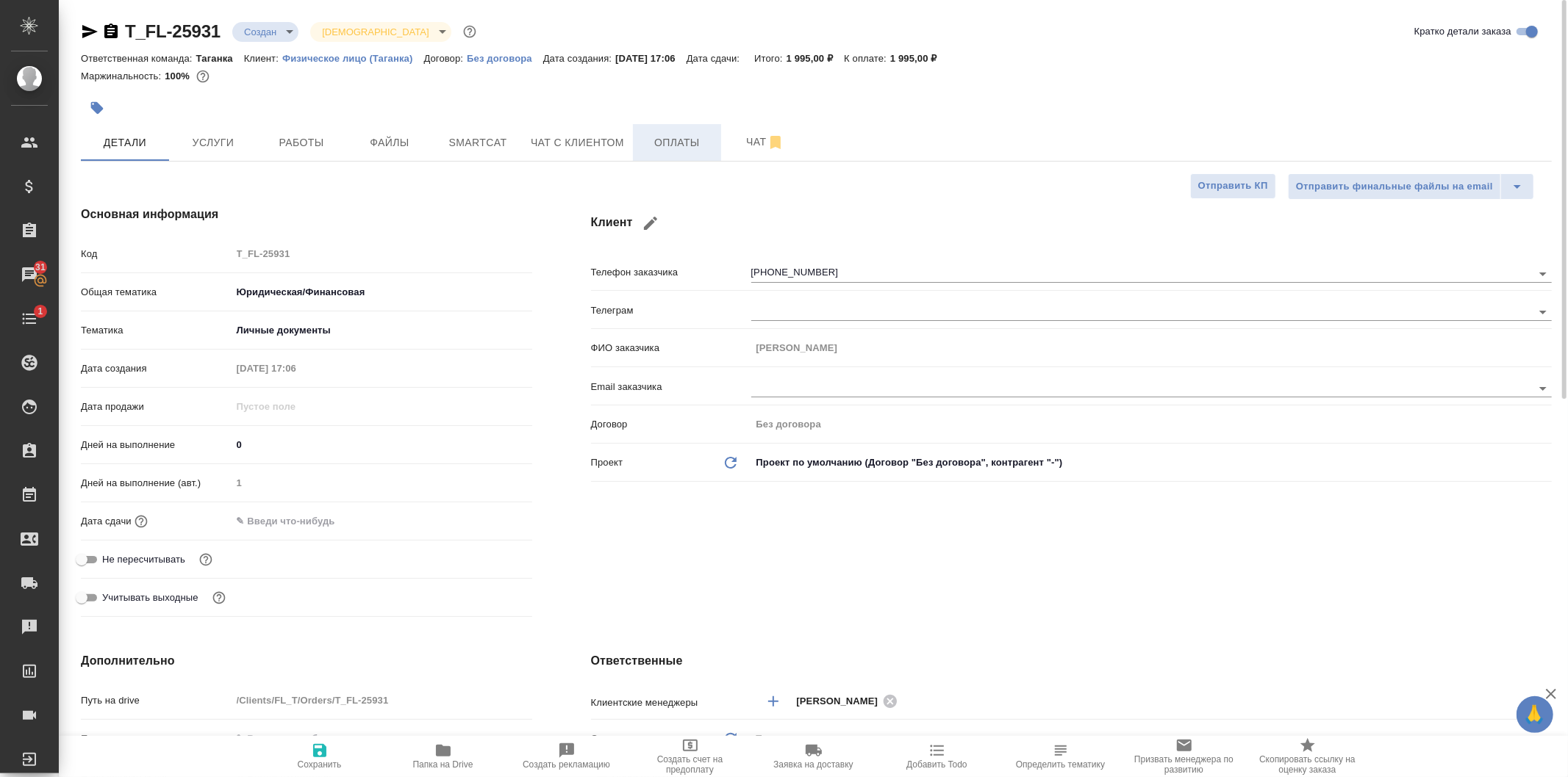
click at [664, 135] on span "Оплаты" at bounding box center [677, 143] width 71 height 18
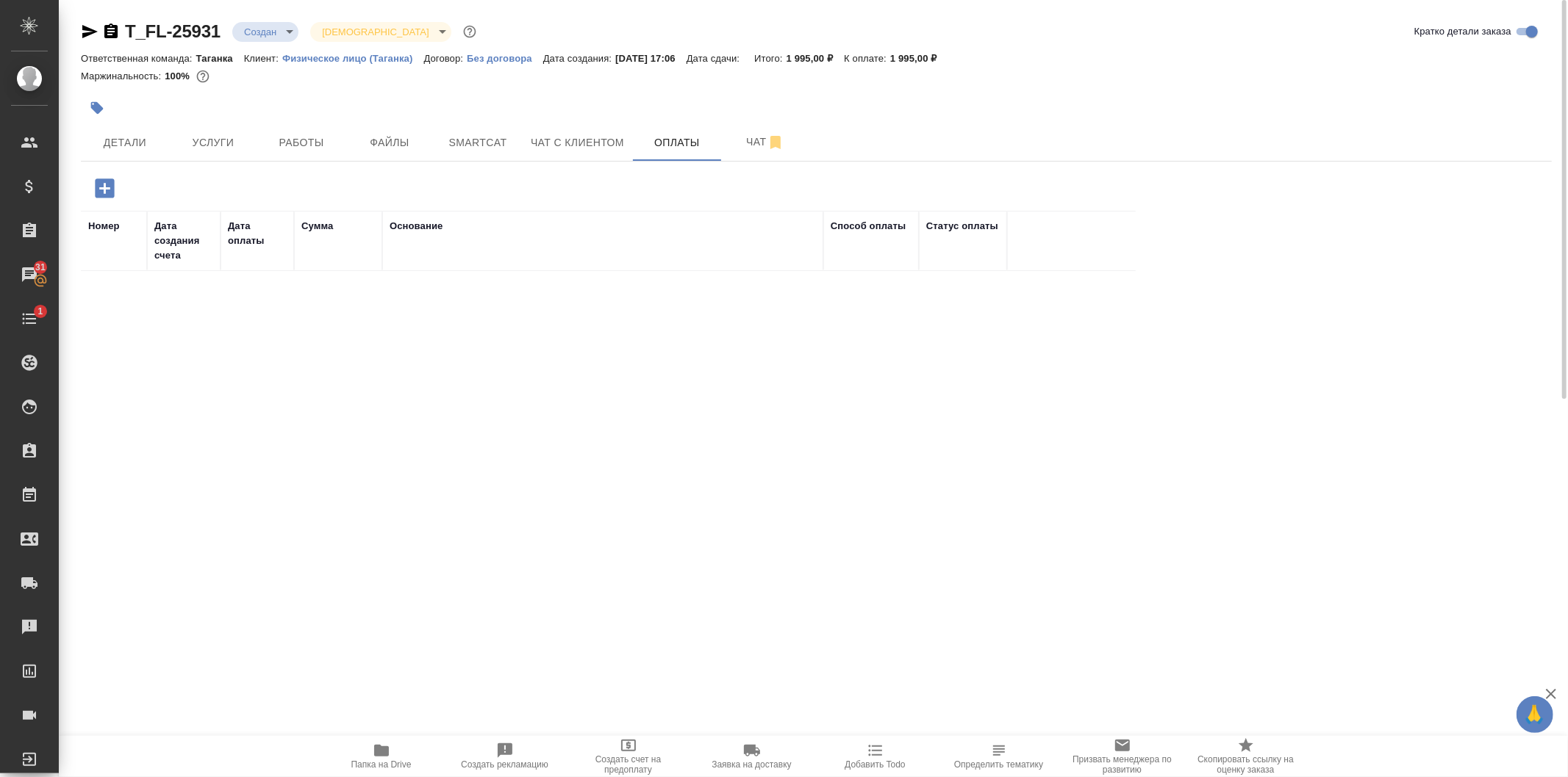
click at [103, 185] on icon "button" at bounding box center [104, 188] width 25 height 25
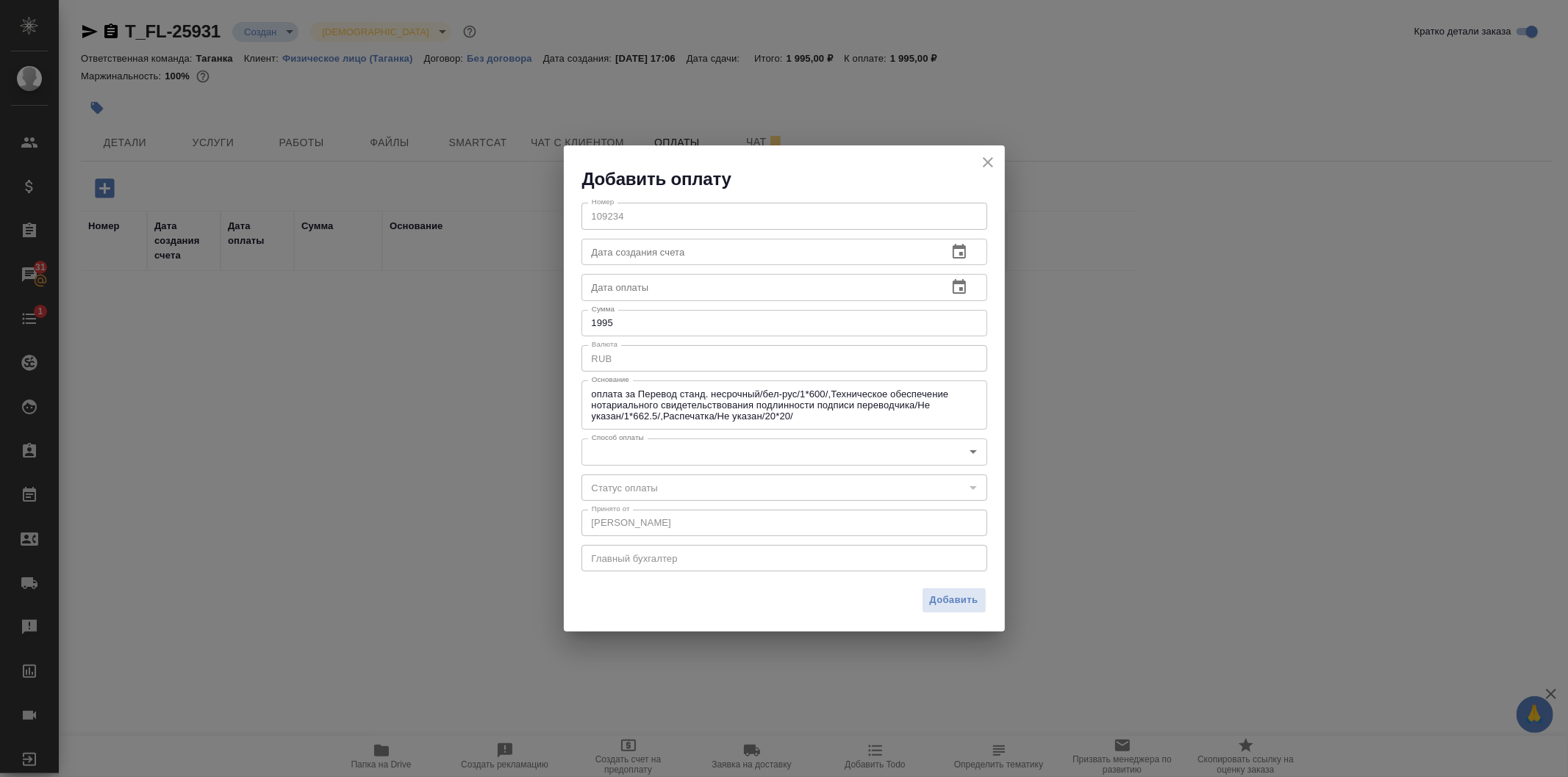
click at [640, 443] on body "🙏 .cls-1 fill:#fff; AWATERA [PERSON_NAME] Спецификации Заказы 31 Чаты 1 Todo Пр…" at bounding box center [784, 388] width 1568 height 777
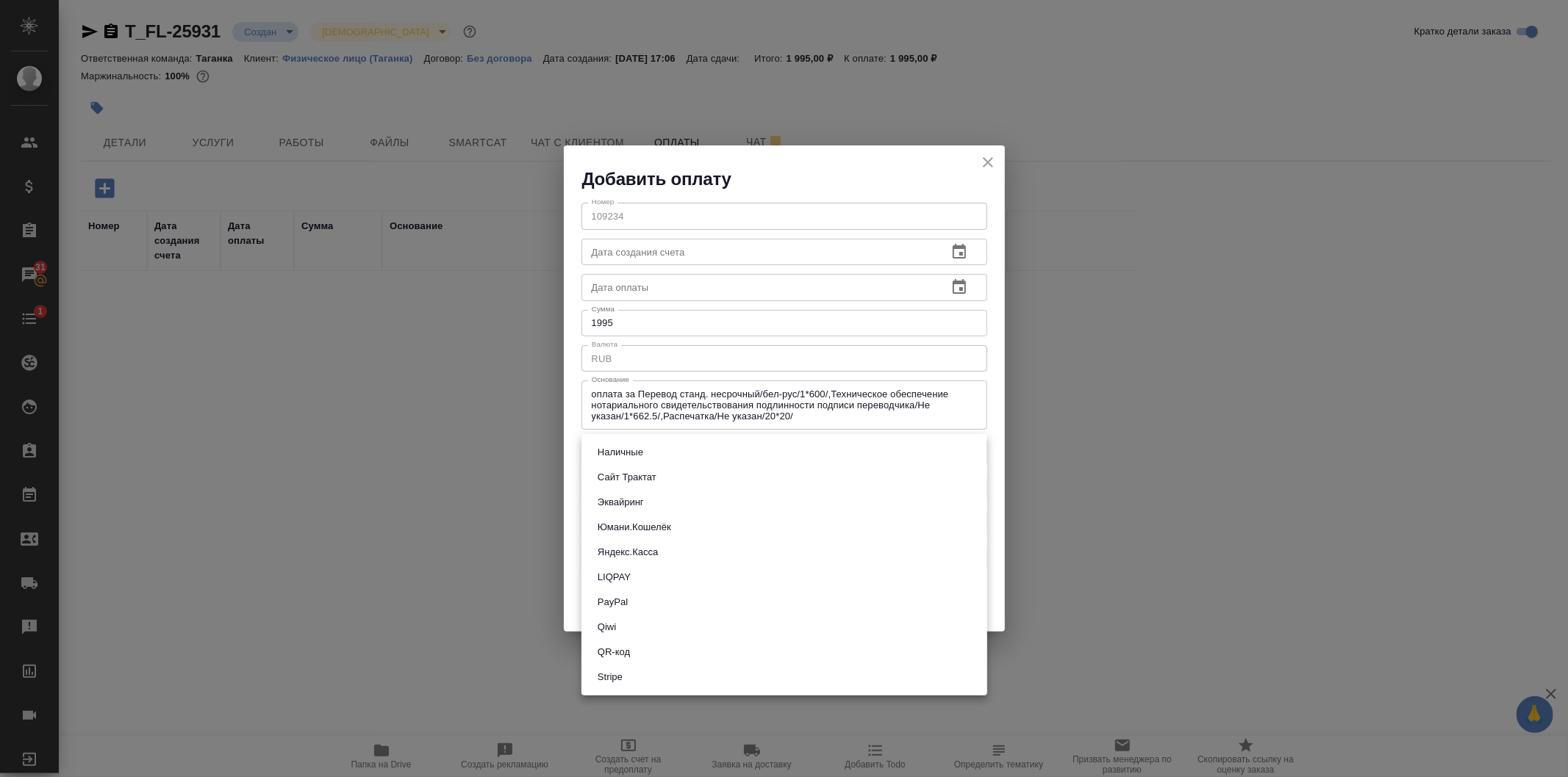
click at [649, 648] on li "QR-код" at bounding box center [784, 653] width 406 height 25
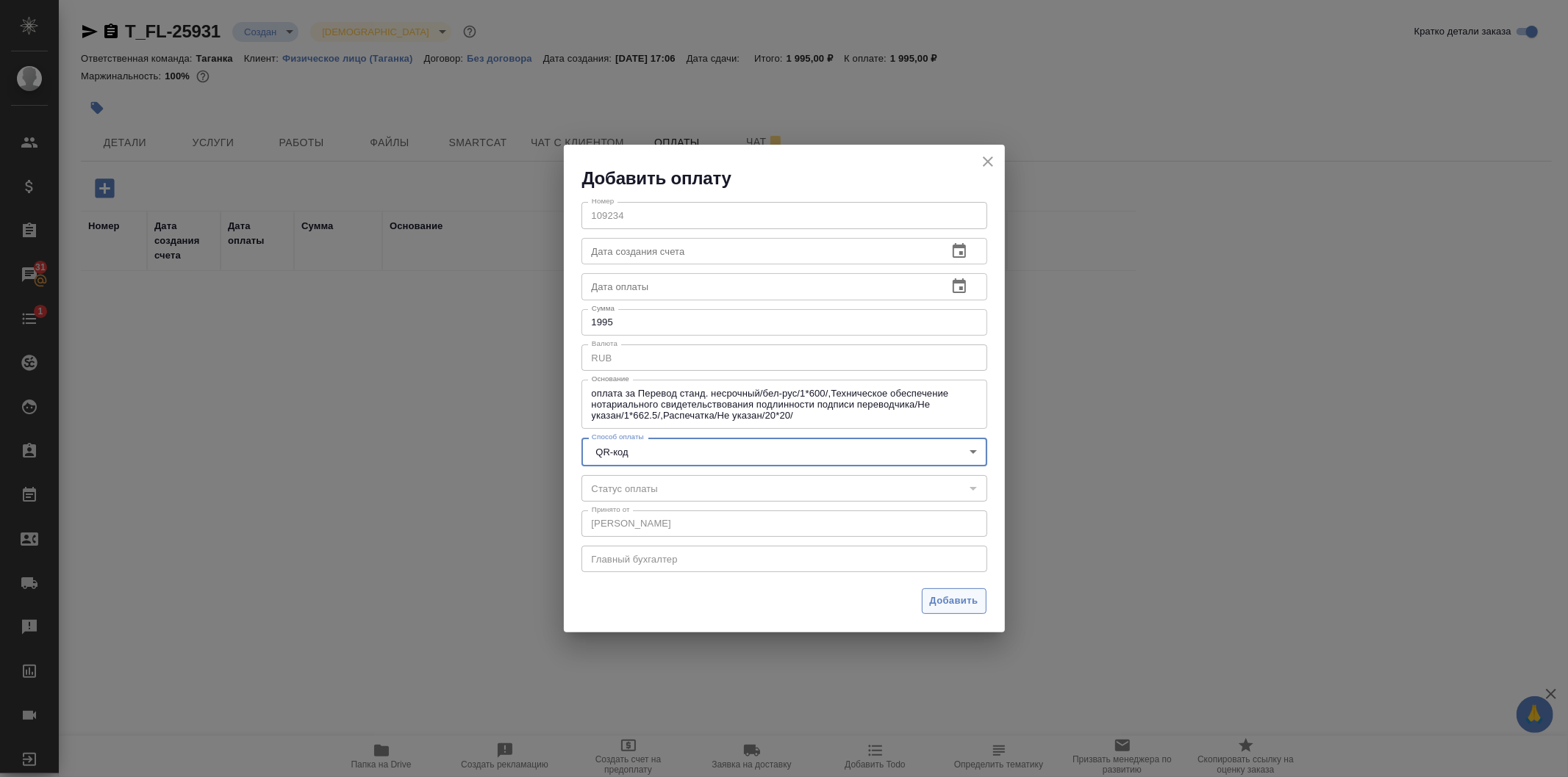
click at [946, 597] on span "Добавить" at bounding box center [954, 601] width 49 height 17
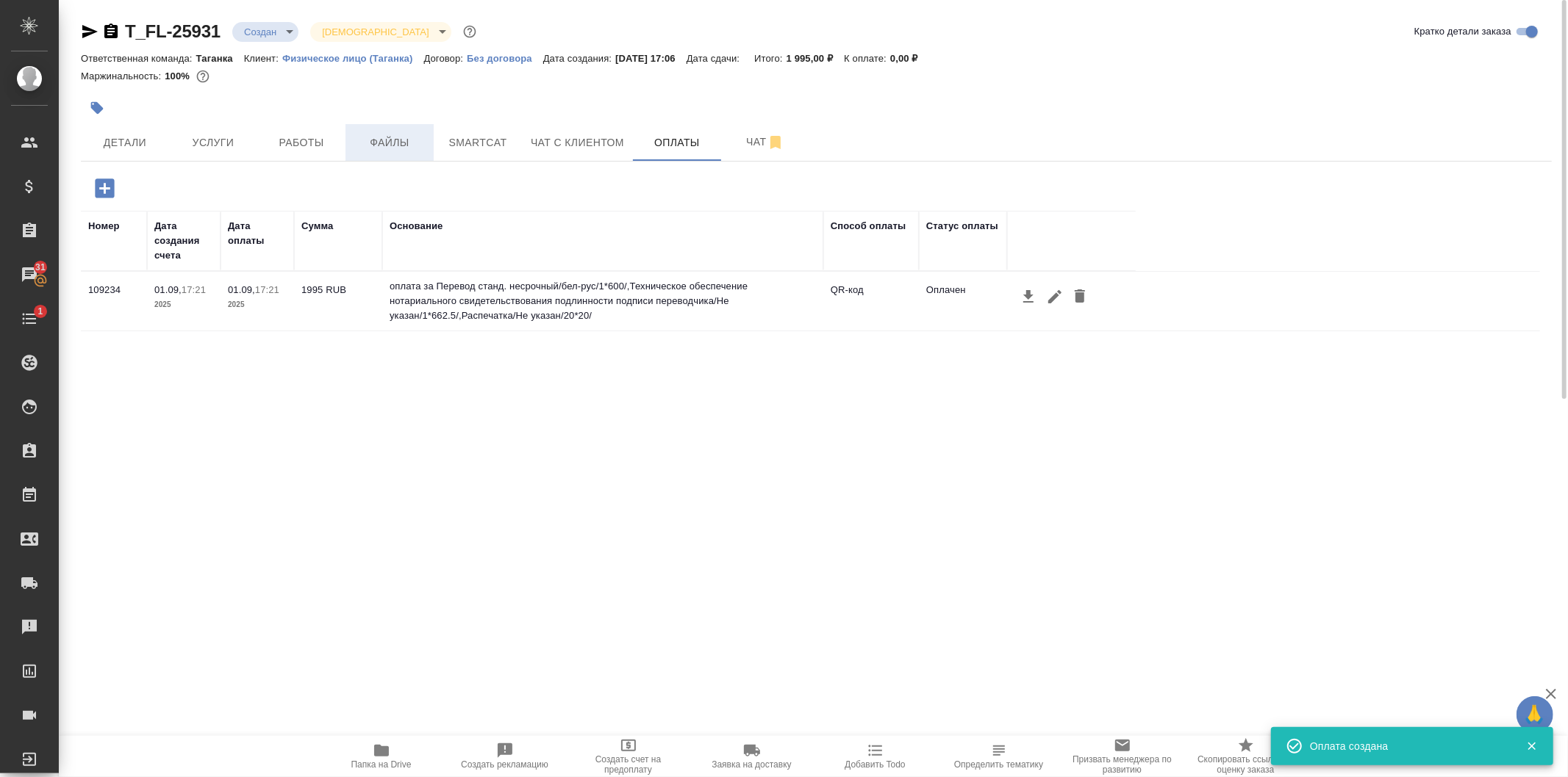
click at [373, 135] on span "Файлы" at bounding box center [390, 143] width 71 height 18
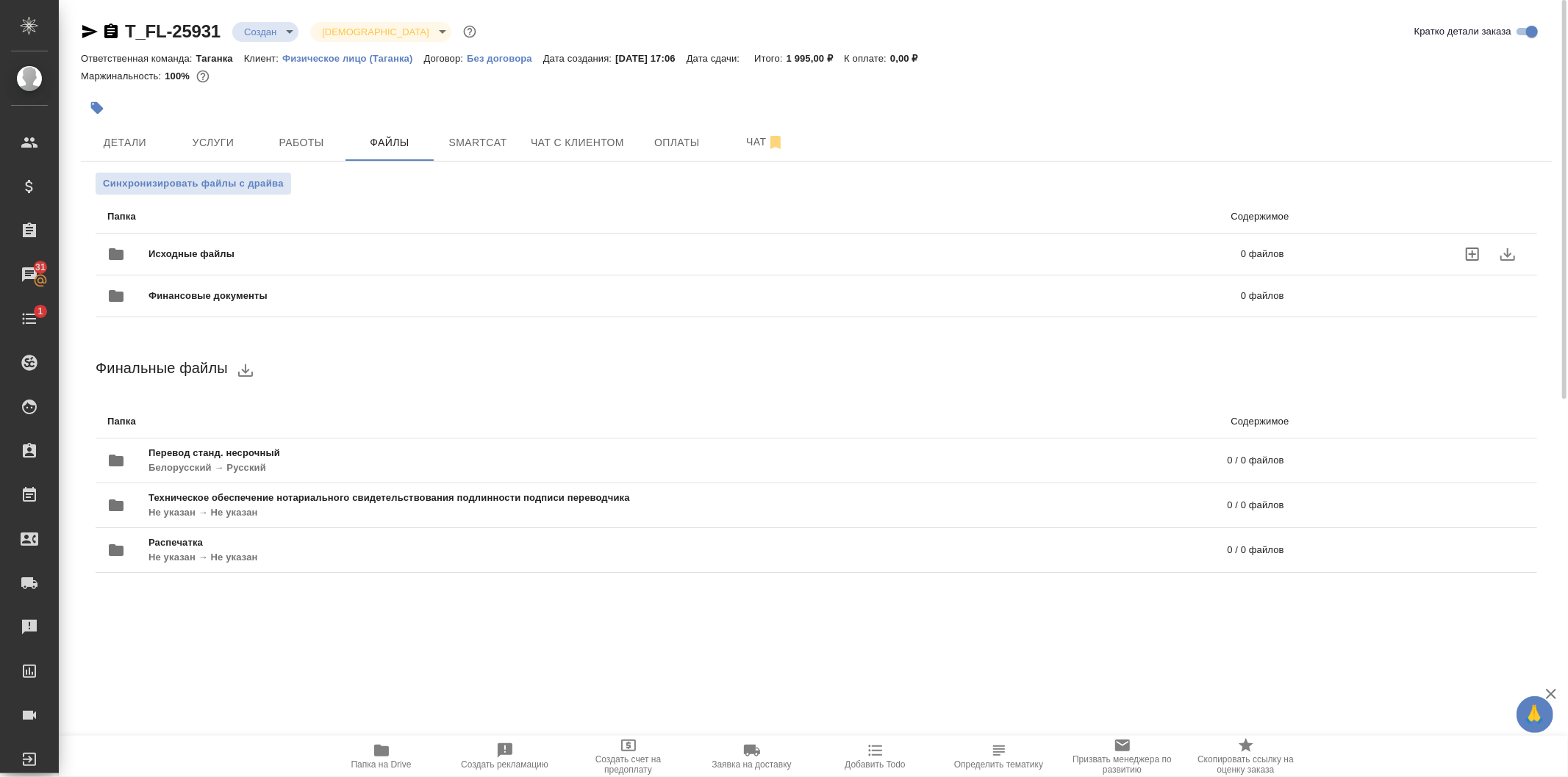
click at [216, 254] on span "Исходные файлы" at bounding box center [443, 254] width 590 height 14
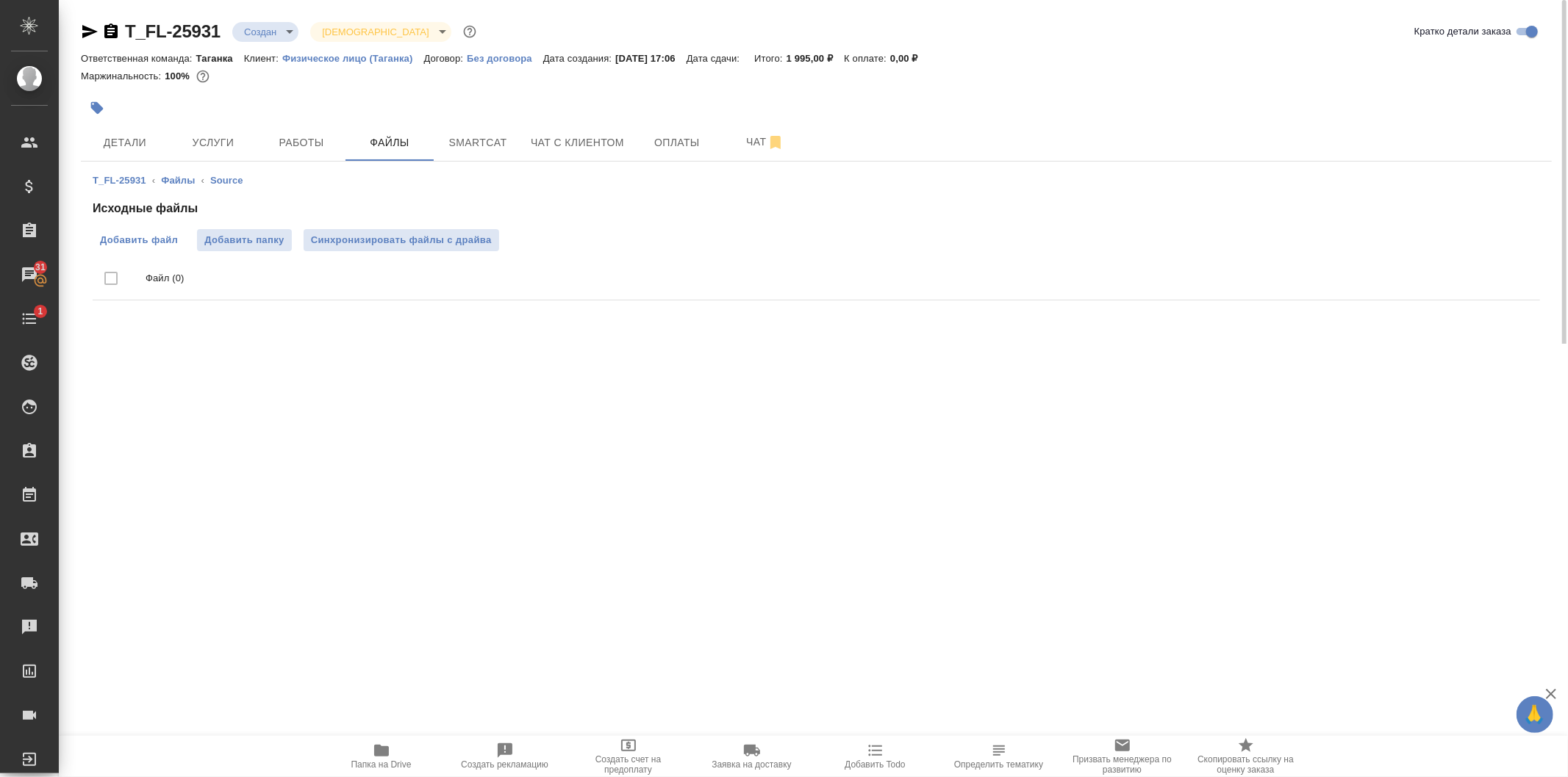
click at [122, 243] on span "Добавить файл" at bounding box center [139, 240] width 78 height 14
click at [0, 0] on input "Добавить файл" at bounding box center [0, 0] width 0 height 0
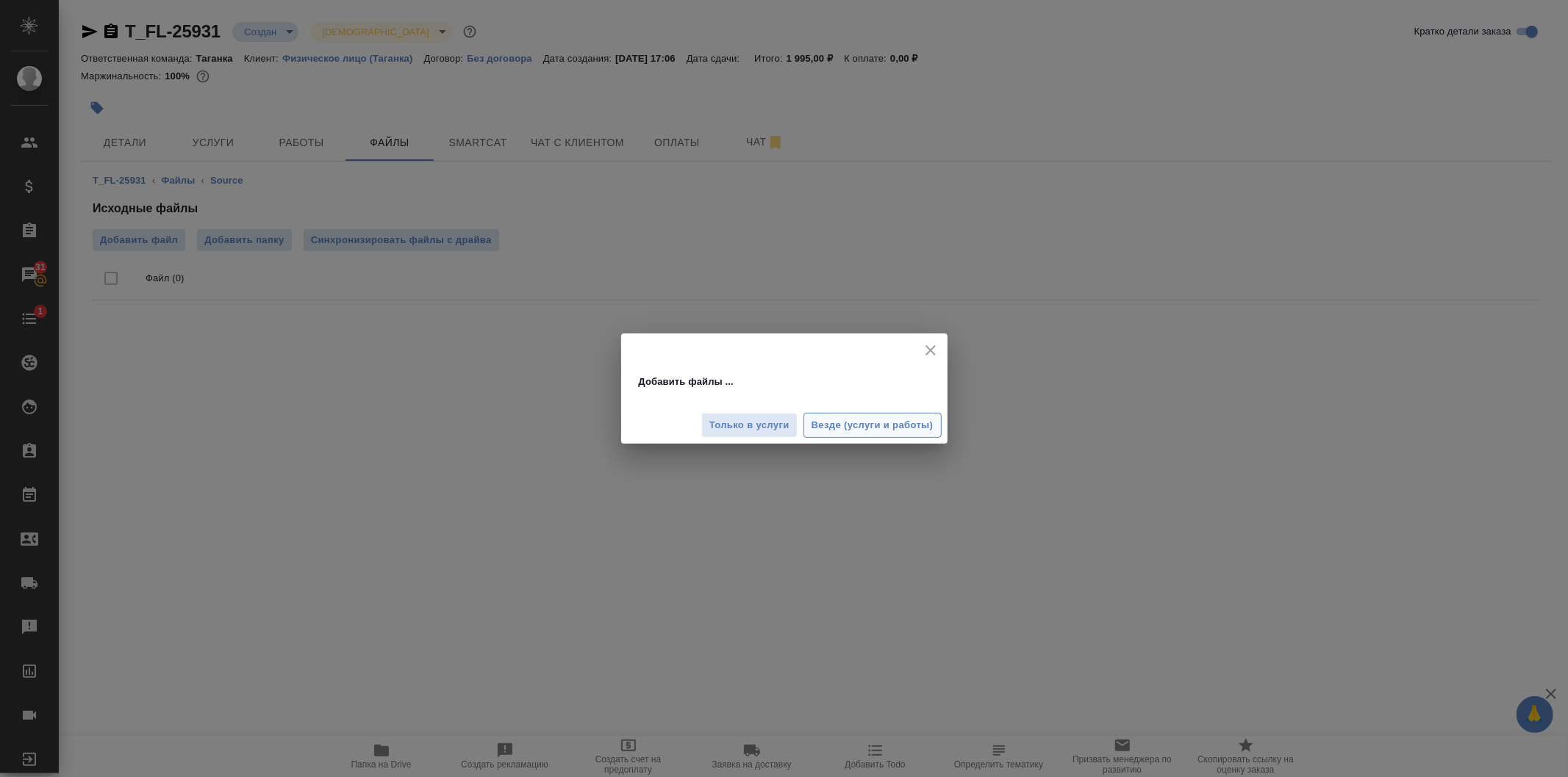
click at [834, 420] on span "Везде (услуги и работы)" at bounding box center [872, 426] width 122 height 17
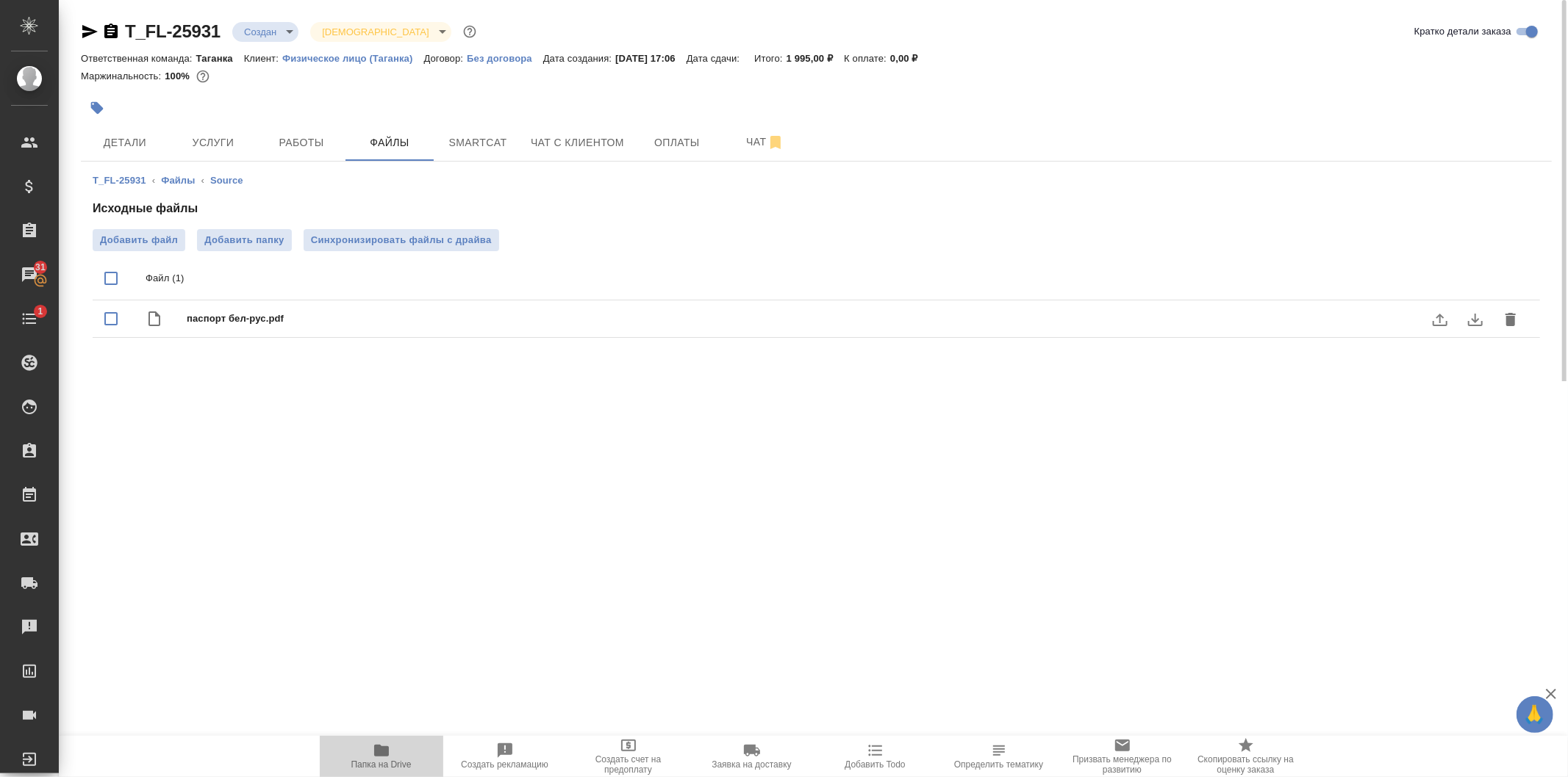
click at [388, 752] on icon "button" at bounding box center [381, 751] width 14 height 12
click at [129, 138] on span "Детали" at bounding box center [125, 143] width 71 height 18
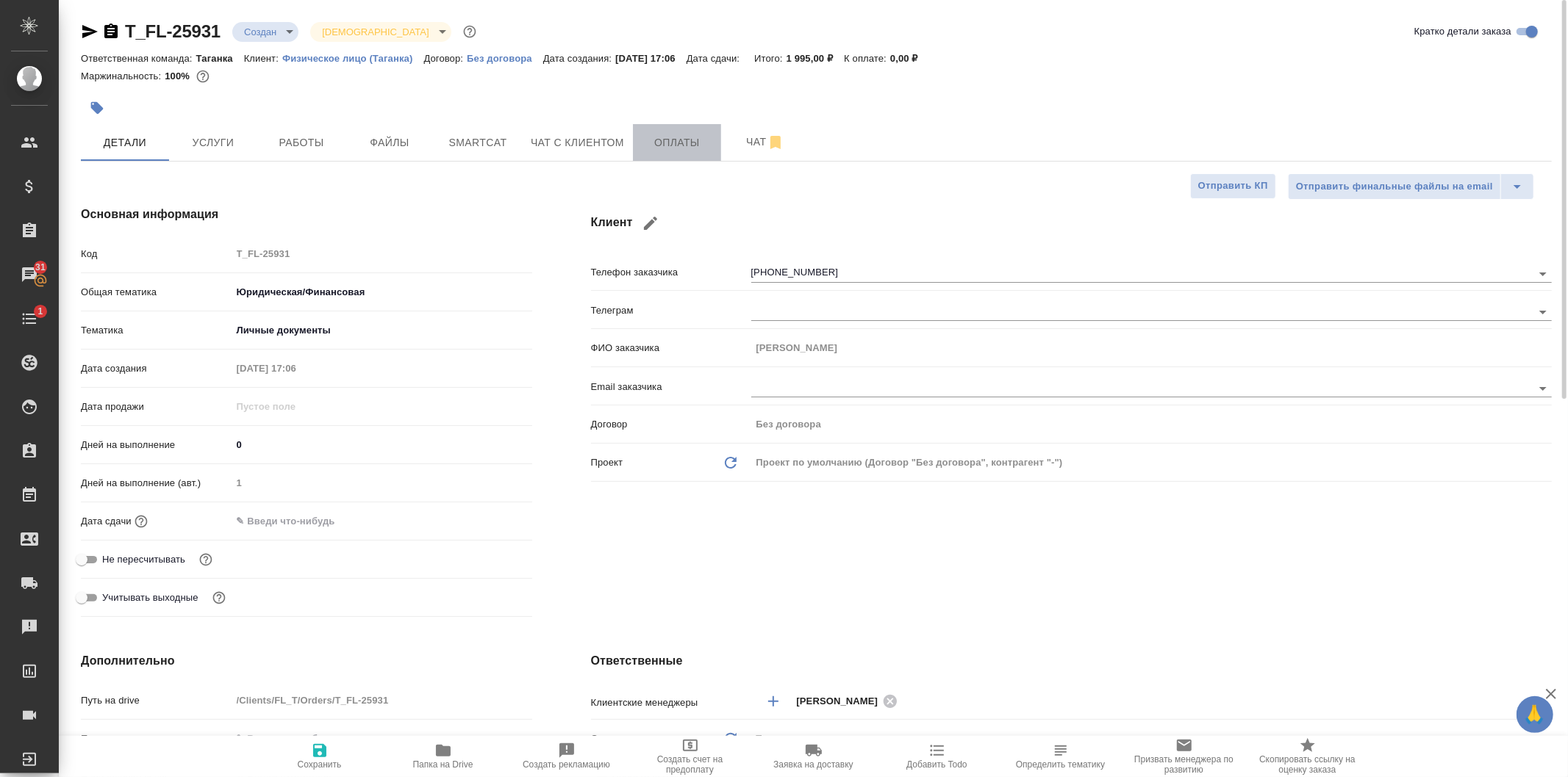
click at [688, 143] on span "Оплаты" at bounding box center [677, 143] width 71 height 18
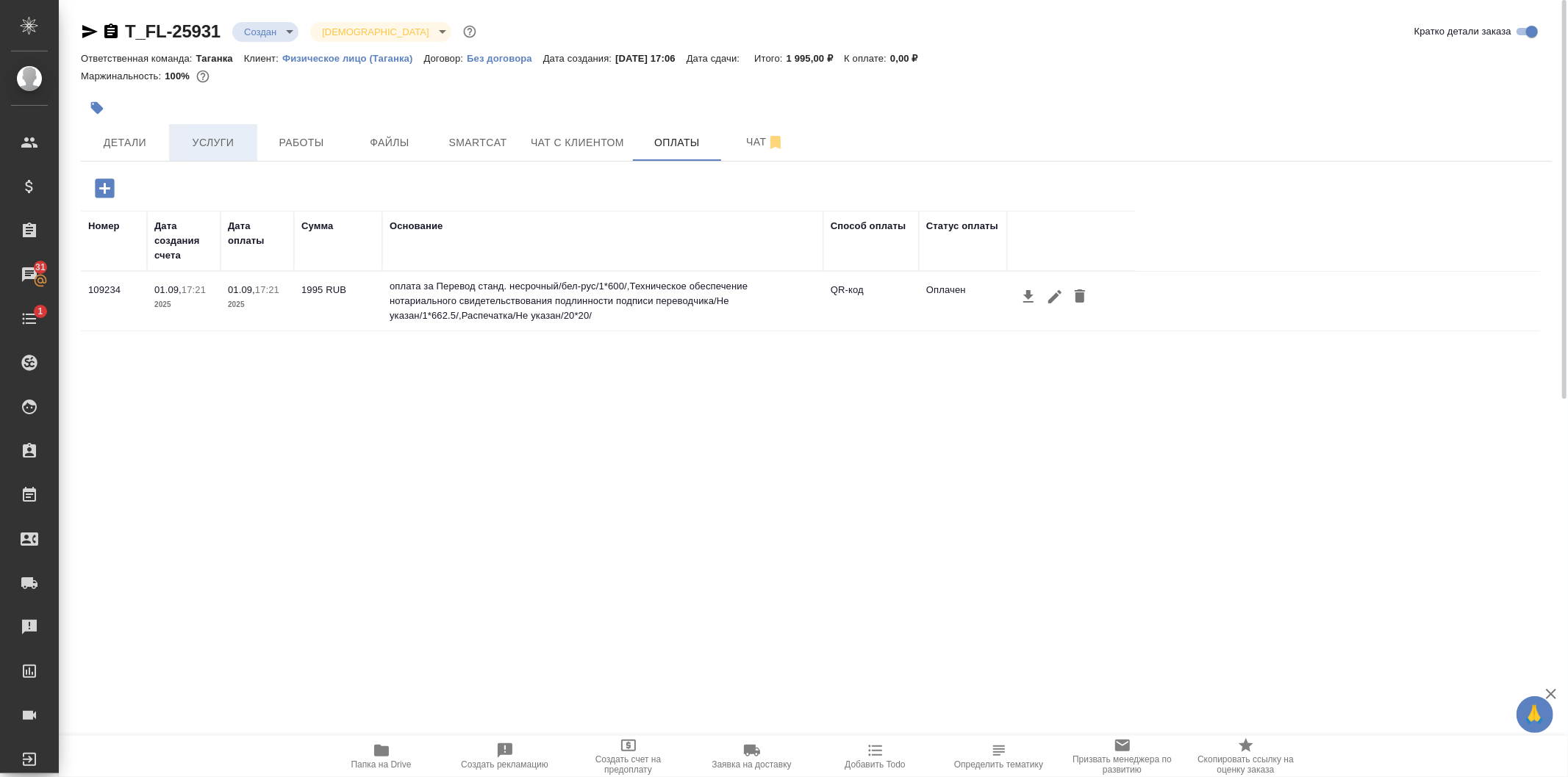
click at [200, 159] on button "Услуги" at bounding box center [213, 142] width 88 height 37
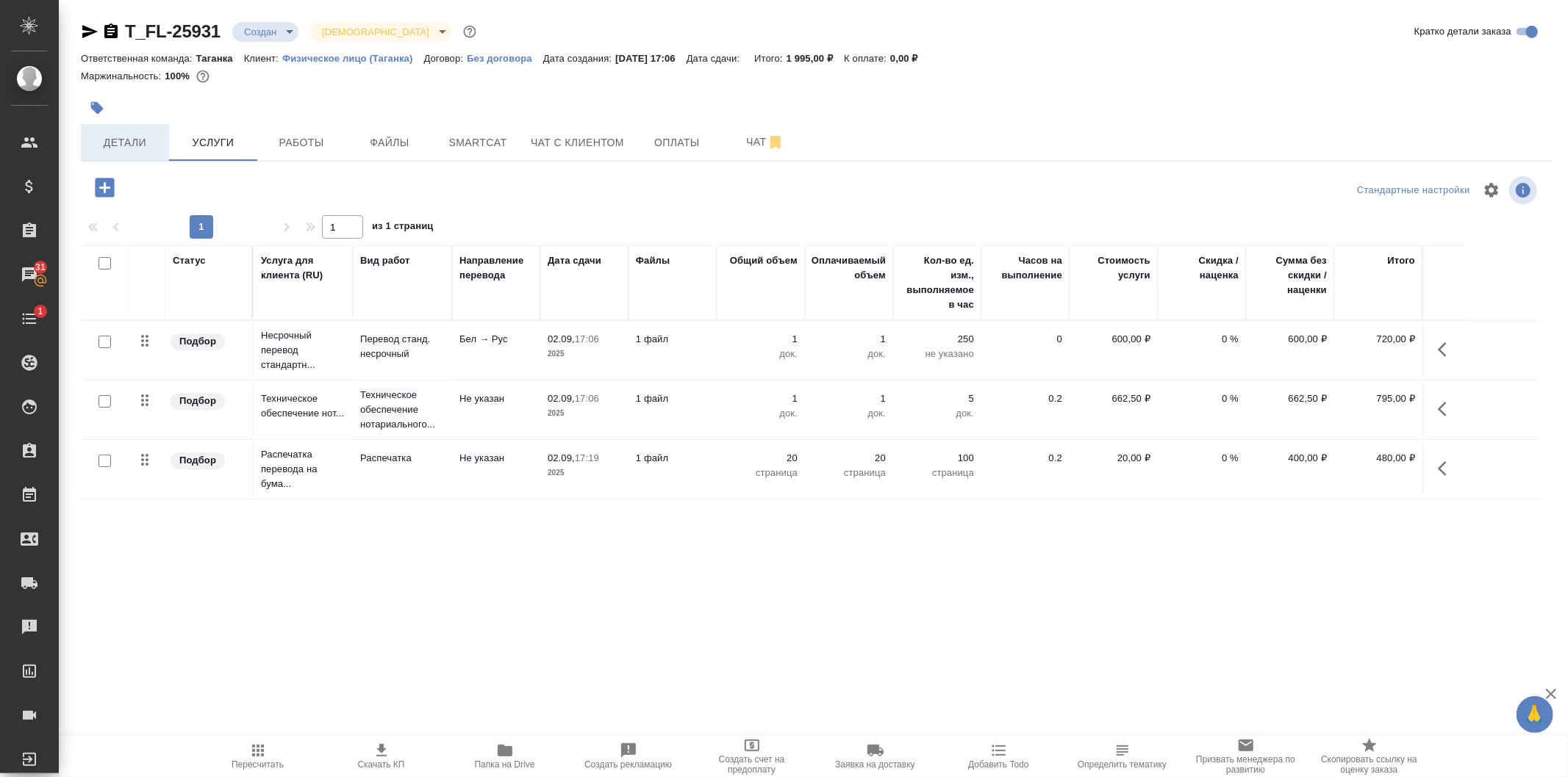
click at [130, 130] on button "Детали" at bounding box center [124, 142] width 88 height 37
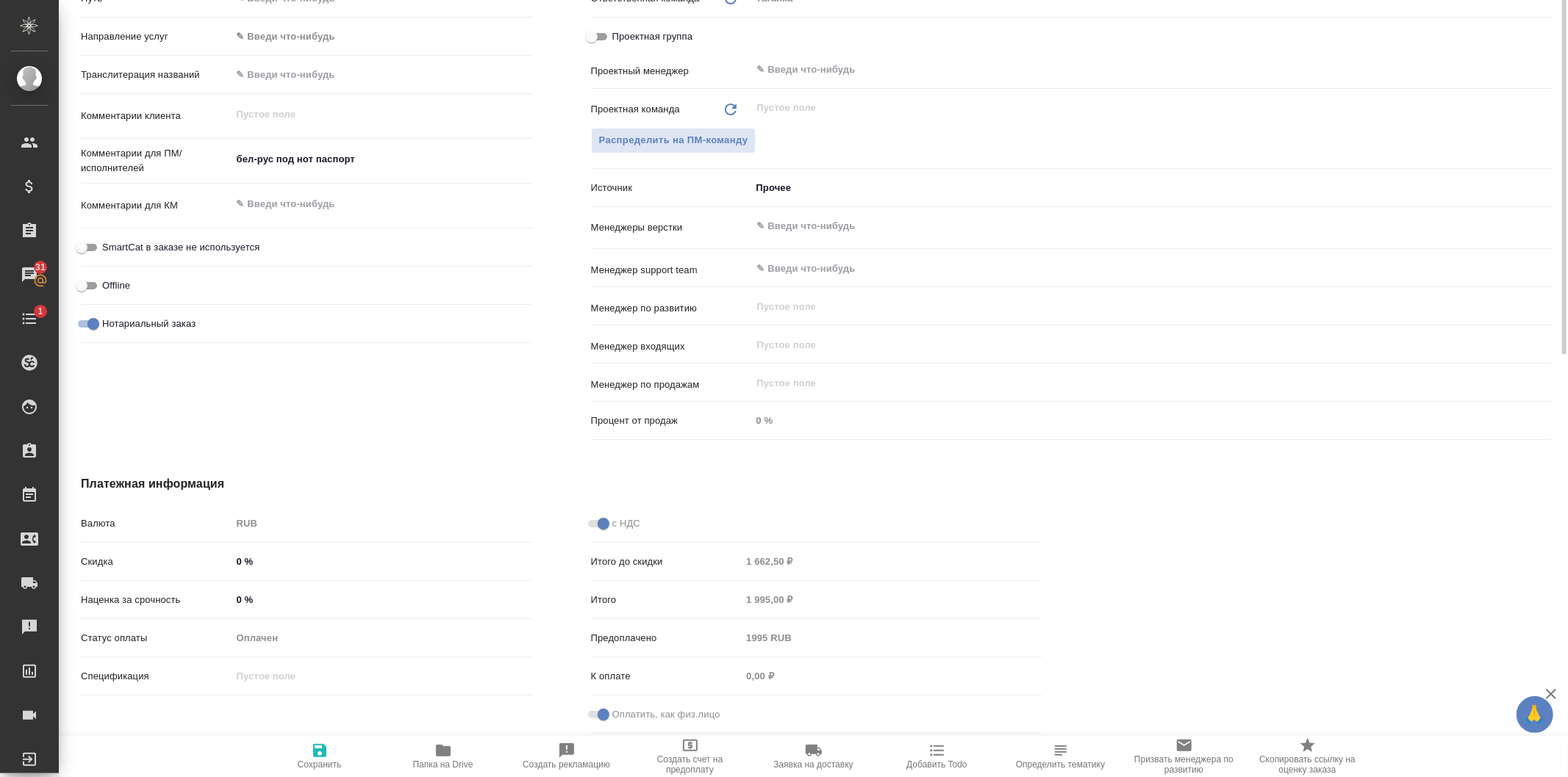
scroll to position [379, 0]
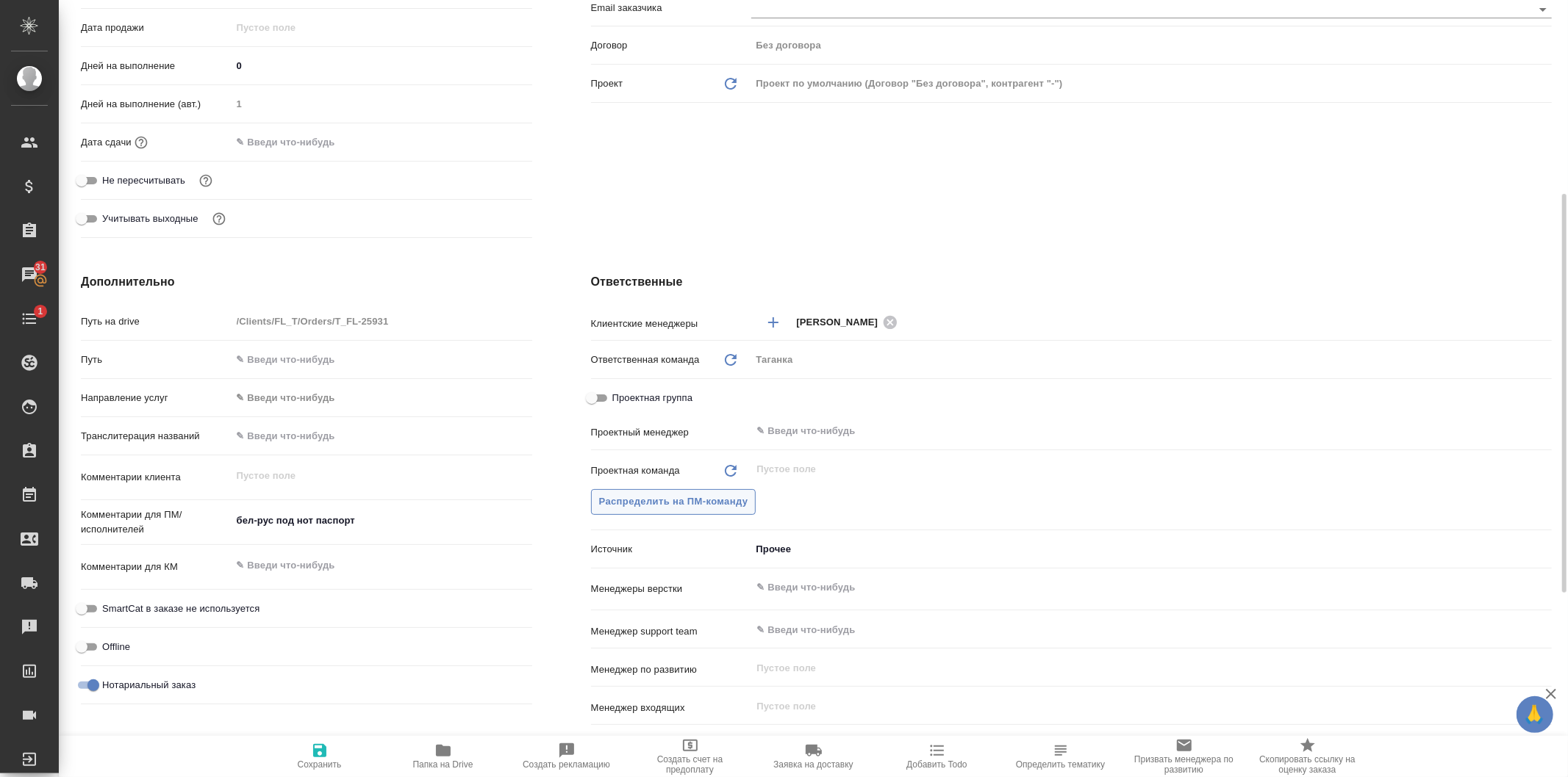
click at [743, 504] on span "Распределить на ПМ-команду" at bounding box center [673, 502] width 149 height 17
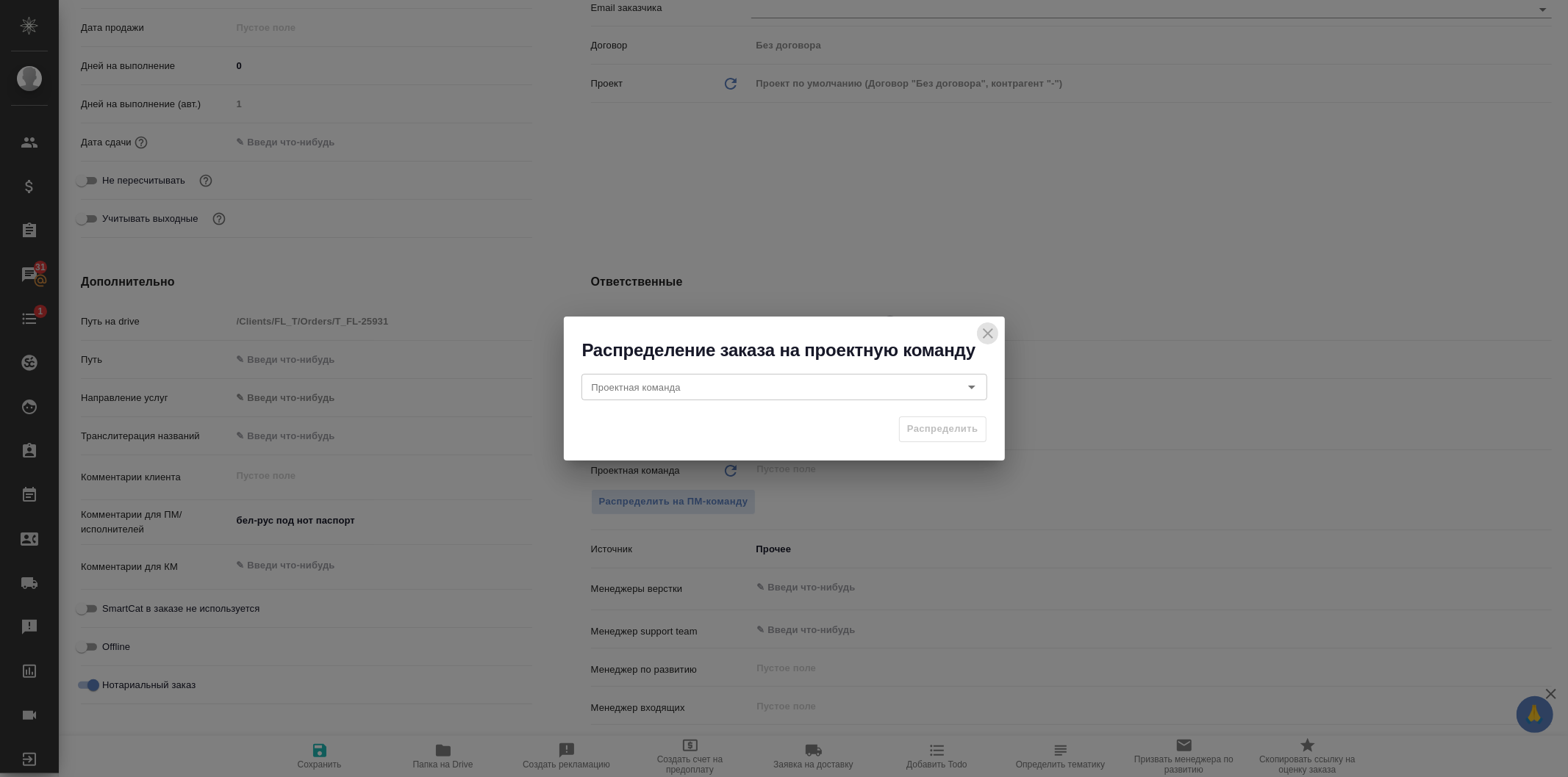
click at [987, 336] on icon "close" at bounding box center [987, 333] width 17 height 17
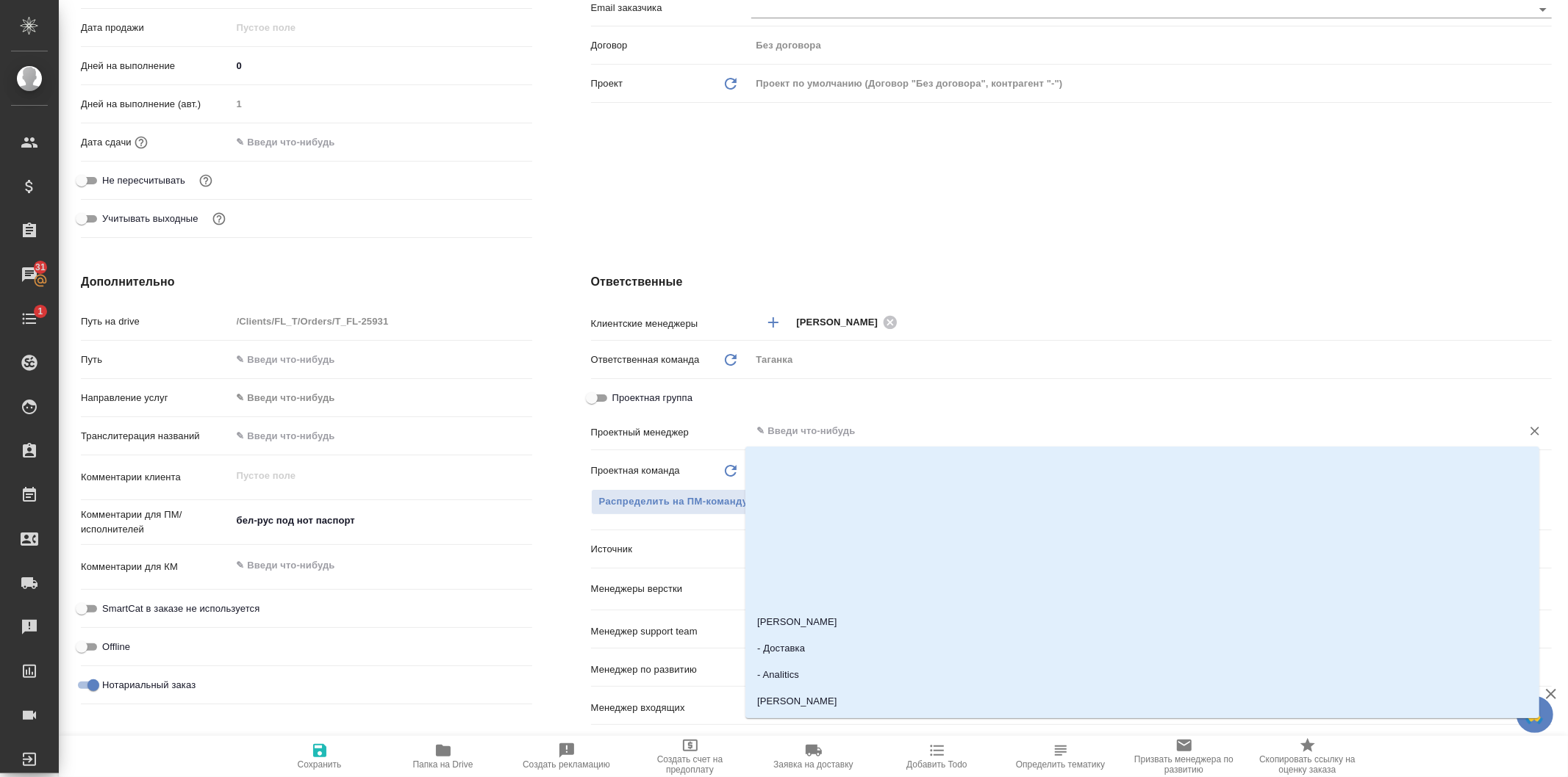
click at [784, 430] on input "text" at bounding box center [1126, 431] width 742 height 17
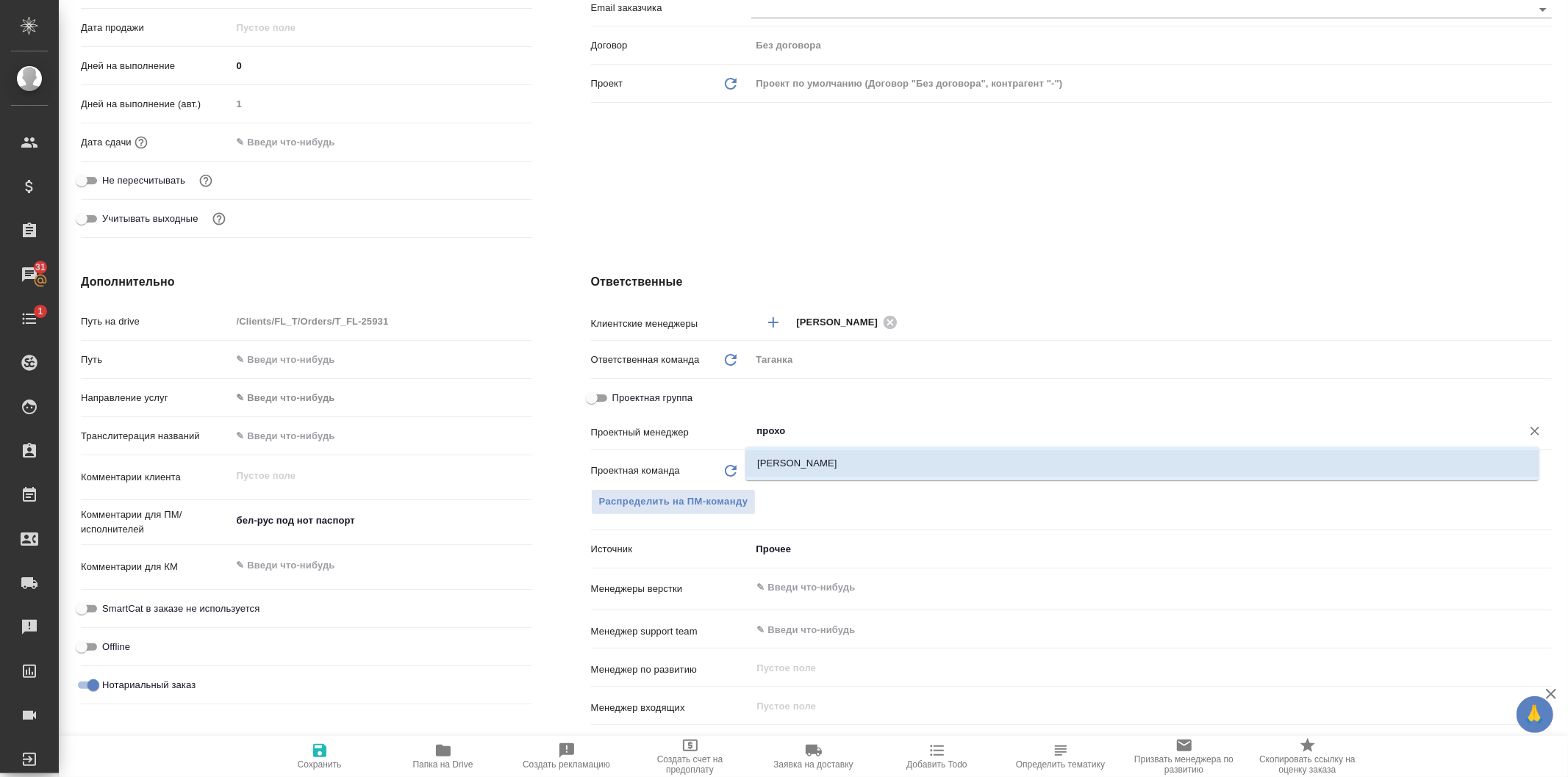
click at [801, 463] on li "[PERSON_NAME]" at bounding box center [1142, 463] width 794 height 26
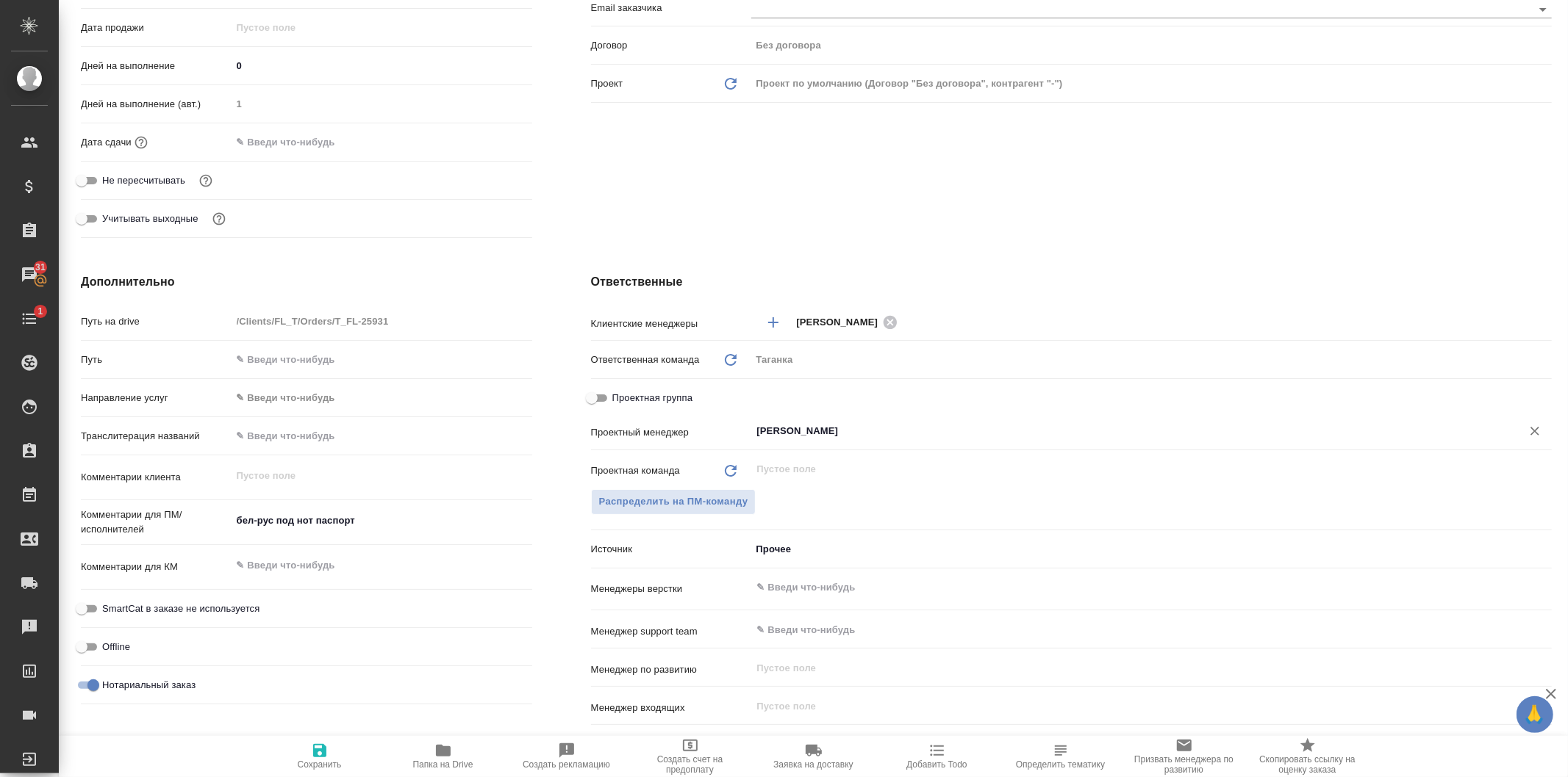
click at [328, 747] on icon "button" at bounding box center [319, 750] width 17 height 17
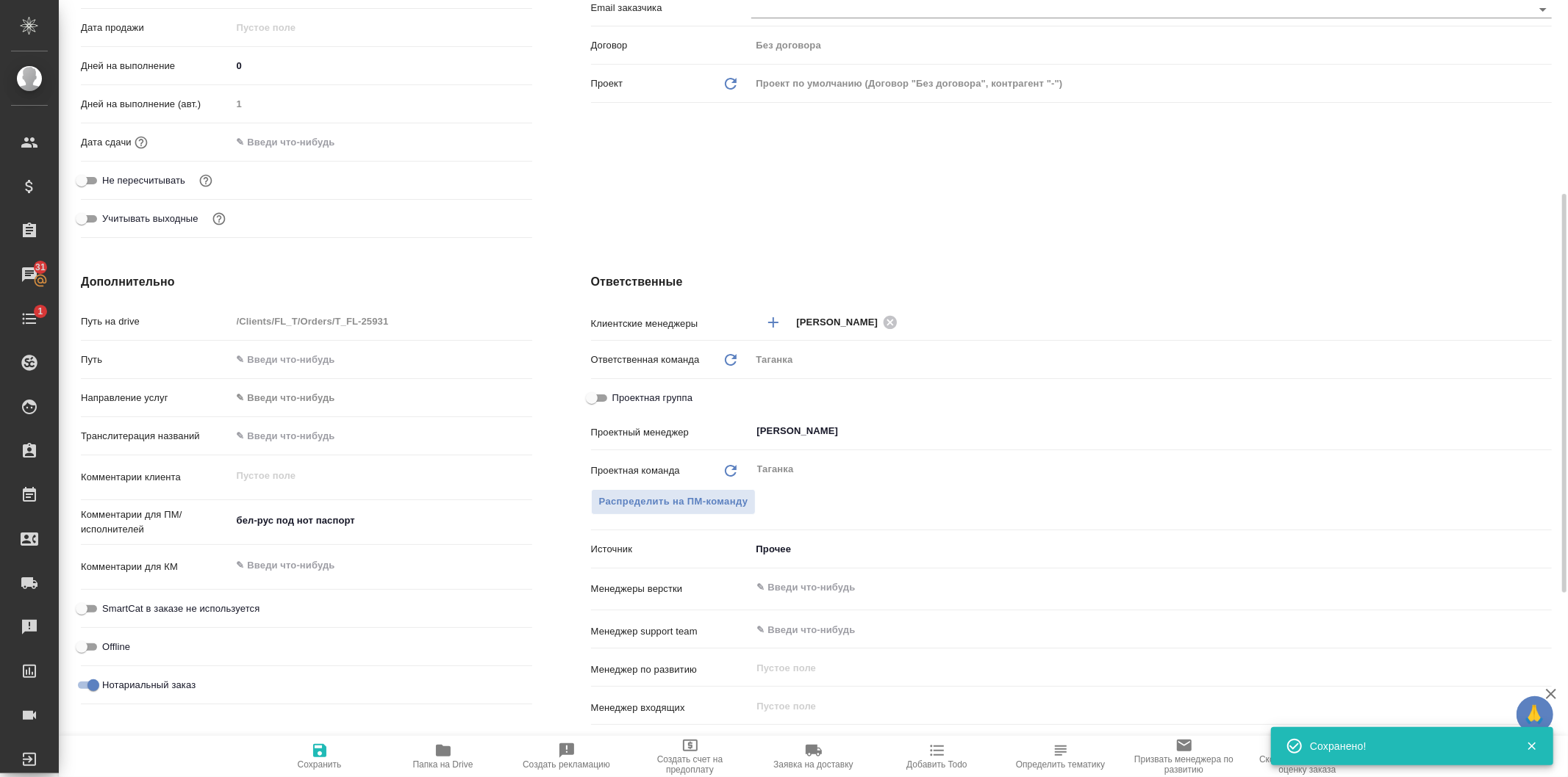
scroll to position [53, 0]
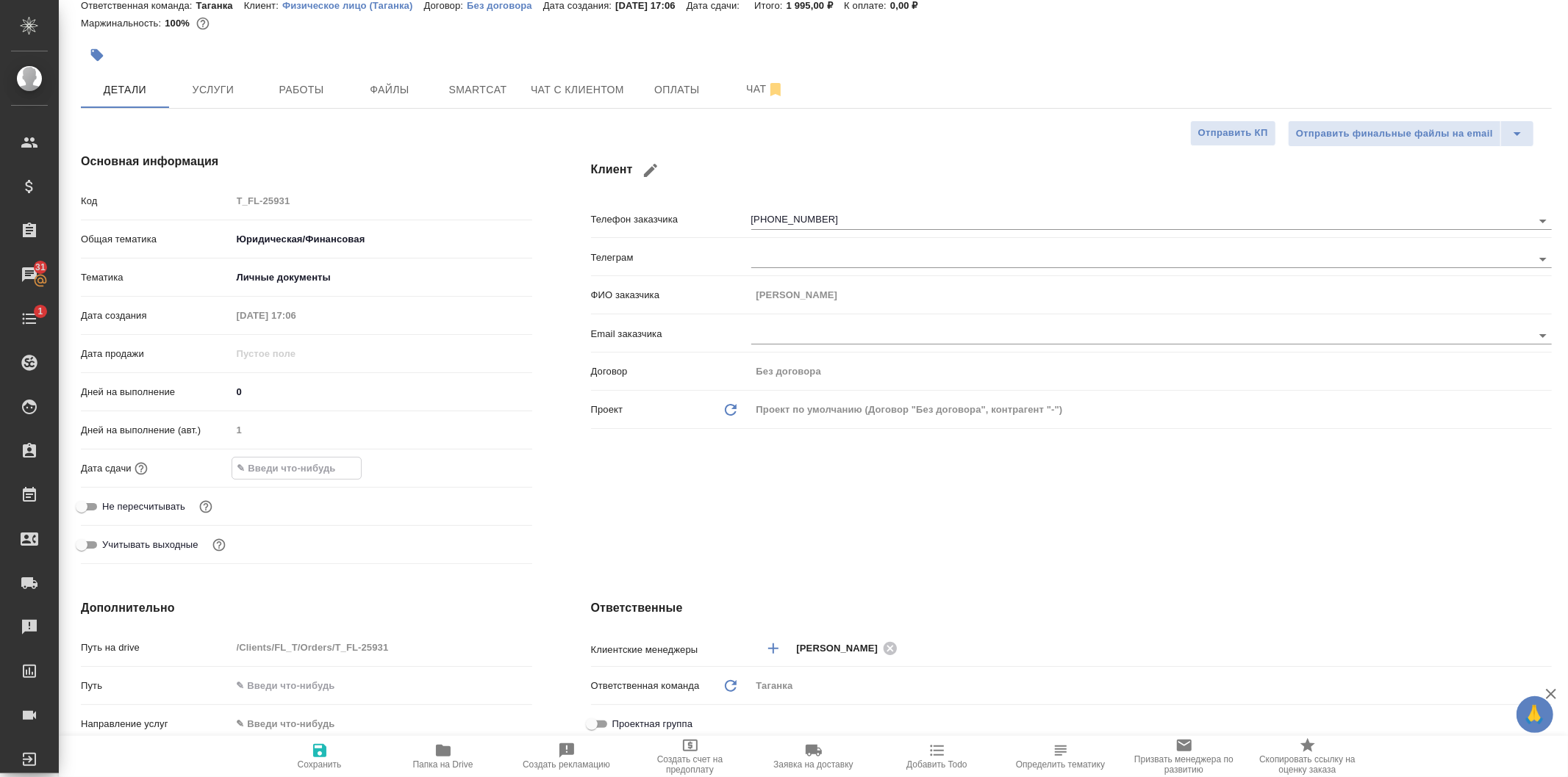
click at [329, 474] on input "text" at bounding box center [296, 468] width 129 height 22
click at [481, 470] on icon "button" at bounding box center [489, 466] width 17 height 17
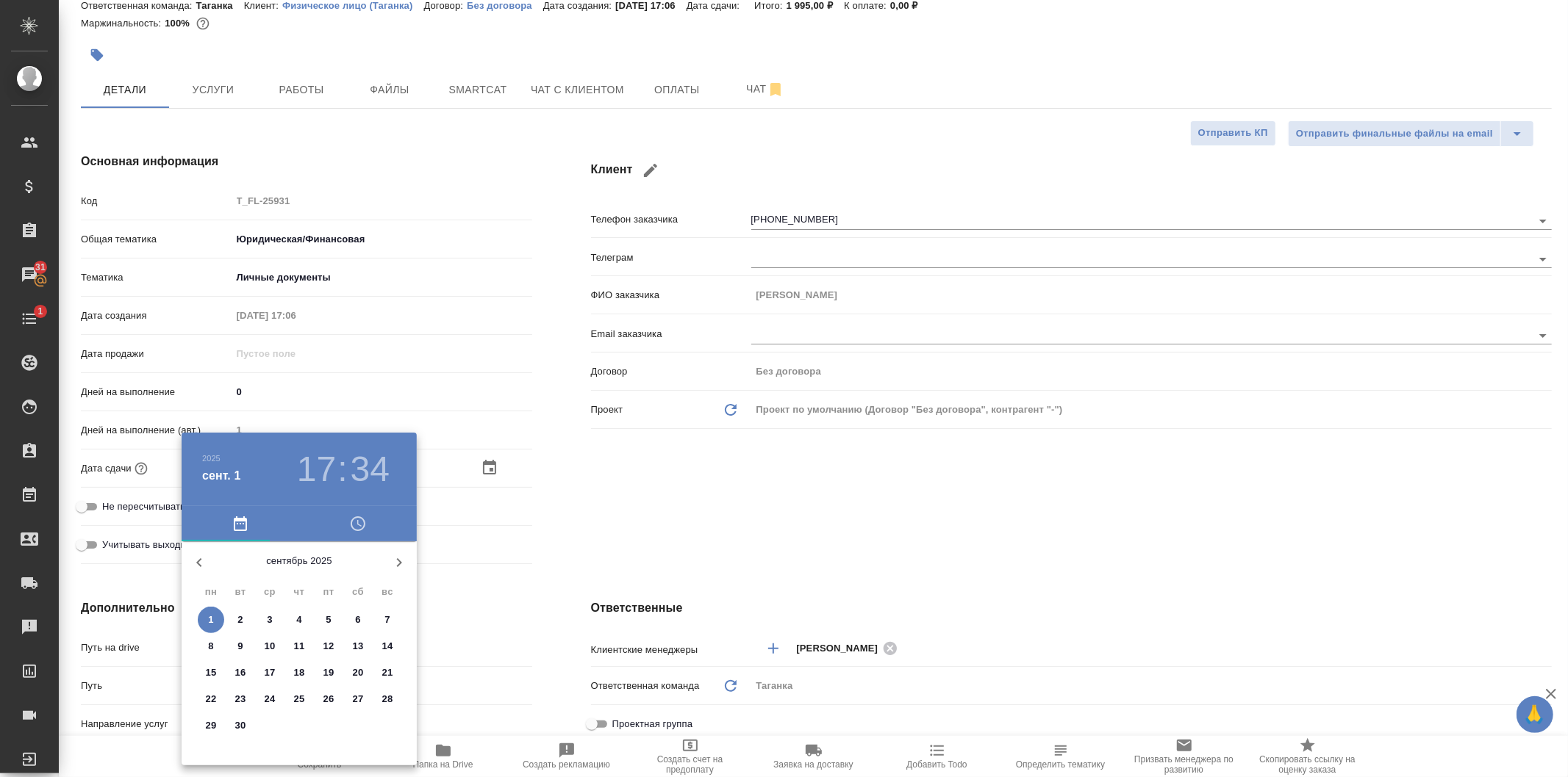
click at [274, 621] on span "3" at bounding box center [269, 620] width 26 height 14
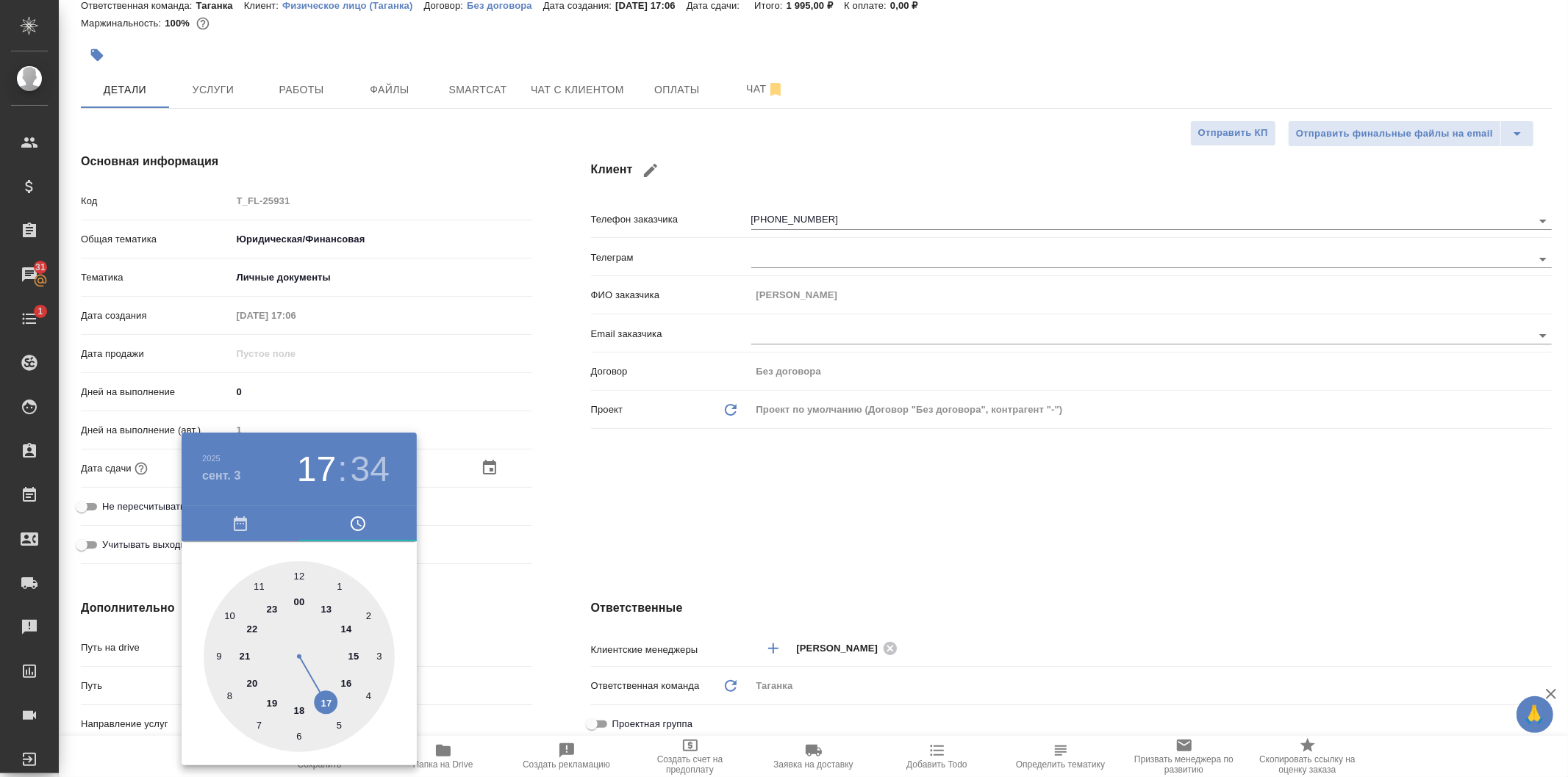
drag, startPoint x: 343, startPoint y: 685, endPoint x: 399, endPoint y: 654, distance: 64.0
click at [343, 685] on div at bounding box center [299, 657] width 191 height 191
click at [673, 523] on div at bounding box center [784, 388] width 1568 height 777
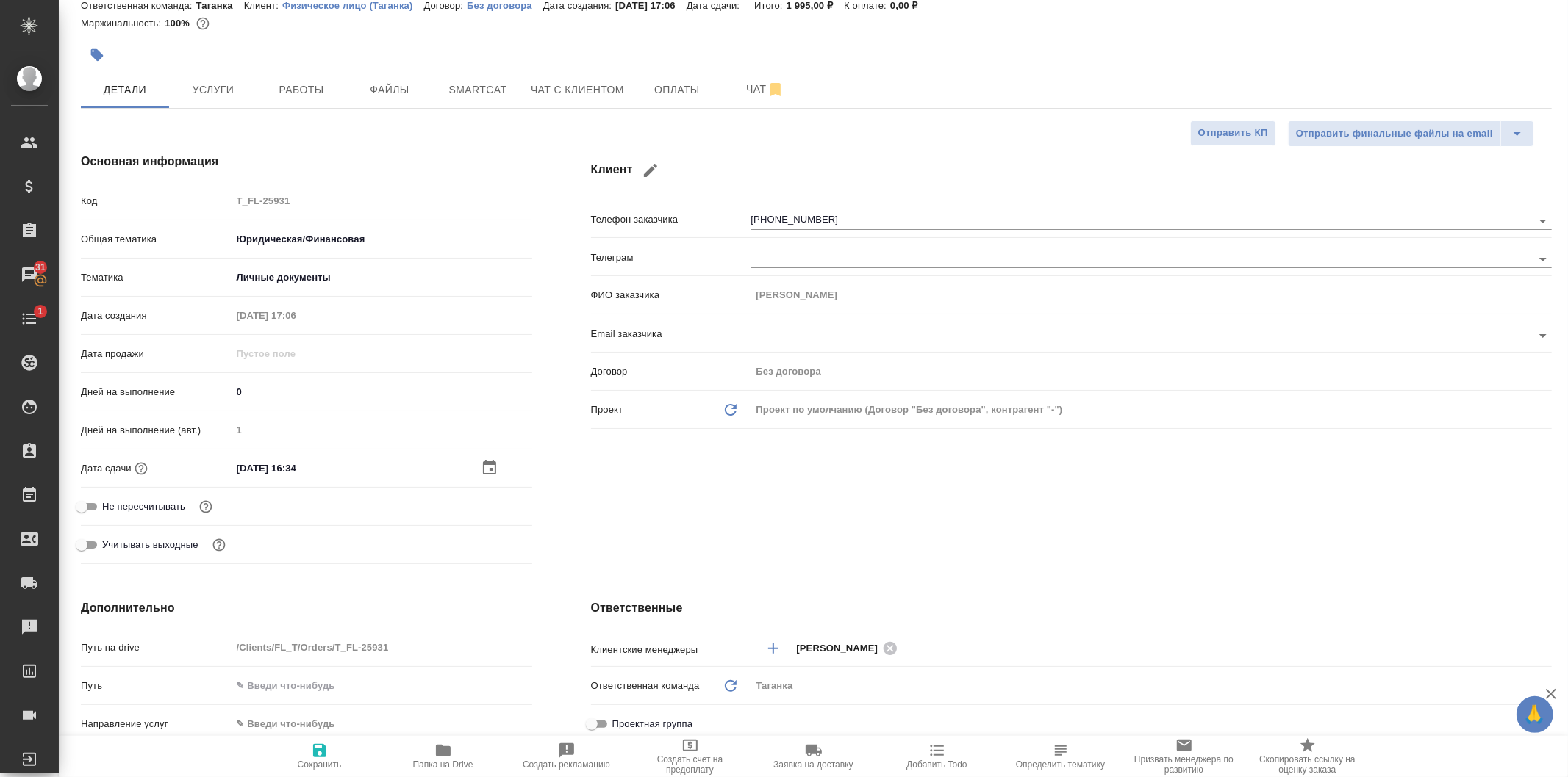
click at [300, 760] on span "Сохранить" at bounding box center [320, 764] width 44 height 10
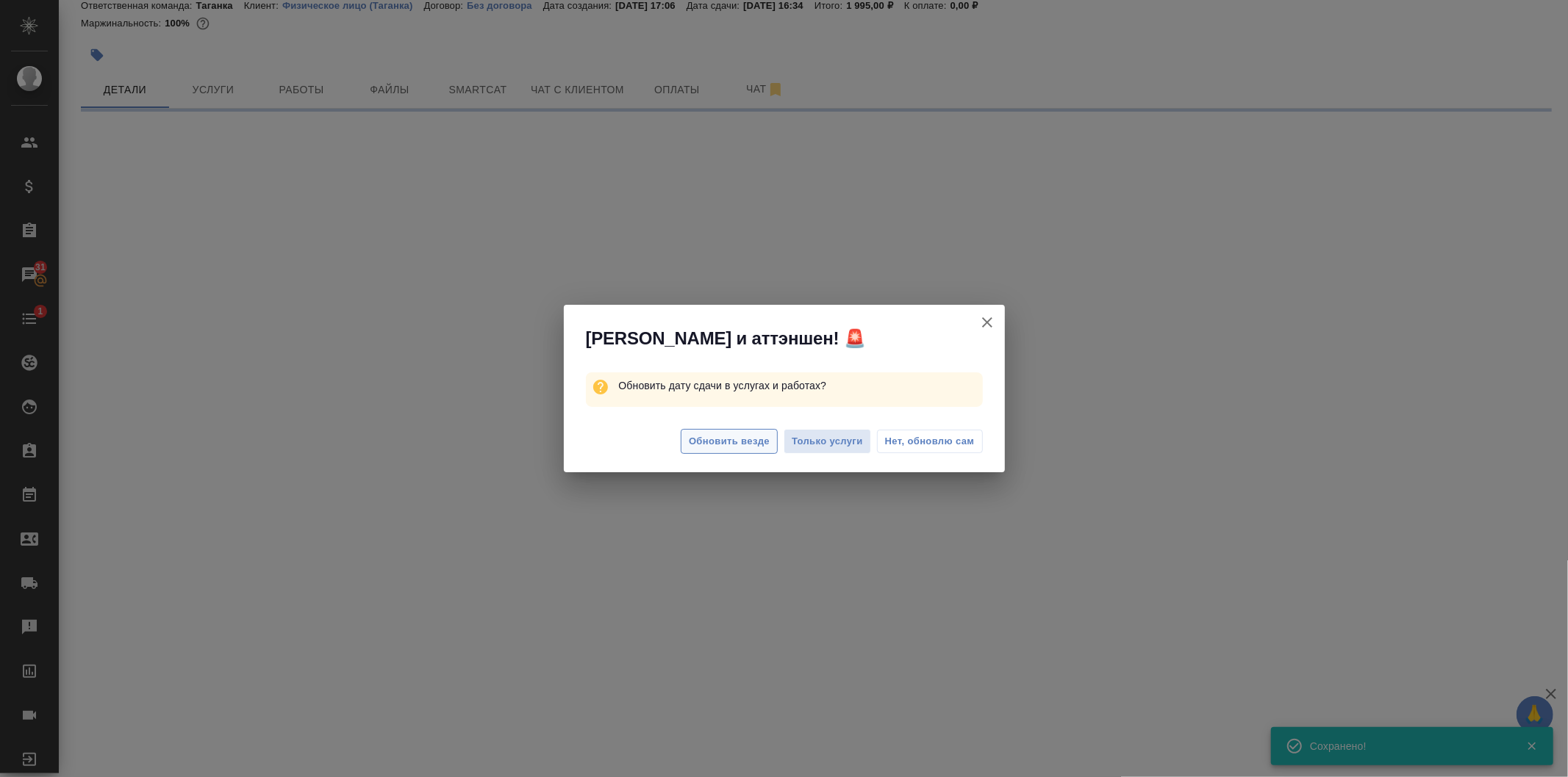
click at [711, 442] on span "Обновить везде" at bounding box center [728, 442] width 81 height 17
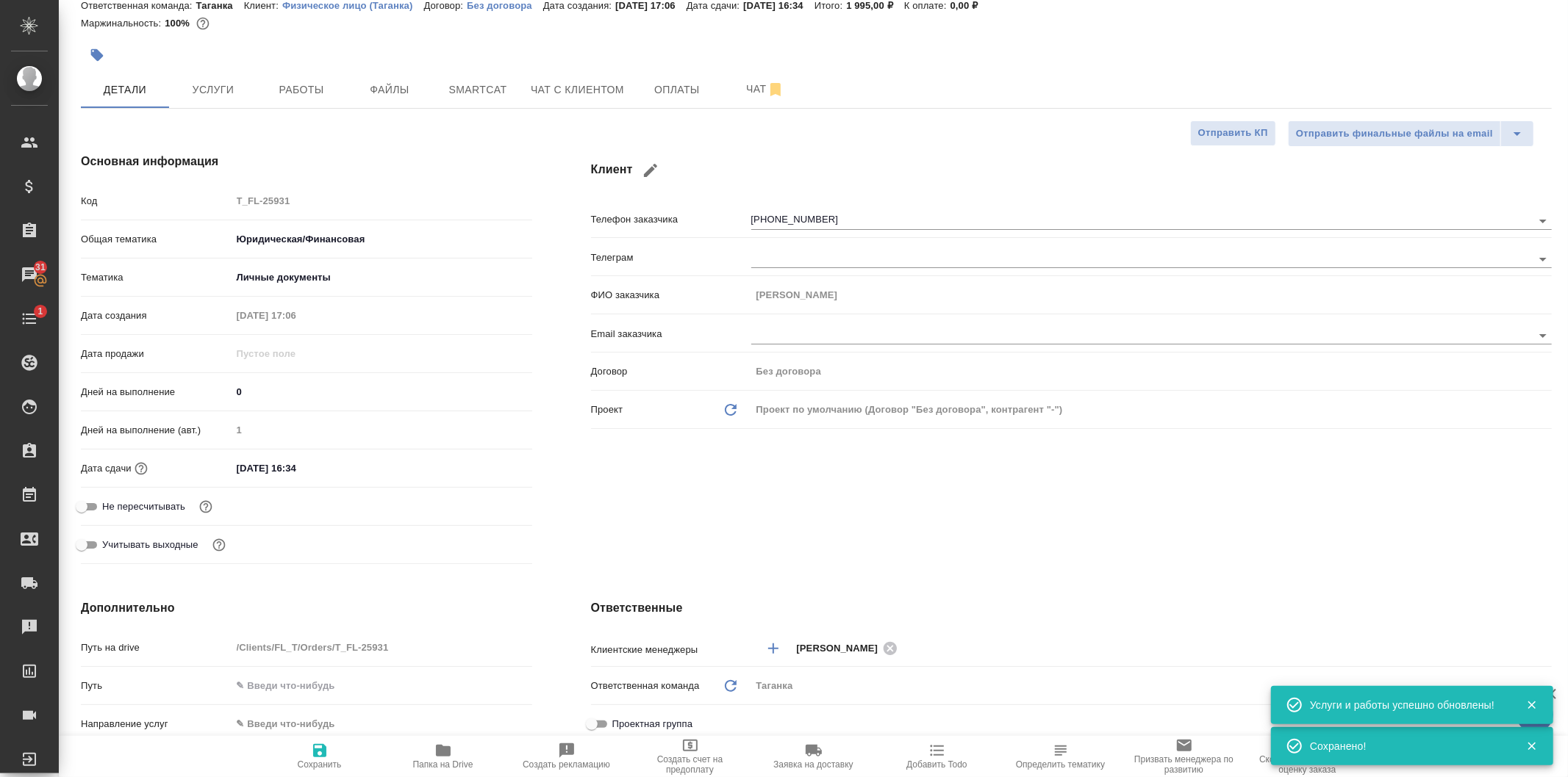
scroll to position [379, 0]
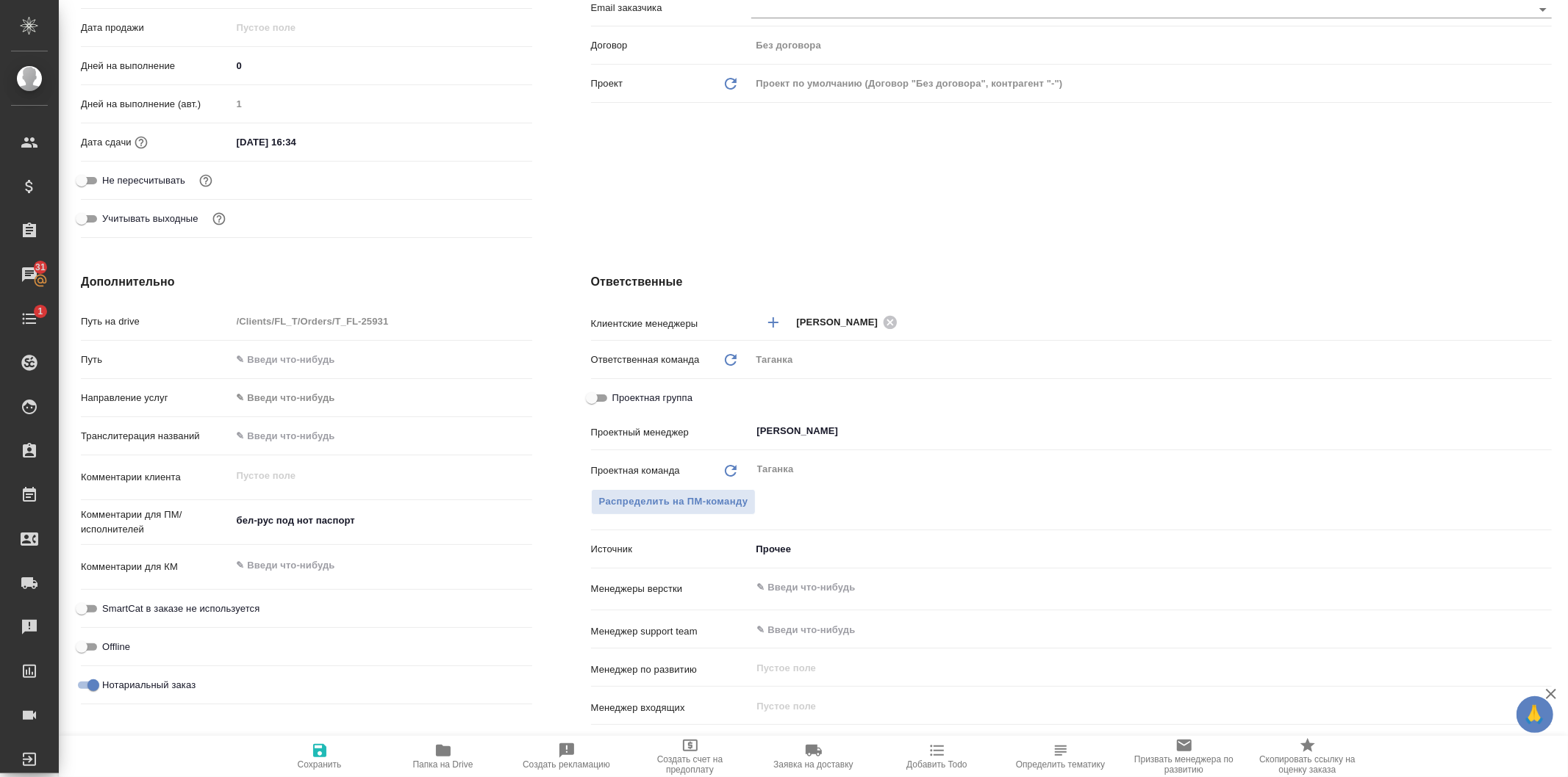
click at [332, 567] on textarea at bounding box center [382, 566] width 301 height 25
click at [314, 757] on icon "button" at bounding box center [320, 751] width 14 height 14
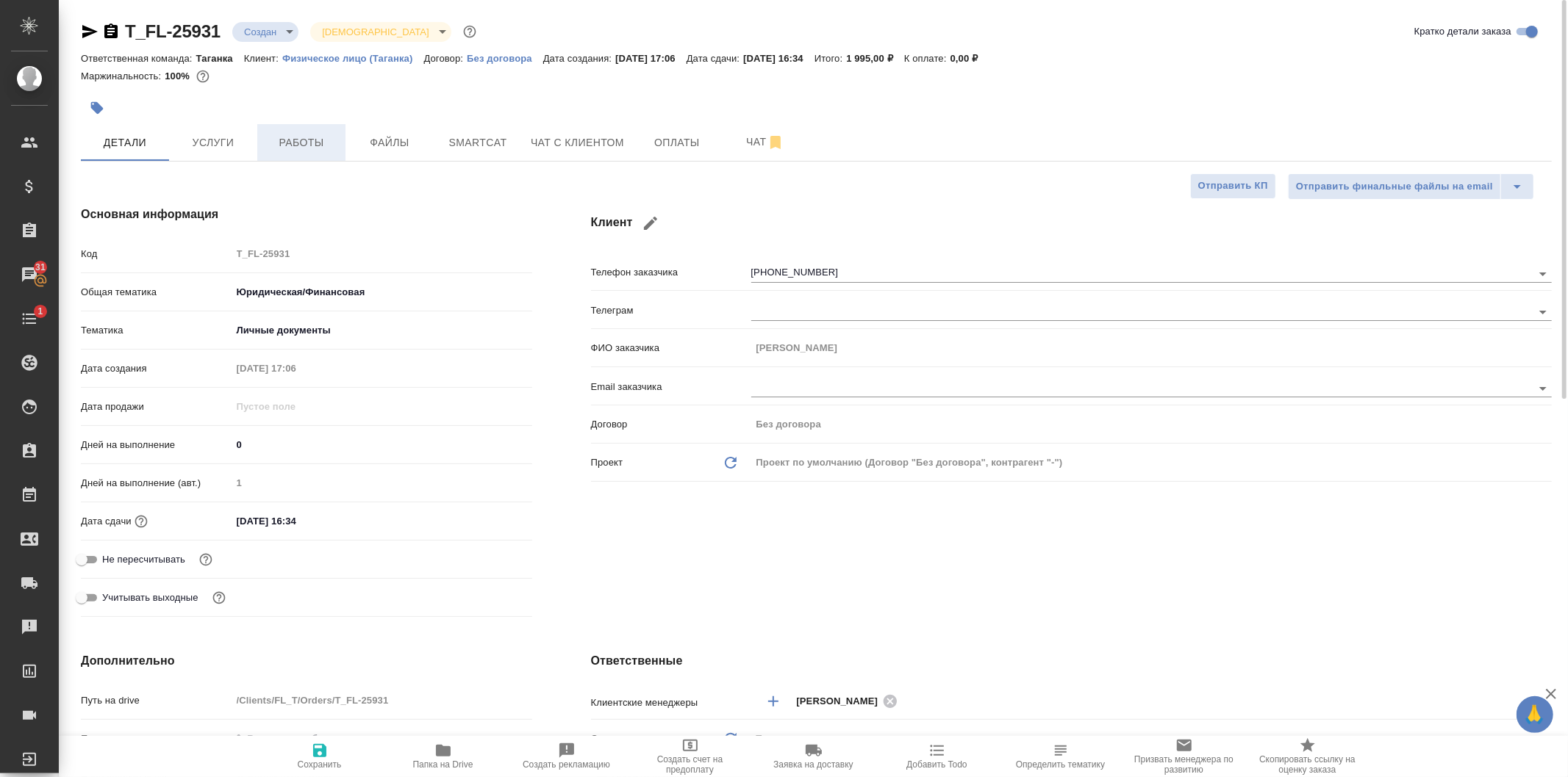
click at [313, 142] on span "Работы" at bounding box center [302, 143] width 71 height 18
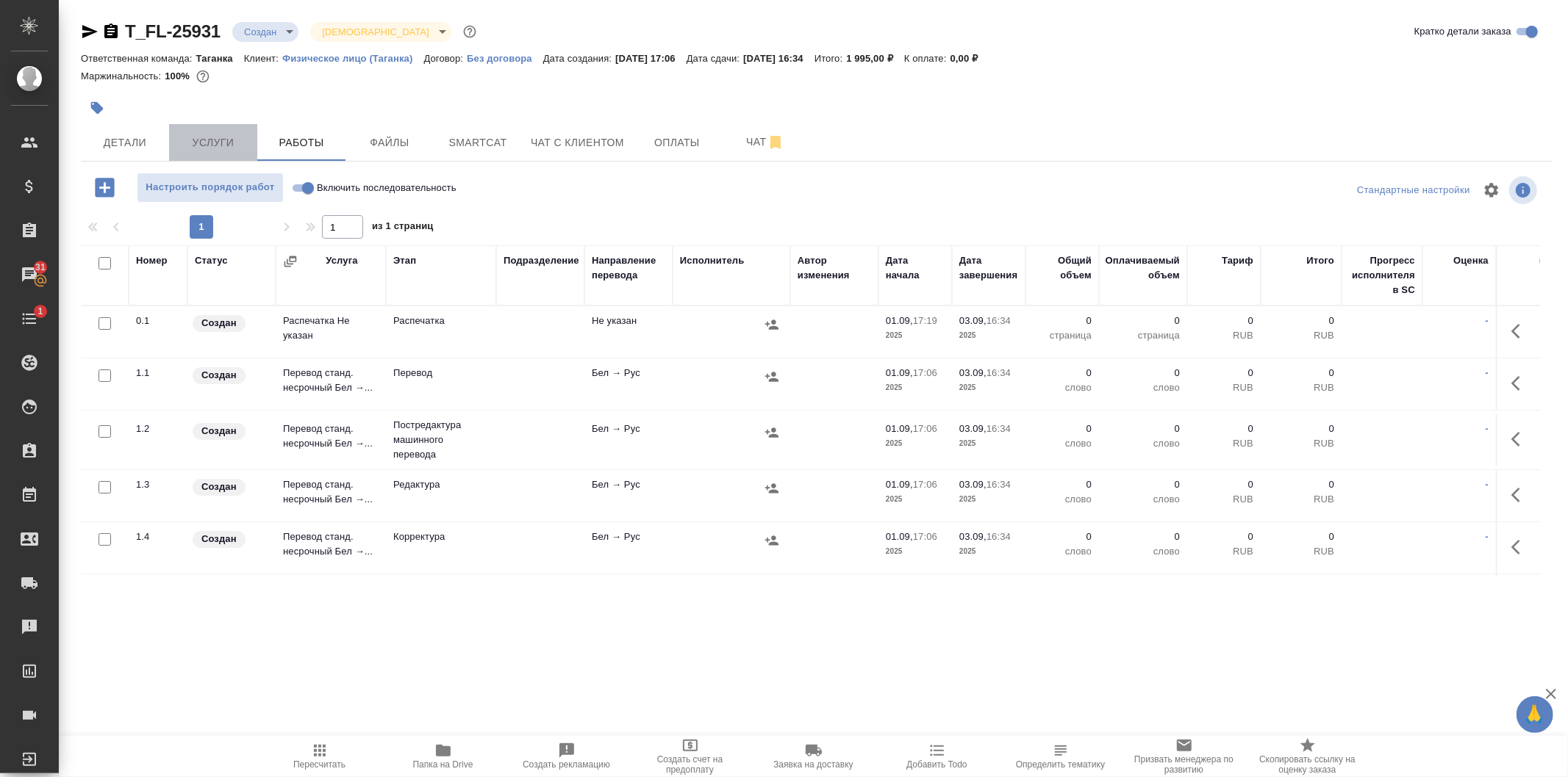
click at [232, 143] on span "Услуги" at bounding box center [213, 143] width 71 height 18
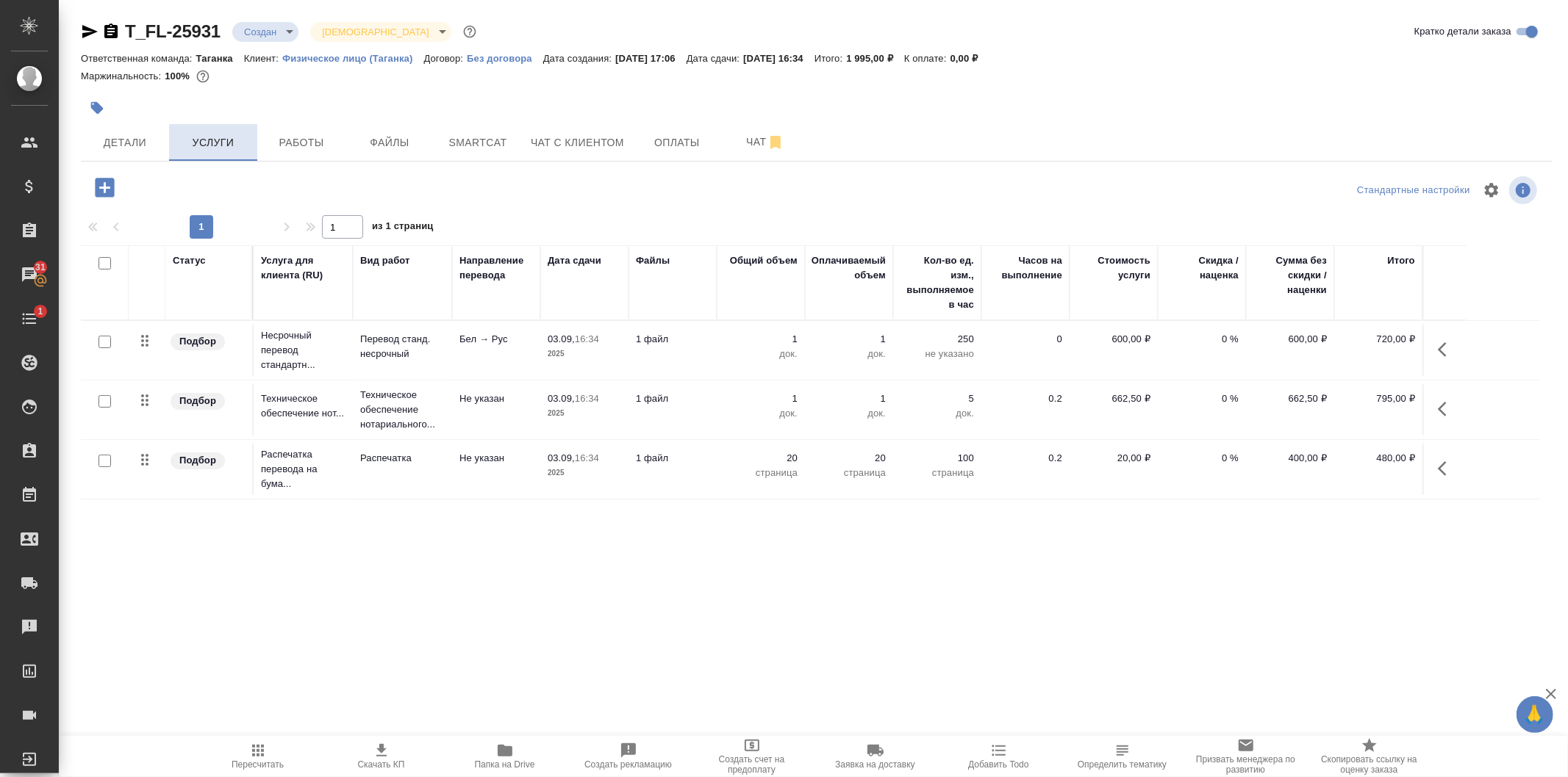
click at [169, 142] on button "Услуги" at bounding box center [213, 142] width 88 height 37
click at [302, 127] on button "Работы" at bounding box center [301, 142] width 88 height 37
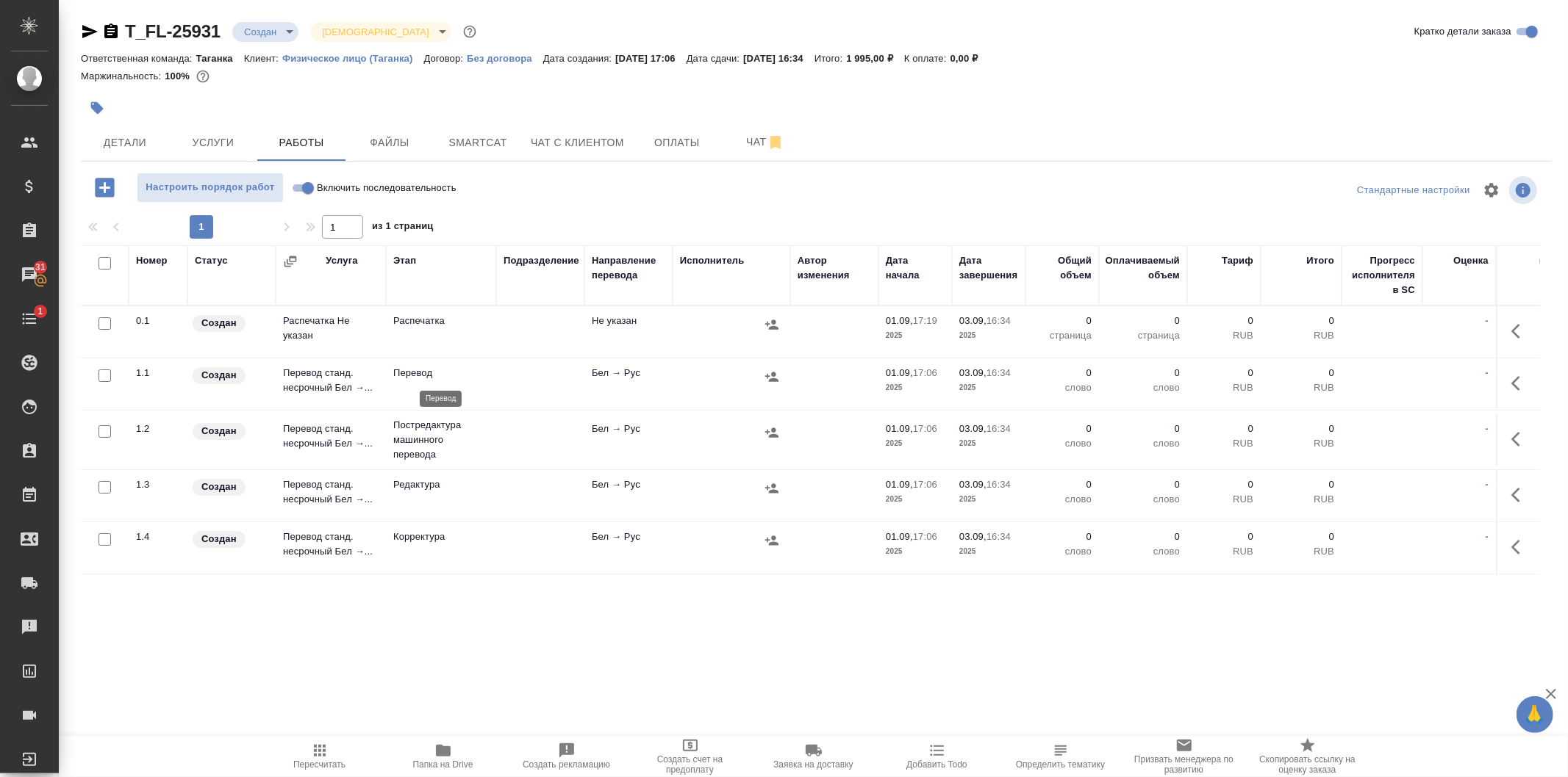
click at [468, 379] on p "Перевод" at bounding box center [440, 373] width 95 height 14
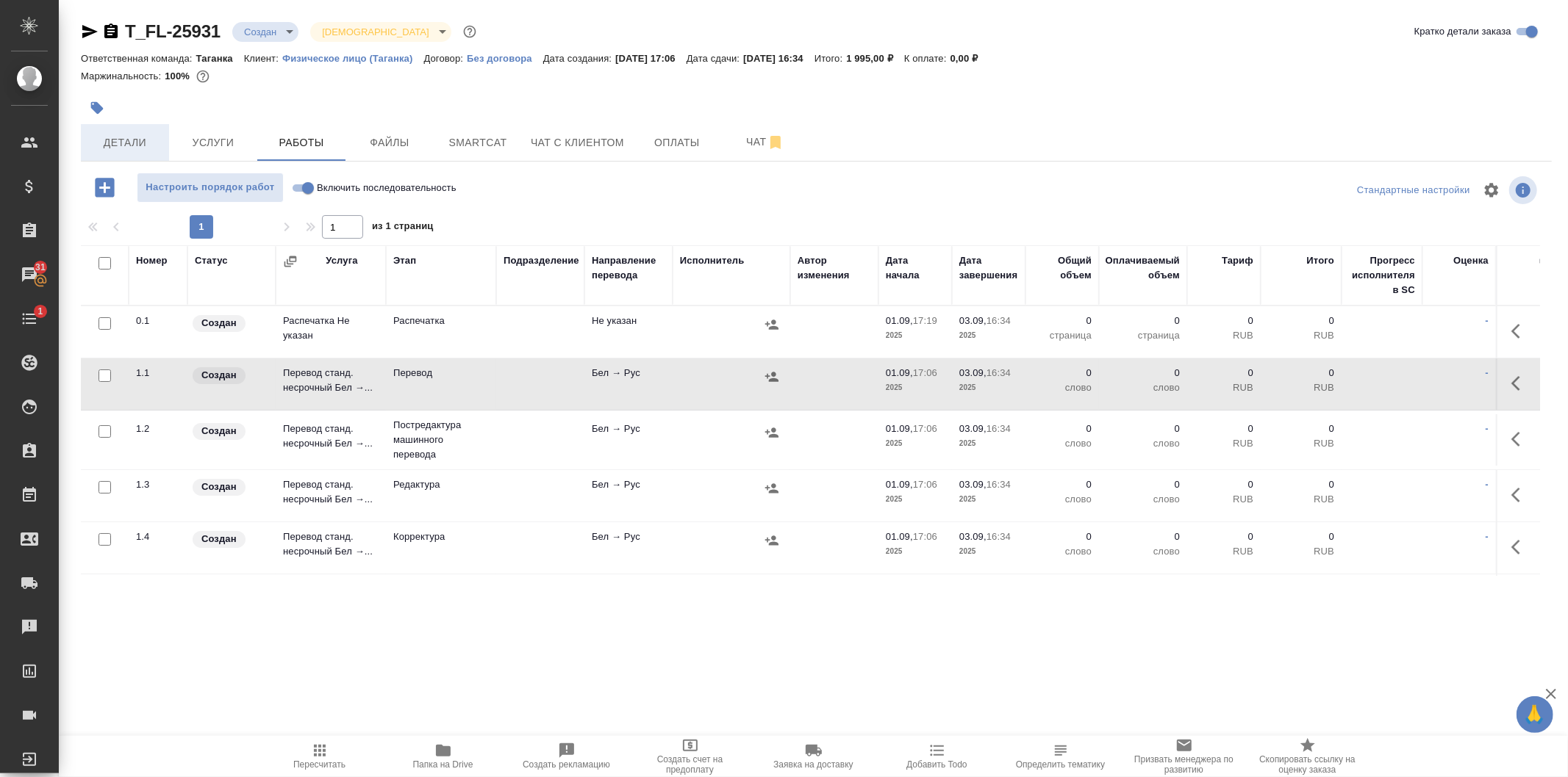
click at [125, 143] on span "Детали" at bounding box center [125, 143] width 71 height 18
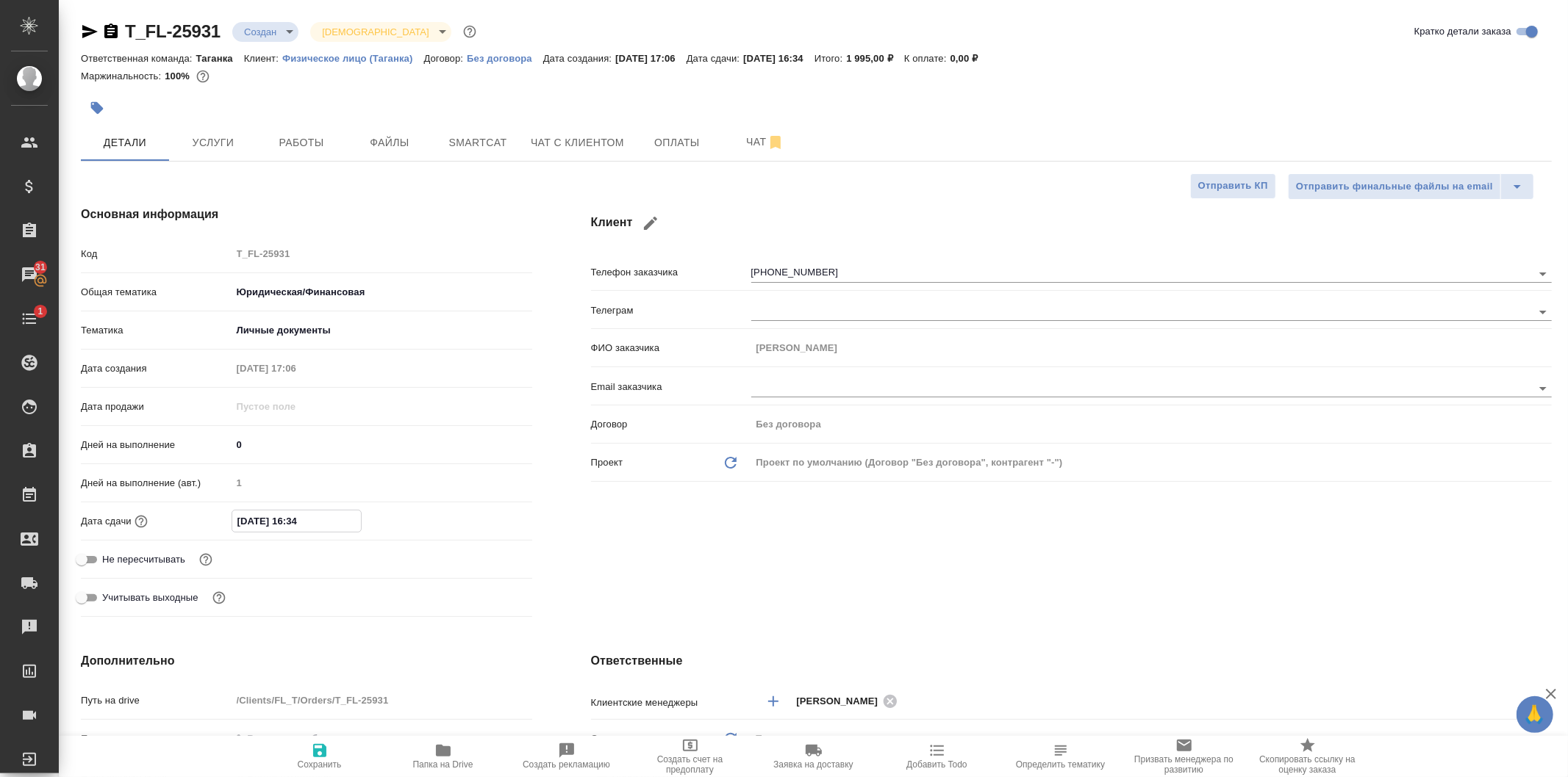
click at [351, 520] on input "[DATE] 16:34" at bounding box center [296, 522] width 129 height 22
click at [486, 513] on icon "button" at bounding box center [489, 520] width 17 height 17
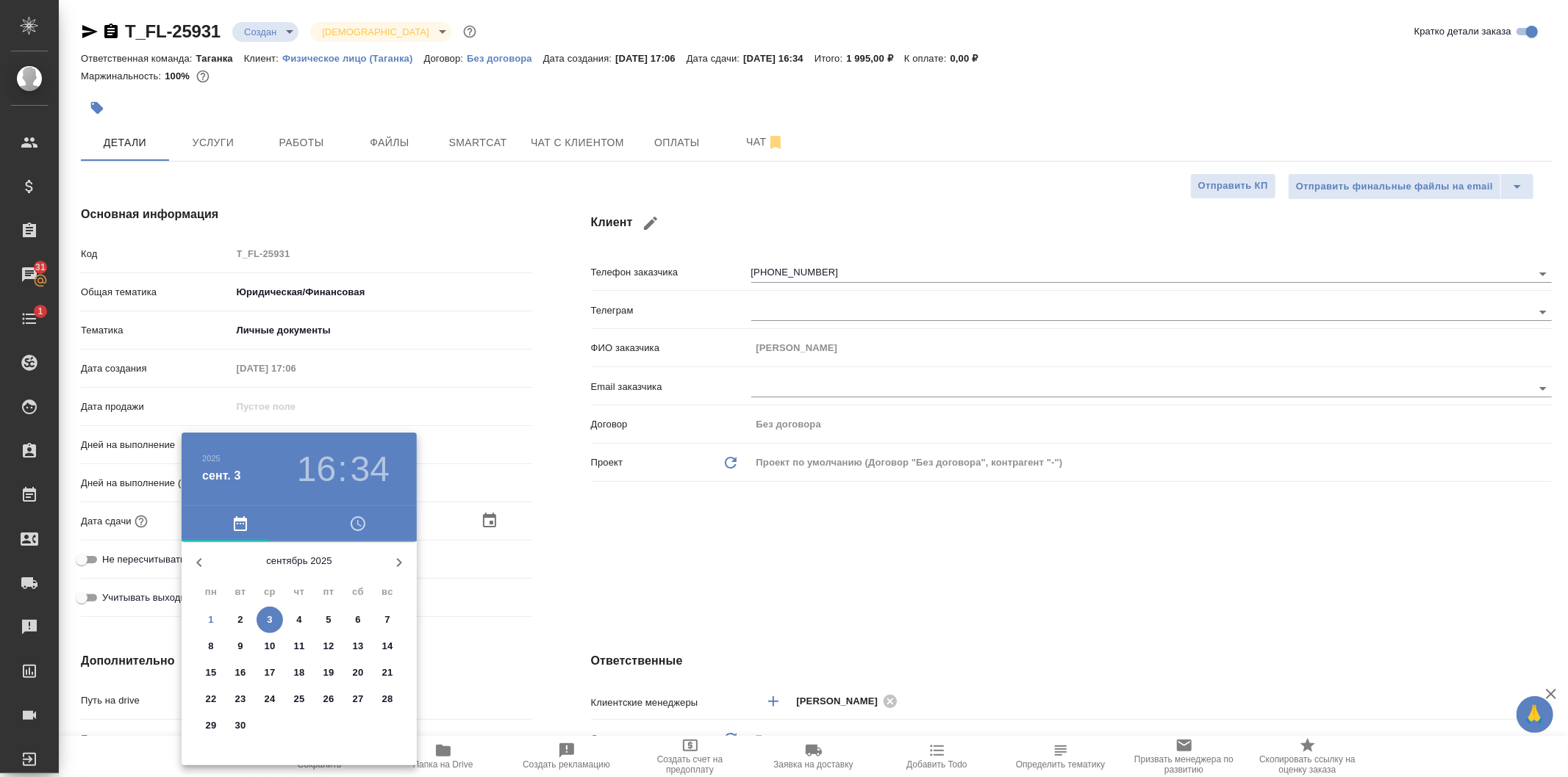
click at [265, 619] on span "3" at bounding box center [269, 620] width 26 height 14
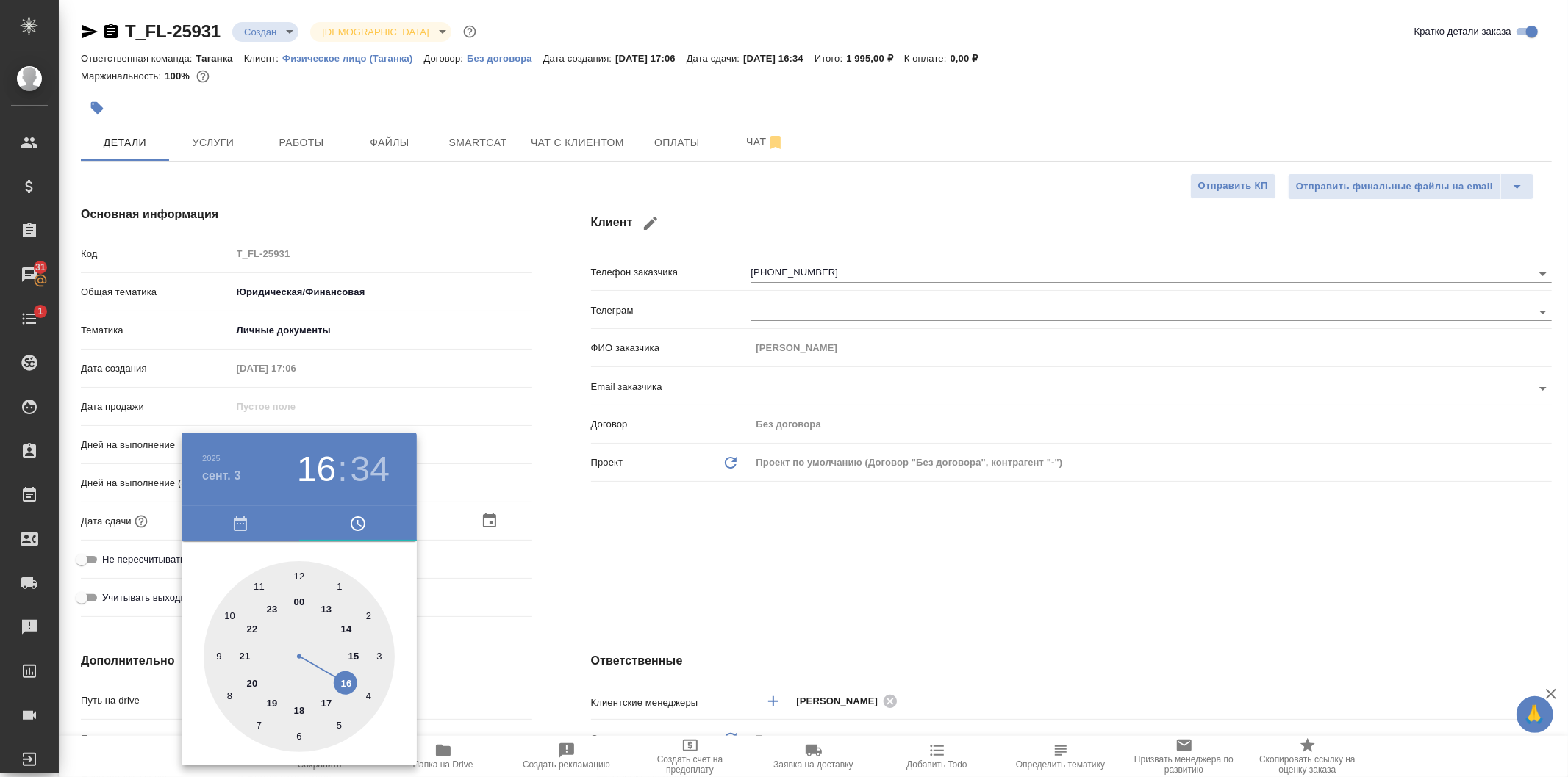
click at [342, 630] on div at bounding box center [299, 657] width 191 height 191
click at [295, 574] on div at bounding box center [299, 657] width 191 height 191
click at [643, 552] on div at bounding box center [784, 388] width 1568 height 777
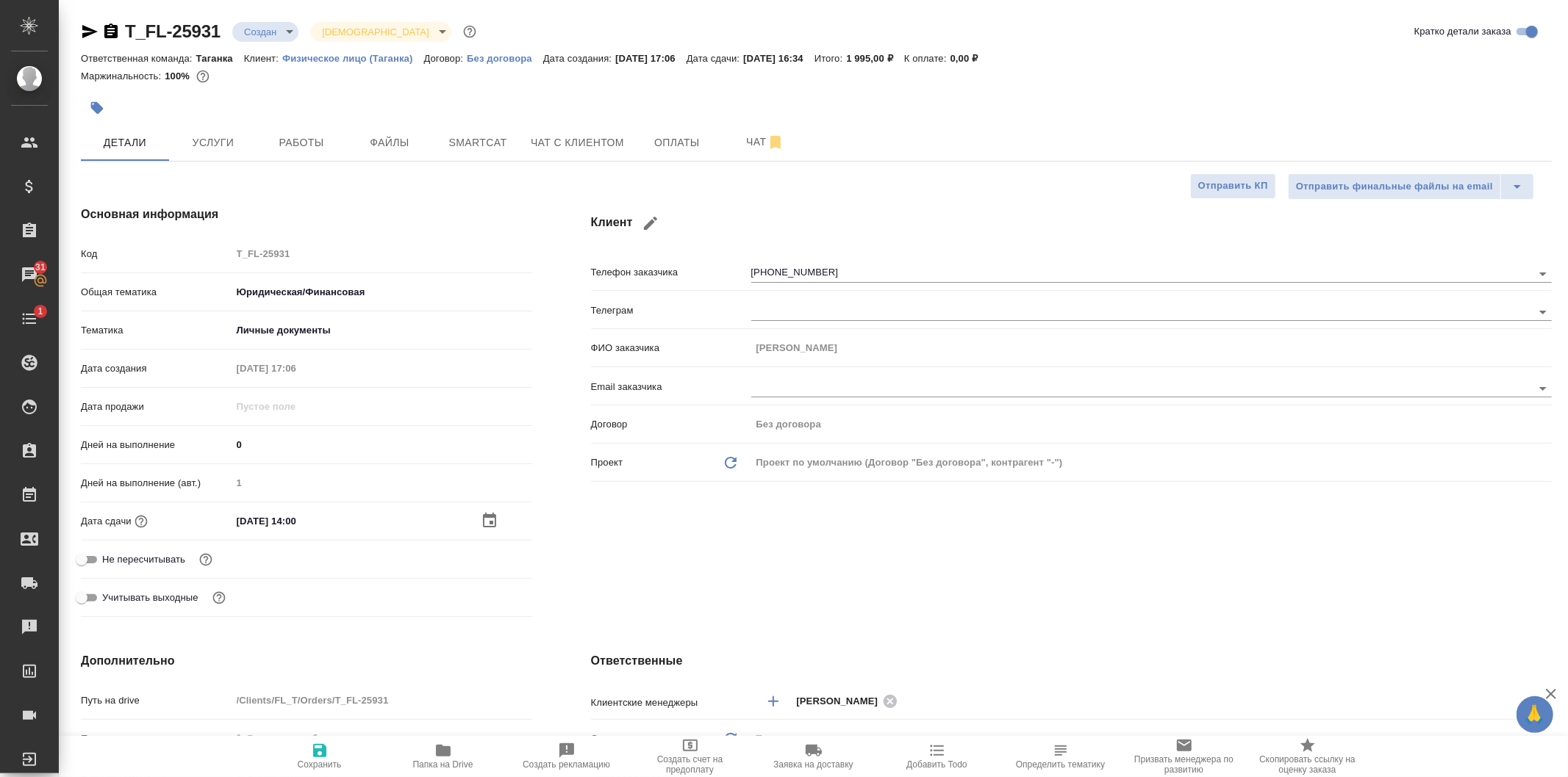
click at [309, 753] on span "Сохранить" at bounding box center [320, 755] width 106 height 28
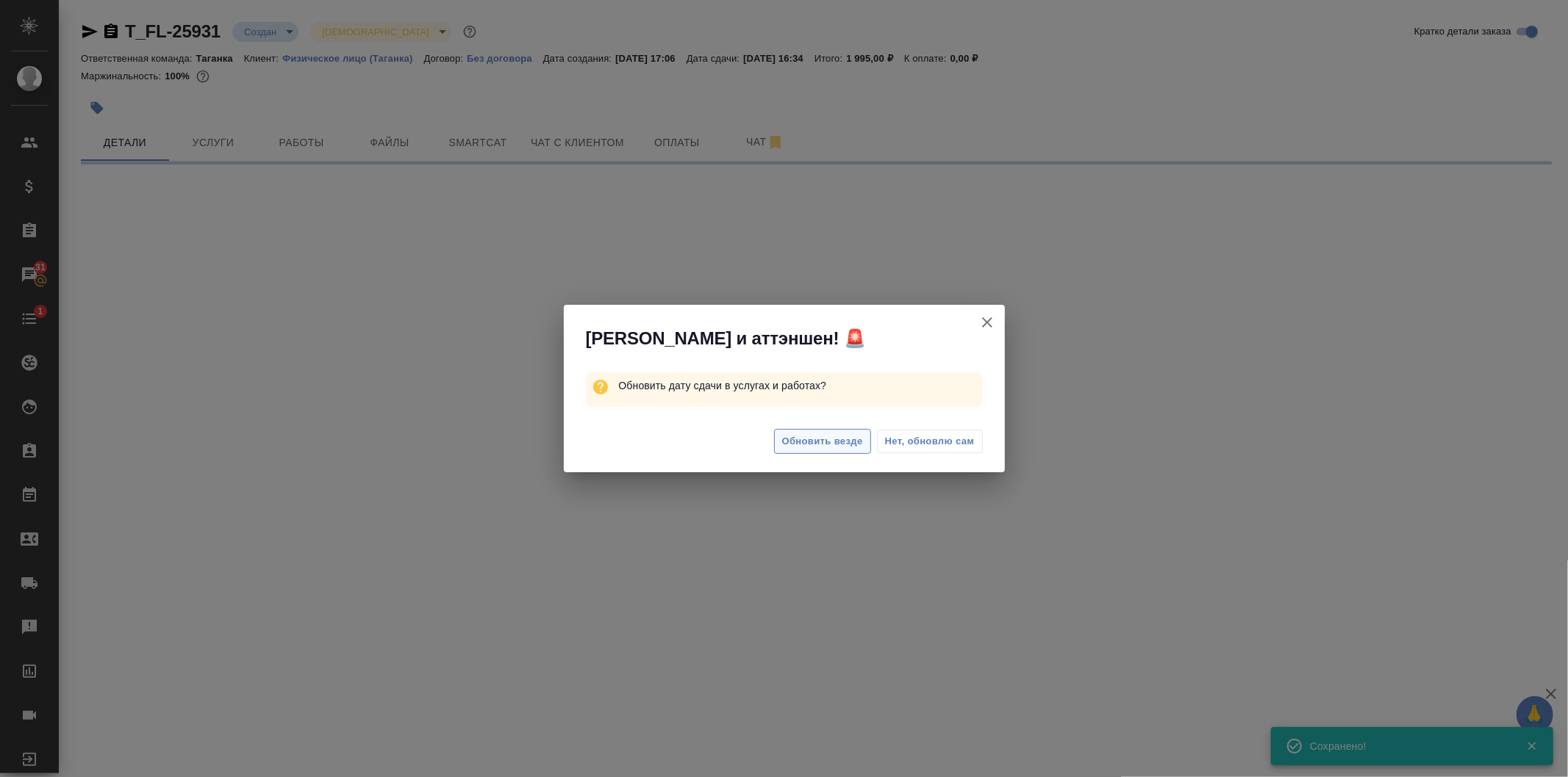
click at [839, 432] on button "Обновить везде" at bounding box center [822, 442] width 97 height 25
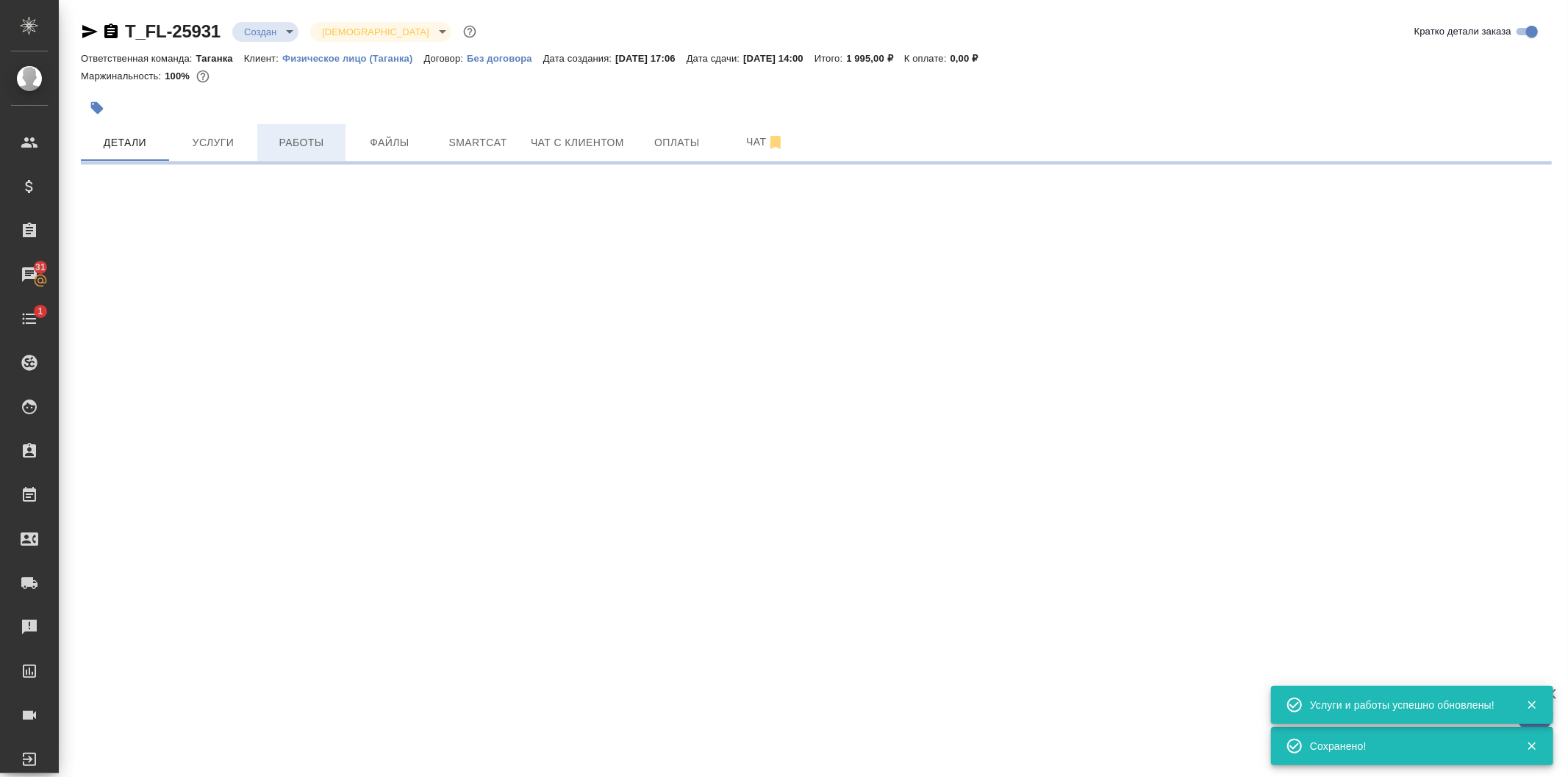
click at [302, 145] on span "Работы" at bounding box center [302, 143] width 71 height 18
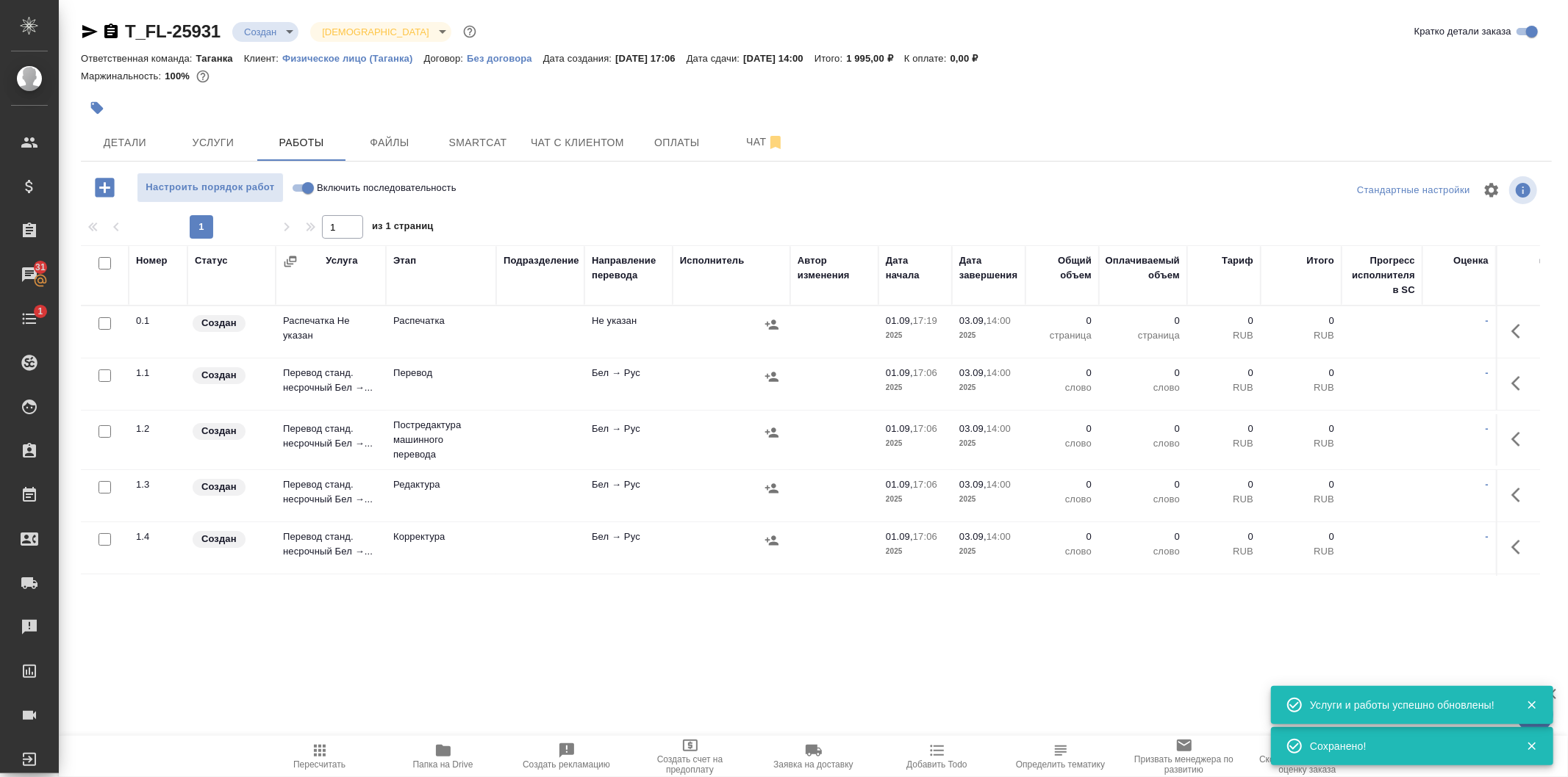
click at [400, 388] on td "Перевод" at bounding box center [441, 384] width 111 height 52
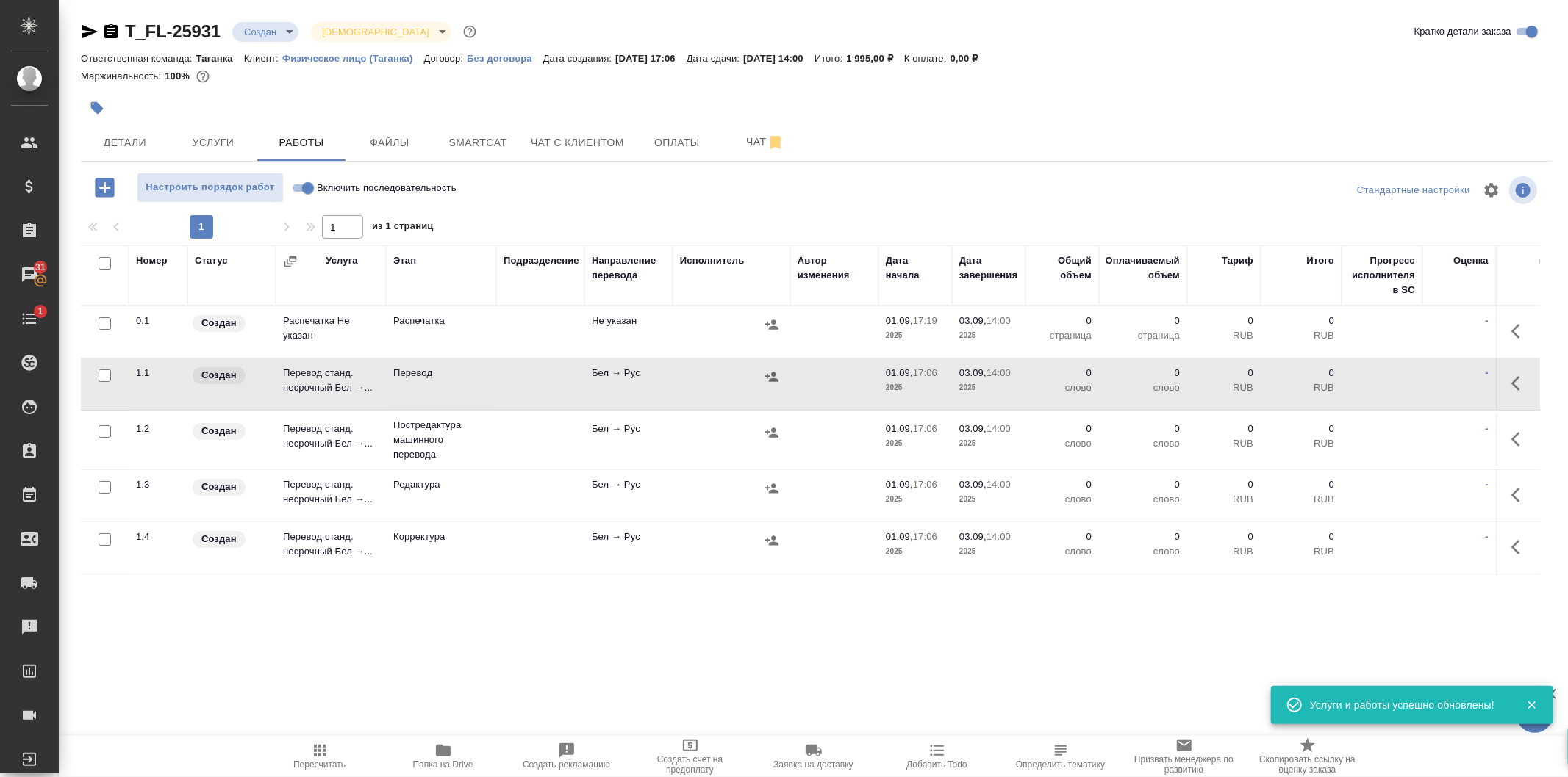
click at [471, 386] on td "Перевод" at bounding box center [441, 384] width 111 height 52
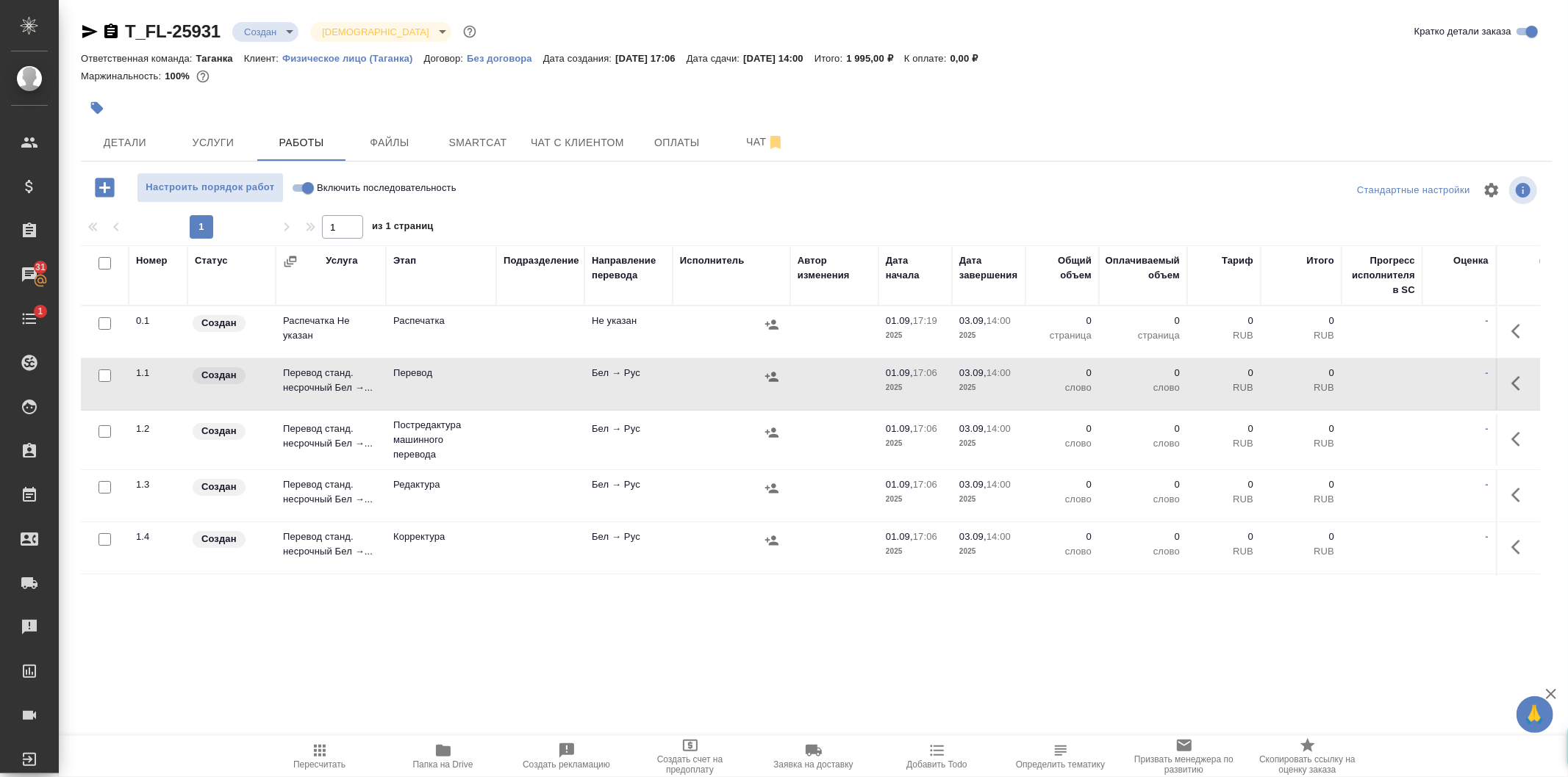
click at [332, 391] on td "Перевод станд. несрочный Бел →..." at bounding box center [331, 384] width 111 height 52
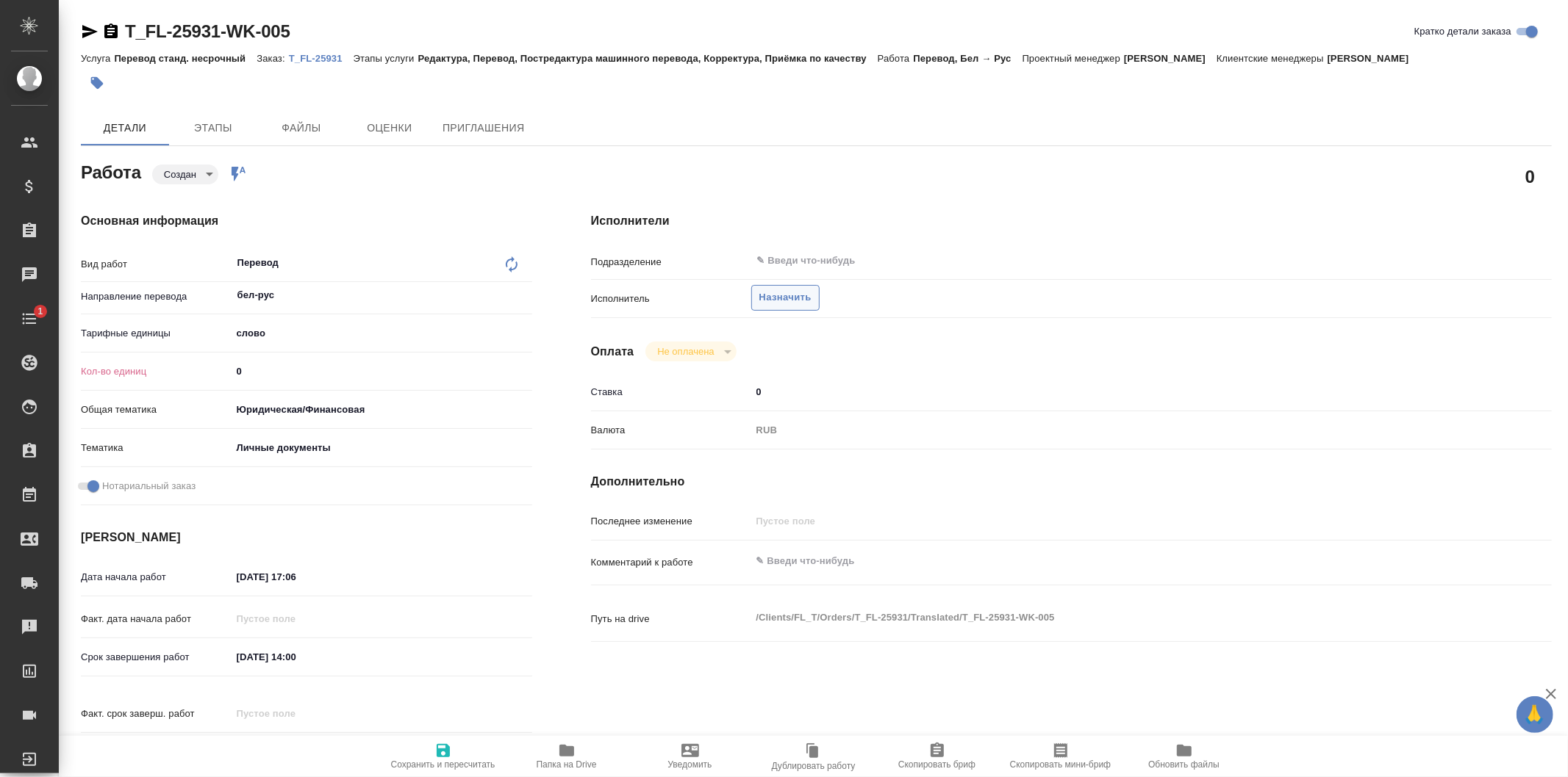
type textarea "x"
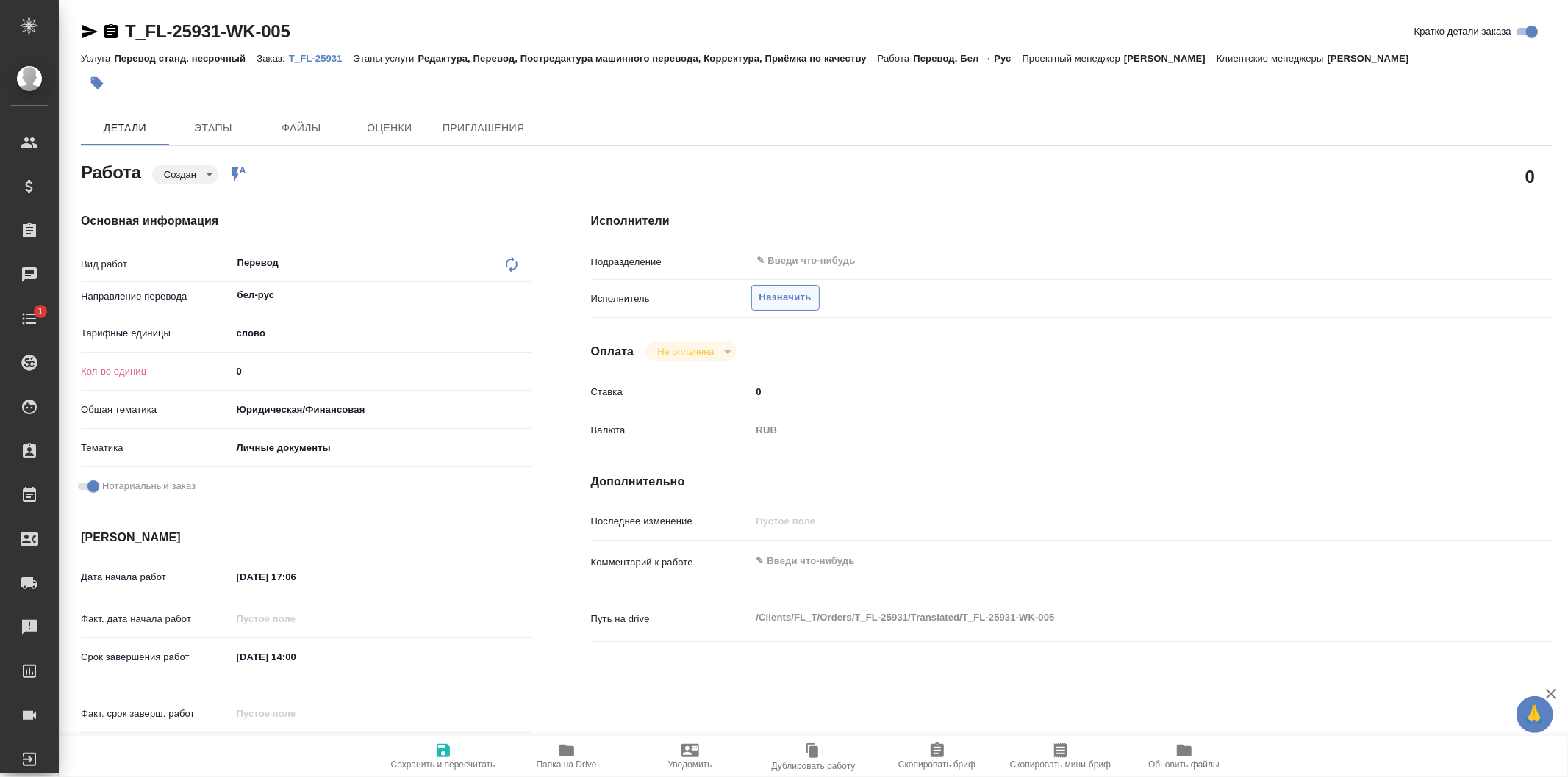
type textarea "x"
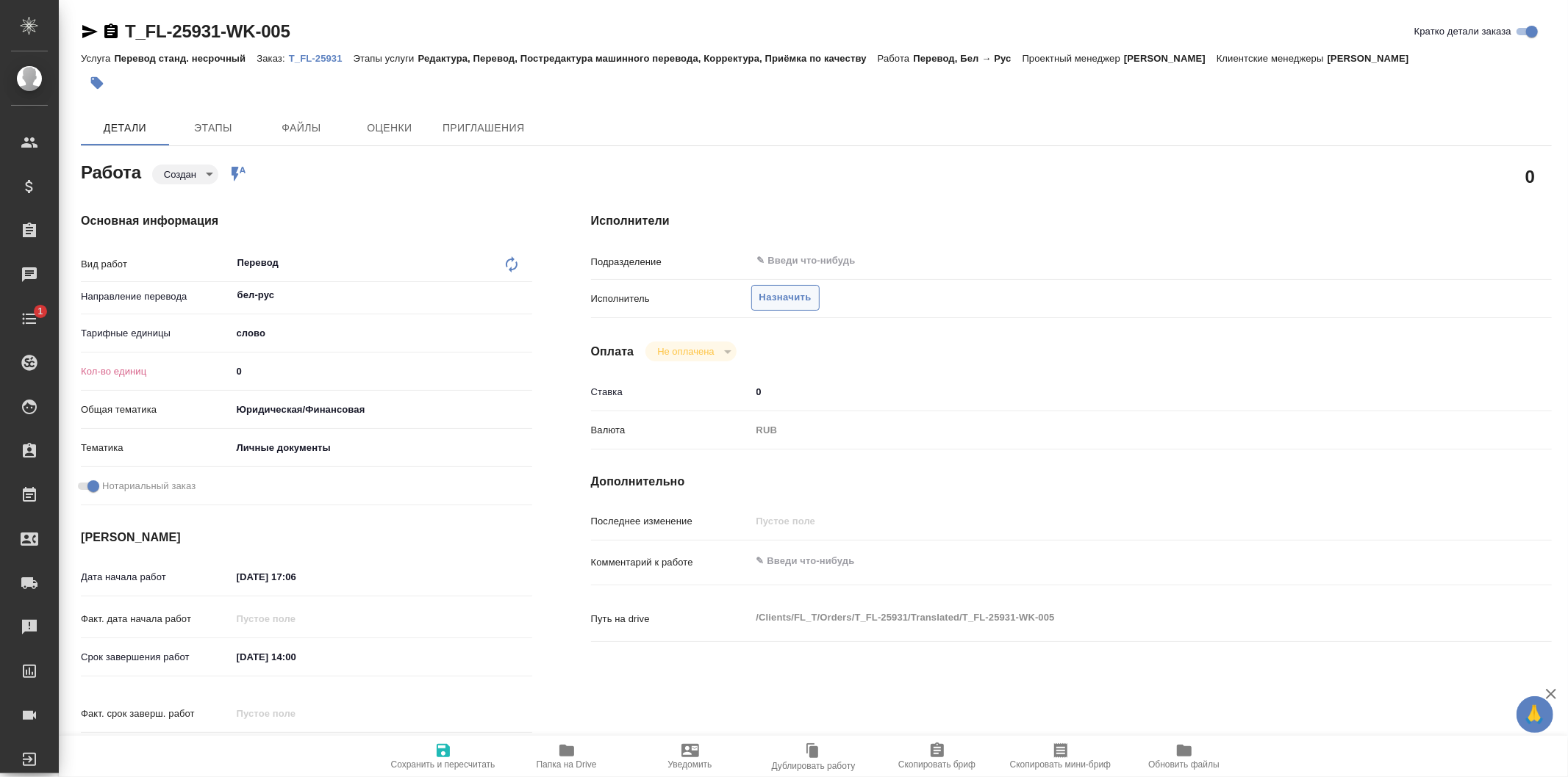
type textarea "x"
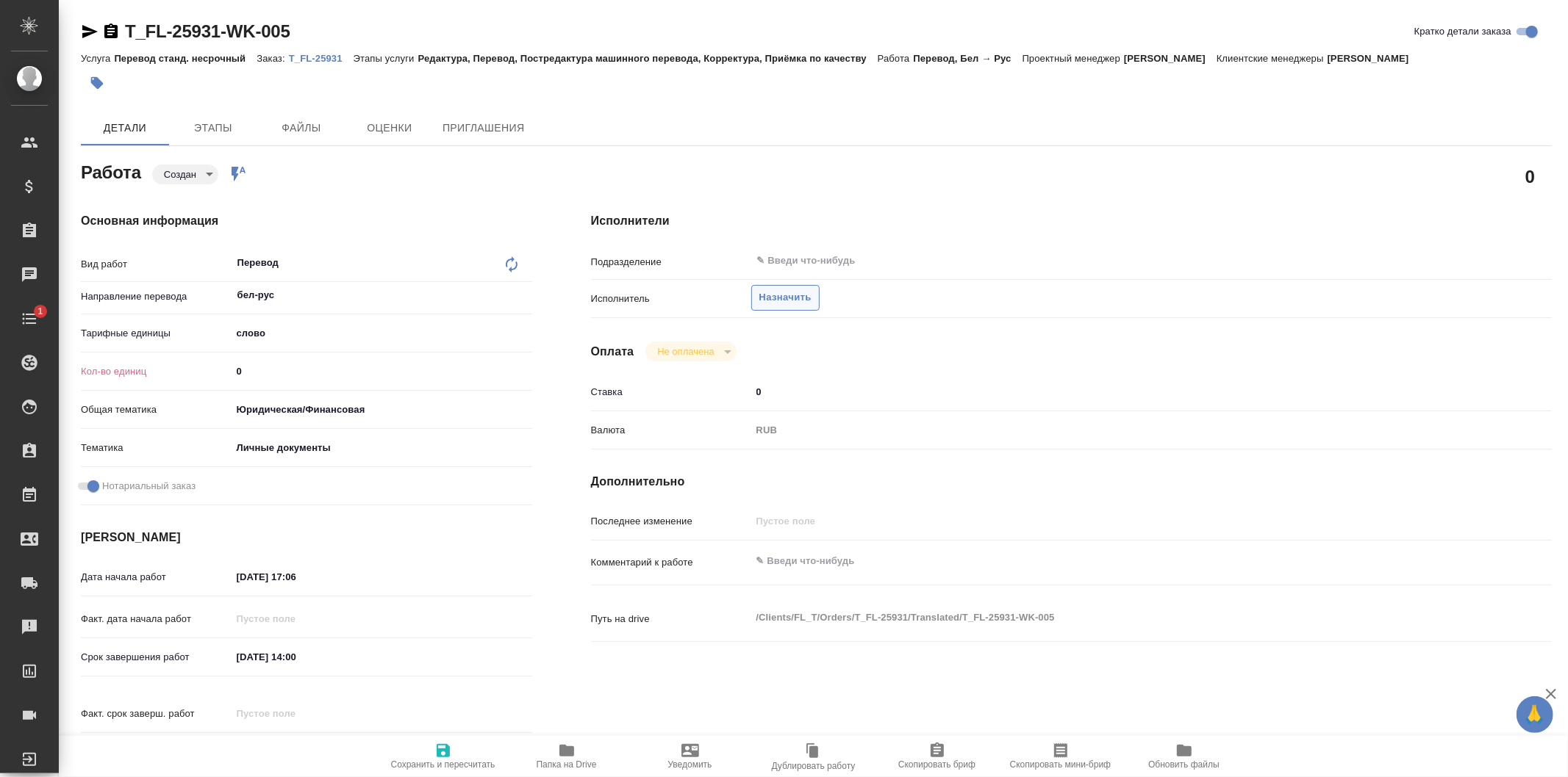
type textarea "x"
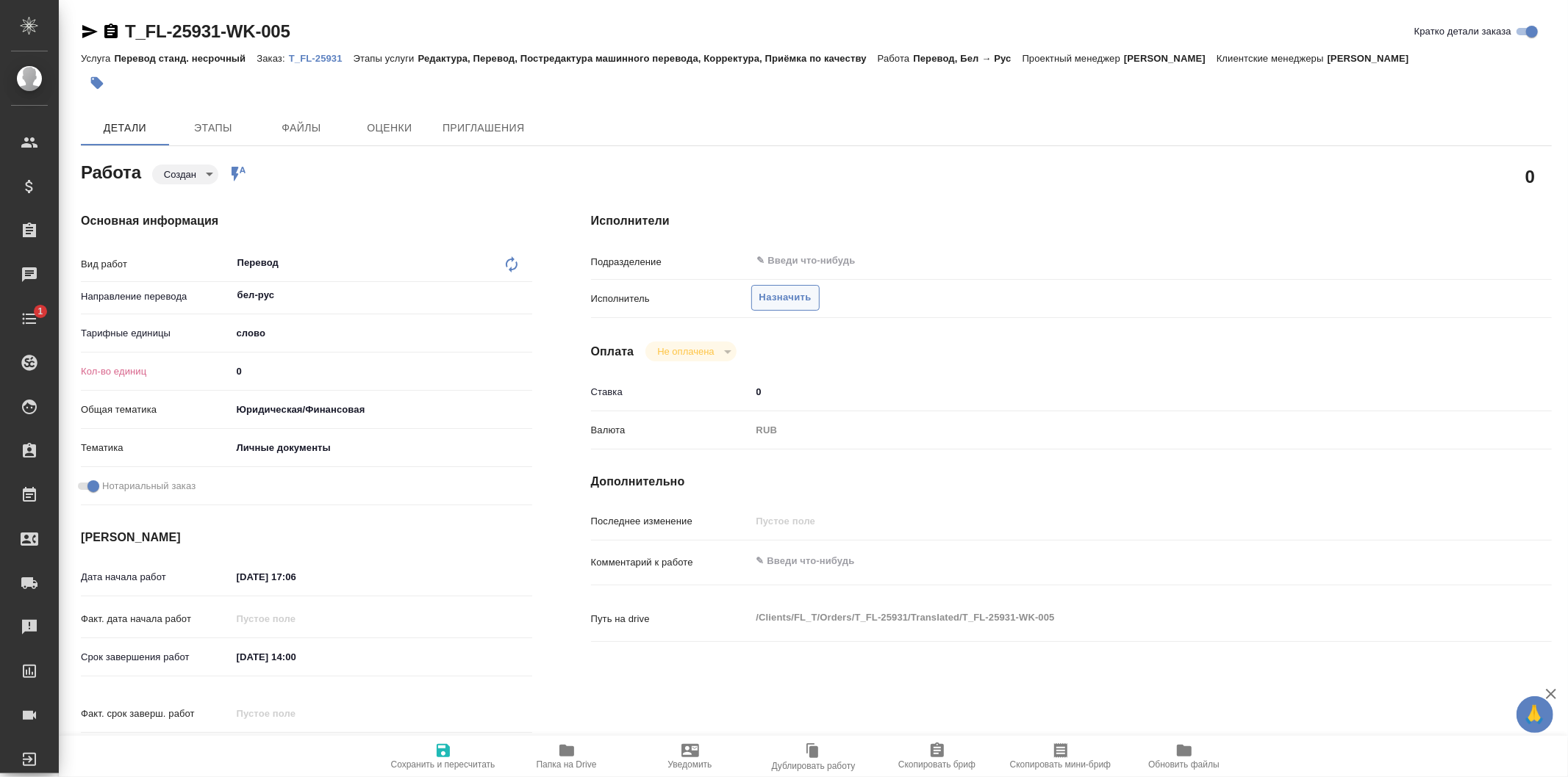
type textarea "x"
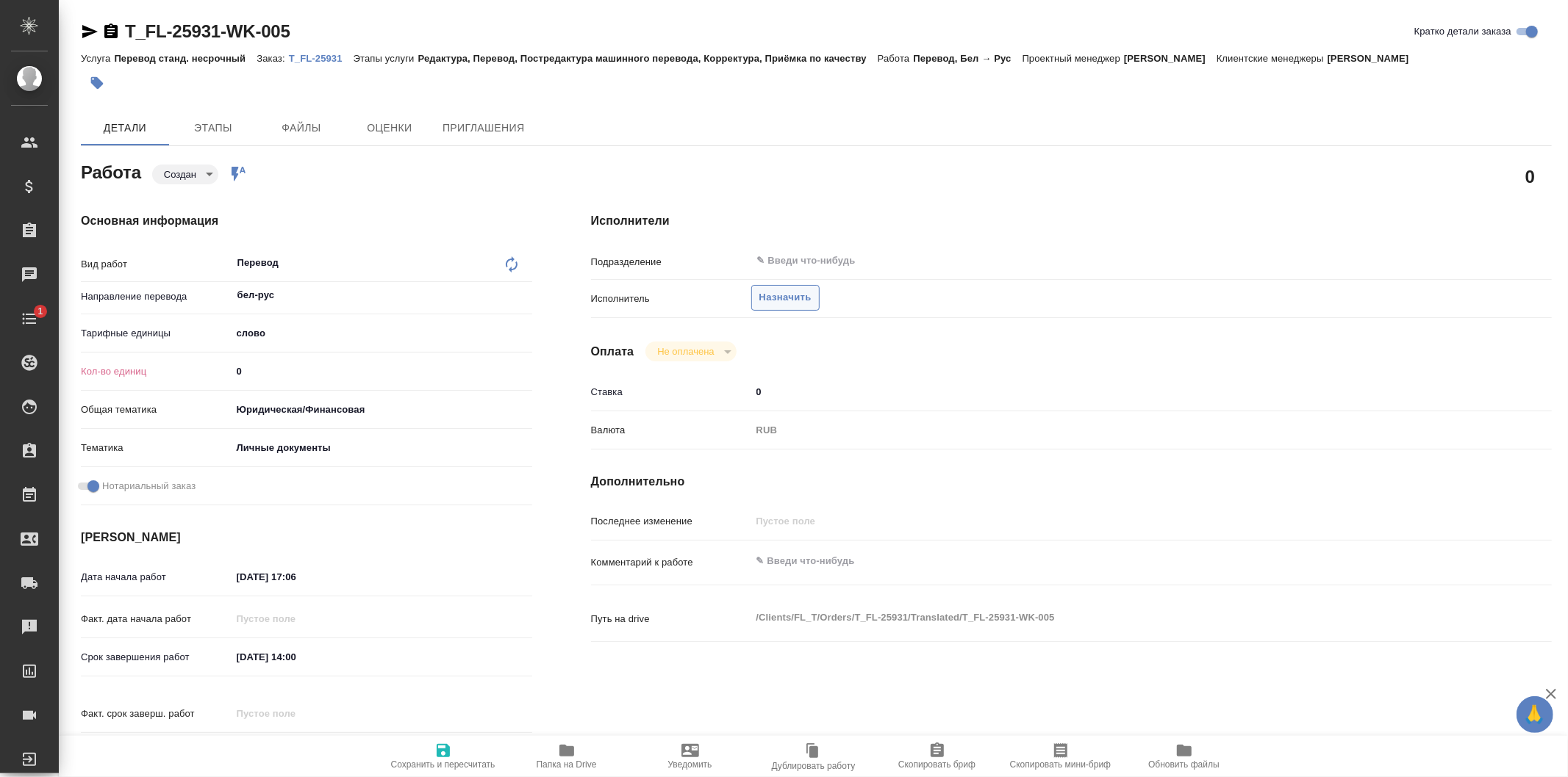
type textarea "x"
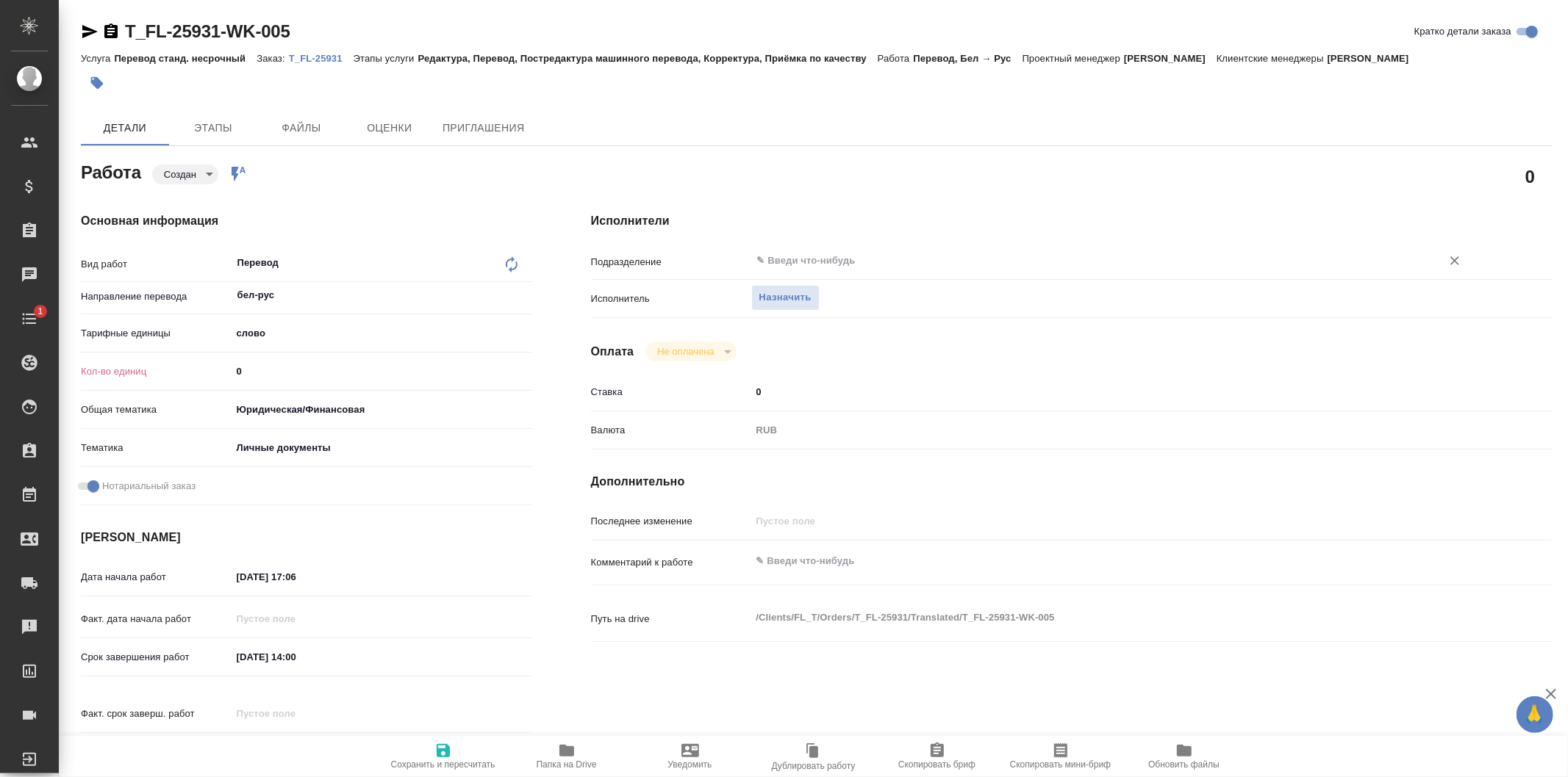
click at [819, 255] on input "text" at bounding box center [1086, 260] width 662 height 17
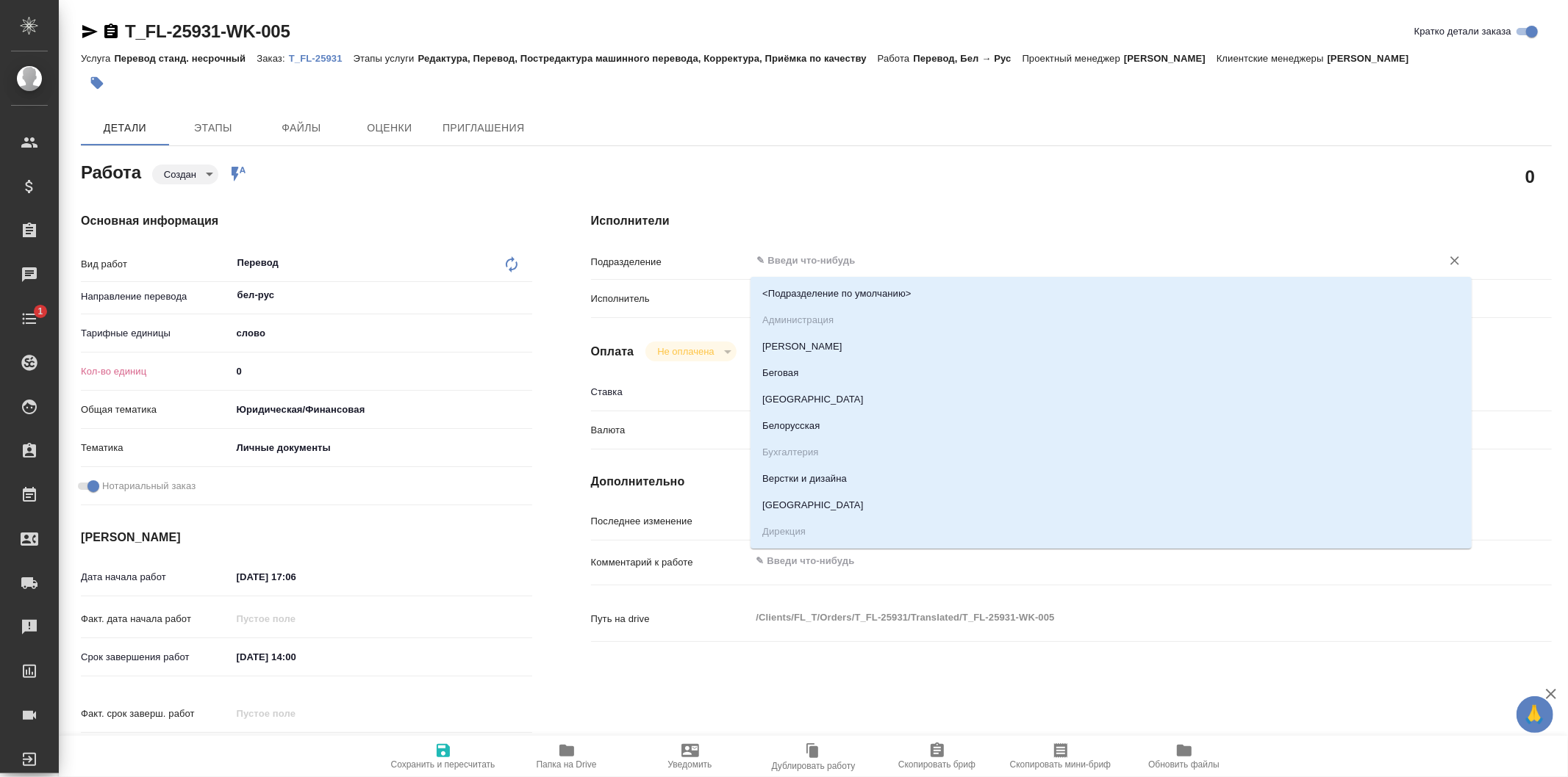
type textarea "x"
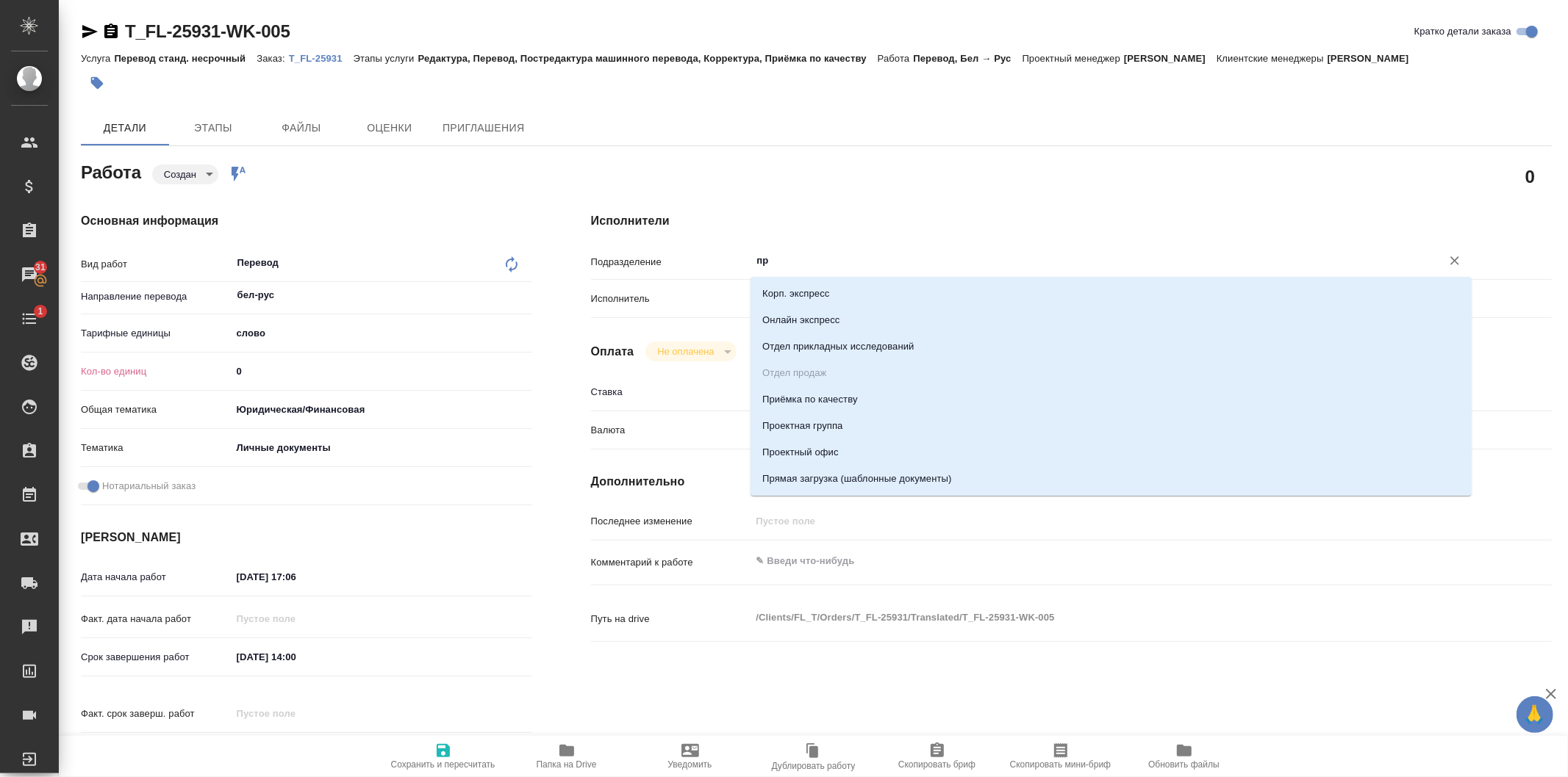
type input "пря"
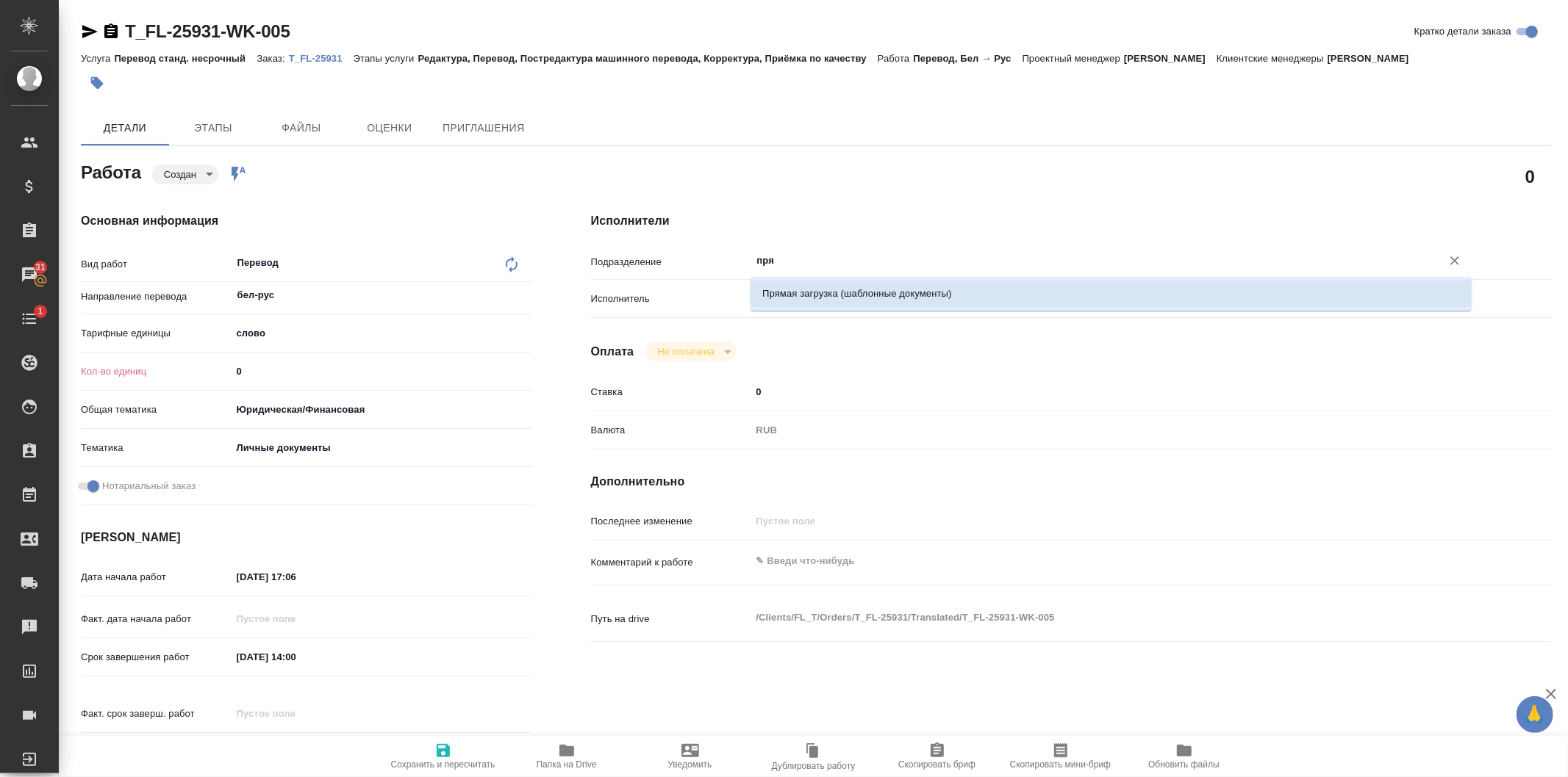
click at [883, 298] on li "Прямая загрузка (шаблонные документы)" at bounding box center [1111, 293] width 721 height 26
type textarea "x"
type input "Прямая загрузка (шаблонные документы)"
type textarea "x"
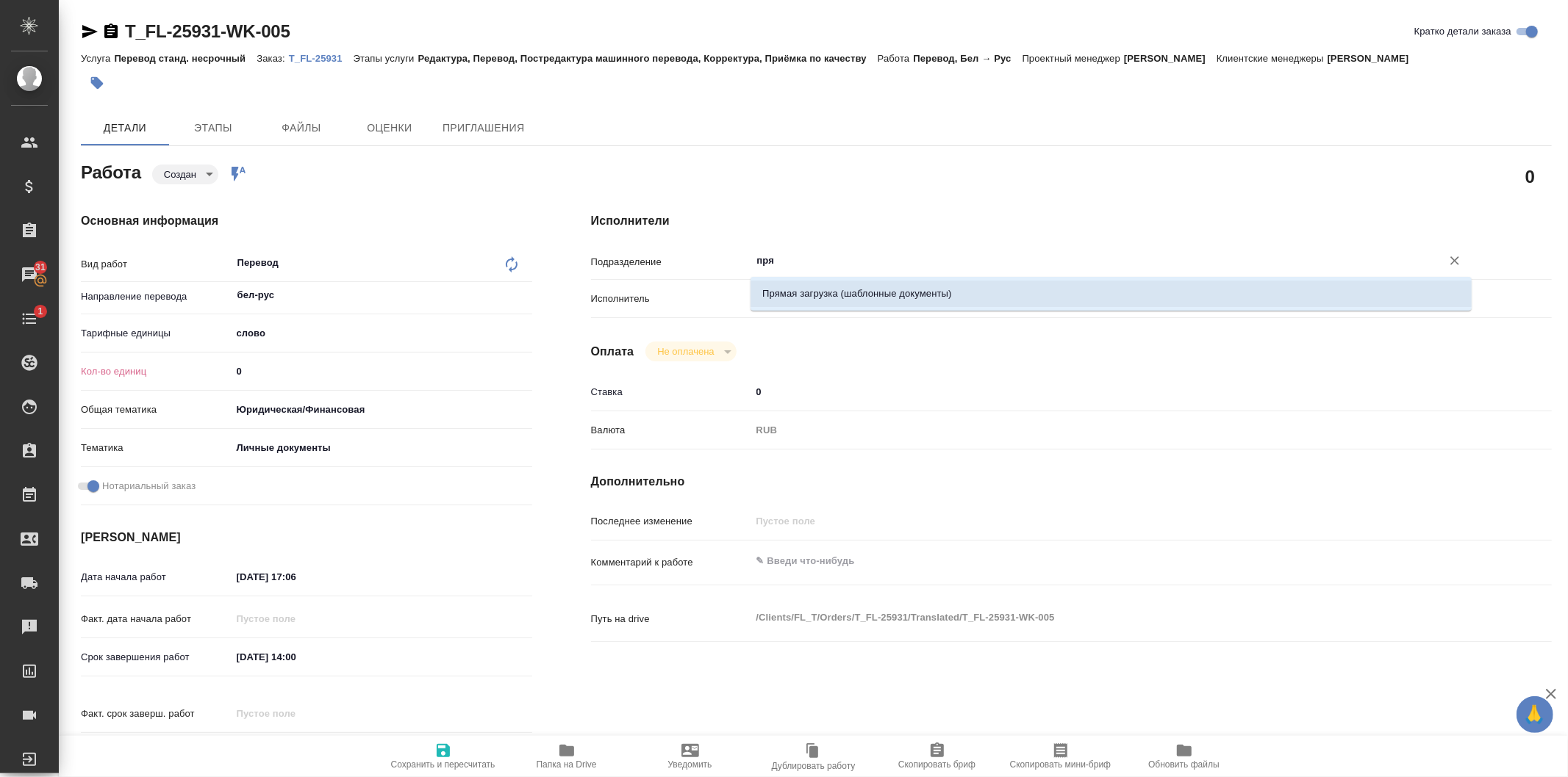
type textarea "x"
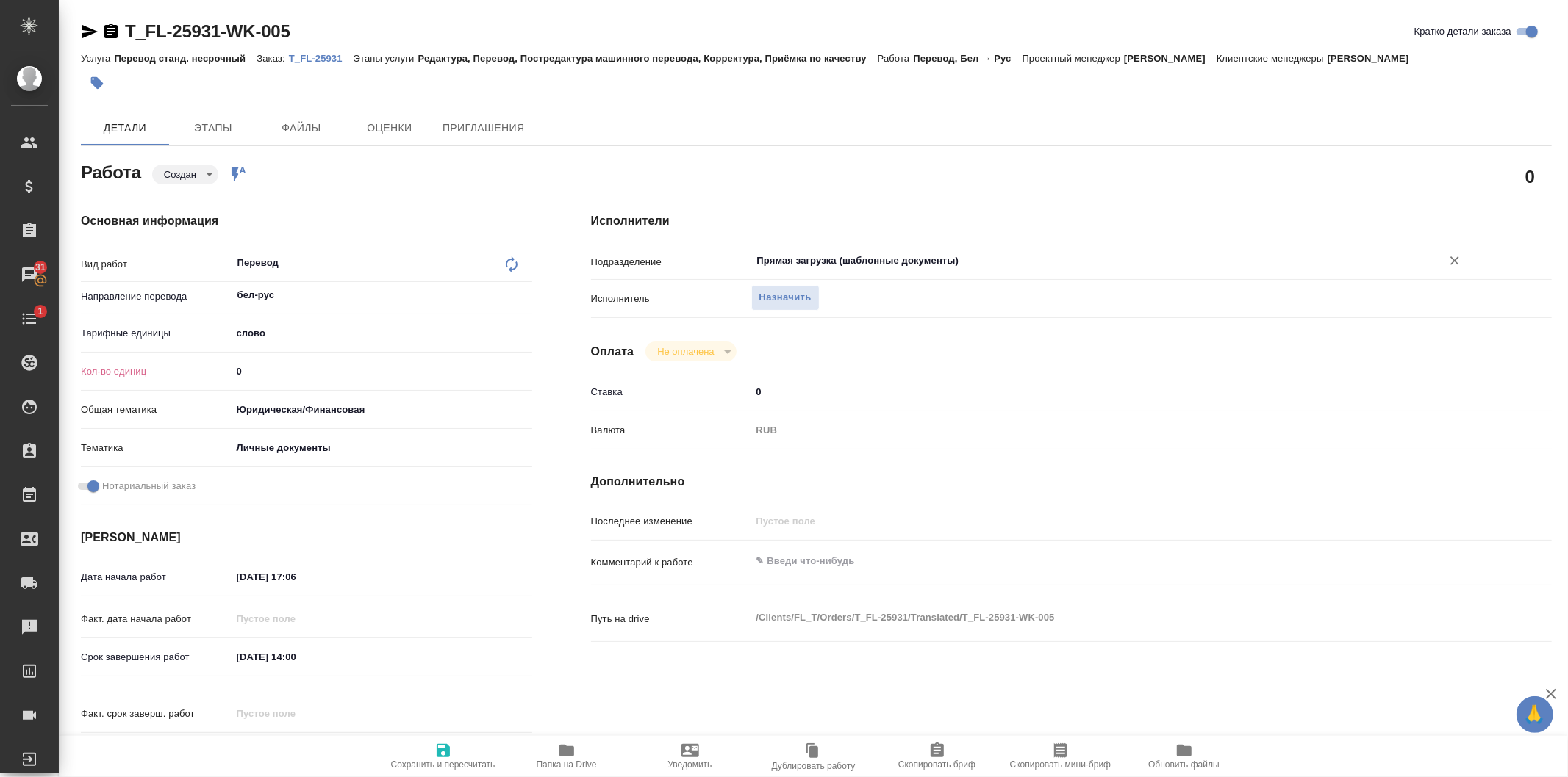
type input "Прямая загрузка (шаблонные документы)"
drag, startPoint x: 265, startPoint y: 375, endPoint x: 219, endPoint y: 369, distance: 46.4
click at [219, 369] on div "Кол-во единиц 0" at bounding box center [306, 371] width 451 height 25
type textarea "x"
type input "5"
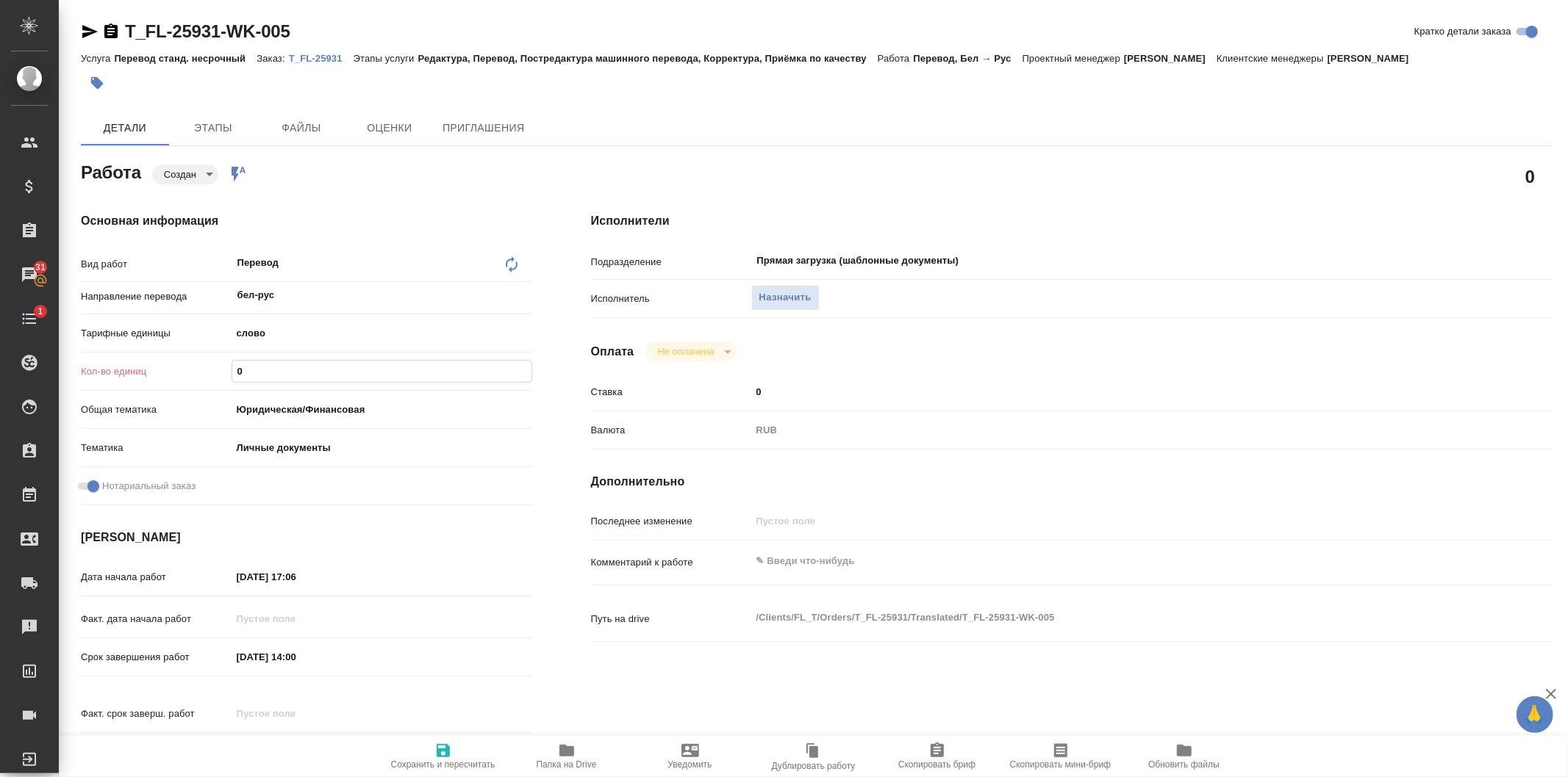
type textarea "x"
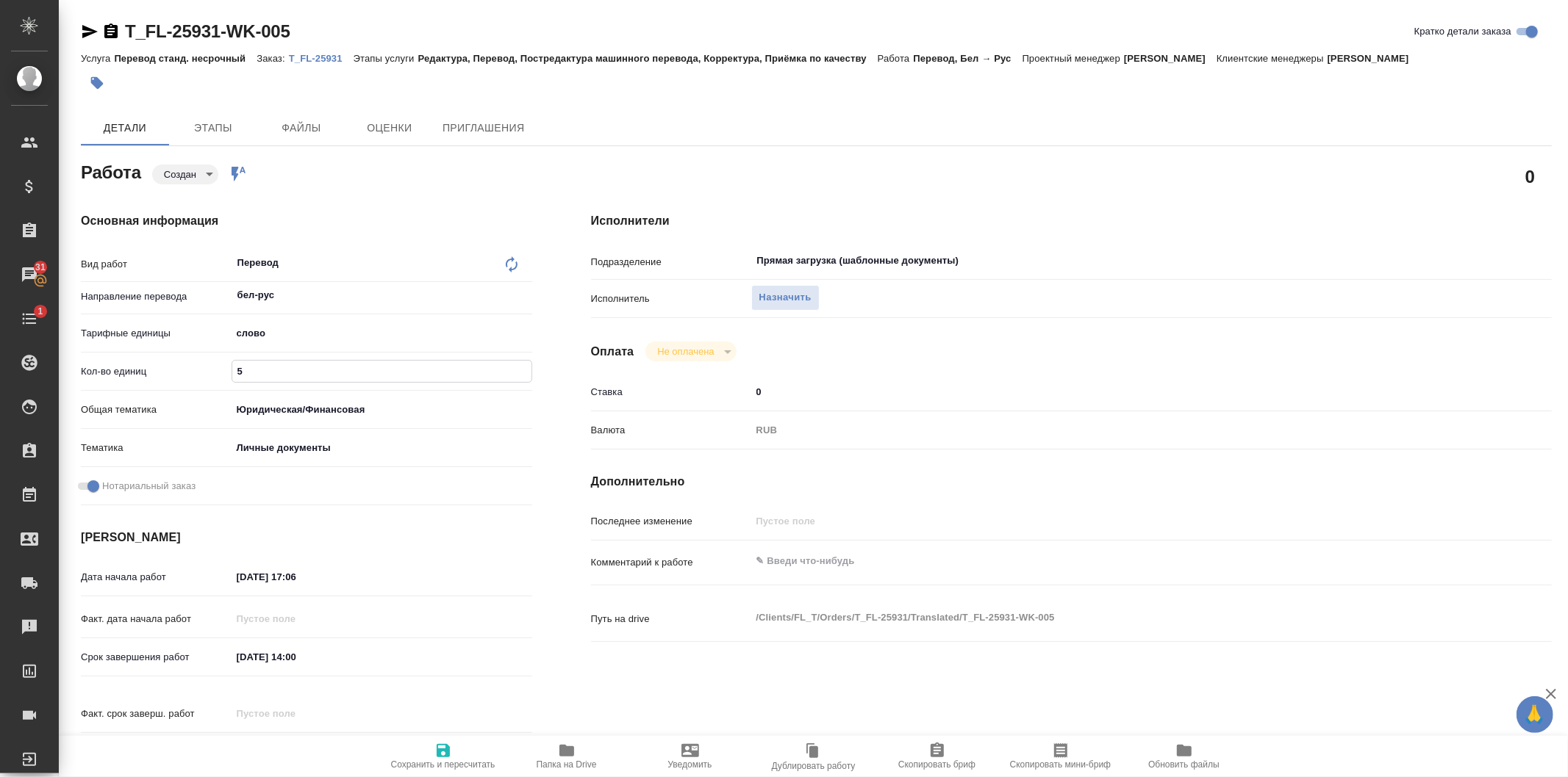
type input "50"
type textarea "x"
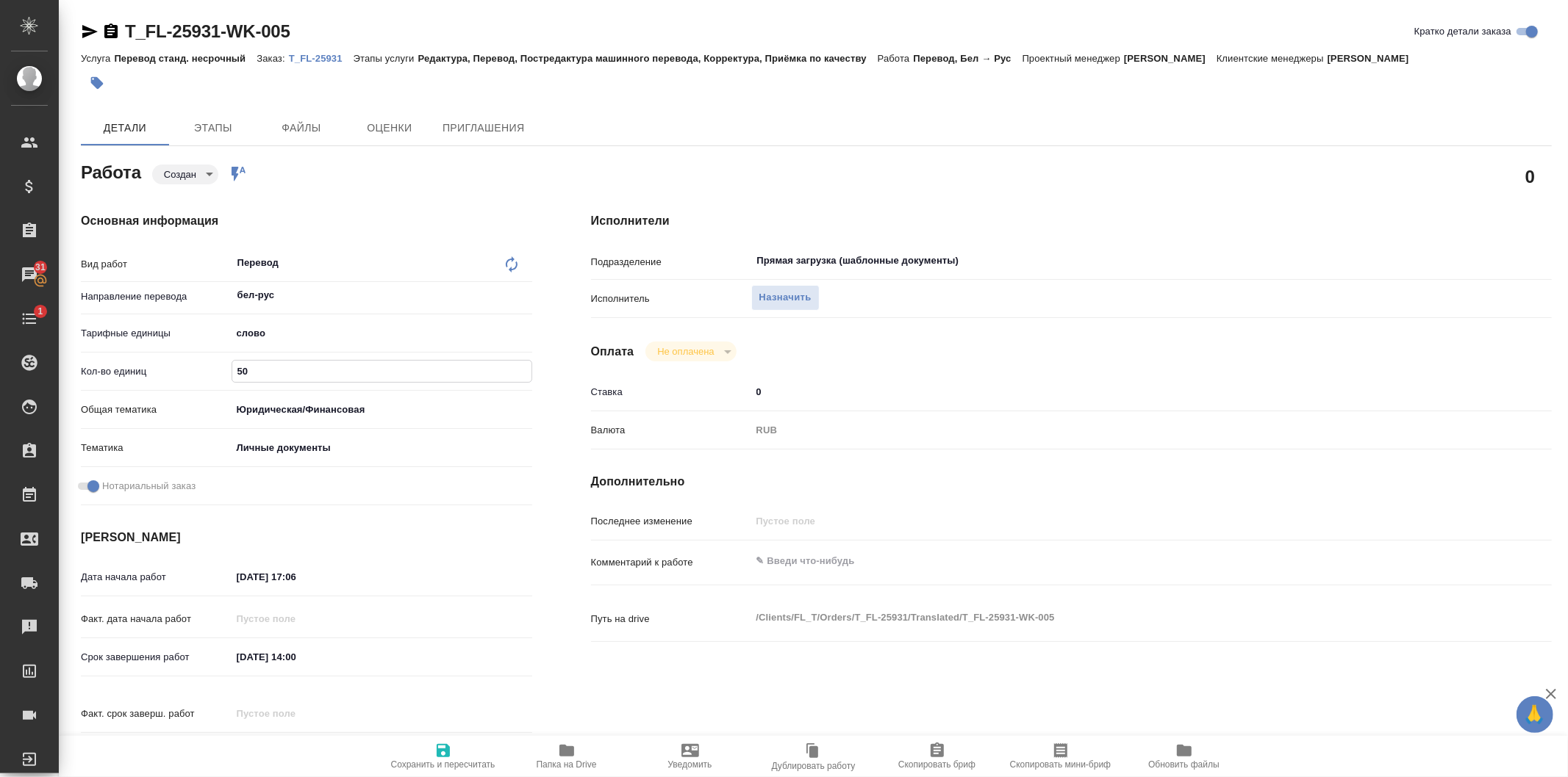
type input "50"
click at [430, 769] on span "Сохранить и пересчитать" at bounding box center [443, 764] width 104 height 10
type textarea "x"
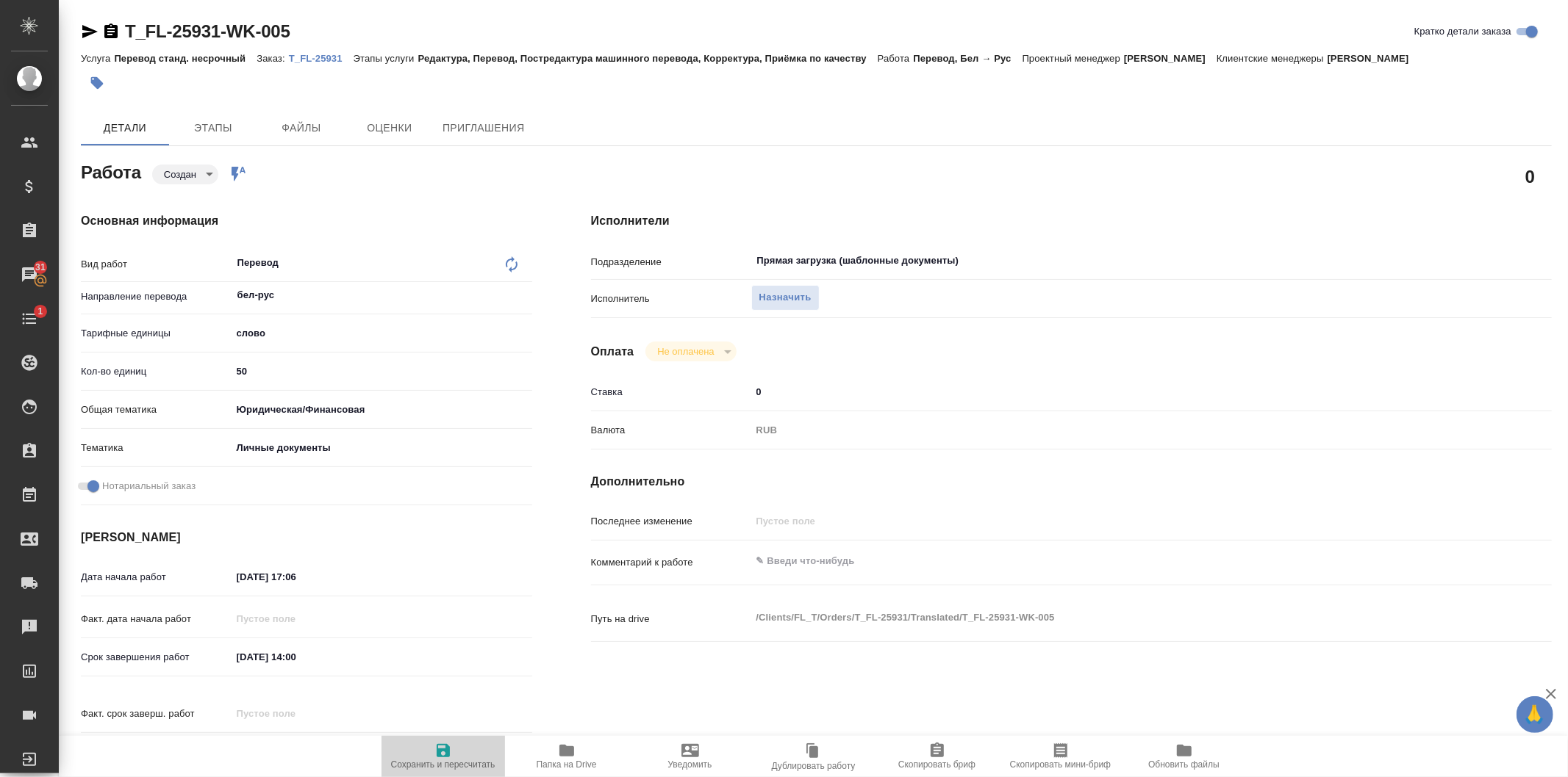
type textarea "x"
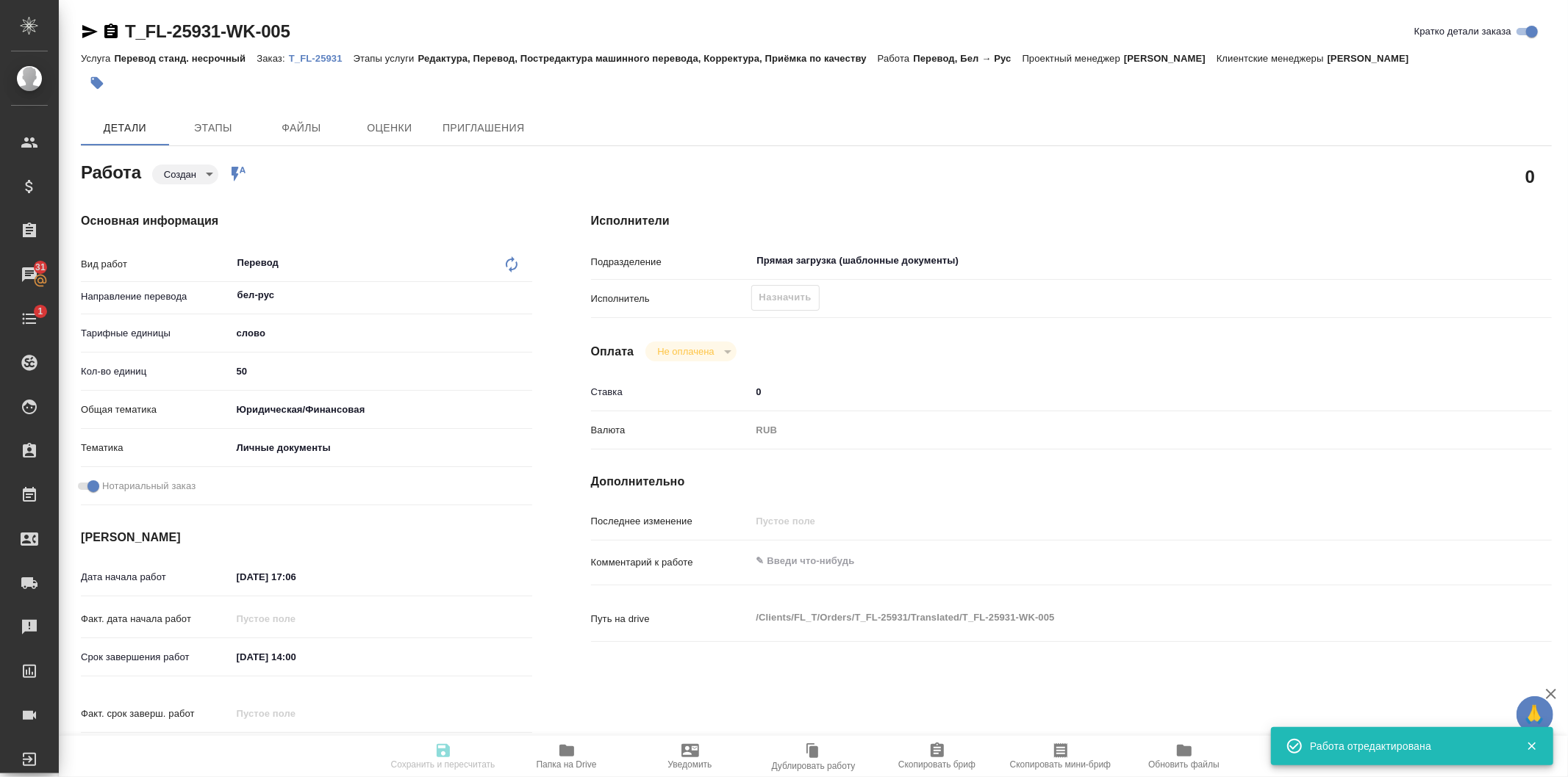
type textarea "x"
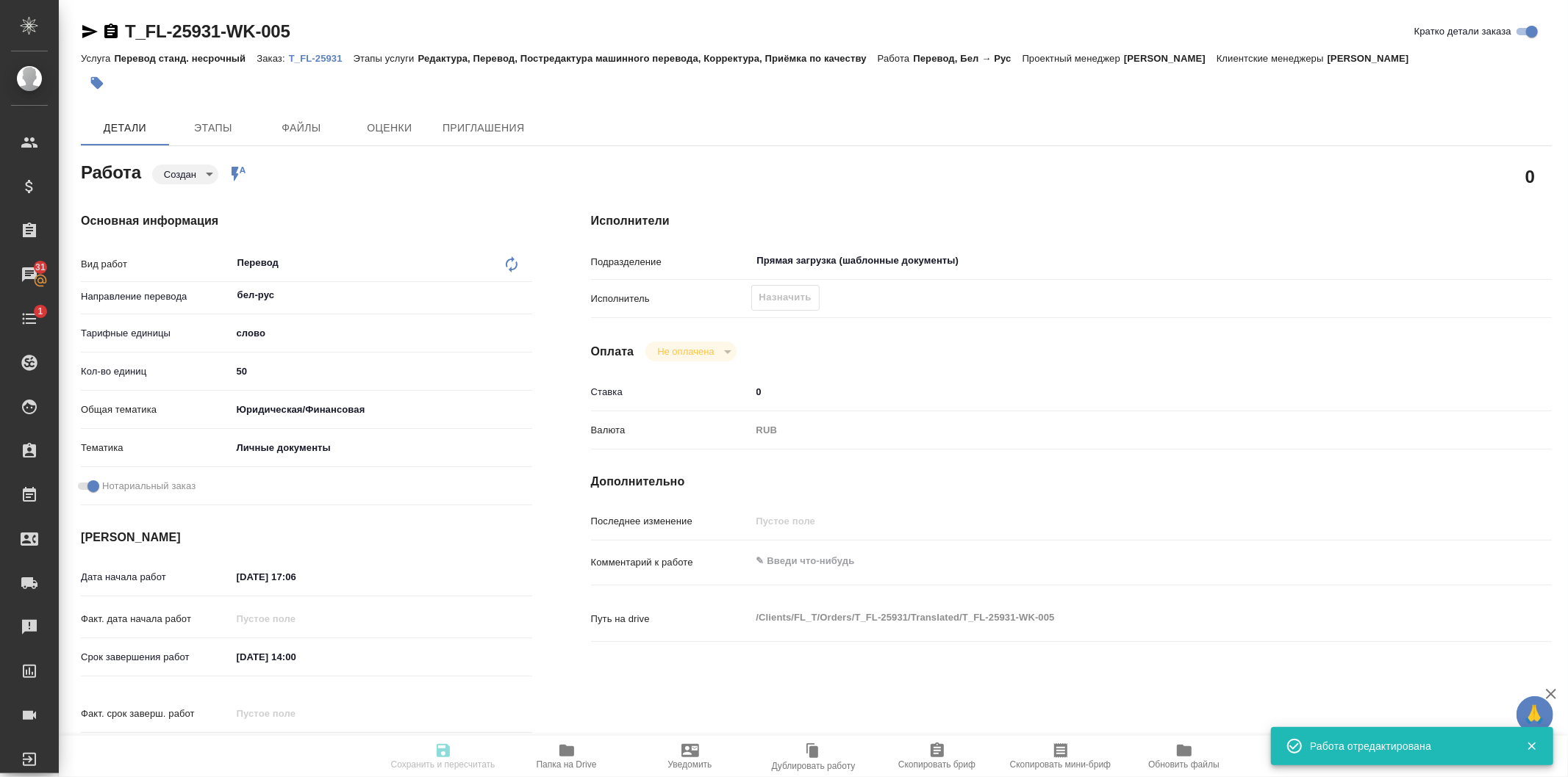
type textarea "x"
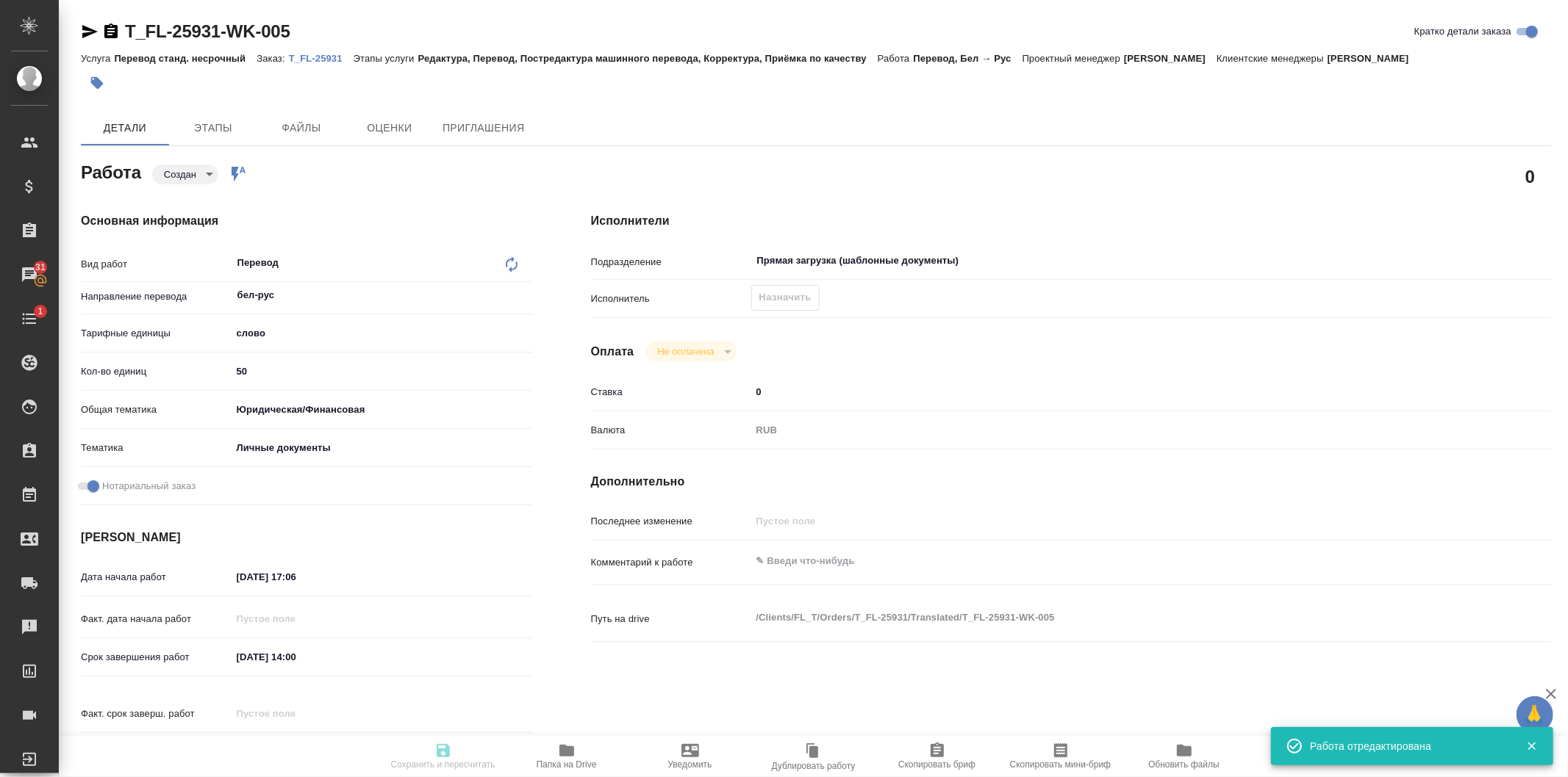
type input "created"
type textarea "Перевод"
type textarea "x"
type input "бел-рус"
type input "5a8b1489cc6b4906c91bfd90"
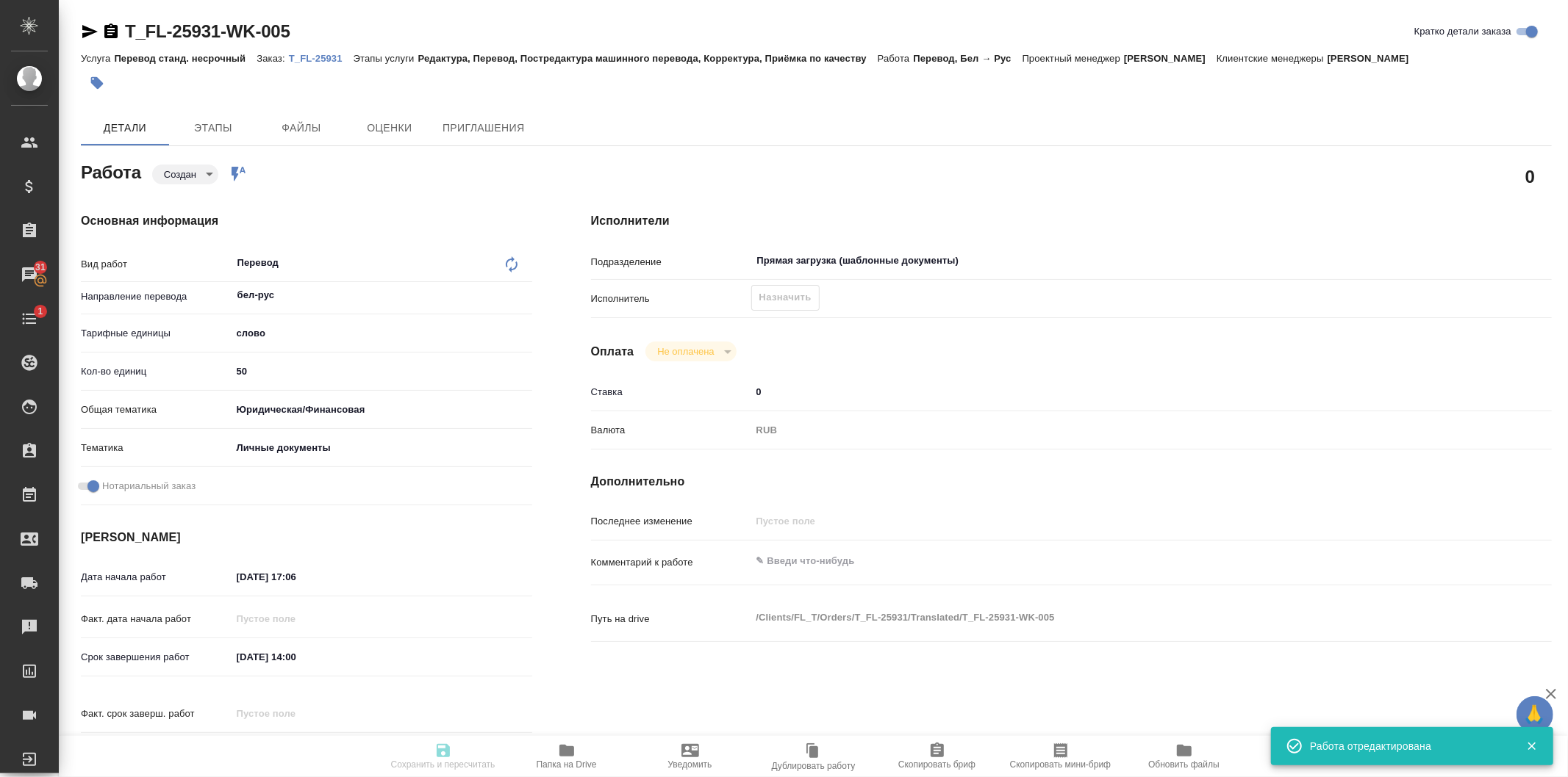
type input "50"
type input "yr-fn"
type input "5a8b8b956a9677013d343cfe"
checkbox input "true"
type input "[DATE] 17:06"
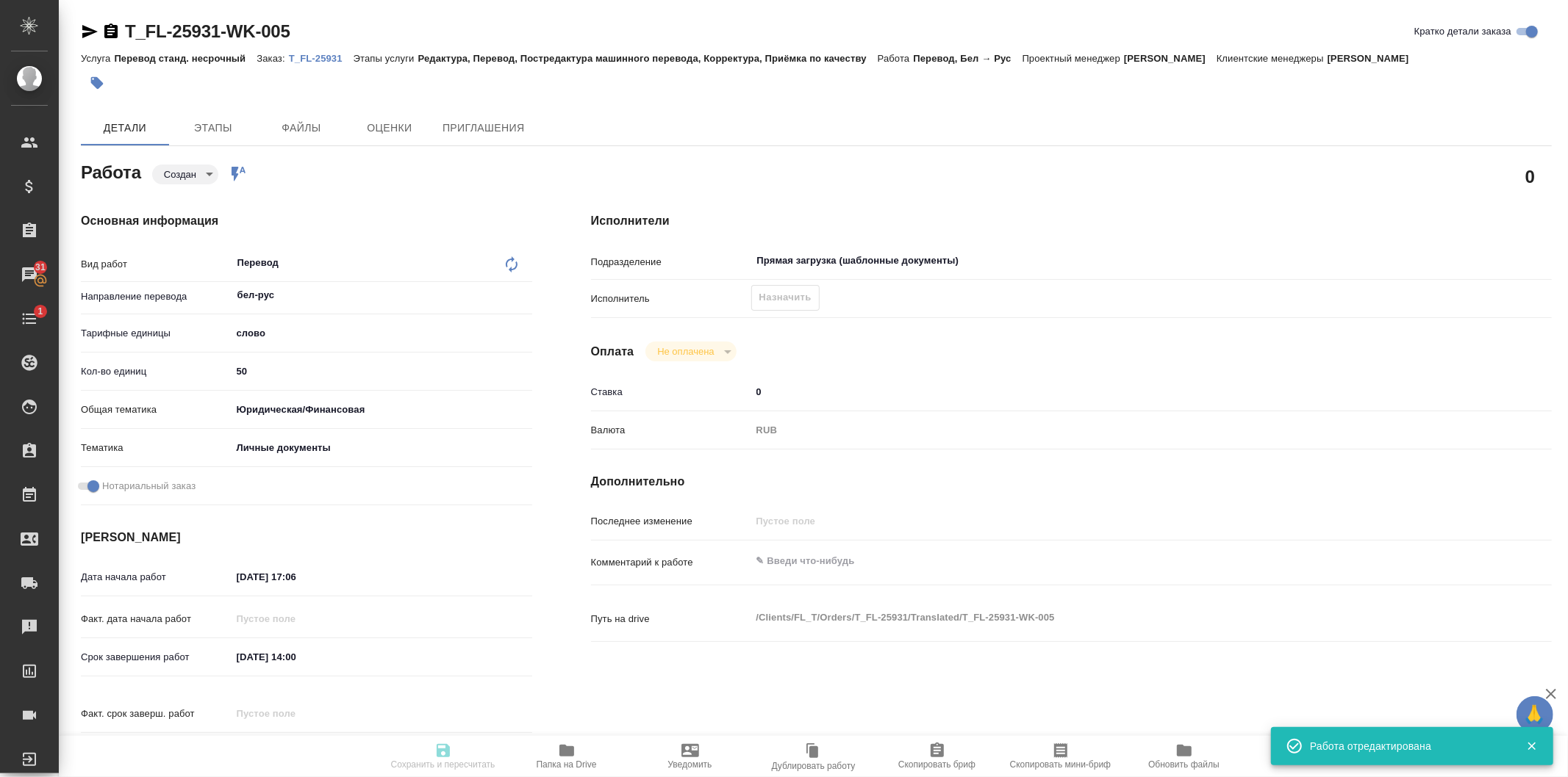
type input "[DATE] 14:00"
type input "Прямая загрузка (шаблонные документы)"
type input "notPayed"
type input "0"
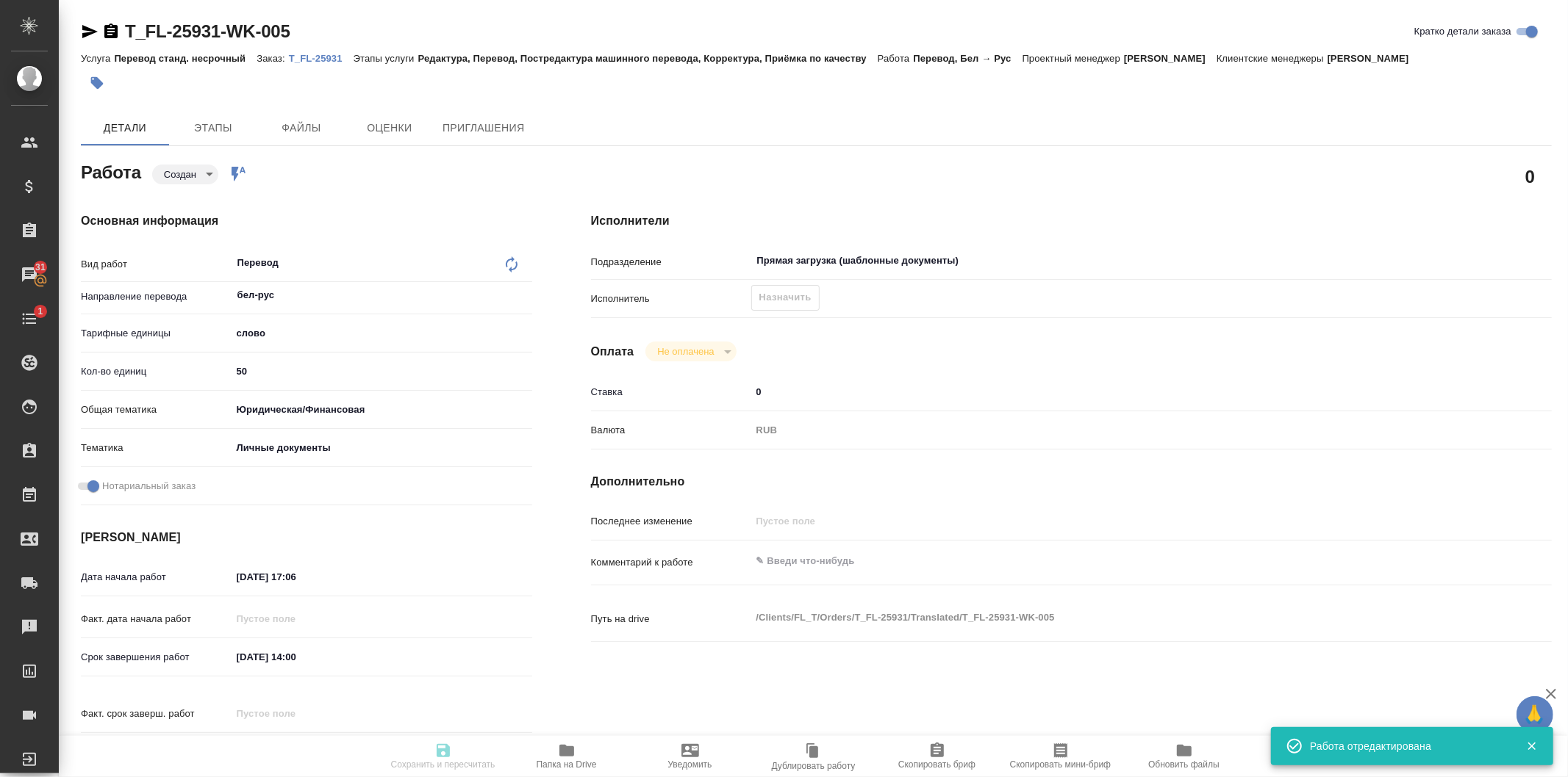
type input "RUB"
type input "[PERSON_NAME]"
type textarea "x"
type textarea "/Clients/FL_T/Orders/T_FL-25931/Translated/T_FL-25931-WK-005"
type textarea "x"
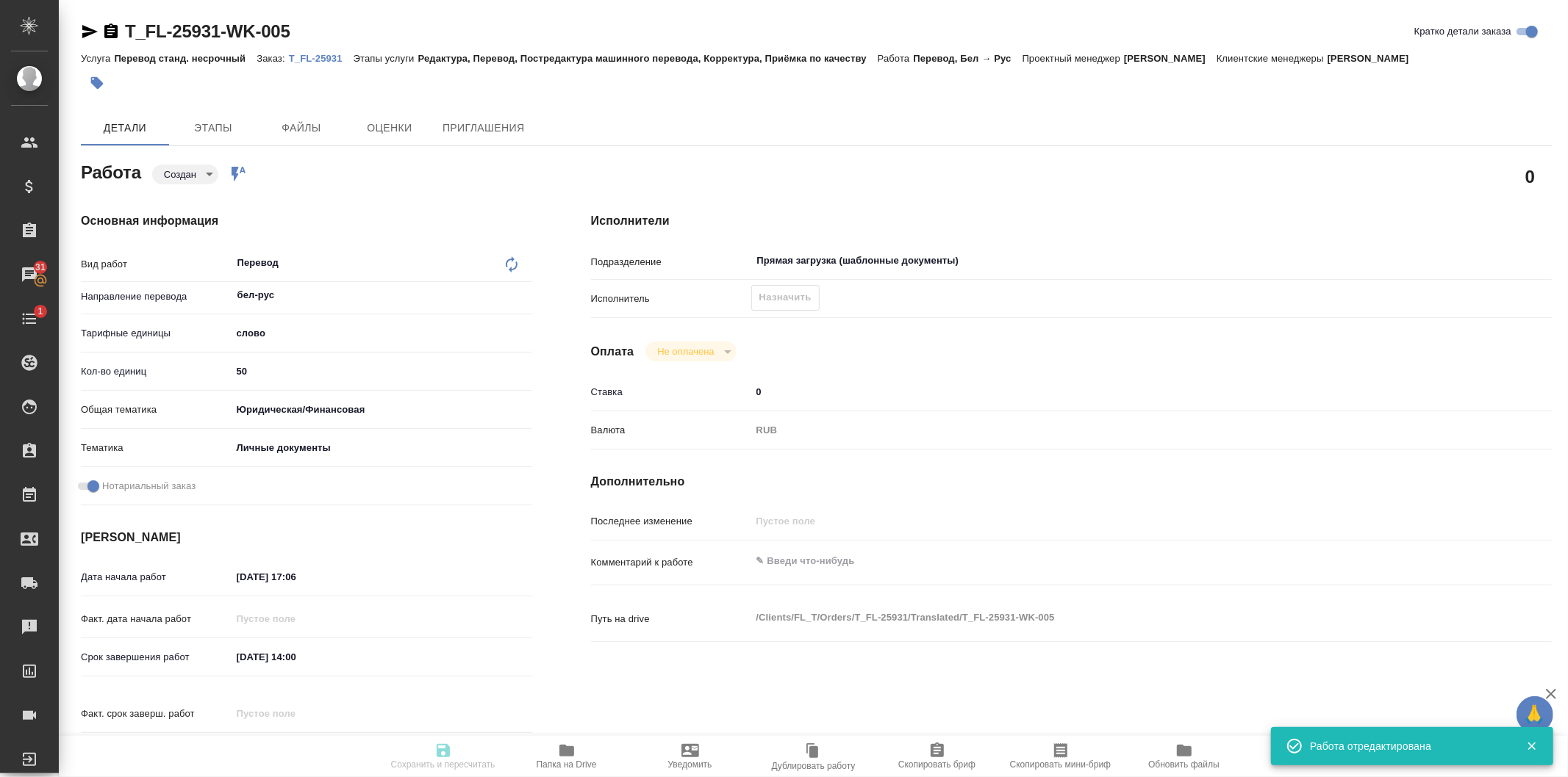
type input "T_FL-25931"
type input "Перевод станд. несрочный"
type input "Редактура, Перевод, Постредактура машинного перевода, Корректура, Приёмка по ка…"
type input "[PERSON_NAME]"
type input "/Clients/FL_T/Orders/T_FL-25931"
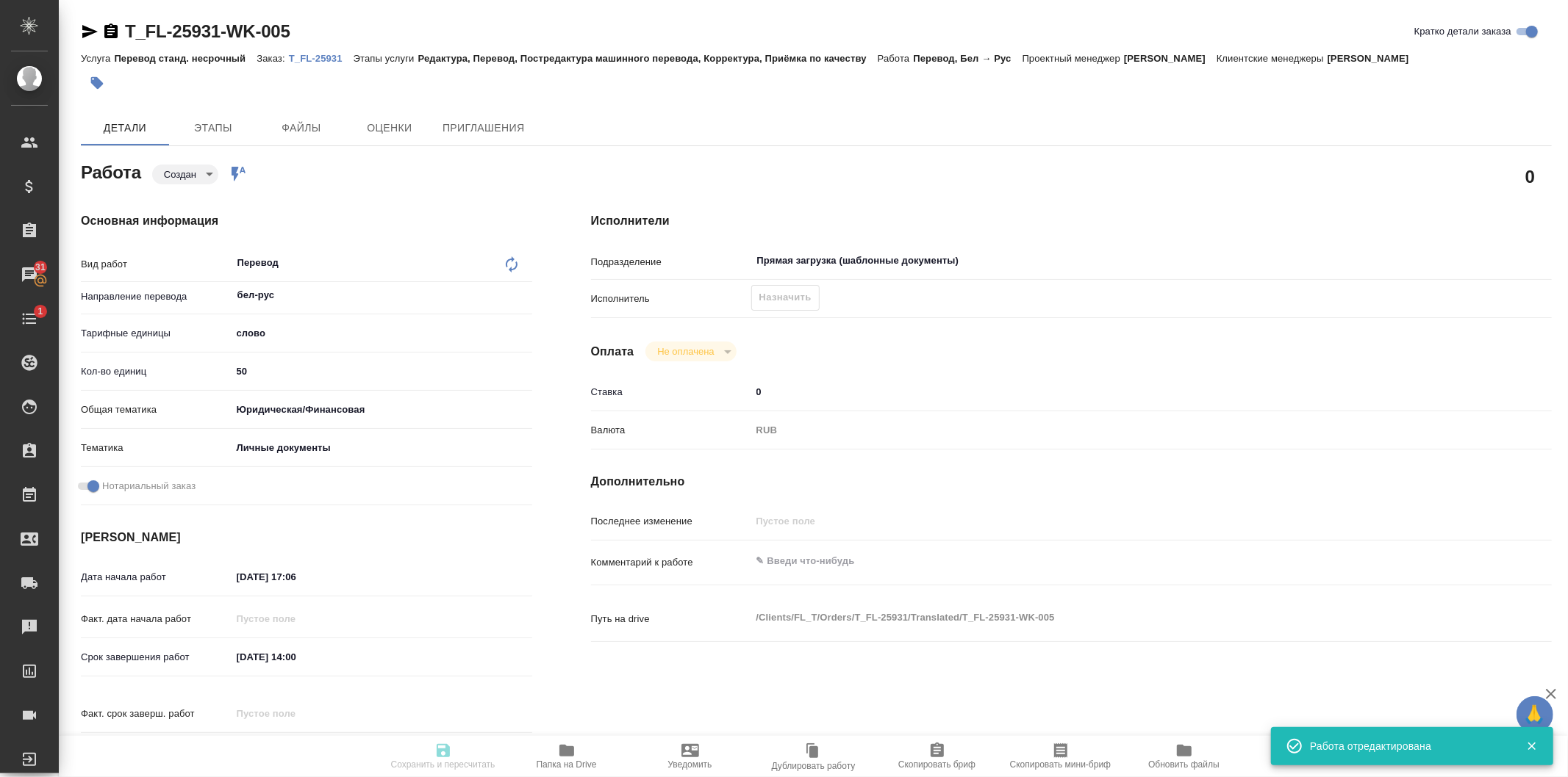
type textarea "x"
type textarea "бел-рус под нот паспорт"
type textarea "x"
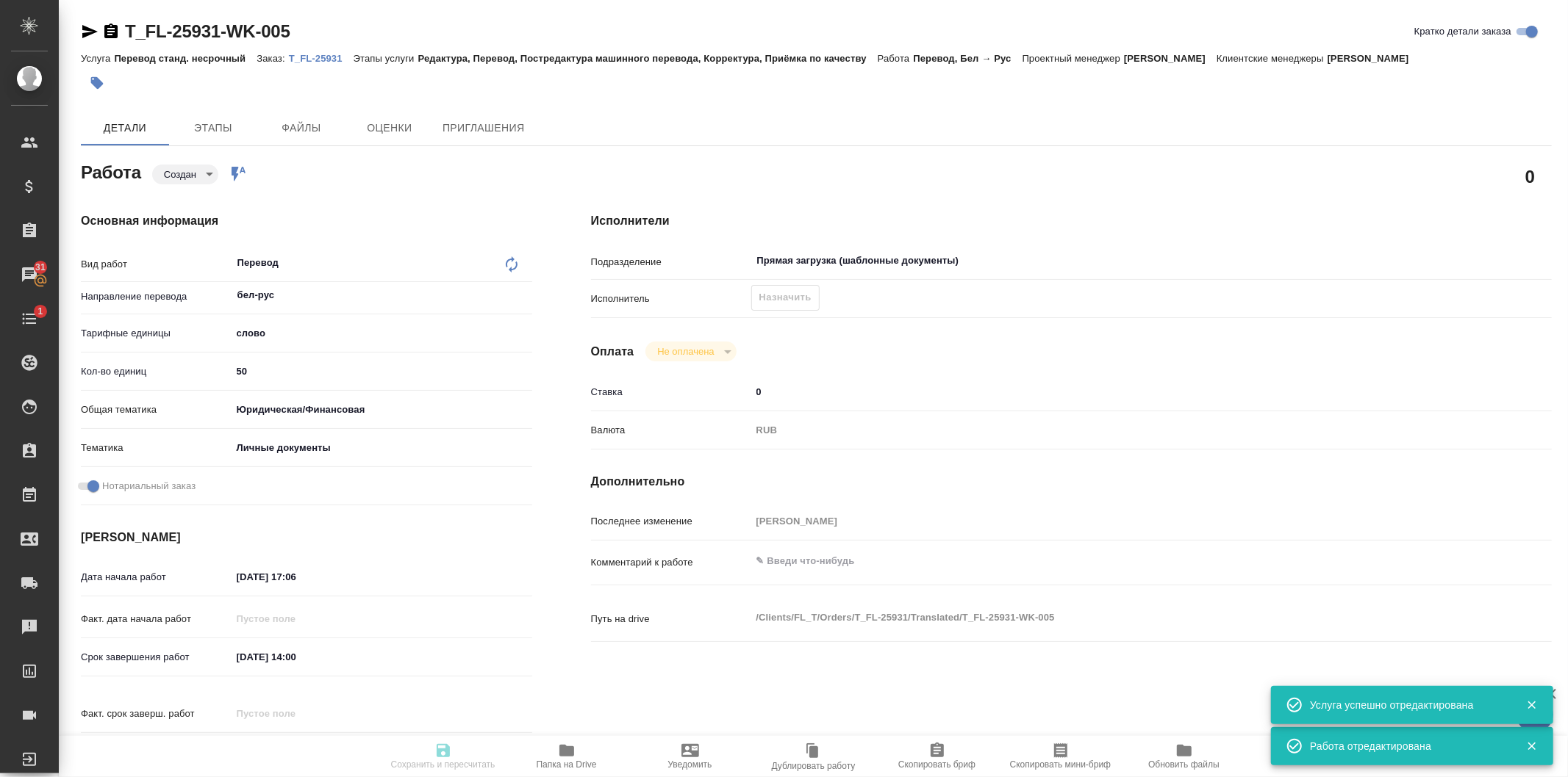
type textarea "x"
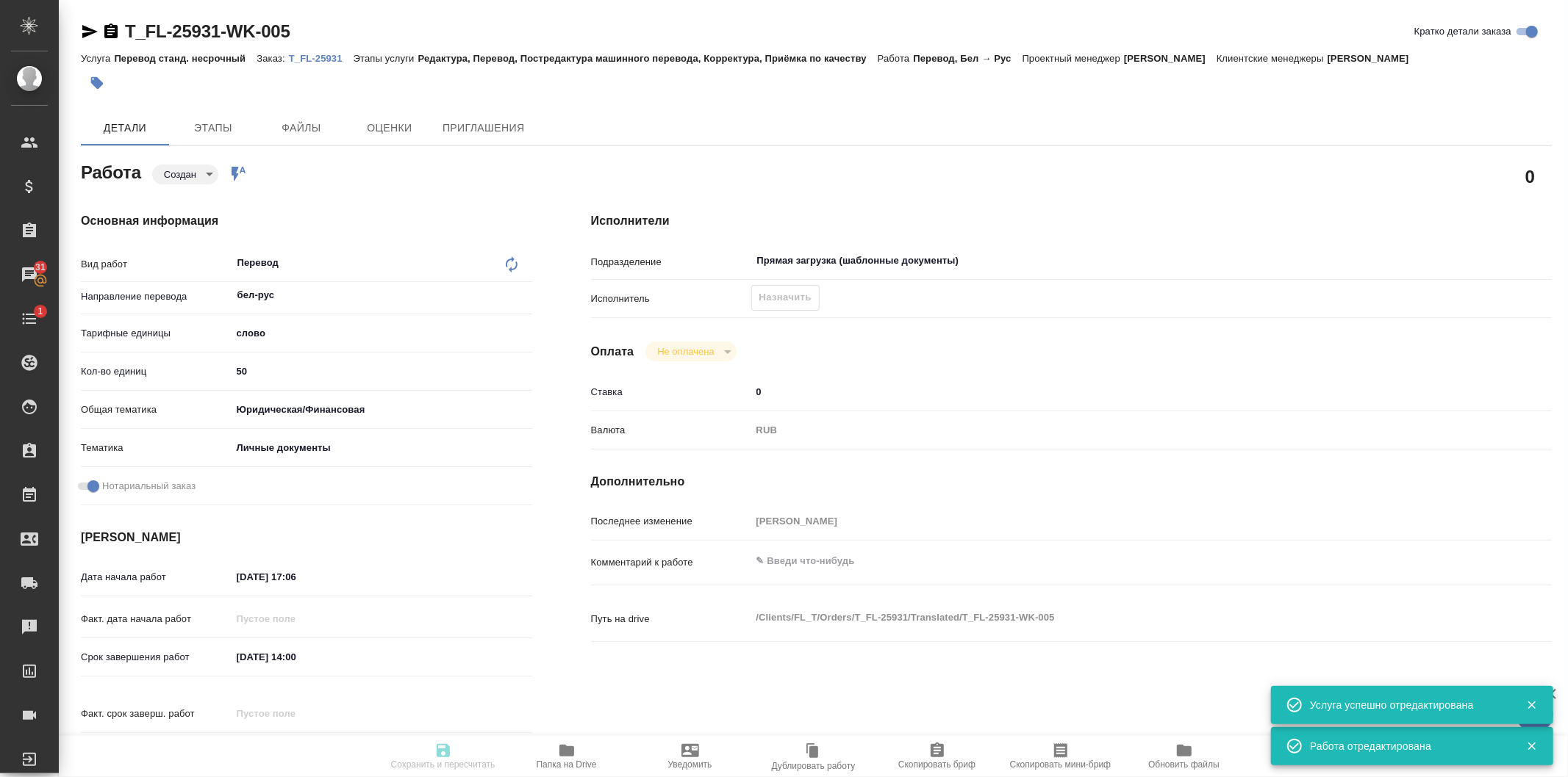
type textarea "x"
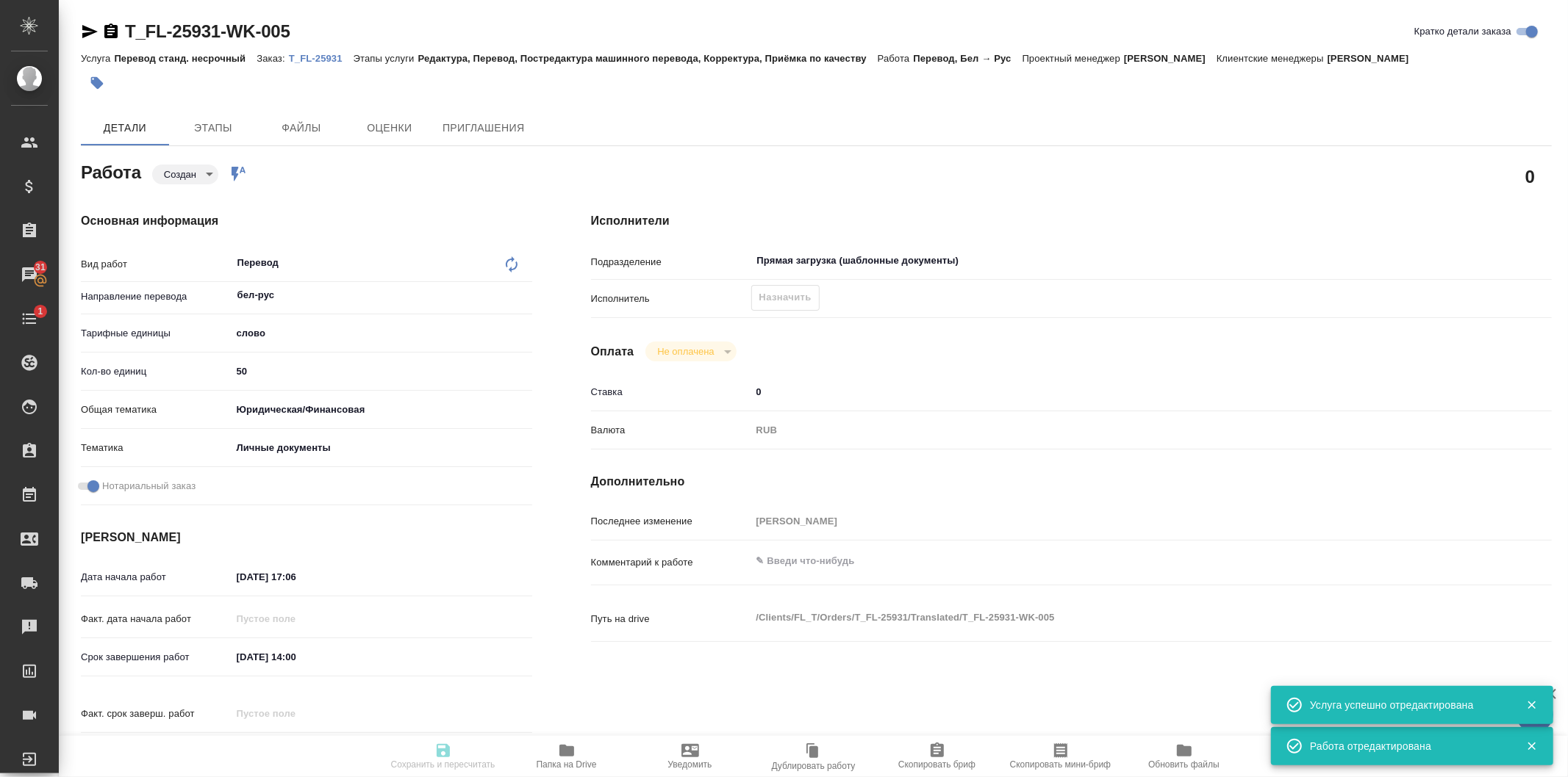
type textarea "x"
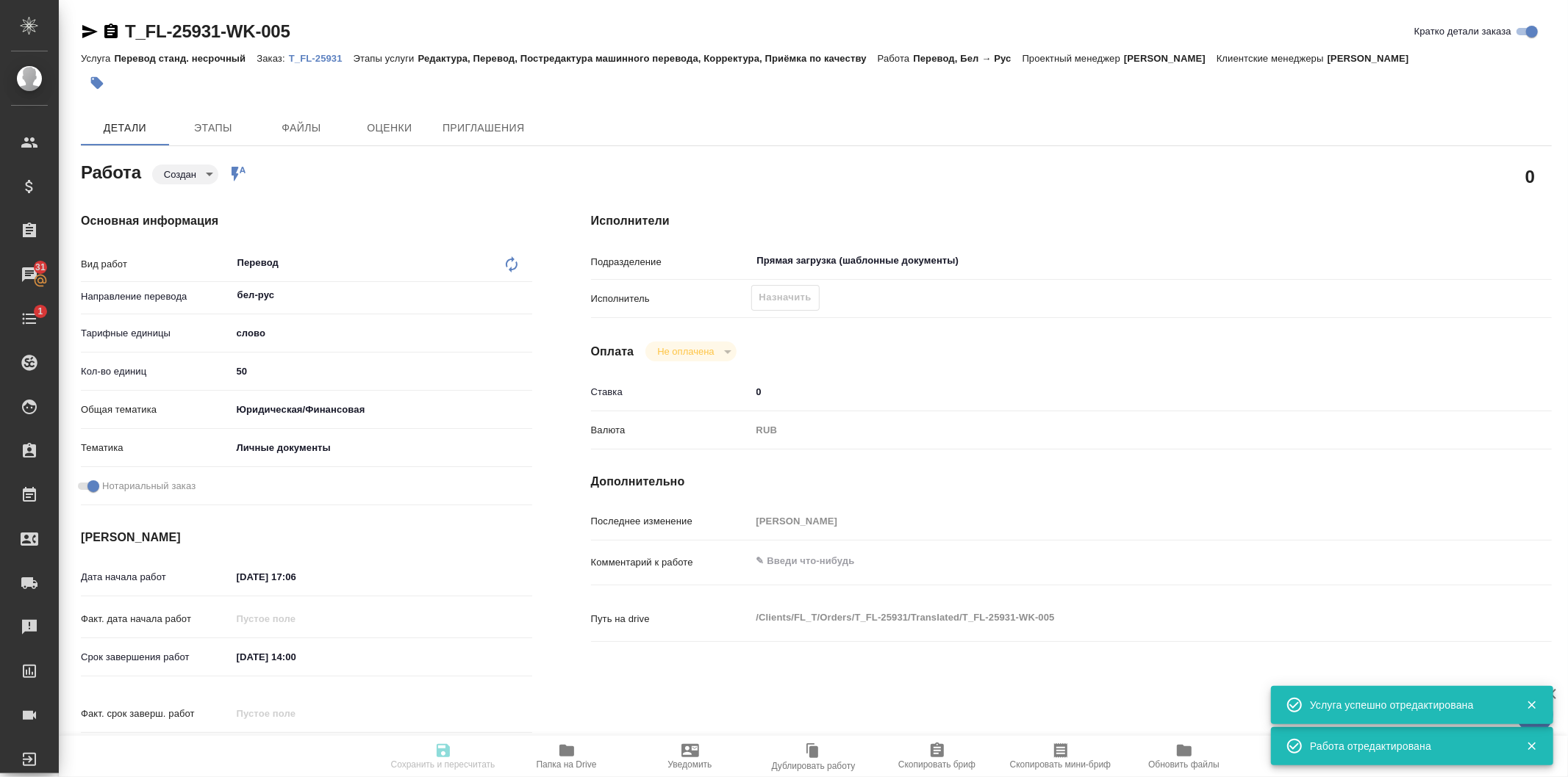
type textarea "x"
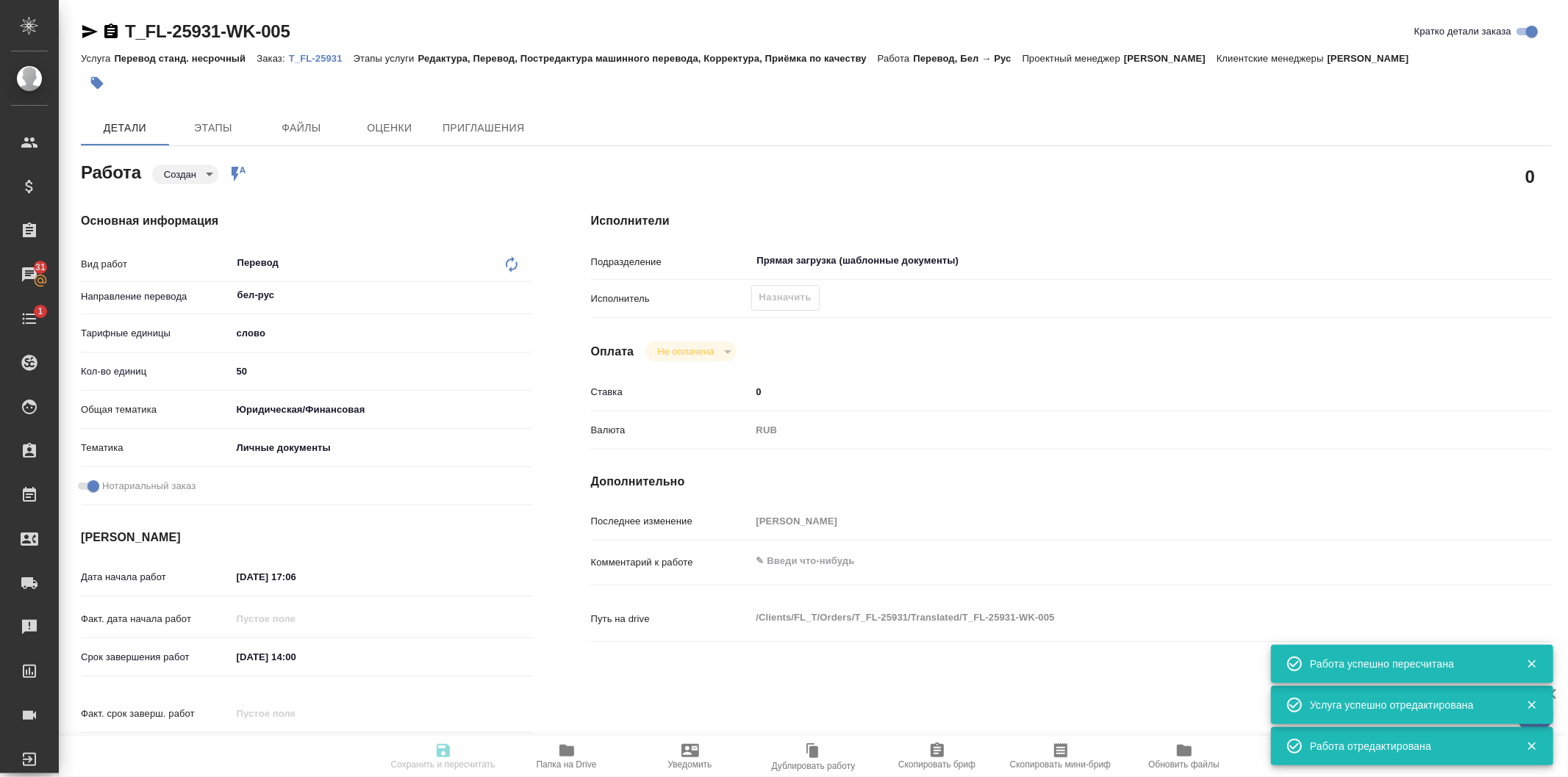
type input "created"
type textarea "Перевод"
type textarea "x"
type input "бел-рус"
type input "5a8b1489cc6b4906c91bfd90"
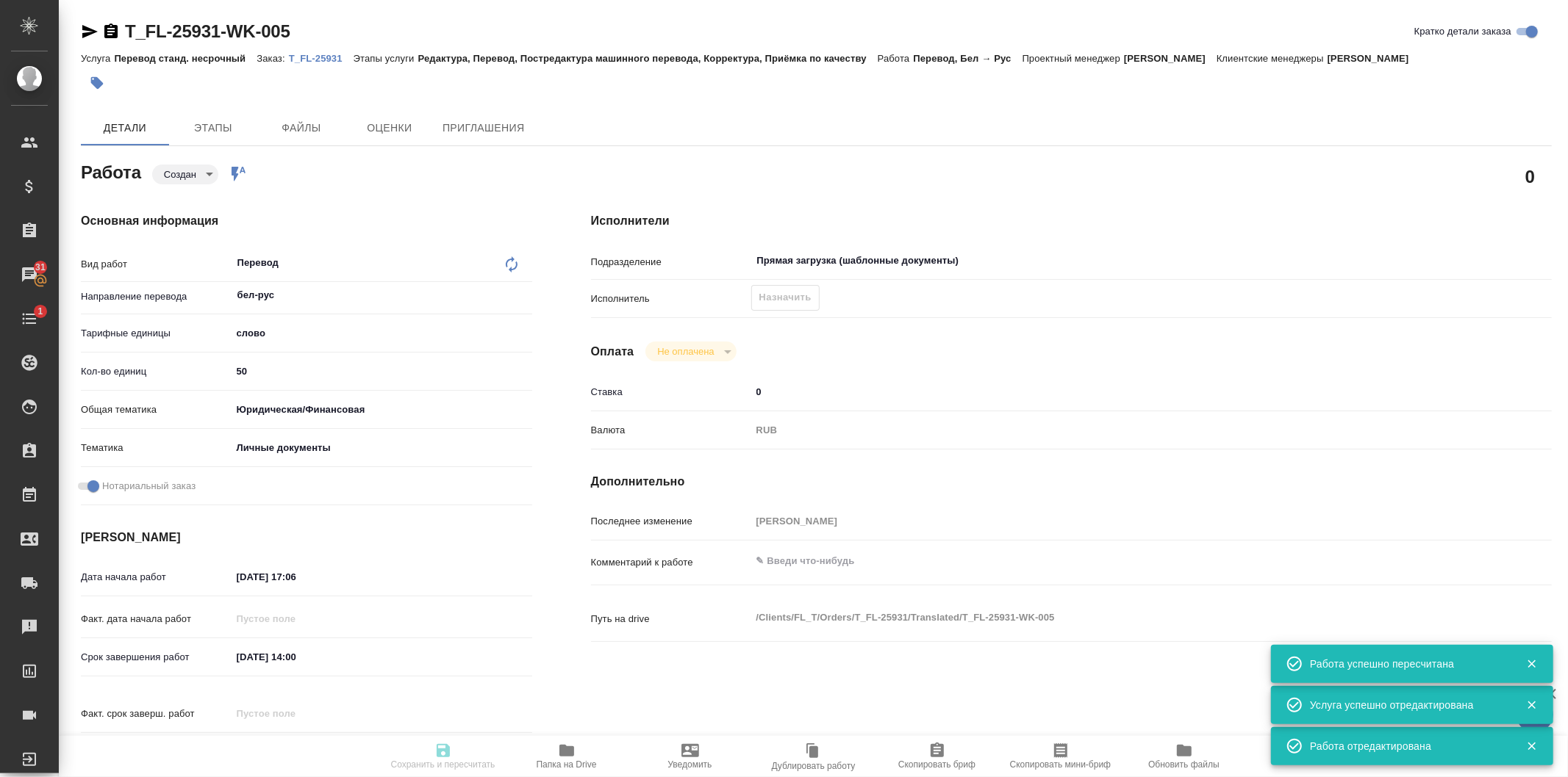
type input "50"
type input "yr-fn"
type input "5a8b8b956a9677013d343cfe"
checkbox input "true"
type input "[DATE] 17:06"
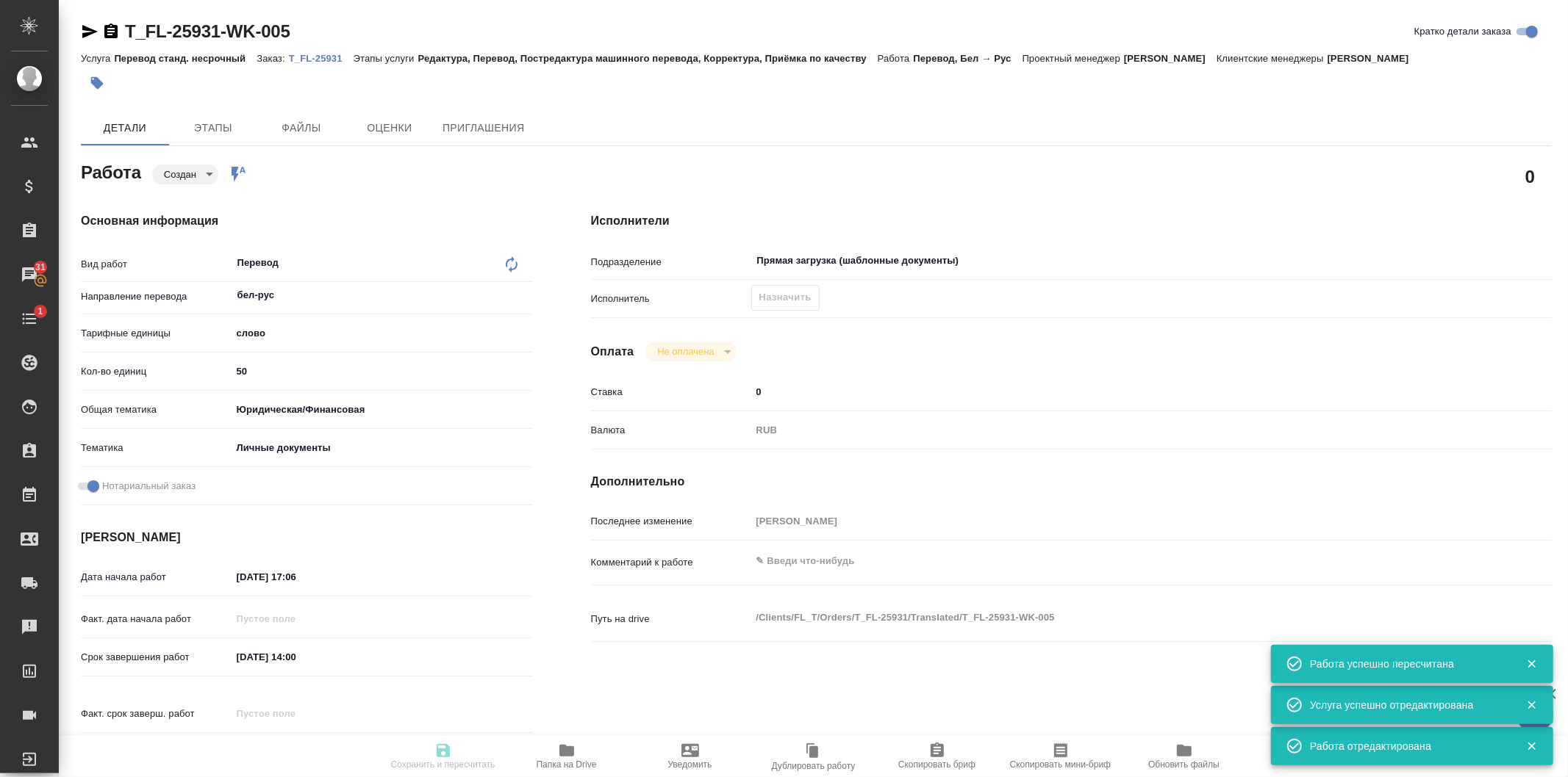
type input "[DATE] 14:00"
type input "Прямая загрузка (шаблонные документы)"
type input "notPayed"
type input "0"
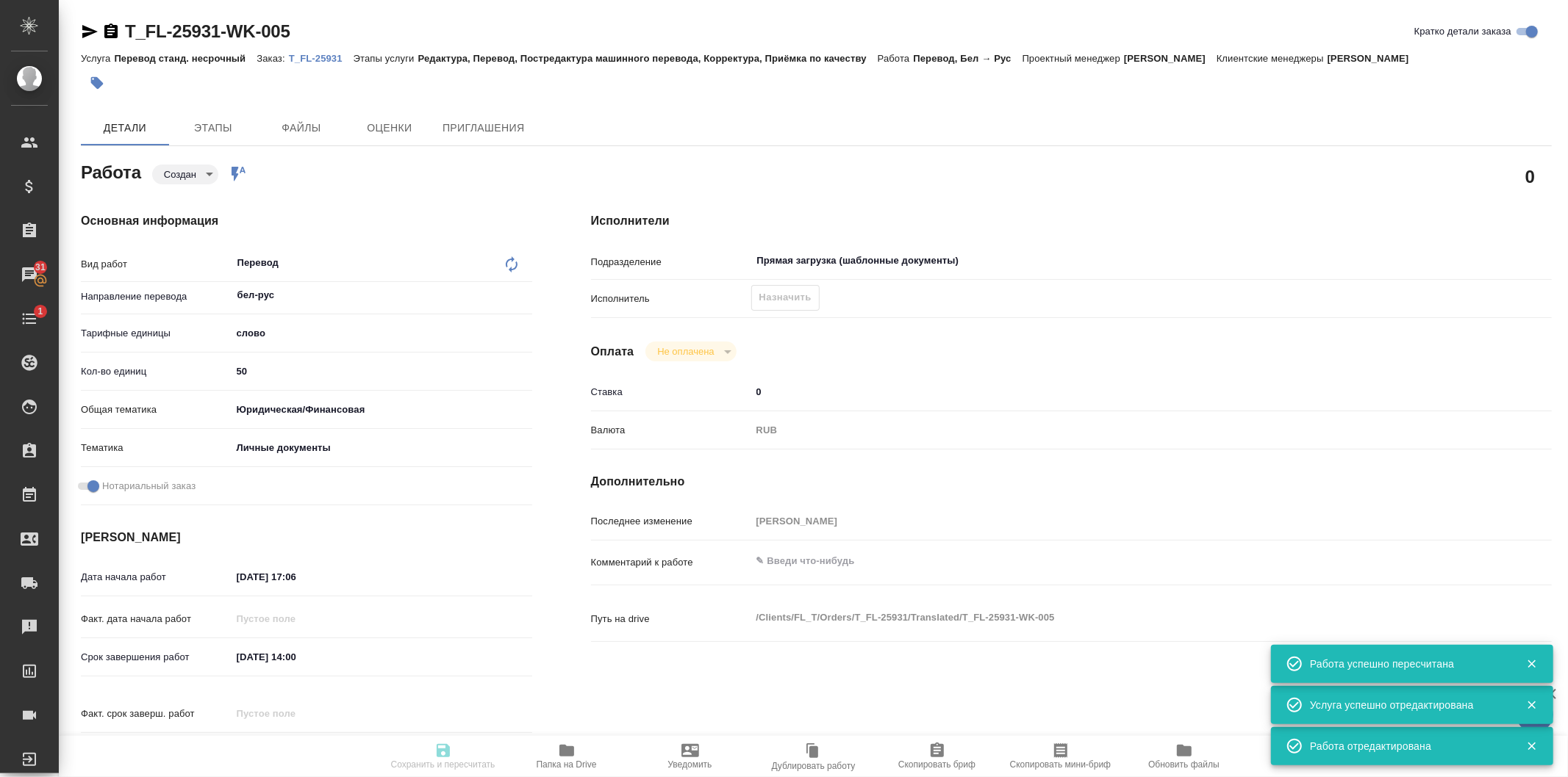
type input "RUB"
type input "[PERSON_NAME]"
type textarea "x"
type textarea "/Clients/FL_T/Orders/T_FL-25931/Translated/T_FL-25931-WK-005"
type textarea "x"
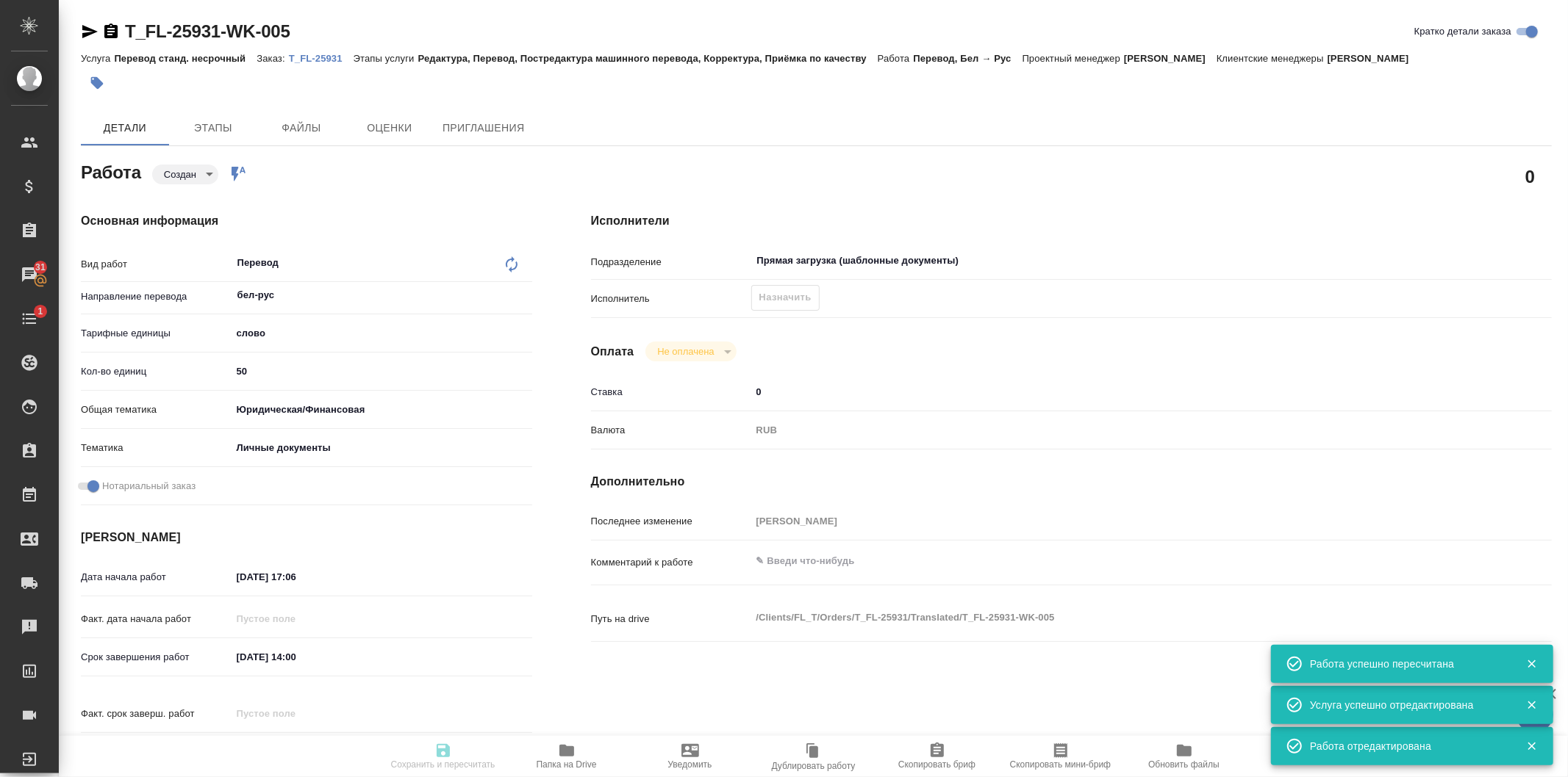
type input "T_FL-25931"
type input "Перевод станд. несрочный"
type input "Редактура, Перевод, Постредактура машинного перевода, Корректура, Приёмка по ка…"
type input "[PERSON_NAME]"
type input "/Clients/FL_T/Orders/T_FL-25931"
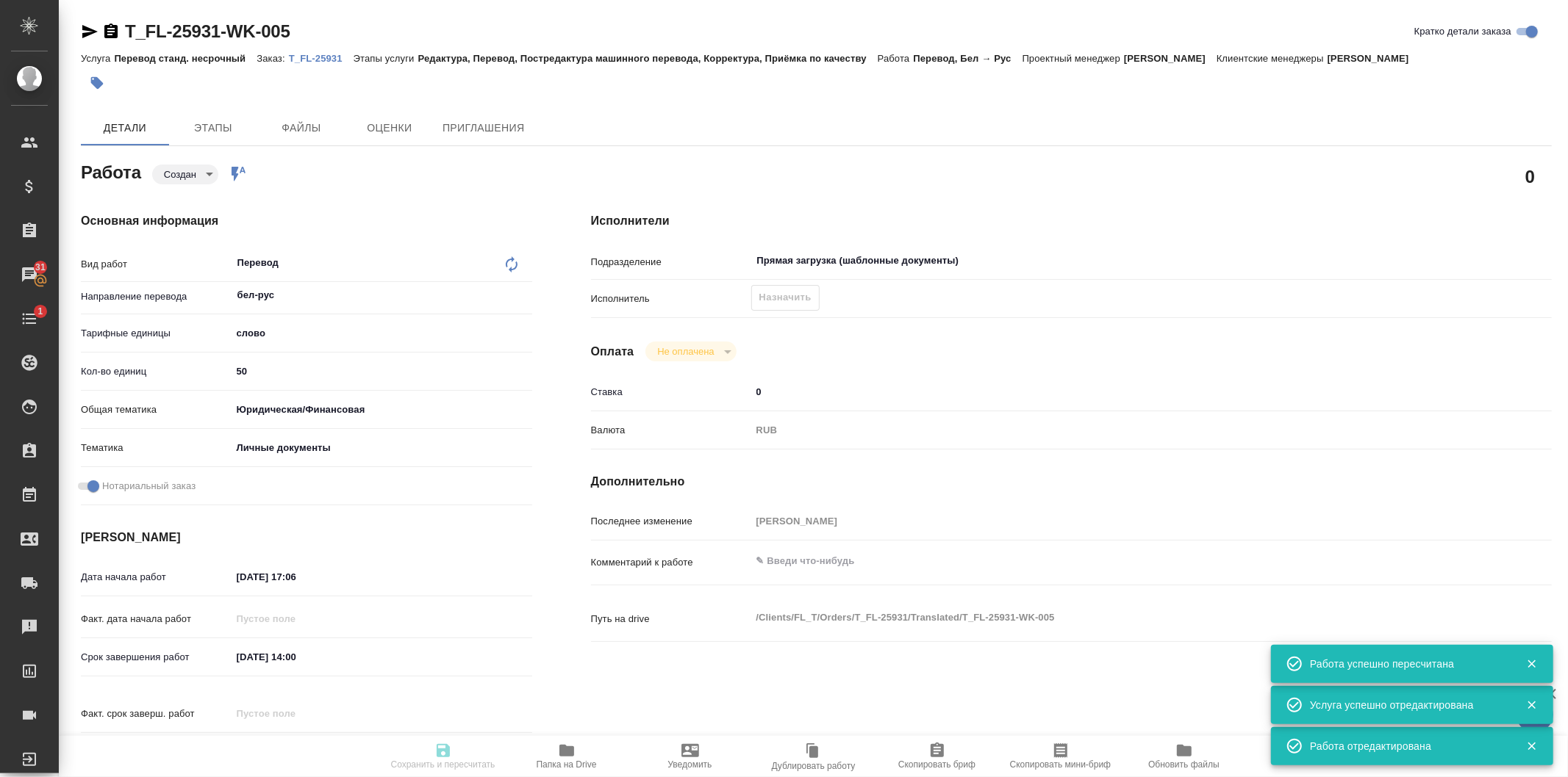
type textarea "x"
type textarea "бел-рус под нот паспорт"
type textarea "x"
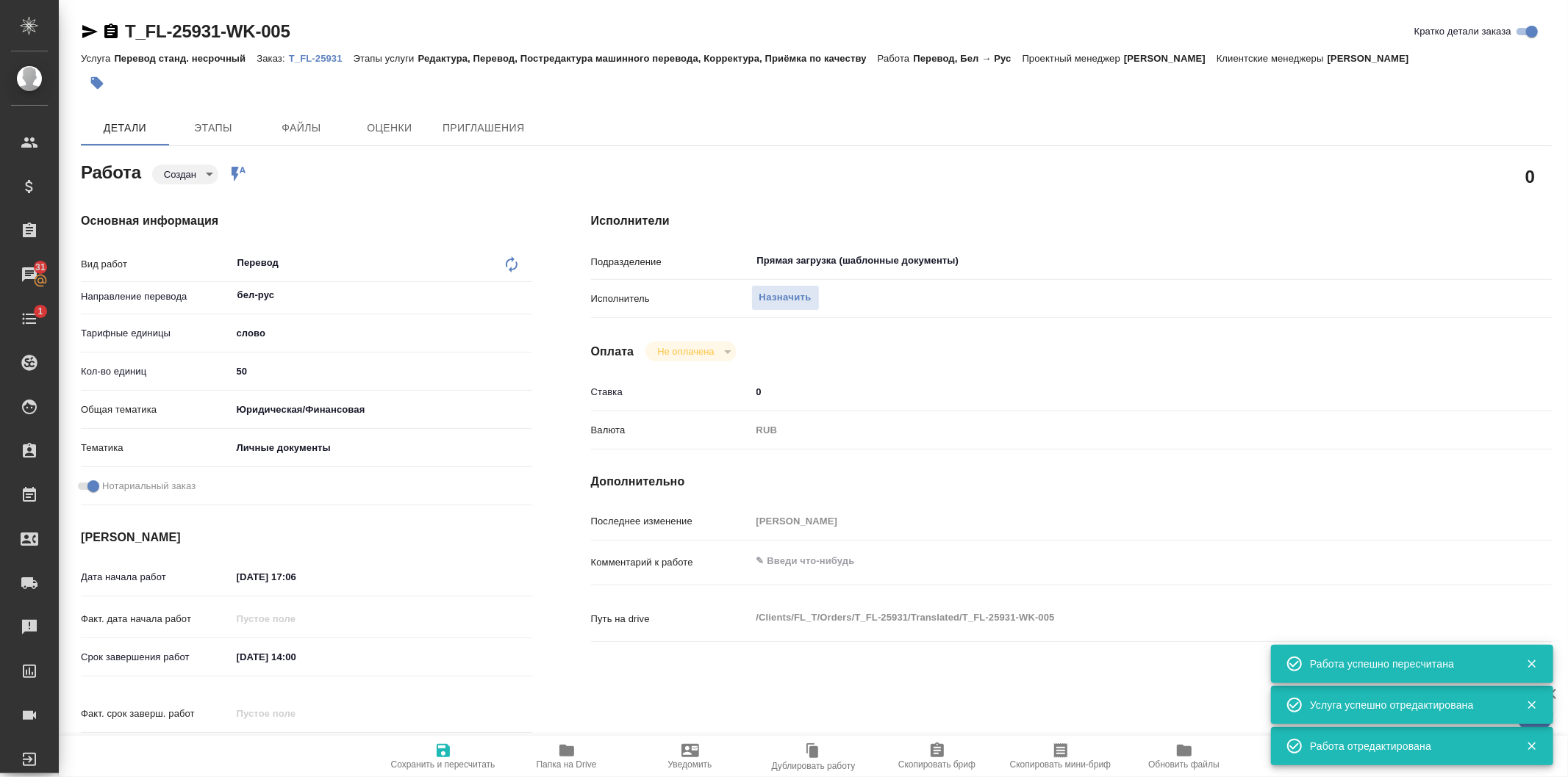
type textarea "x"
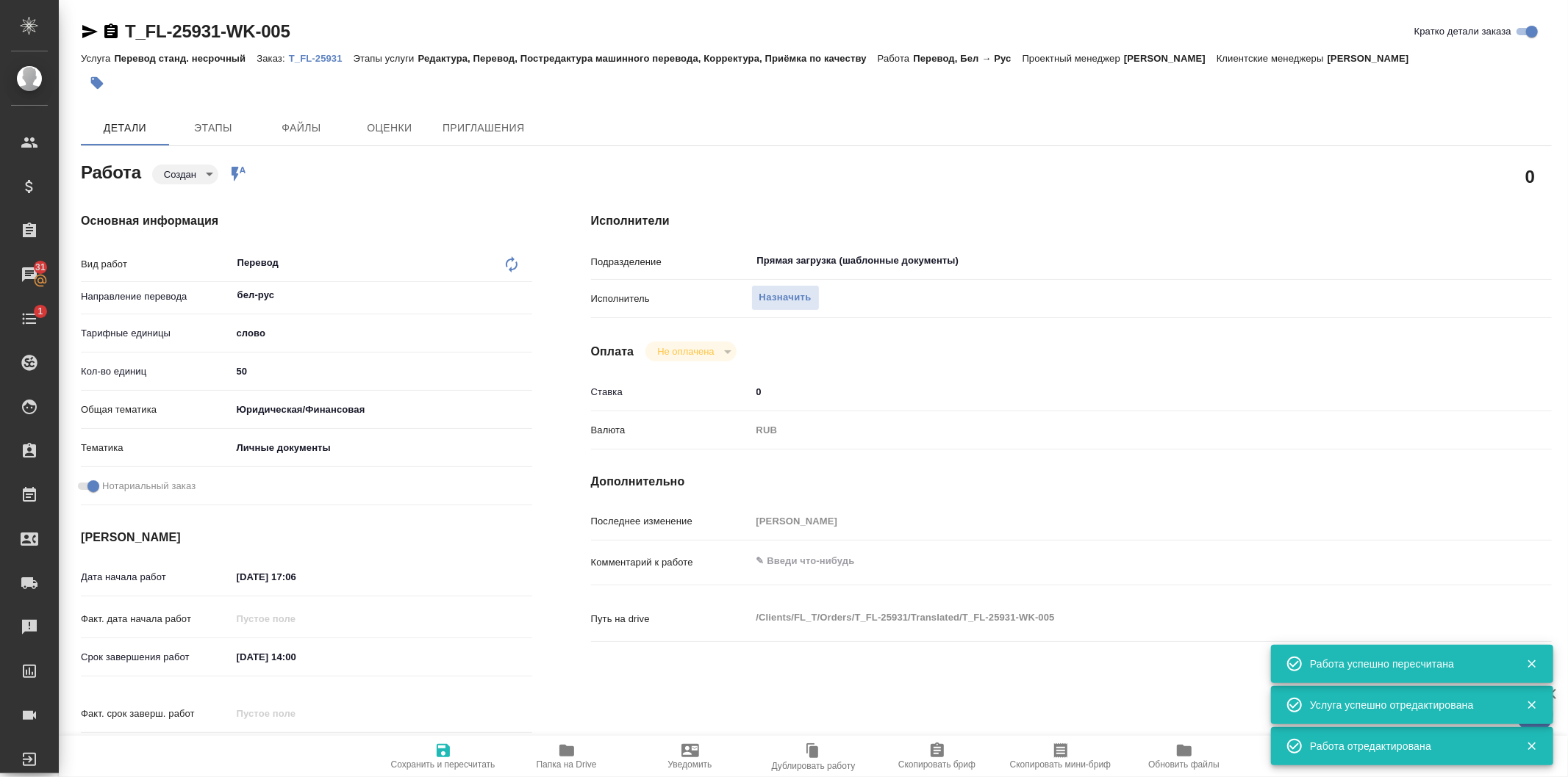
type textarea "x"
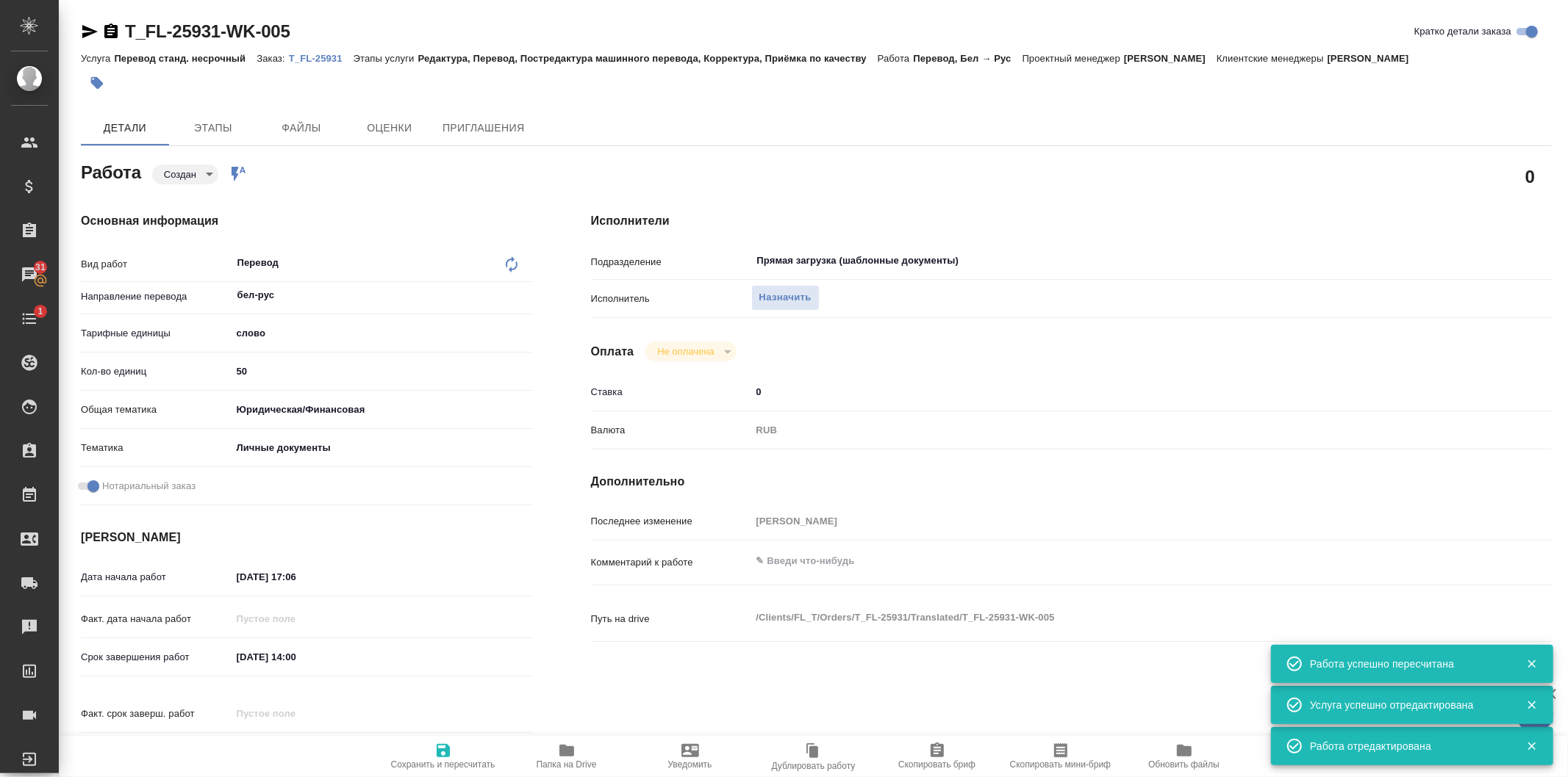
type textarea "x"
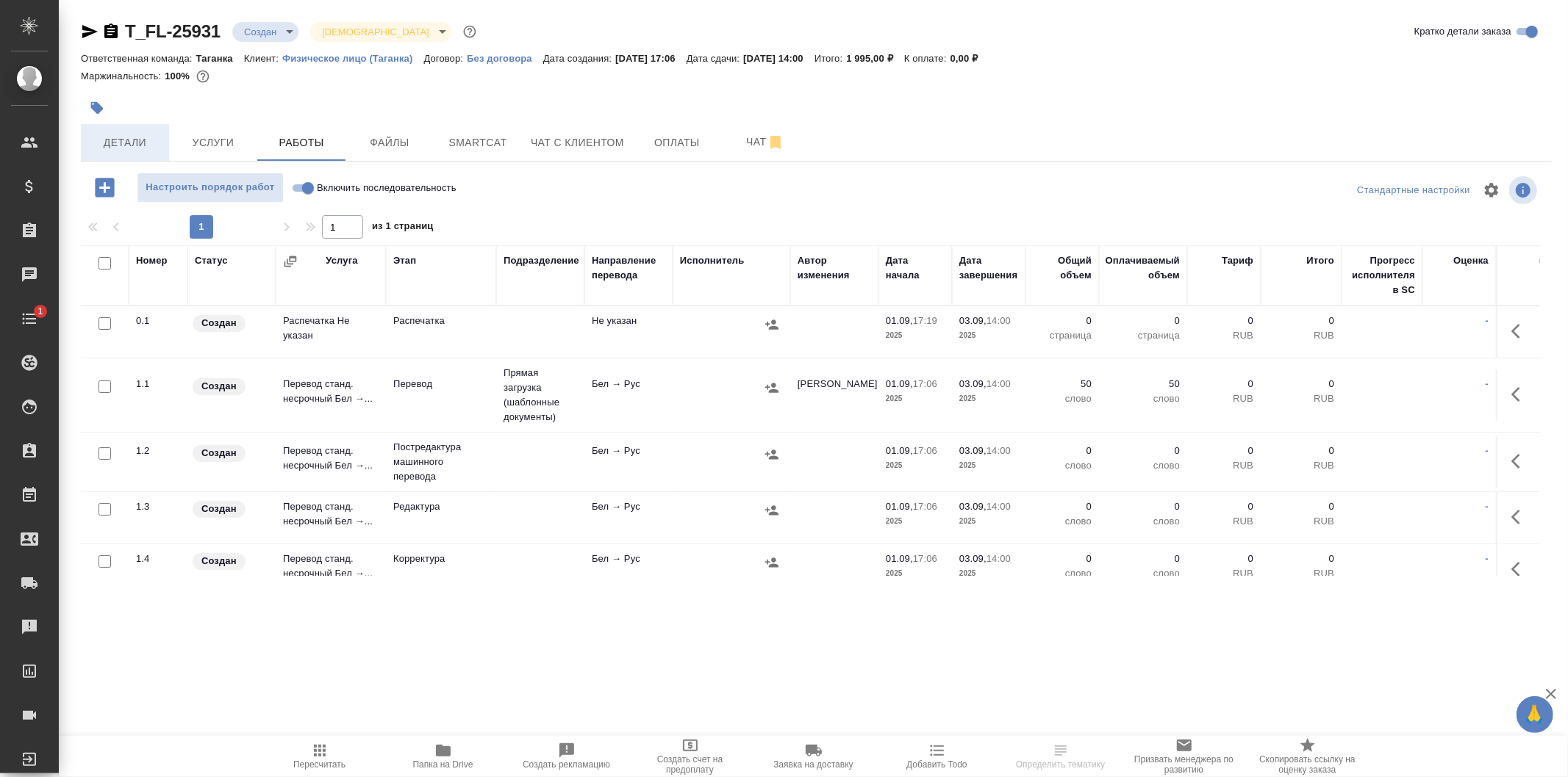
click at [115, 129] on button "Детали" at bounding box center [124, 142] width 88 height 37
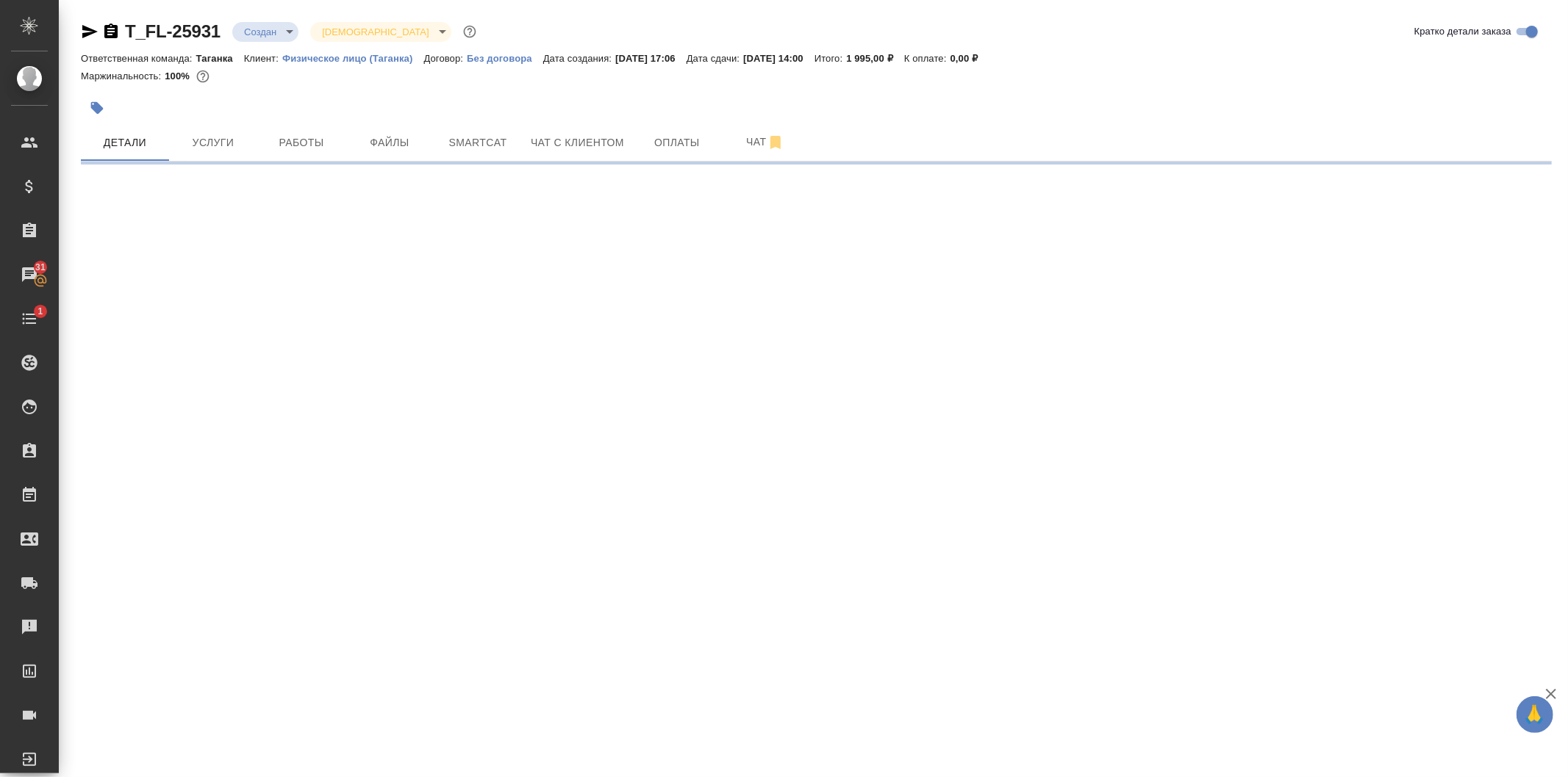
select select "RU"
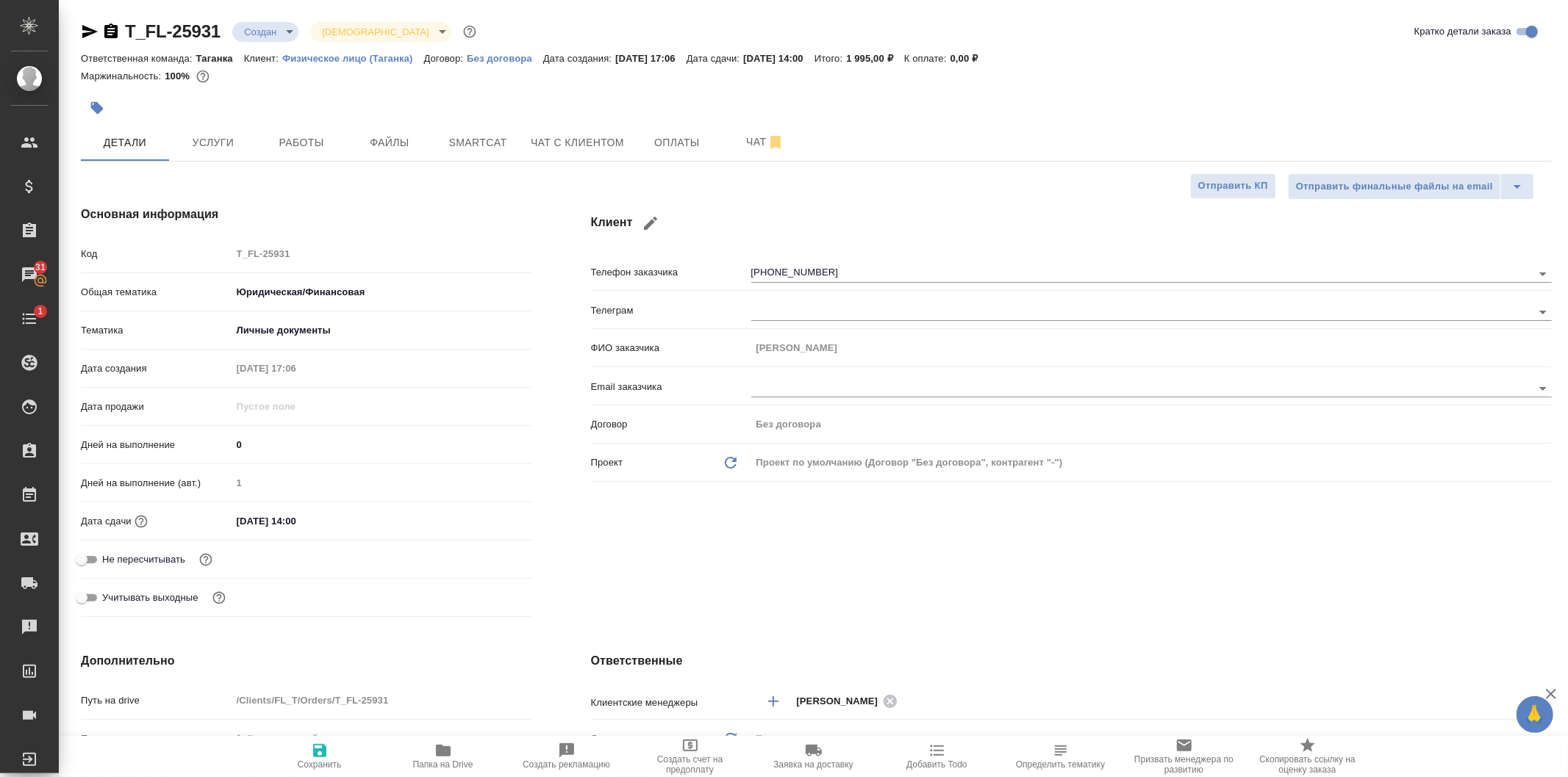
type textarea "x"
click at [266, 30] on body "🙏 .cls-1 fill:#fff; AWATERA Prokhorova Anastasia Клиенты Спецификации Заказы 31…" at bounding box center [784, 388] width 1568 height 777
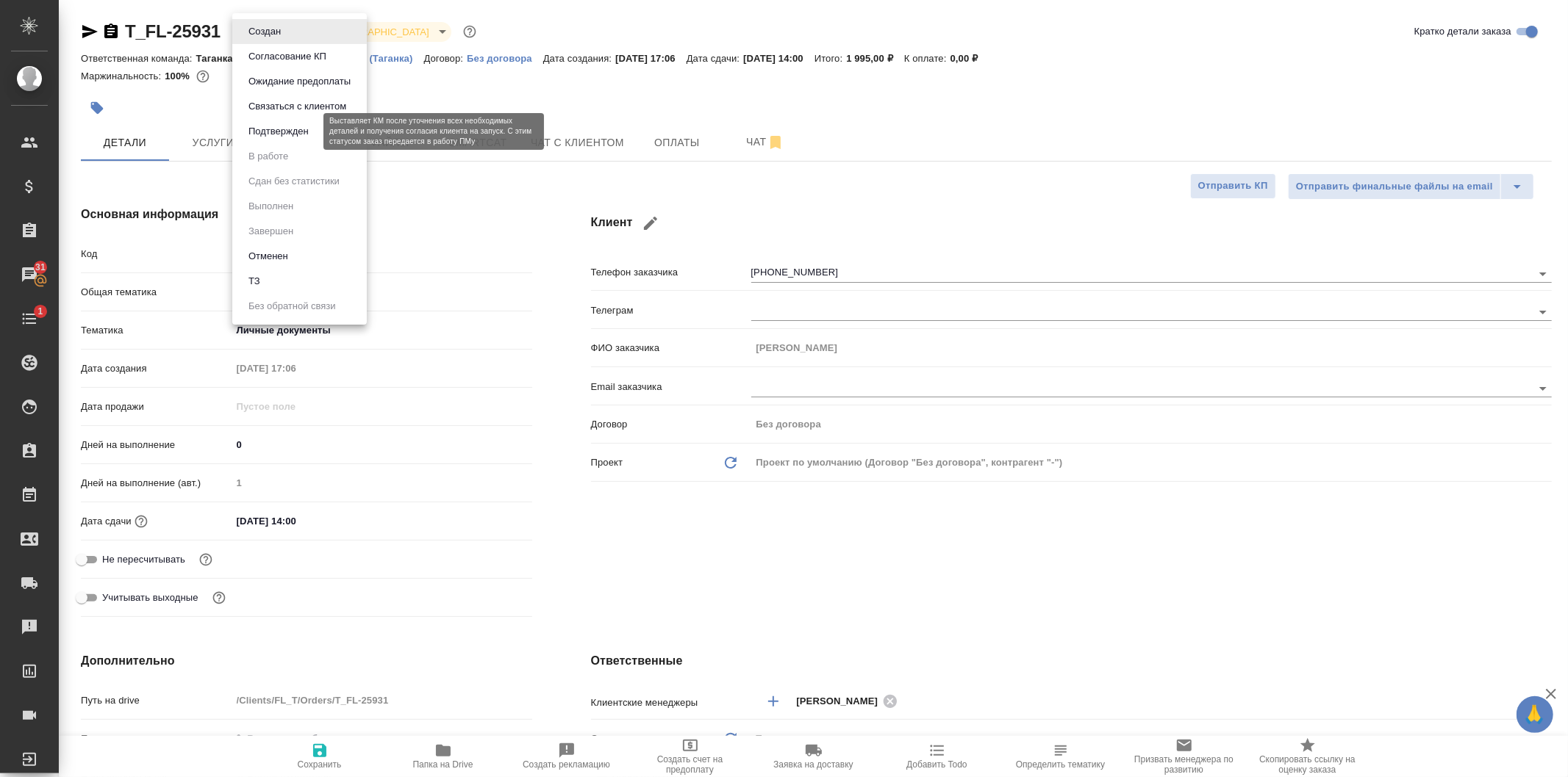
click at [294, 130] on button "Подтвержден" at bounding box center [278, 131] width 69 height 16
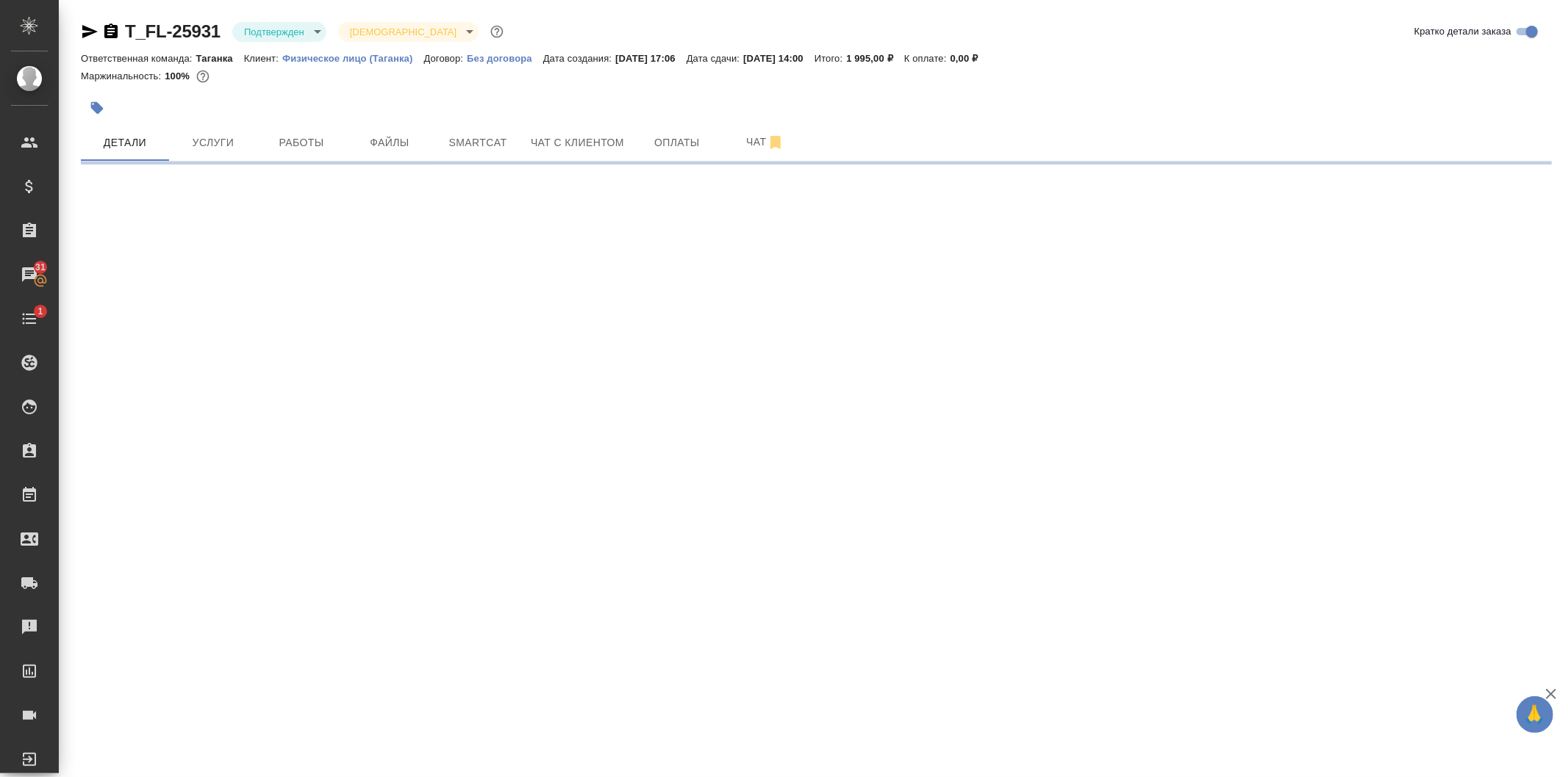
select select "RU"
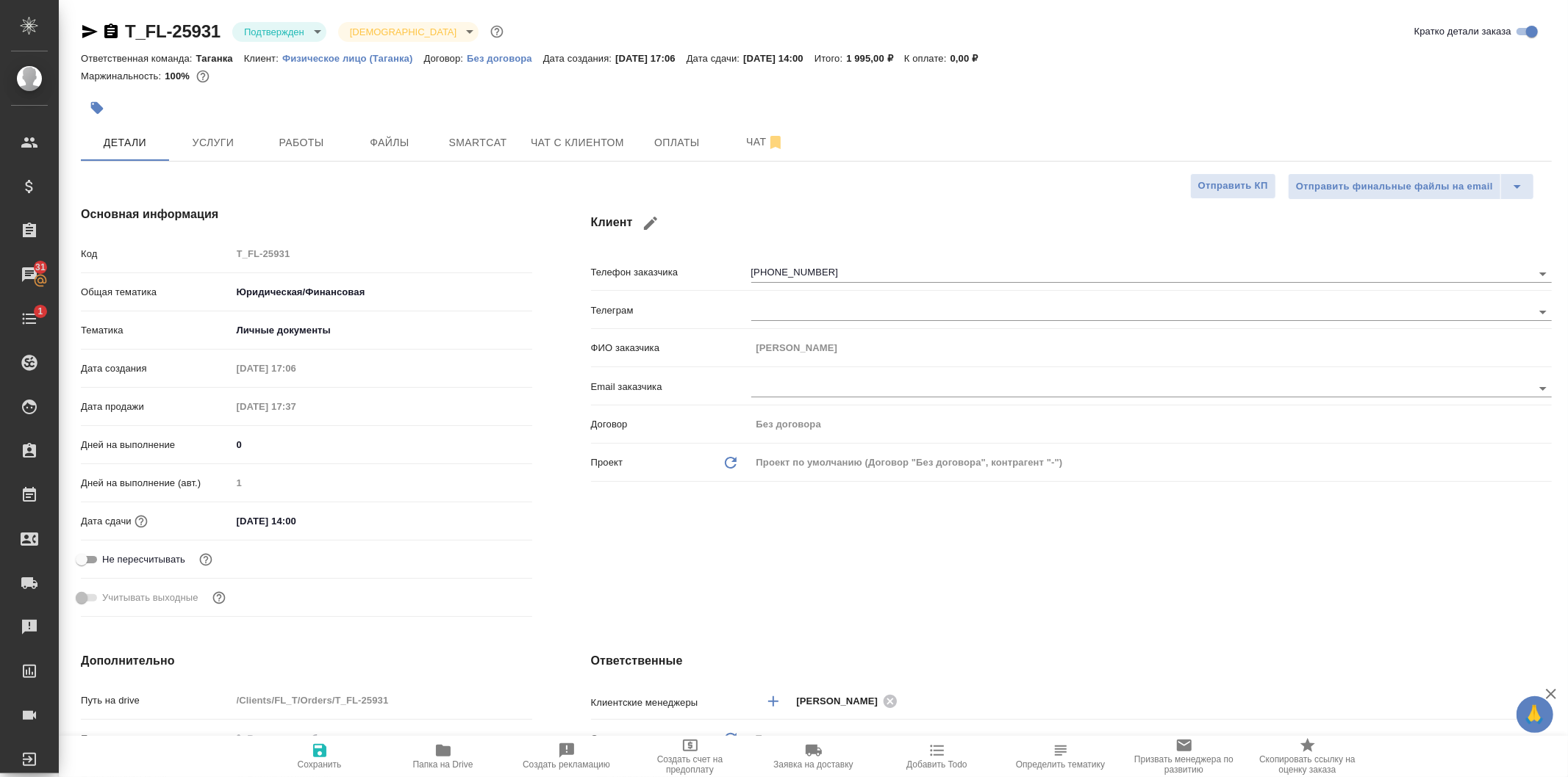
type textarea "x"
click at [326, 155] on button "Работы" at bounding box center [301, 142] width 88 height 37
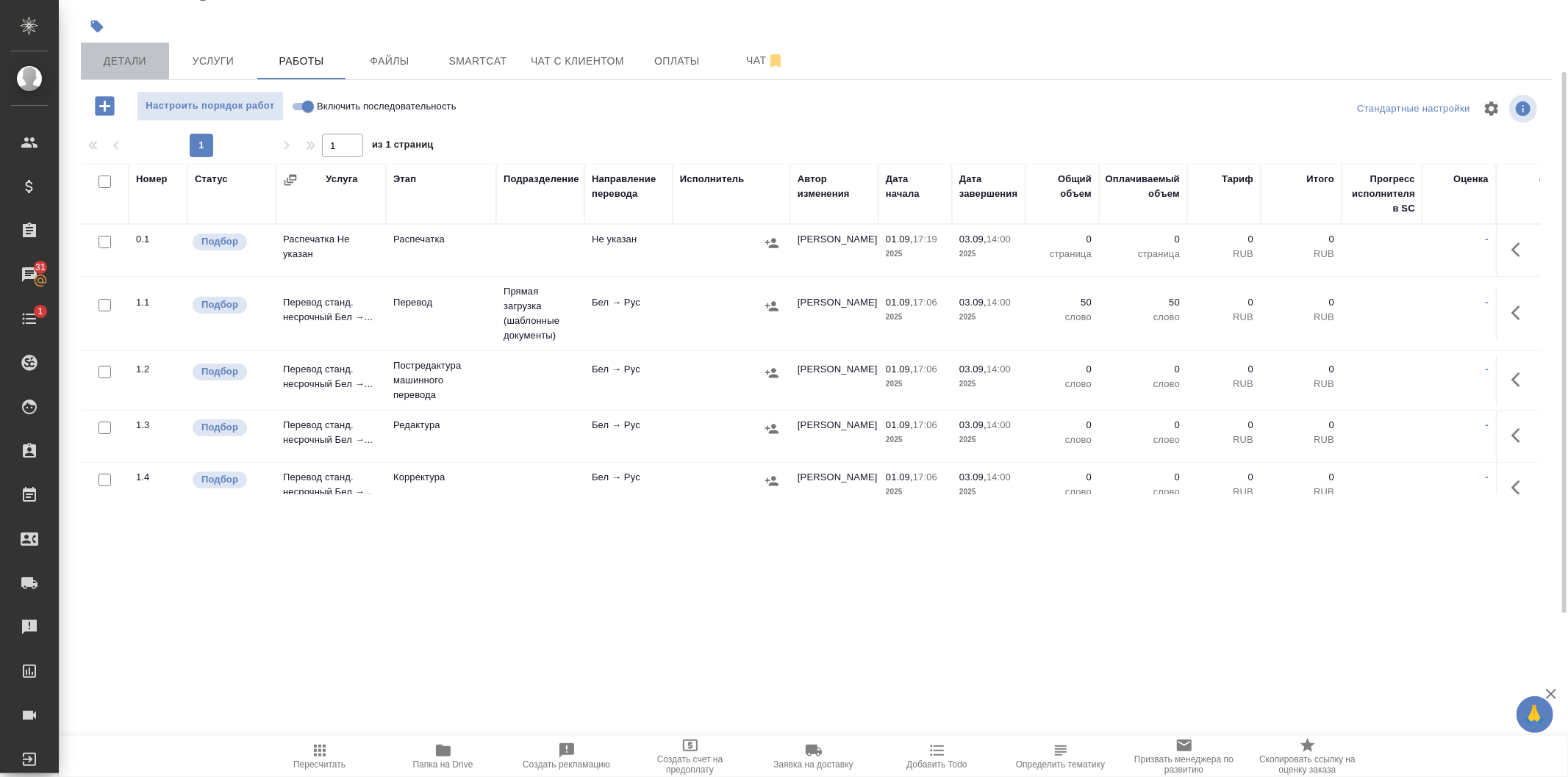
click at [140, 66] on span "Детали" at bounding box center [125, 62] width 71 height 18
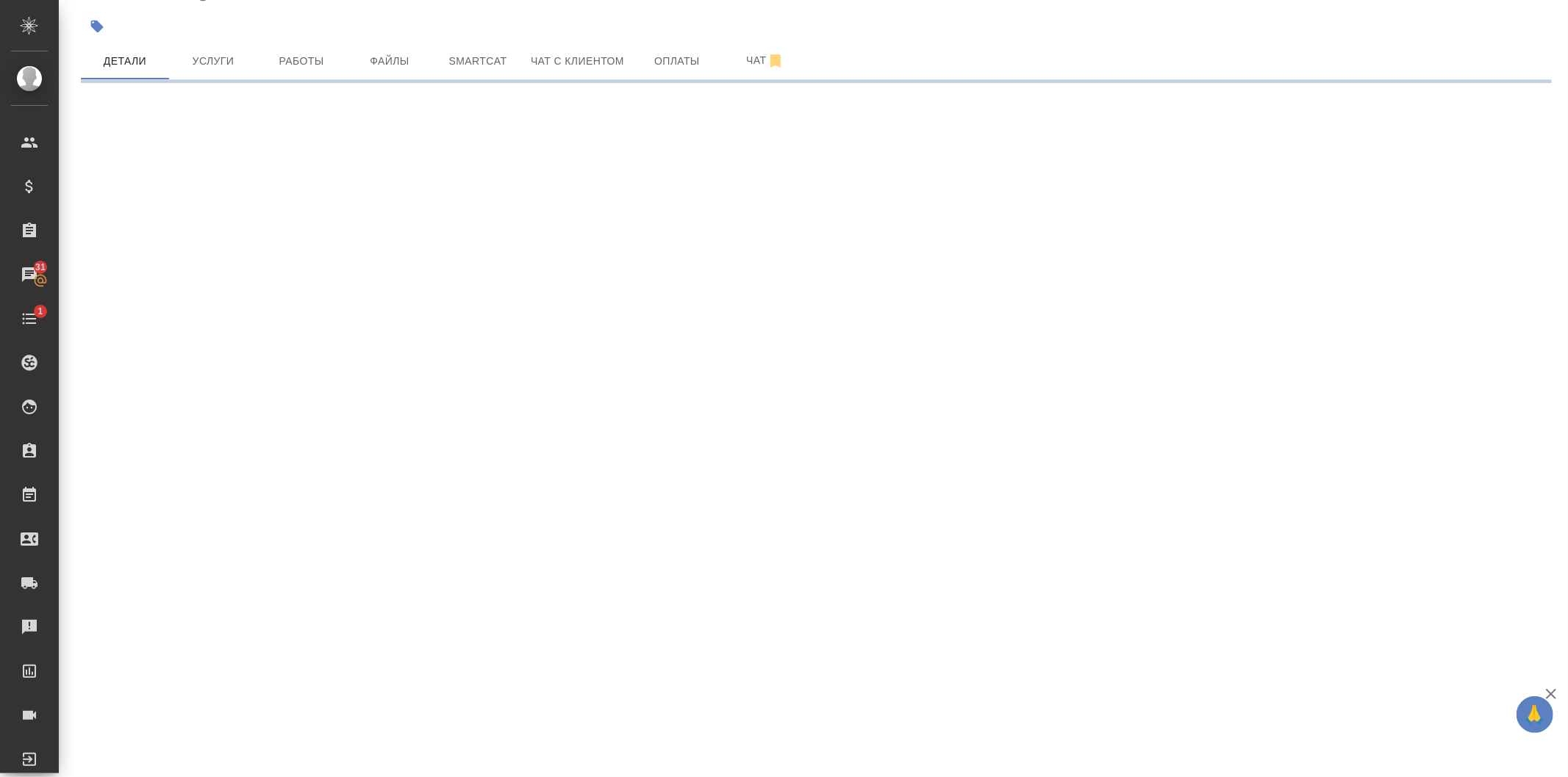
select select "RU"
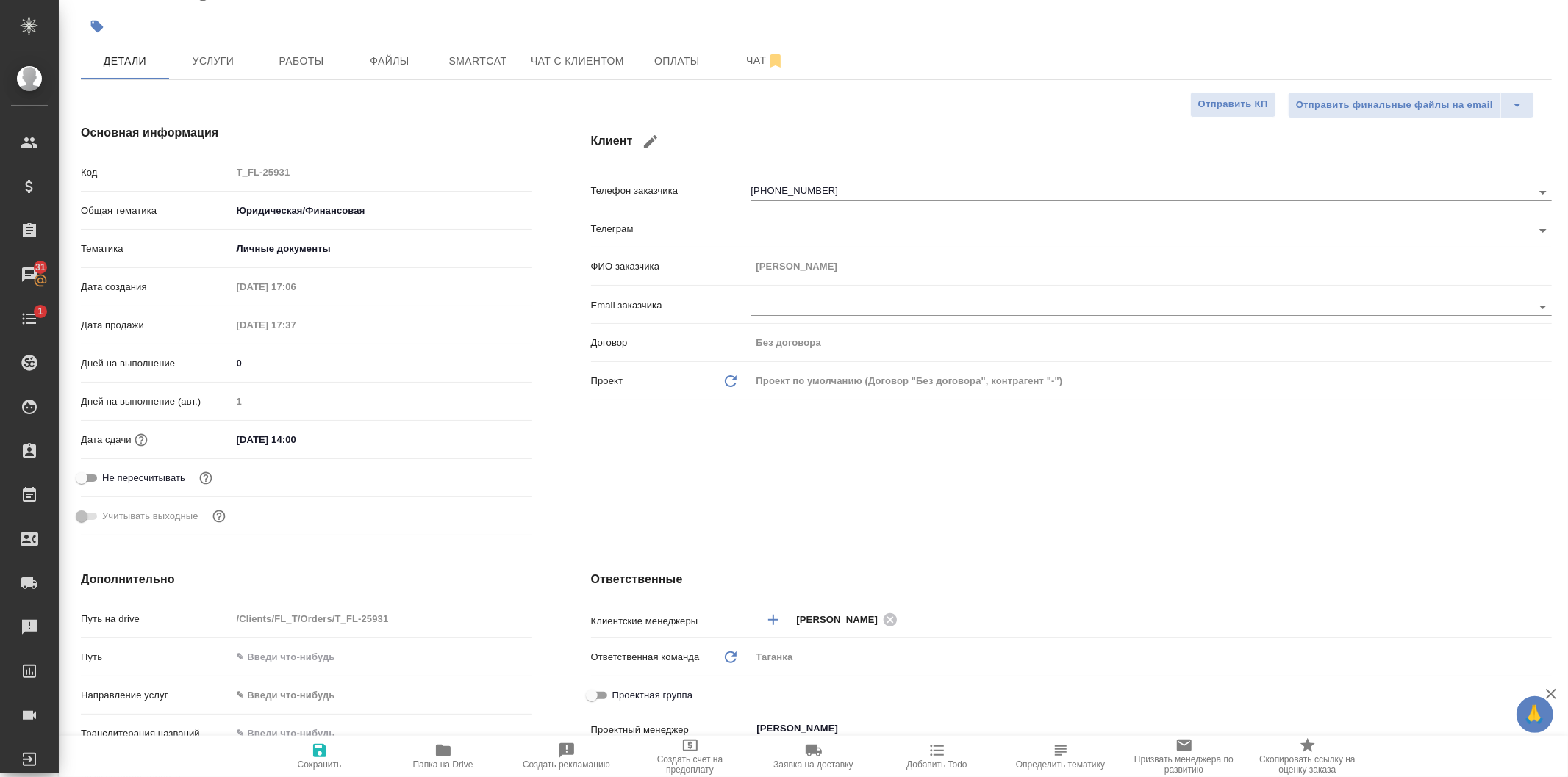
type textarea "x"
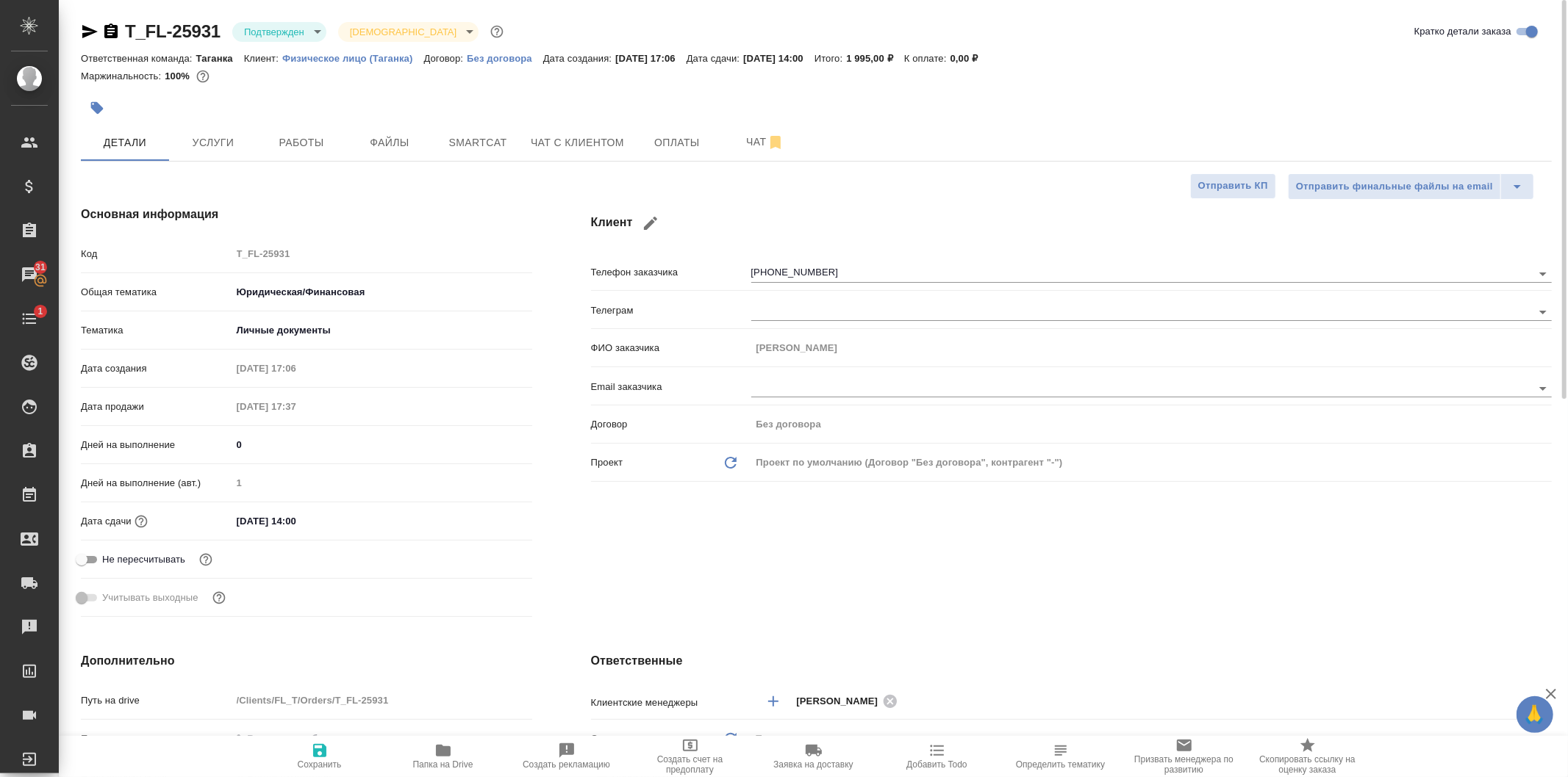
type textarea "x"
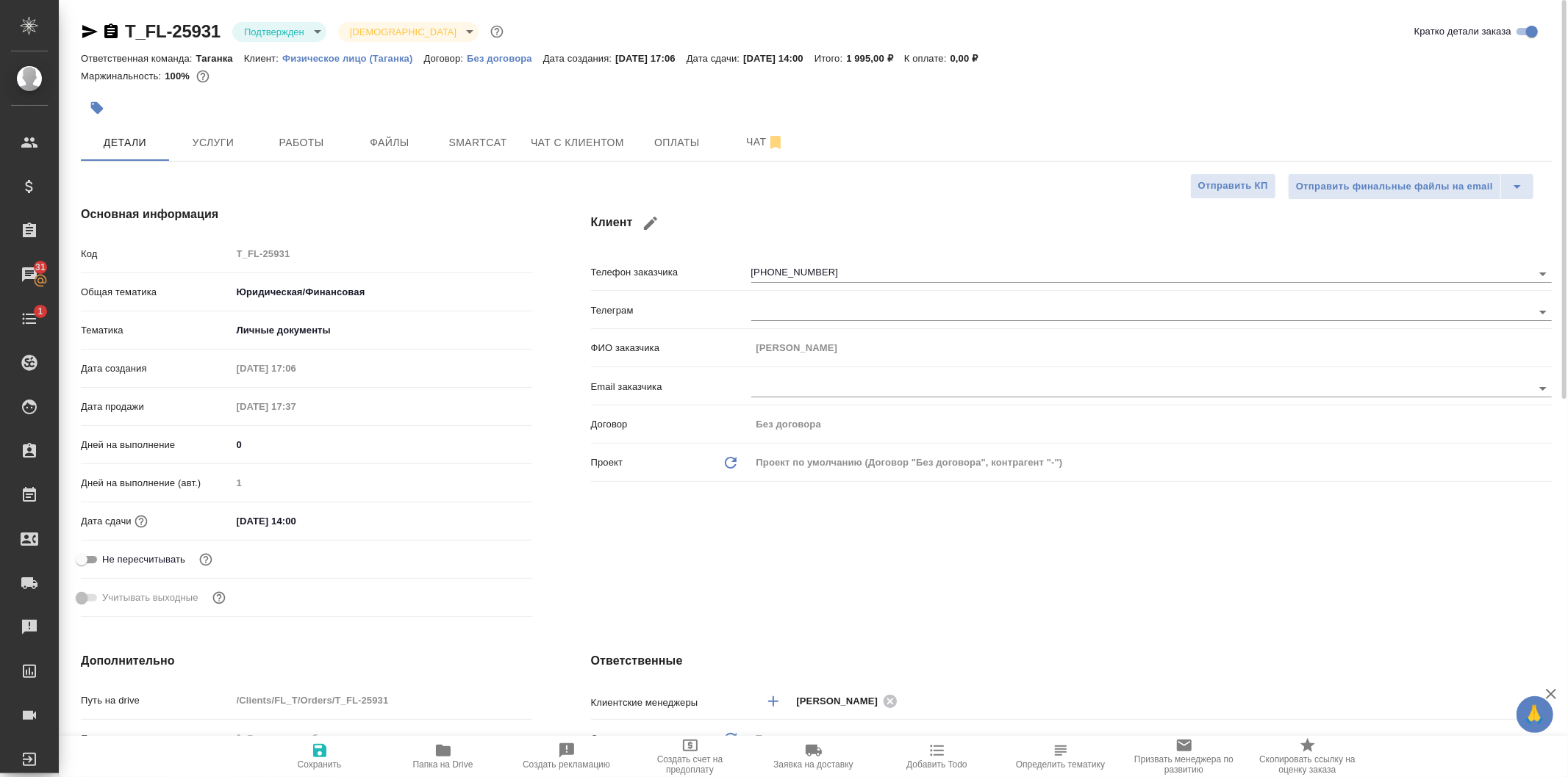
type textarea "x"
